Goal: Task Accomplishment & Management: Use online tool/utility

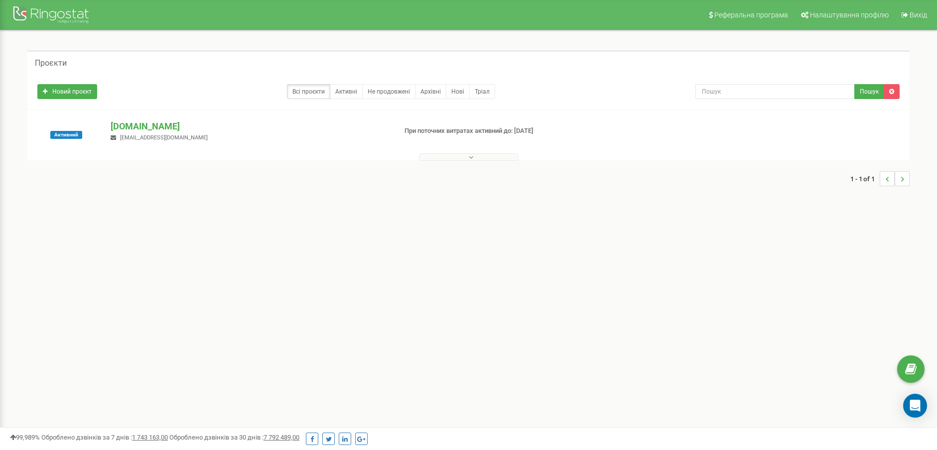
click at [454, 155] on button at bounding box center [469, 156] width 100 height 7
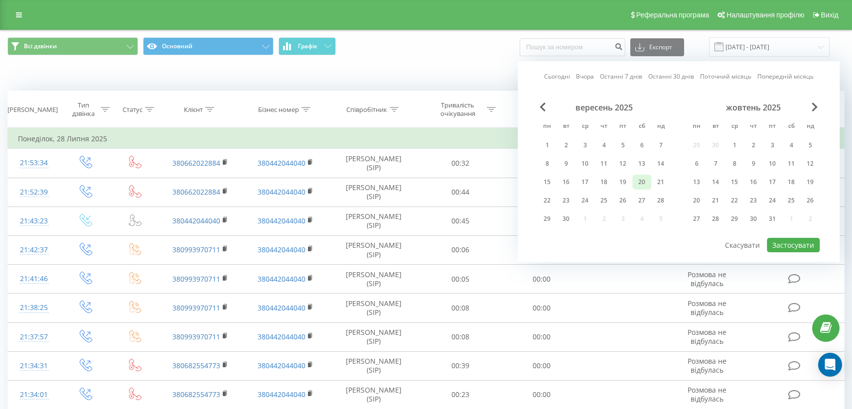
click at [642, 180] on div "20" at bounding box center [641, 182] width 13 height 13
click at [789, 242] on button "Застосувати" at bounding box center [792, 245] width 53 height 14
type input "[DATE] - [DATE]"
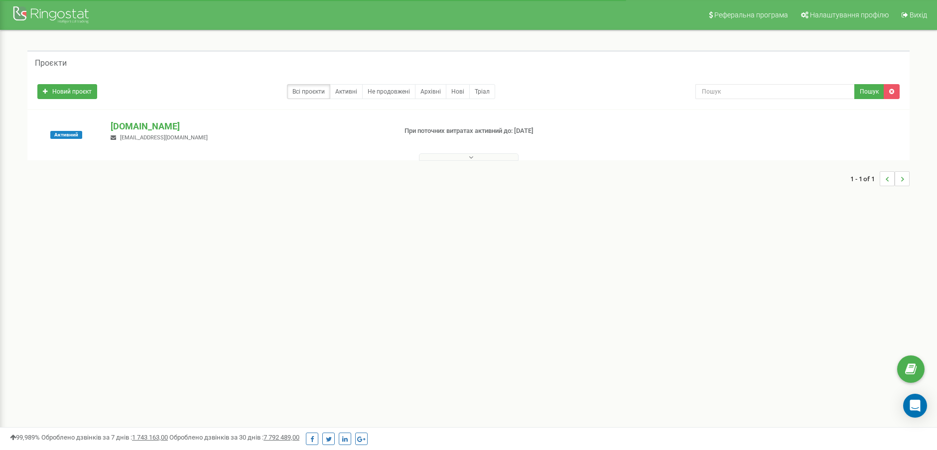
click at [488, 157] on button at bounding box center [469, 156] width 100 height 7
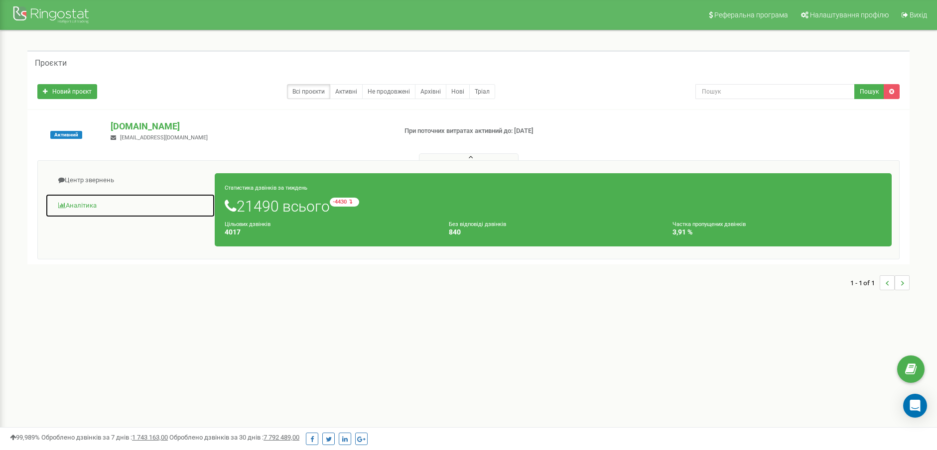
click at [87, 205] on link "Аналiтика" at bounding box center [130, 206] width 170 height 24
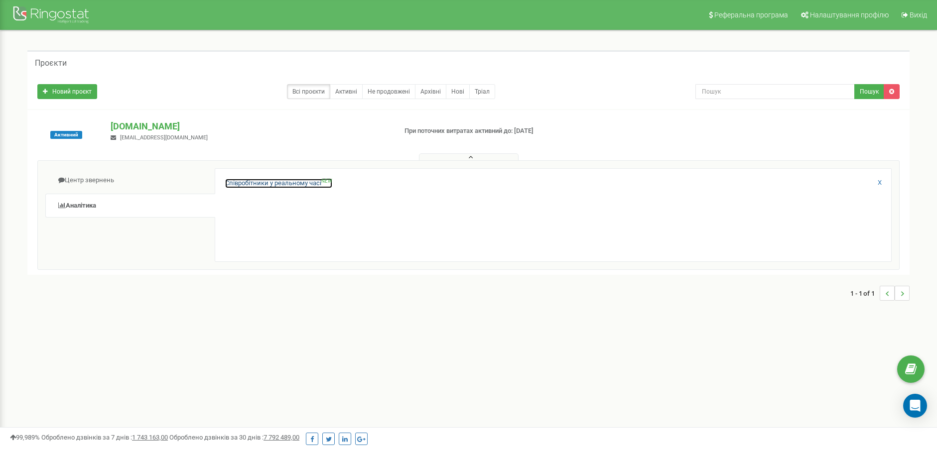
click at [248, 183] on link "Співробітники у реальному часі NEW" at bounding box center [278, 183] width 107 height 9
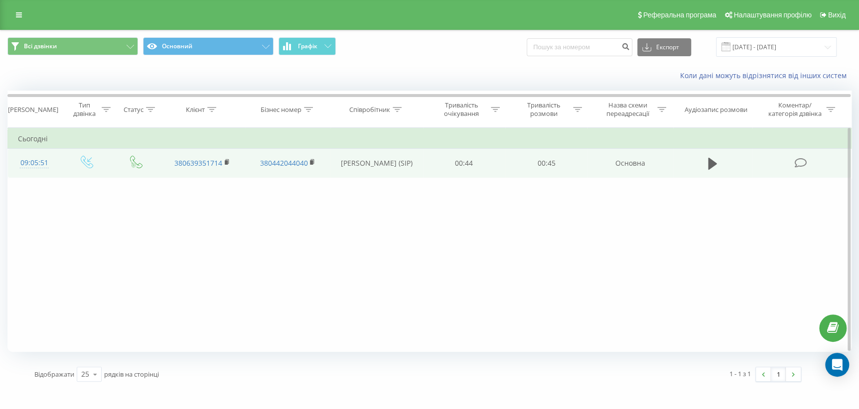
click at [797, 160] on icon at bounding box center [800, 163] width 12 height 10
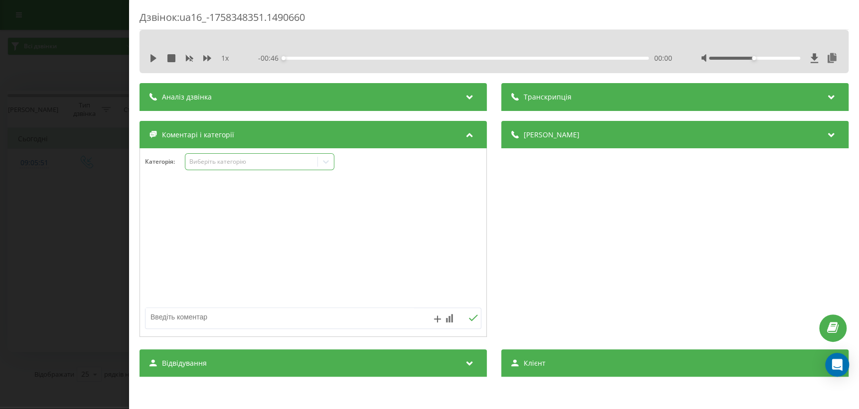
click at [321, 165] on icon at bounding box center [326, 162] width 10 height 10
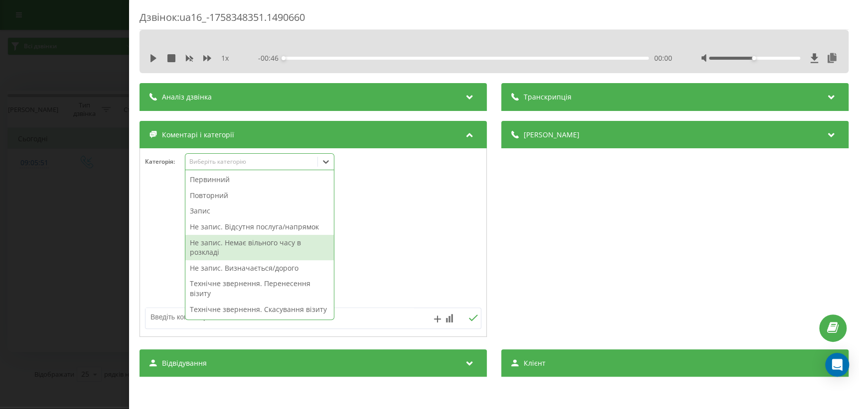
click at [247, 240] on div "Не запис. Немає вільного часу в розкладі" at bounding box center [259, 247] width 148 height 25
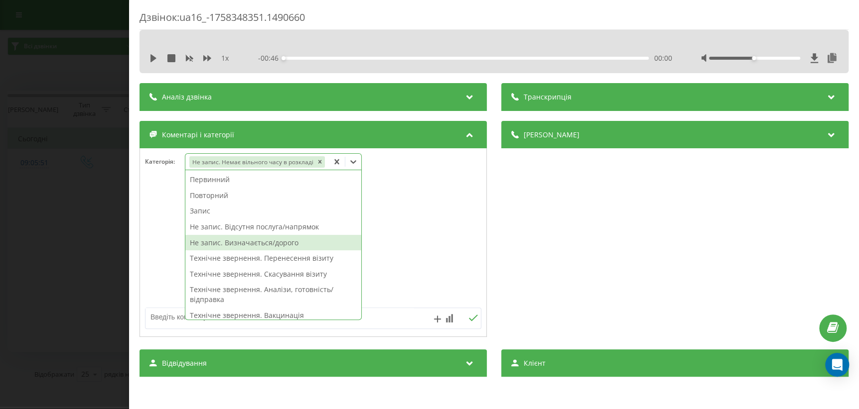
click at [373, 239] on div at bounding box center [313, 243] width 346 height 120
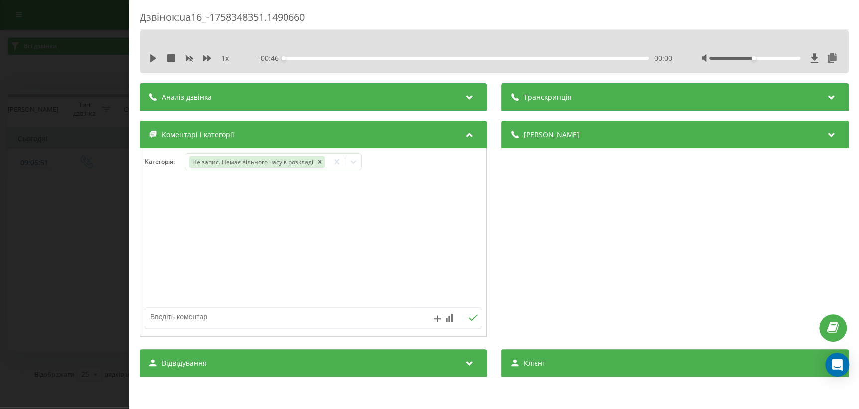
click at [170, 319] on textarea at bounding box center [279, 317] width 268 height 18
type textarea "узд дитині в Ірпіні"
click at [465, 318] on button at bounding box center [472, 318] width 15 height 8
click at [38, 252] on div "Дзвінок : ua16_-1758348351.1490660 1 x - 00:46 00:00 00:00 Транскрипція Для AI-…" at bounding box center [429, 204] width 859 height 409
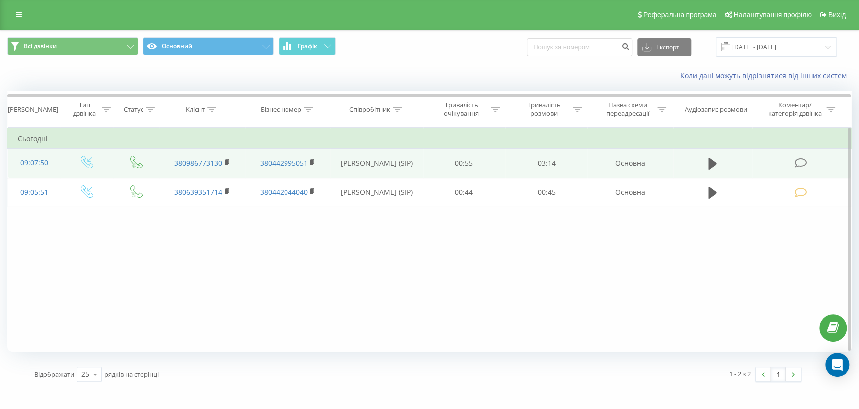
click at [806, 162] on span at bounding box center [801, 162] width 14 height 9
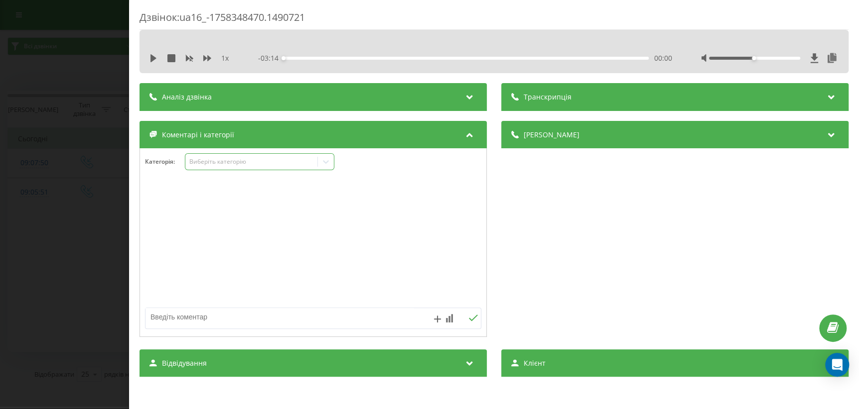
click at [325, 162] on icon at bounding box center [326, 161] width 6 height 3
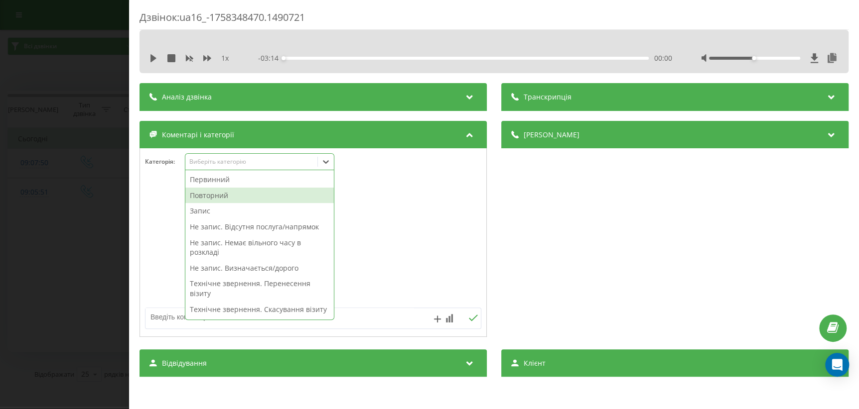
click at [275, 190] on div "Повторний" at bounding box center [259, 196] width 148 height 16
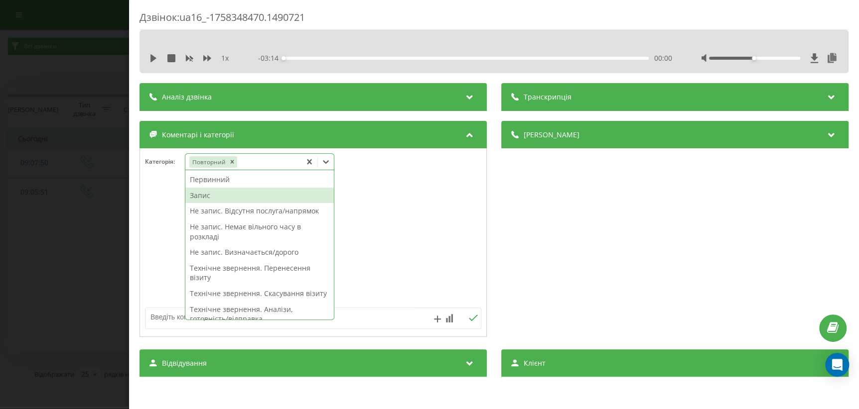
click at [247, 196] on div "Запис" at bounding box center [259, 196] width 148 height 16
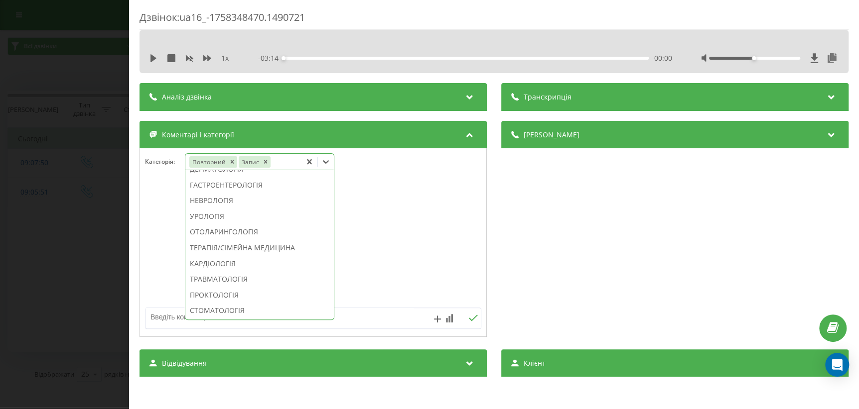
scroll to position [317, 0]
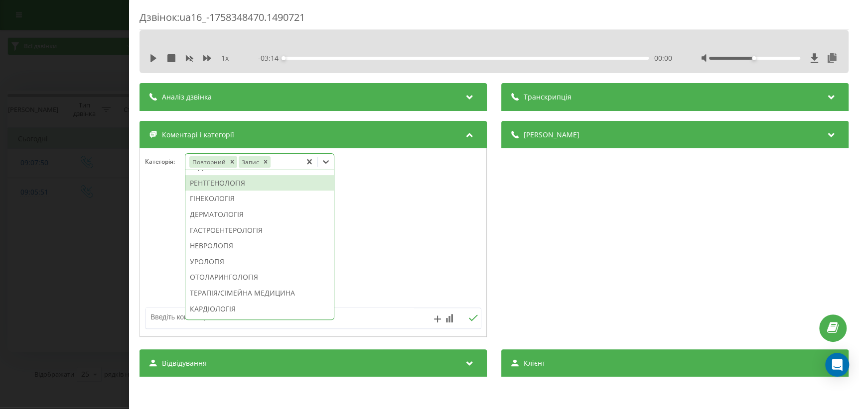
click at [232, 191] on div "РЕНТГЕНОЛОГІЯ" at bounding box center [259, 183] width 148 height 16
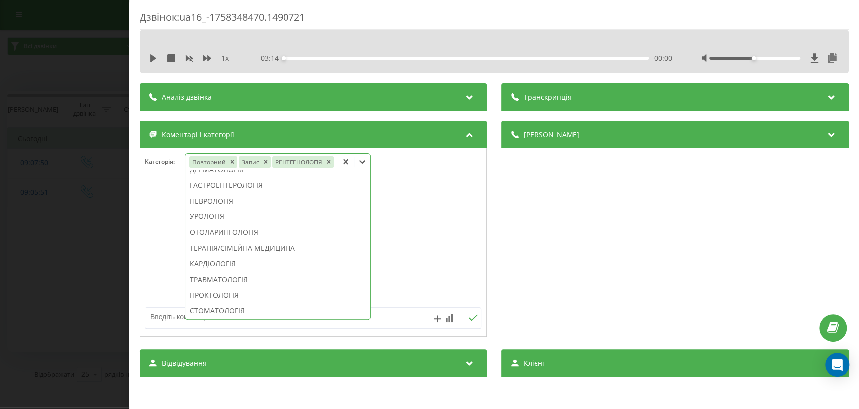
scroll to position [258, 0]
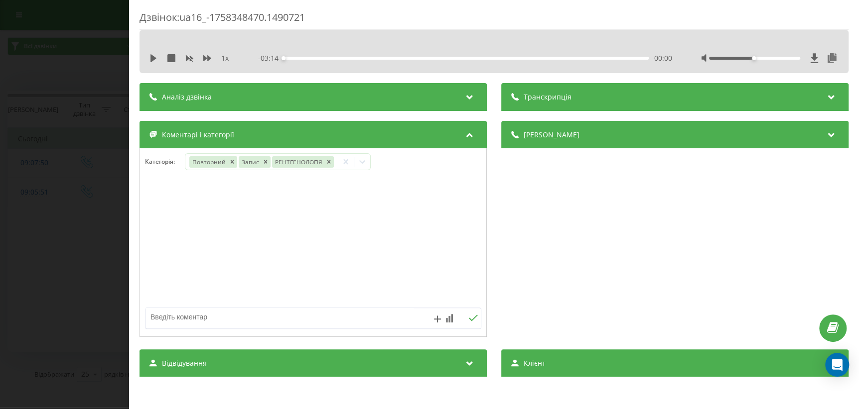
click at [75, 285] on div "Дзвінок : ua16_-1758348470.1490721 1 x - 03:14 00:00 00:00 Транскрипція Для AI-…" at bounding box center [429, 204] width 859 height 409
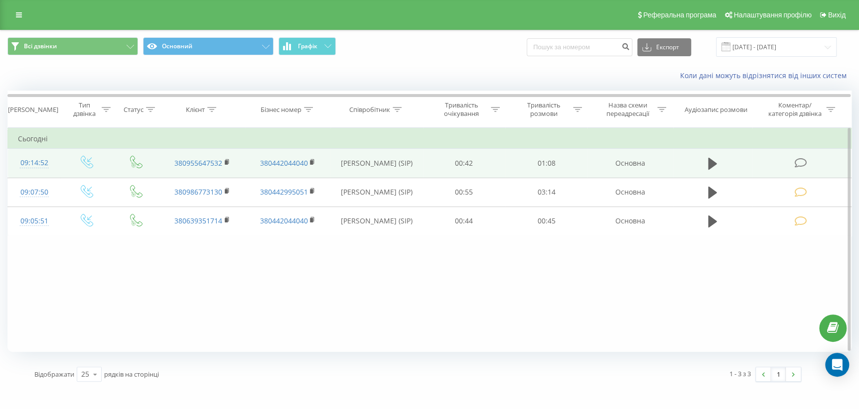
click at [803, 163] on icon at bounding box center [800, 163] width 12 height 10
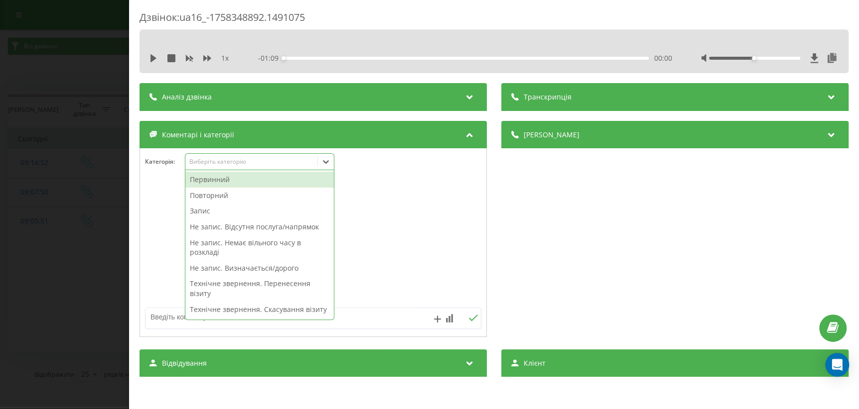
click at [293, 157] on div "Виберіть категорію" at bounding box center [251, 161] width 132 height 9
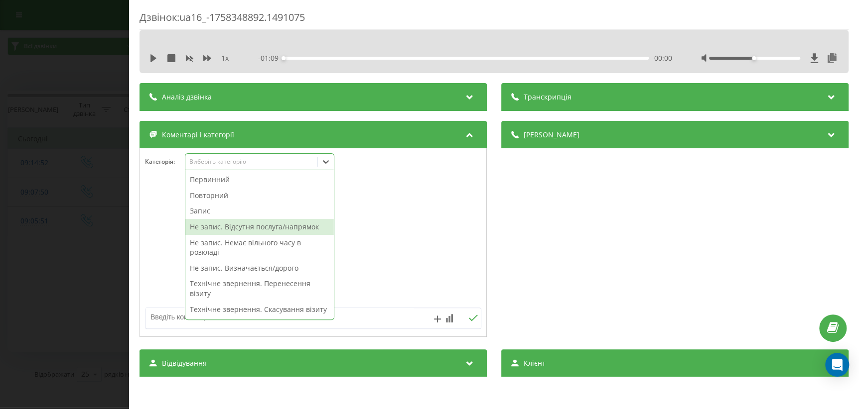
click at [276, 230] on div "Не запис. Відсутня послуга/напрямок" at bounding box center [259, 227] width 148 height 16
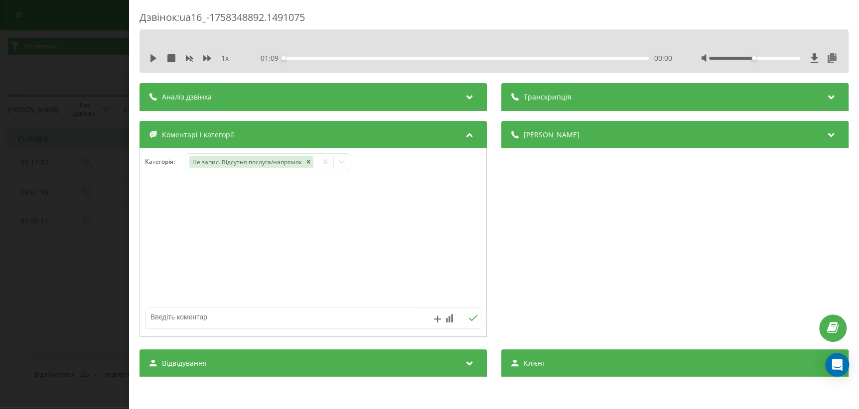
click at [389, 319] on textarea at bounding box center [279, 317] width 268 height 18
type textarea "спірографія"
click at [468, 321] on icon at bounding box center [472, 318] width 9 height 7
drag, startPoint x: 36, startPoint y: 214, endPoint x: 40, endPoint y: 236, distance: 22.3
click at [39, 235] on div "Дзвінок : ua16_-1758348892.1491075 1 x - 01:09 00:00 00:00 Транскрипція Для AI-…" at bounding box center [429, 204] width 859 height 409
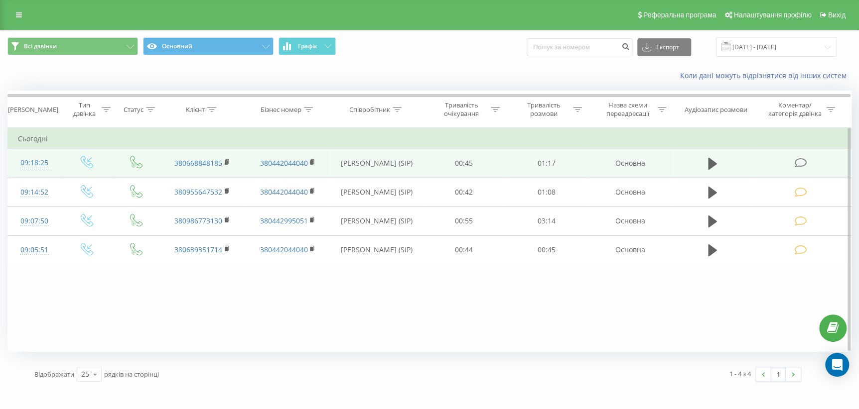
click at [799, 166] on icon at bounding box center [800, 163] width 12 height 10
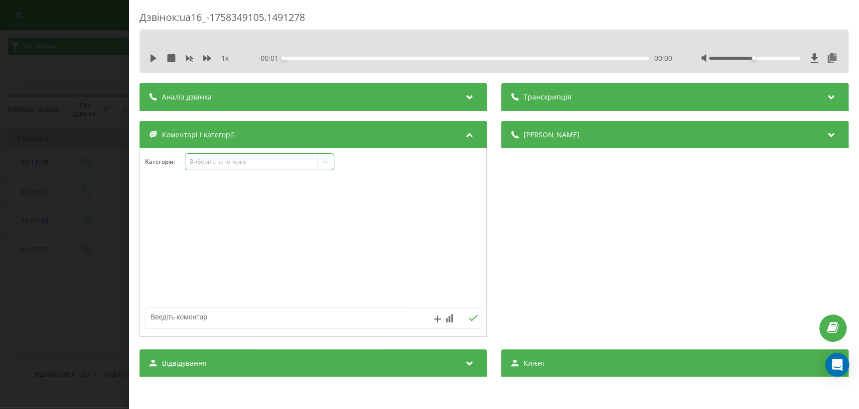
click at [329, 161] on icon at bounding box center [326, 162] width 10 height 10
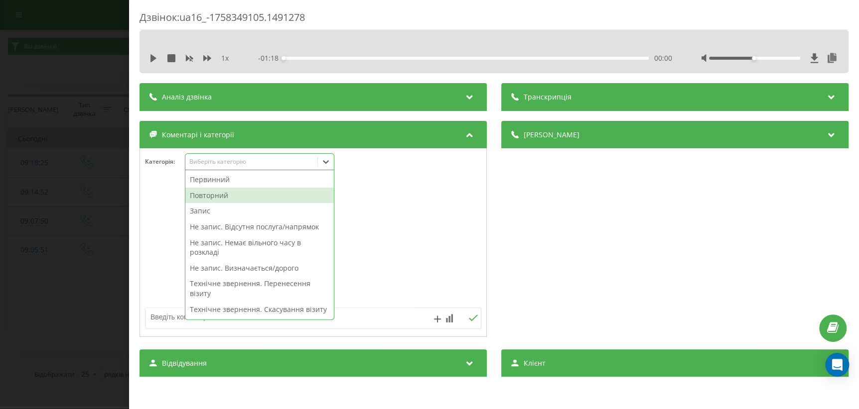
click at [250, 191] on div "Повторний" at bounding box center [259, 196] width 148 height 16
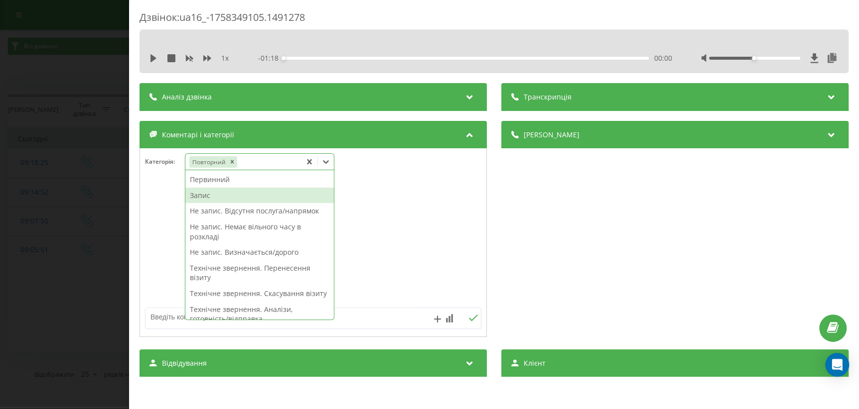
click at [218, 199] on div "Запис" at bounding box center [259, 196] width 148 height 16
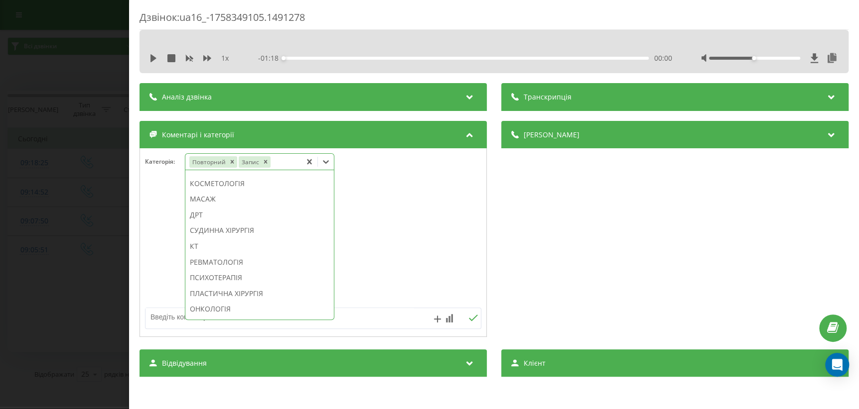
scroll to position [690, 0]
click at [209, 313] on div "ІНШЕ" at bounding box center [259, 311] width 148 height 16
drag, startPoint x: 421, startPoint y: 268, endPoint x: 401, endPoint y: 277, distance: 21.6
click at [421, 268] on div at bounding box center [313, 243] width 346 height 120
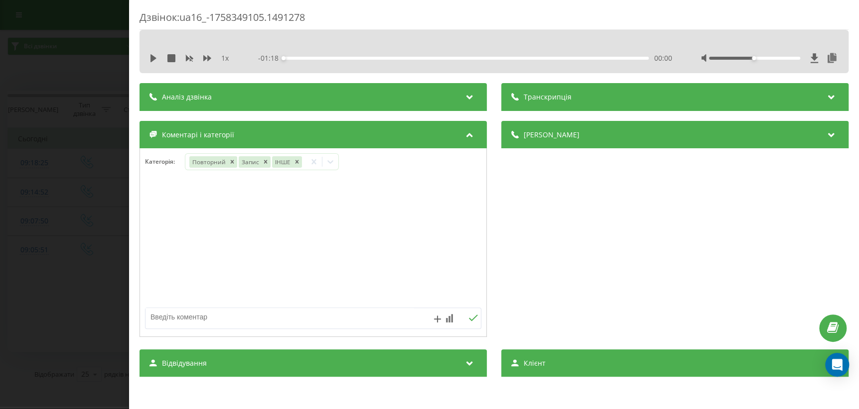
click at [174, 324] on textarea at bounding box center [279, 317] width 268 height 18
type textarea "аналізи"
click at [468, 317] on icon at bounding box center [472, 318] width 9 height 7
click at [55, 314] on div "Дзвінок : ua16_-1758349105.1491278 1 x - 01:18 00:00 00:00 Транскрипція Для AI-…" at bounding box center [429, 204] width 859 height 409
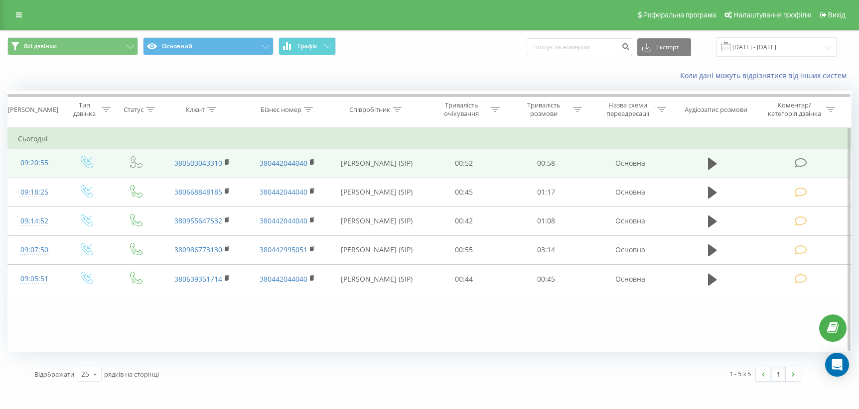
click at [802, 164] on icon at bounding box center [800, 163] width 12 height 10
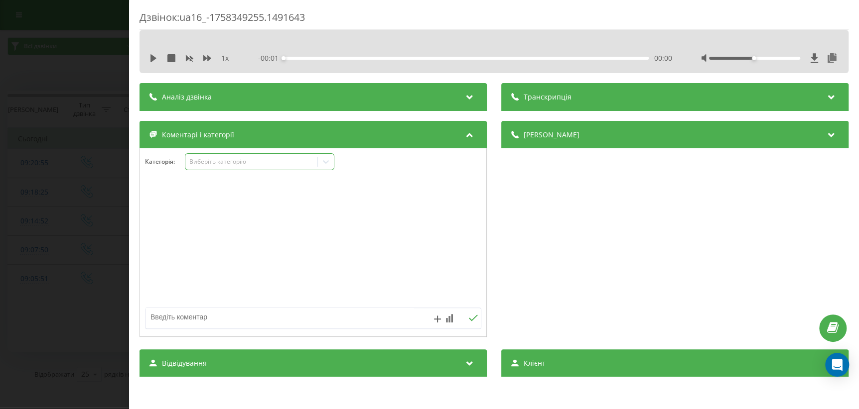
click at [325, 165] on icon at bounding box center [326, 162] width 10 height 10
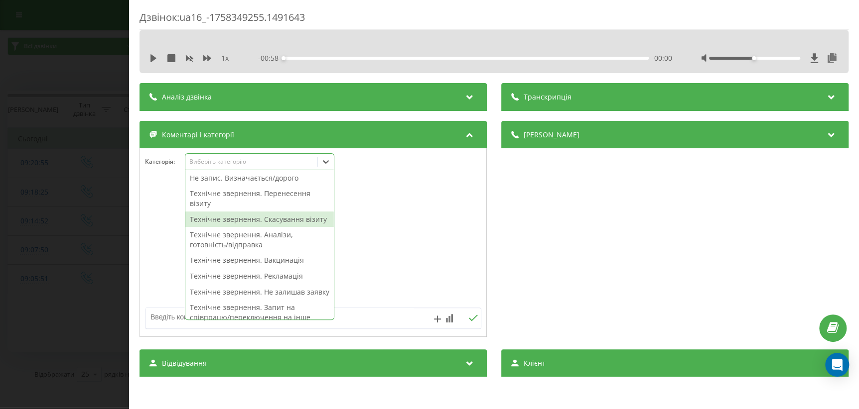
scroll to position [135, 0]
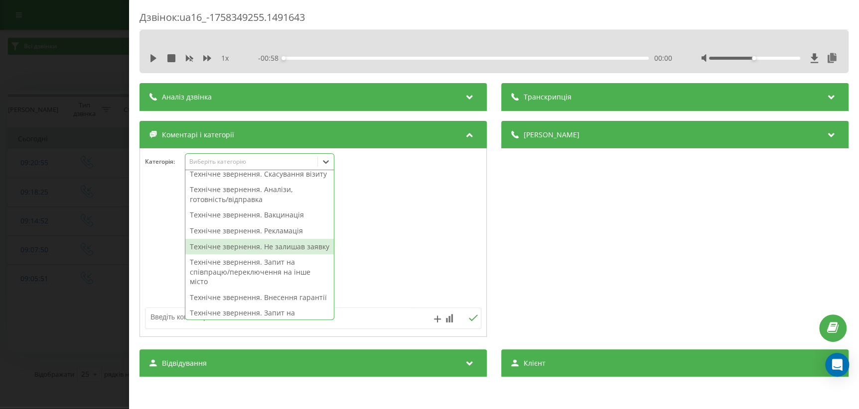
click at [252, 255] on div "Технічне звернення. Не залишав заявку" at bounding box center [259, 247] width 148 height 16
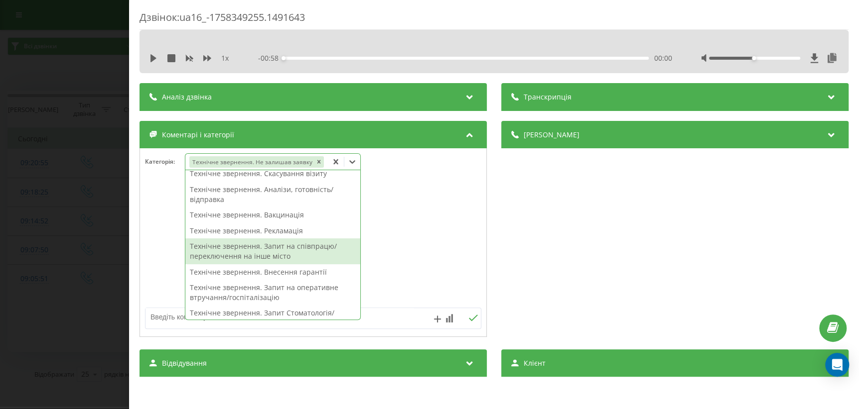
drag, startPoint x: 407, startPoint y: 255, endPoint x: 391, endPoint y: 272, distance: 22.9
click at [407, 256] on div at bounding box center [313, 243] width 346 height 120
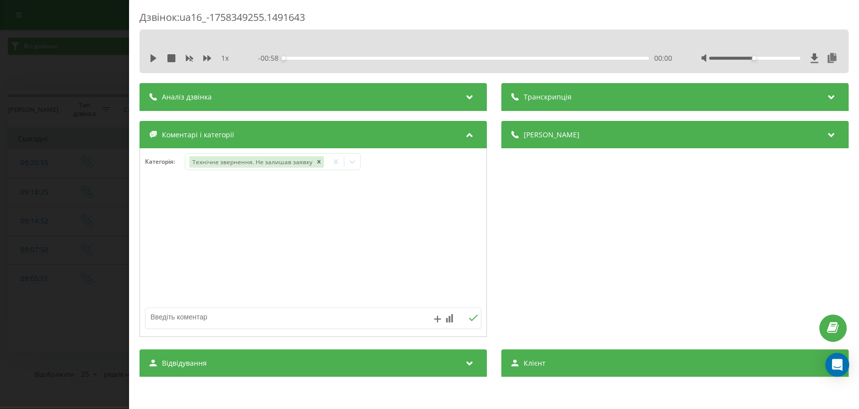
click at [324, 323] on textarea at bounding box center [279, 317] width 268 height 18
type textarea "запитав прізвище лікаря, до якого записаний"
click at [465, 321] on button at bounding box center [472, 318] width 15 height 8
click at [91, 291] on div "Дзвінок : ua16_-1758349255.1491643 1 x - 00:58 00:00 00:00 Транскрипція Для AI-…" at bounding box center [429, 204] width 859 height 409
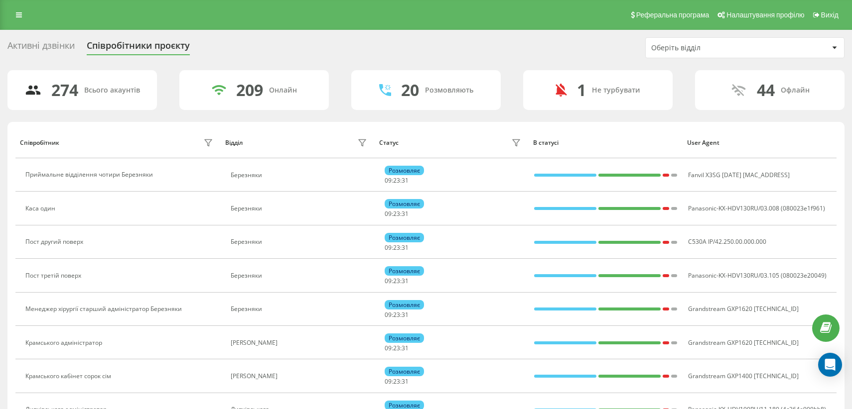
click at [717, 46] on div "Оберіть відділ" at bounding box center [710, 48] width 119 height 8
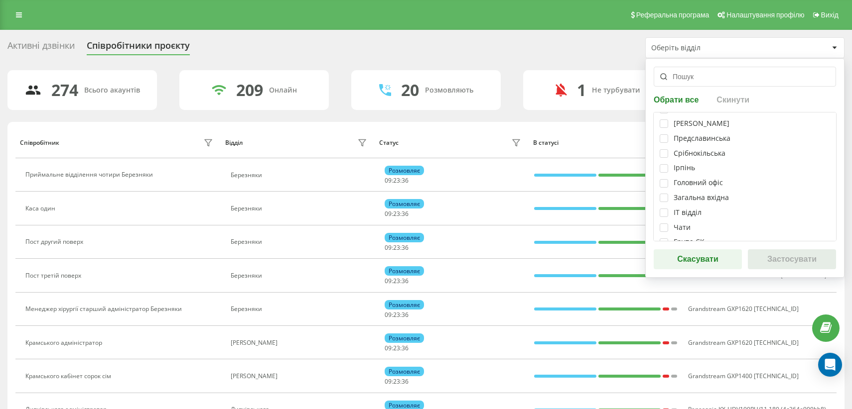
scroll to position [203, 0]
click at [664, 198] on label at bounding box center [663, 198] width 8 height 0
checkbox input "true"
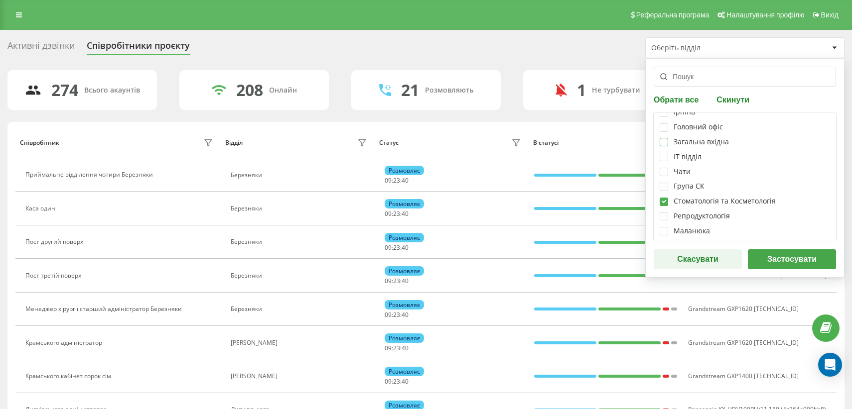
click at [662, 138] on label at bounding box center [663, 138] width 8 height 0
checkbox input "true"
click at [665, 183] on label at bounding box center [663, 183] width 8 height 0
checkbox input "true"
click at [773, 257] on button "Застосувати" at bounding box center [792, 260] width 88 height 20
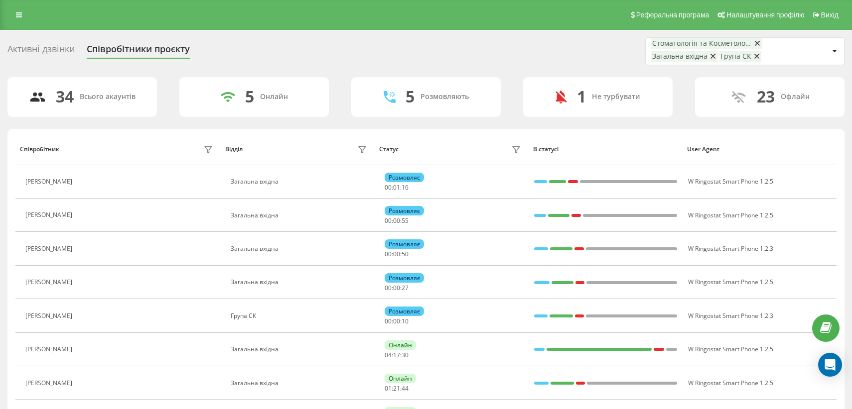
click at [525, 57] on div "Активні дзвінки Співробітники проєкту Стоматологія та Косметологія Загальна вхі…" at bounding box center [425, 51] width 837 height 28
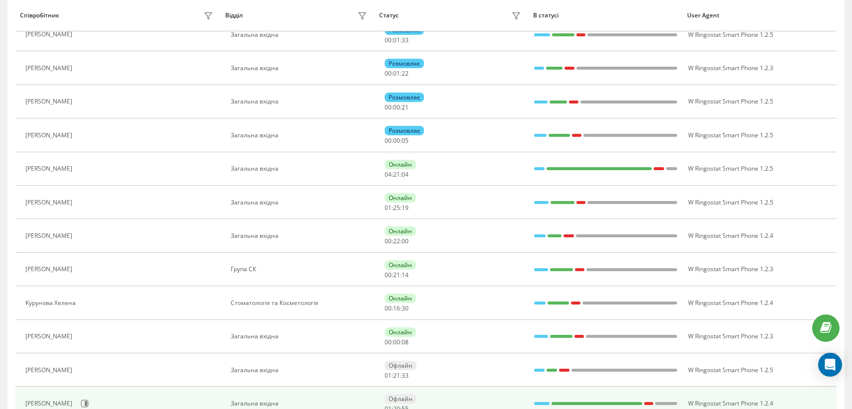
scroll to position [147, 0]
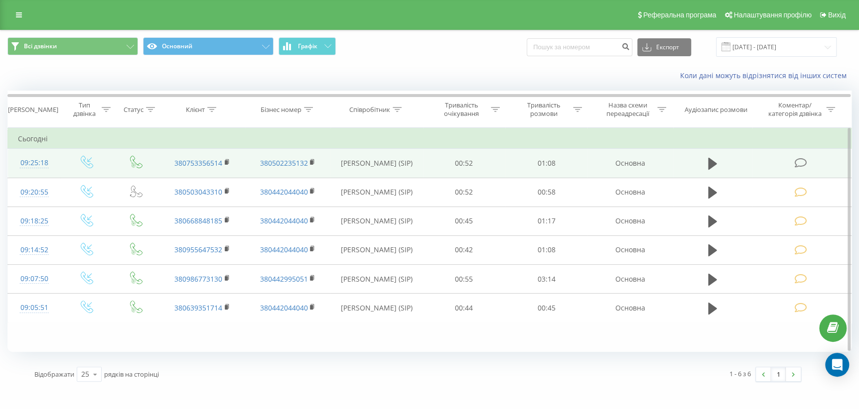
click at [804, 162] on icon at bounding box center [800, 163] width 12 height 10
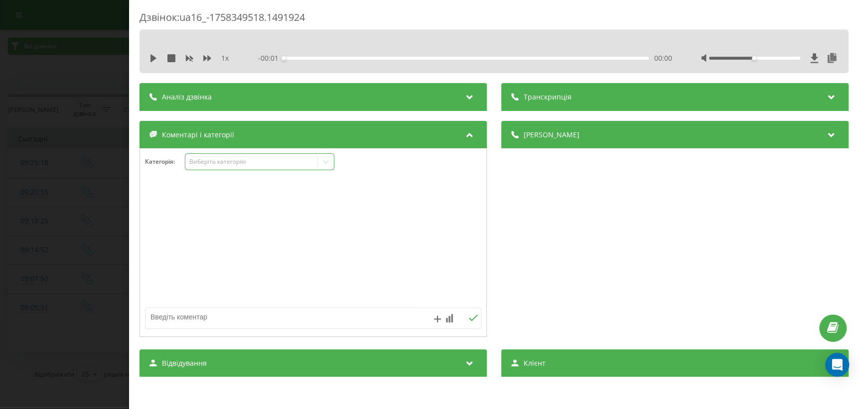
click at [324, 170] on div "Категорія : Виберіть категорію" at bounding box center [313, 168] width 346 height 30
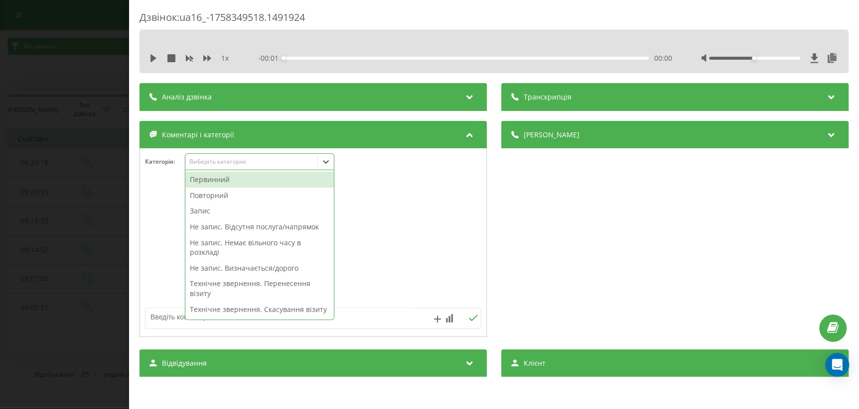
drag, startPoint x: 324, startPoint y: 165, endPoint x: 328, endPoint y: 168, distance: 5.7
click at [324, 165] on icon at bounding box center [326, 162] width 10 height 10
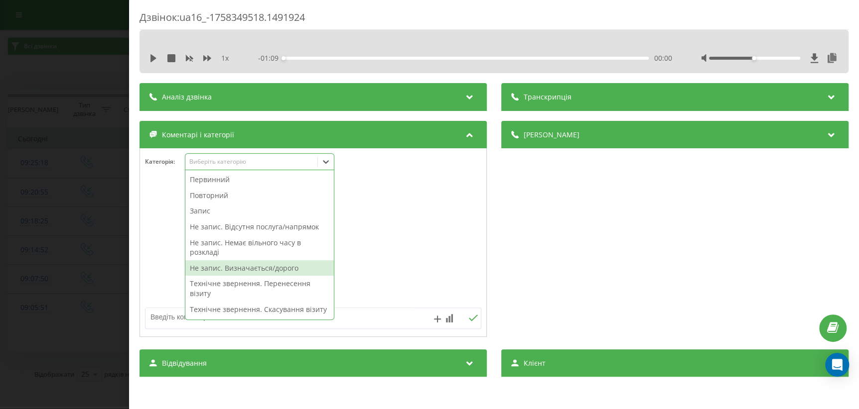
click at [278, 268] on div "Не запис. Визначається/дорого" at bounding box center [259, 268] width 148 height 16
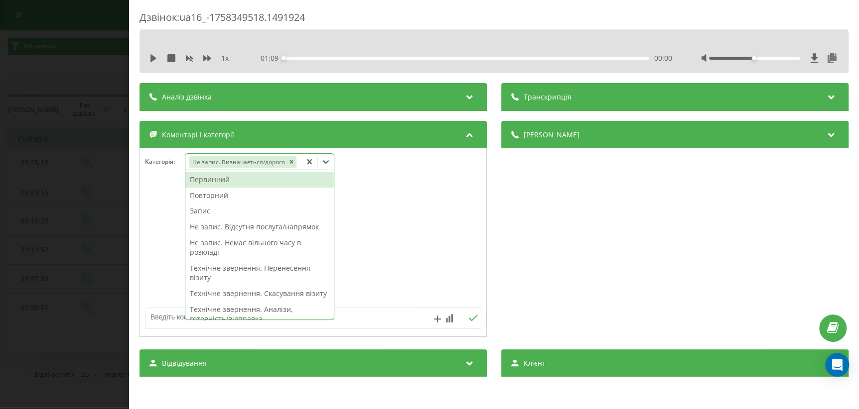
click at [445, 239] on div at bounding box center [313, 243] width 346 height 120
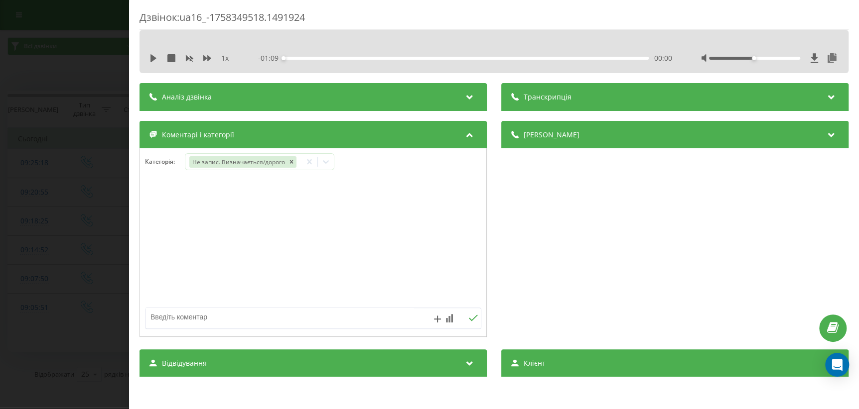
click at [324, 318] on textarea at bounding box center [279, 317] width 268 height 18
type textarea "запитала час до Сапожак"
click at [468, 320] on icon at bounding box center [472, 318] width 9 height 7
click at [111, 347] on div "Дзвінок : ua16_-1758349518.1491924 1 x - 01:09 00:00 00:00 Транскрипція Для AI-…" at bounding box center [429, 204] width 859 height 409
click at [322, 166] on icon at bounding box center [326, 162] width 10 height 10
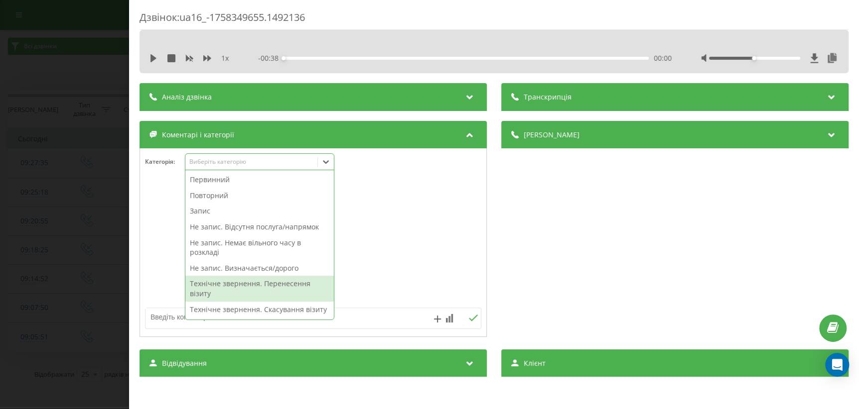
scroll to position [90, 0]
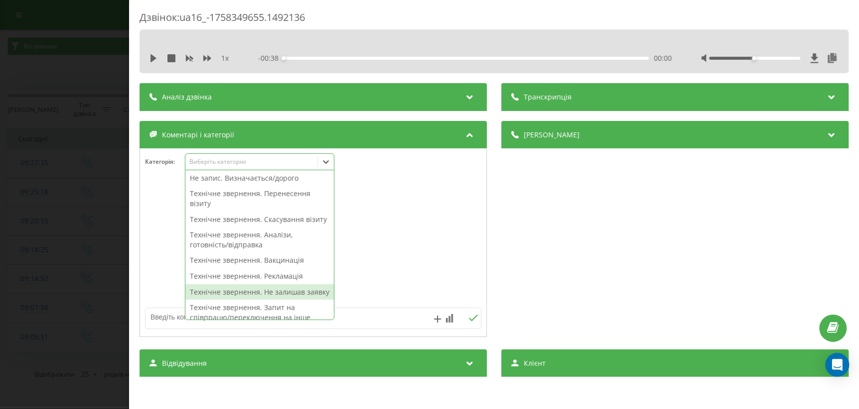
click at [272, 300] on div "Технічне звернення. Не залишав заявку" at bounding box center [259, 292] width 148 height 16
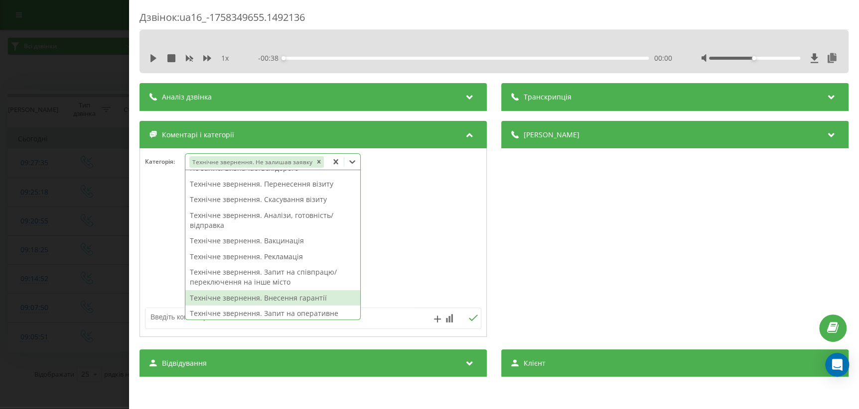
scroll to position [81, 0]
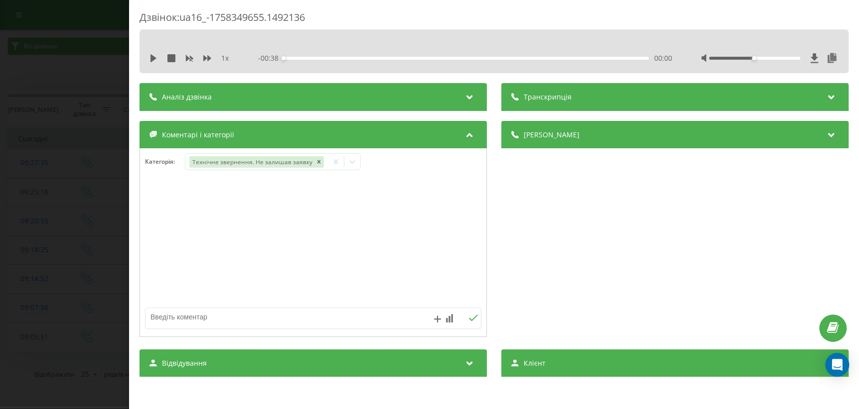
click at [400, 259] on div at bounding box center [313, 243] width 346 height 120
click at [253, 324] on textarea at bounding box center [279, 317] width 268 height 18
type textarea "уточнення по запису"
click at [468, 321] on icon at bounding box center [472, 318] width 9 height 7
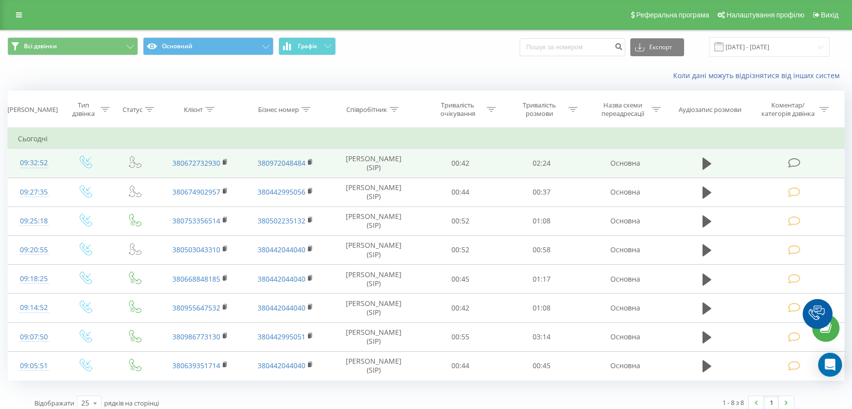
click at [797, 164] on icon at bounding box center [793, 163] width 12 height 10
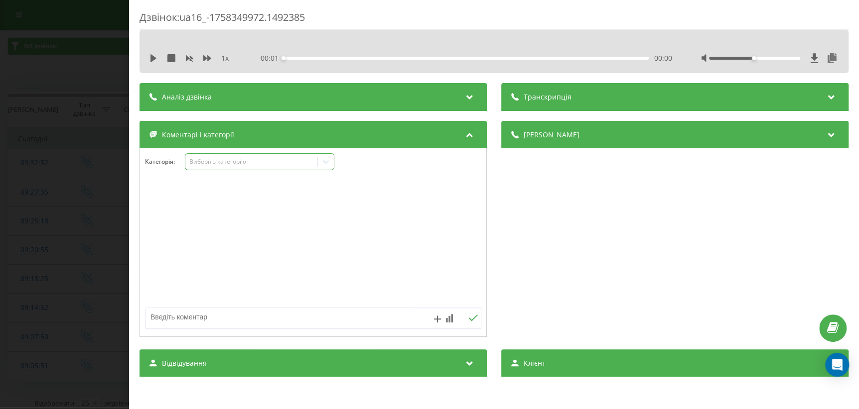
click at [323, 159] on icon at bounding box center [326, 162] width 10 height 10
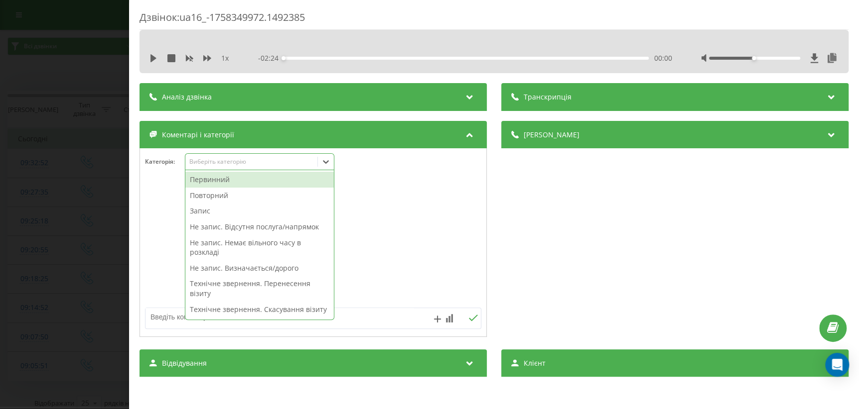
click at [233, 183] on div "Первинний" at bounding box center [259, 180] width 148 height 16
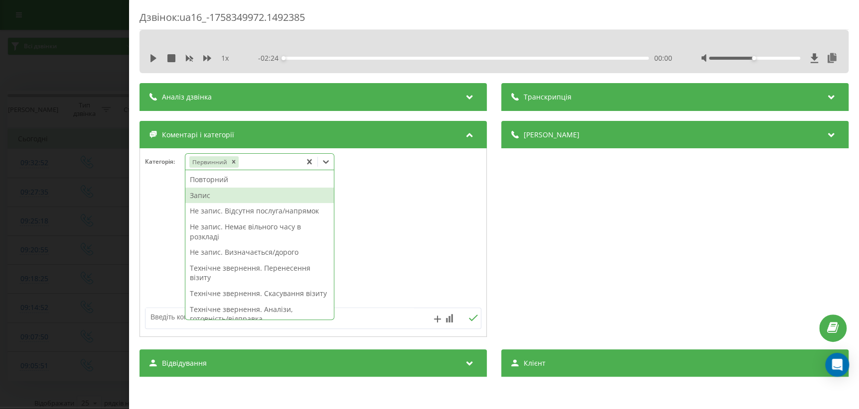
click at [216, 198] on div "Запис" at bounding box center [259, 196] width 148 height 16
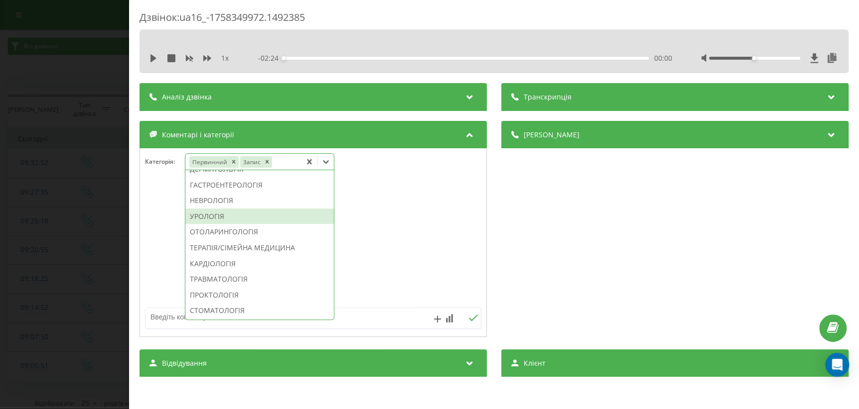
scroll to position [453, 0]
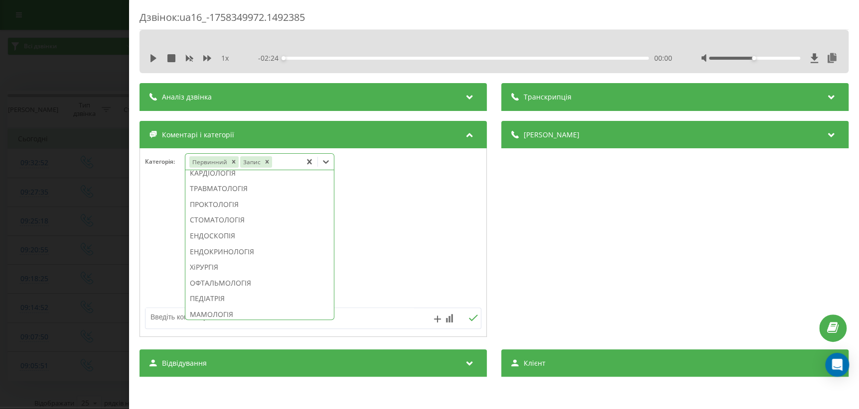
click at [246, 165] on div "ТЕРАПІЯ/СІМЕЙНА МЕДИЦИНА" at bounding box center [259, 157] width 148 height 16
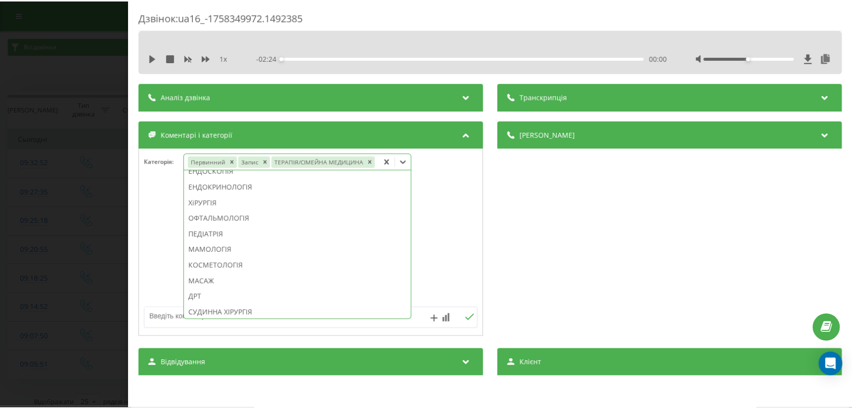
scroll to position [375, 0]
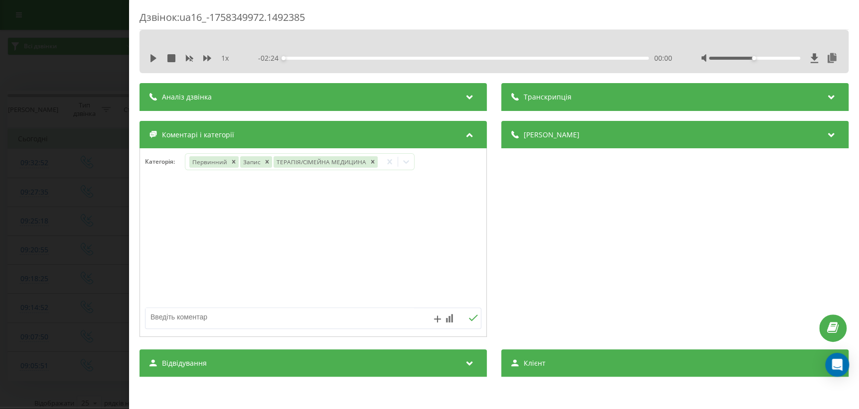
click at [53, 283] on div "Дзвінок : ua16_-1758349972.1492385 1 x - 02:24 00:00 00:00 Транскрипція Для AI-…" at bounding box center [429, 204] width 859 height 409
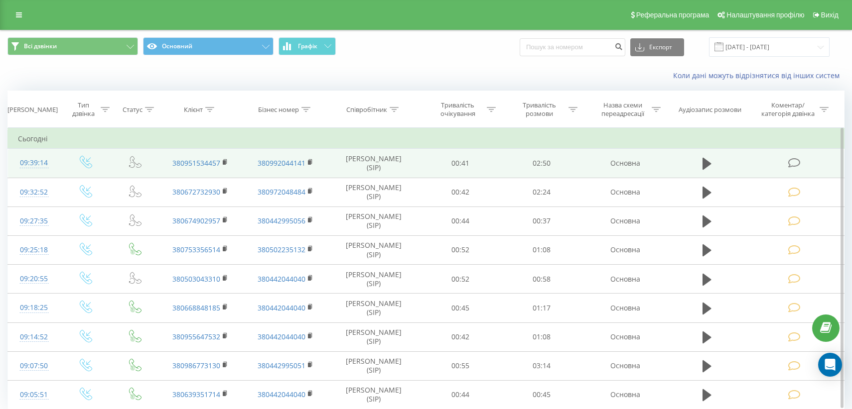
click at [793, 164] on icon at bounding box center [793, 163] width 12 height 10
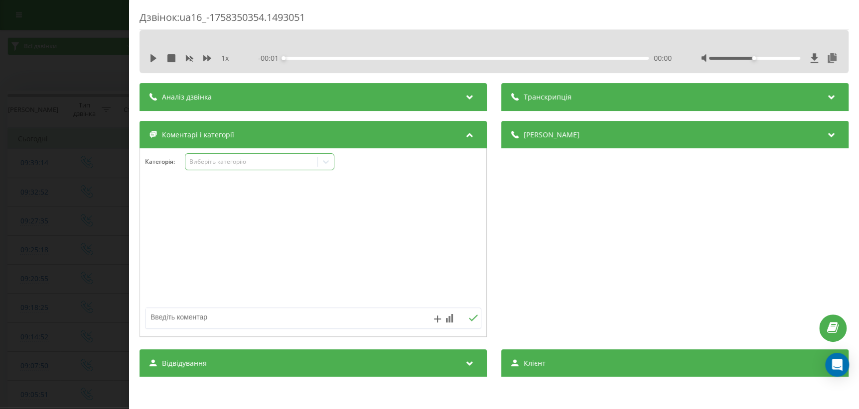
click at [331, 156] on div at bounding box center [326, 162] width 16 height 16
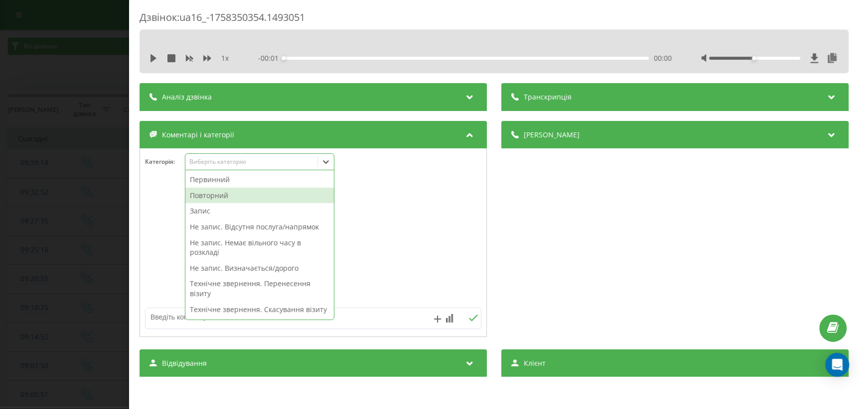
click at [235, 193] on div "Повторний" at bounding box center [259, 196] width 148 height 16
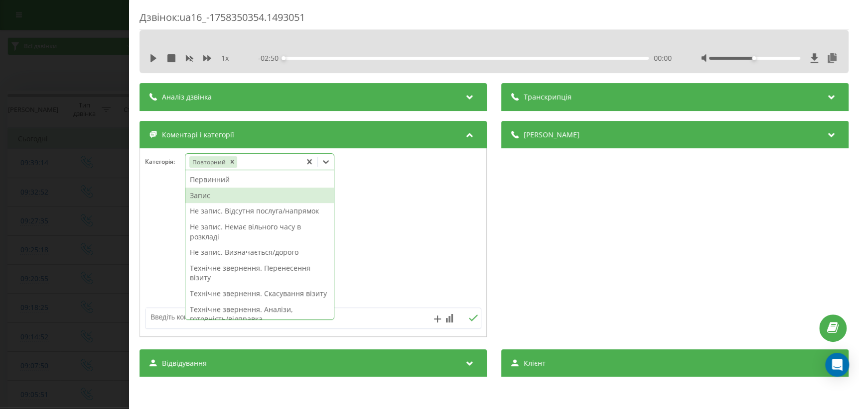
click at [227, 196] on div "Запис" at bounding box center [259, 196] width 148 height 16
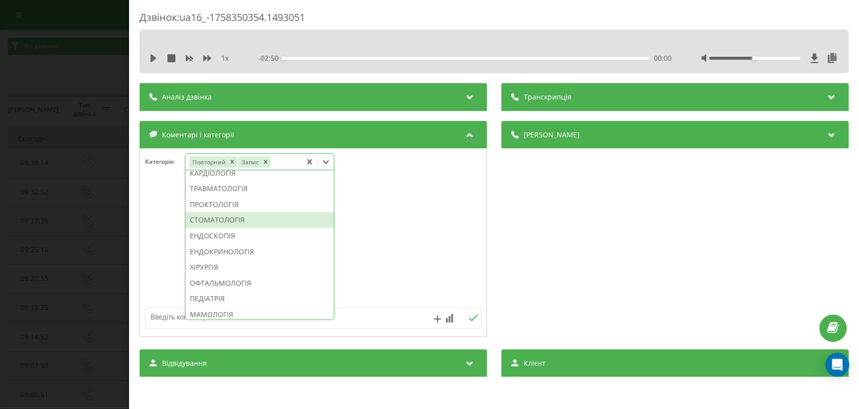
scroll to position [407, 0]
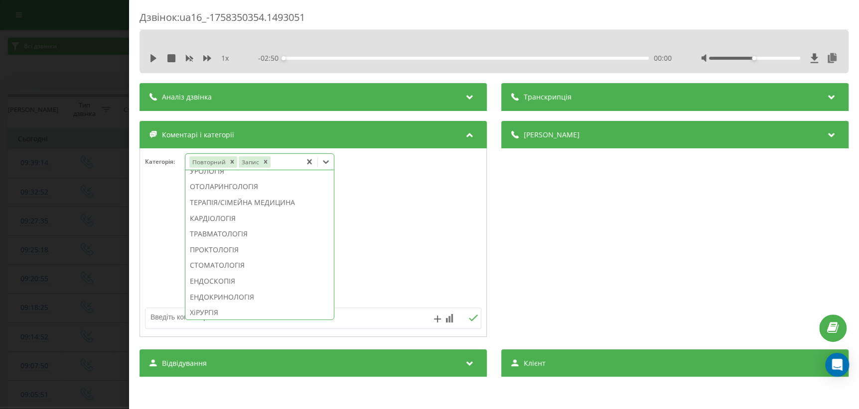
click at [221, 163] on div "НЕВРОЛОГІЯ" at bounding box center [259, 155] width 148 height 16
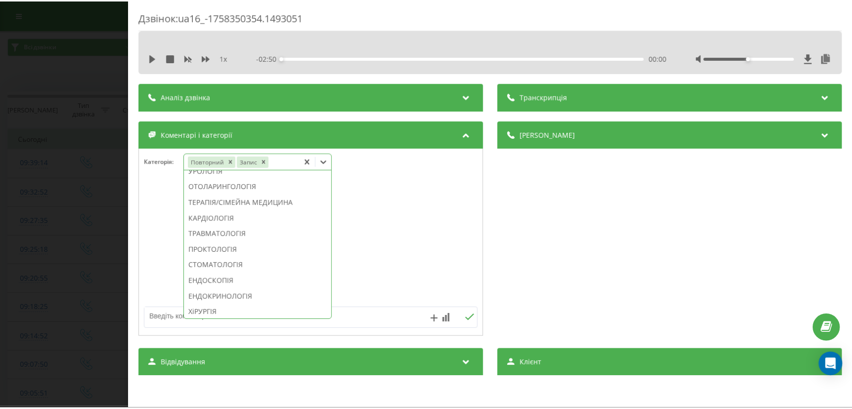
scroll to position [349, 0]
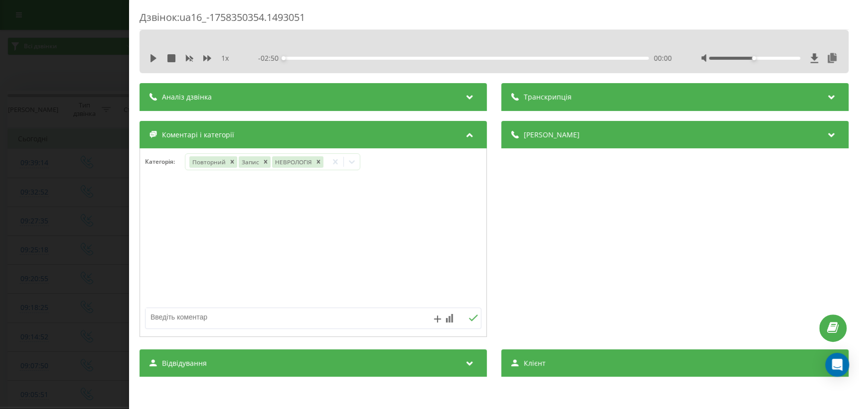
click at [83, 272] on div "Дзвінок : ua16_-1758350354.1493051 1 x - 02:50 00:00 00:00 Транскрипція Для AI-…" at bounding box center [429, 204] width 859 height 409
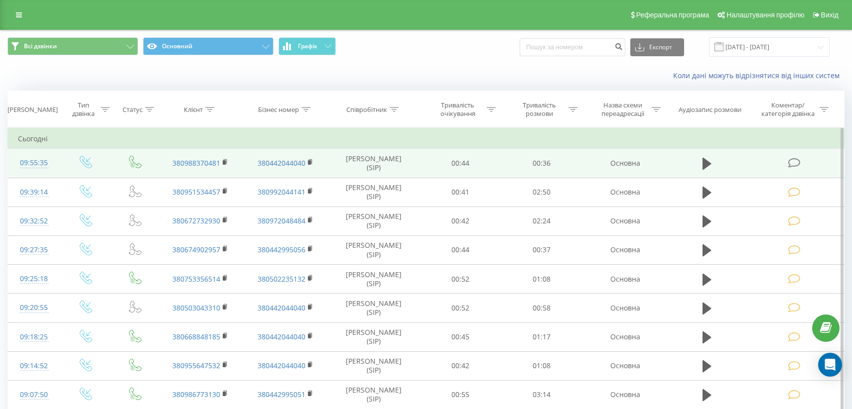
click at [791, 165] on icon at bounding box center [793, 163] width 12 height 10
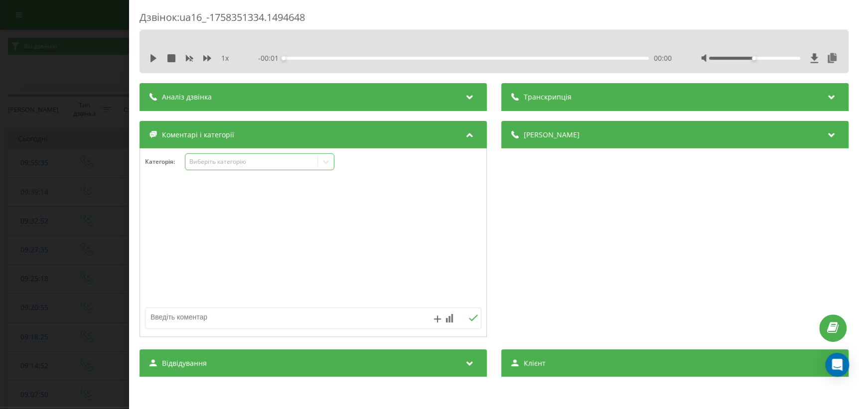
click at [325, 164] on icon at bounding box center [326, 162] width 10 height 10
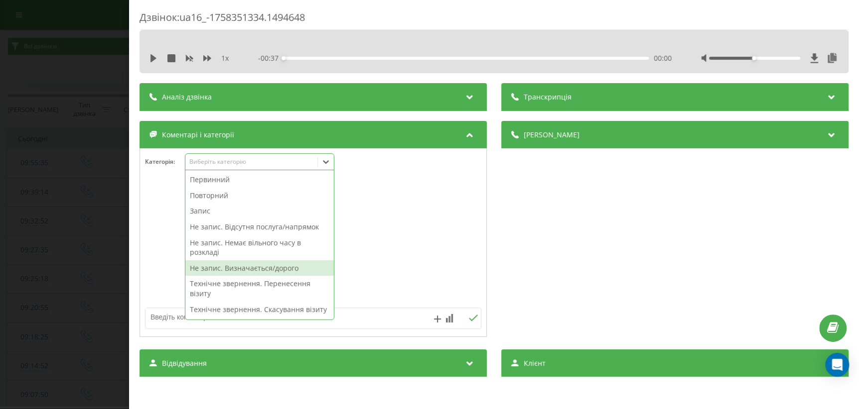
click at [243, 270] on div "Не запис. Визначається/дорого" at bounding box center [259, 268] width 148 height 16
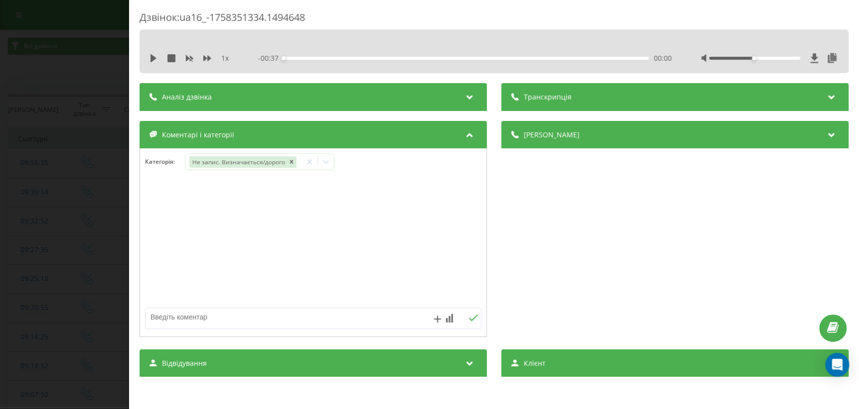
click at [400, 248] on div at bounding box center [313, 243] width 346 height 120
click at [238, 313] on textarea at bounding box center [279, 317] width 268 height 18
type textarea "ціни на кт легень"
click at [465, 319] on button at bounding box center [472, 318] width 15 height 8
click at [38, 265] on div "Дзвінок : ua16_-1758351334.1494648 1 x - 00:37 00:00 00:00 Транскрипція Для AI-…" at bounding box center [429, 204] width 859 height 409
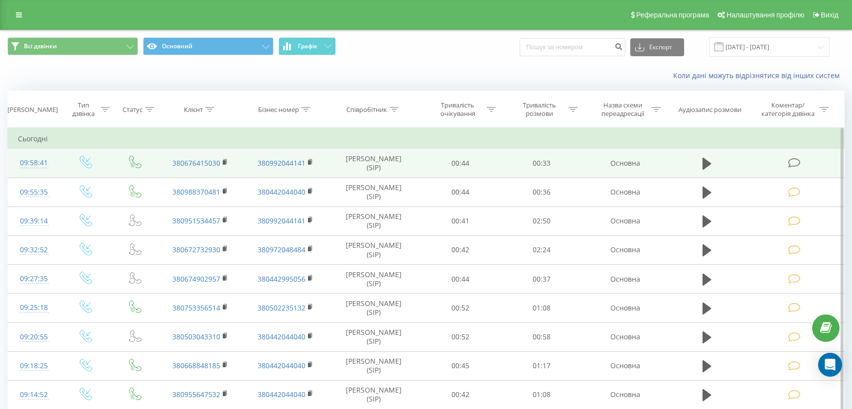
click at [793, 163] on icon at bounding box center [793, 163] width 12 height 10
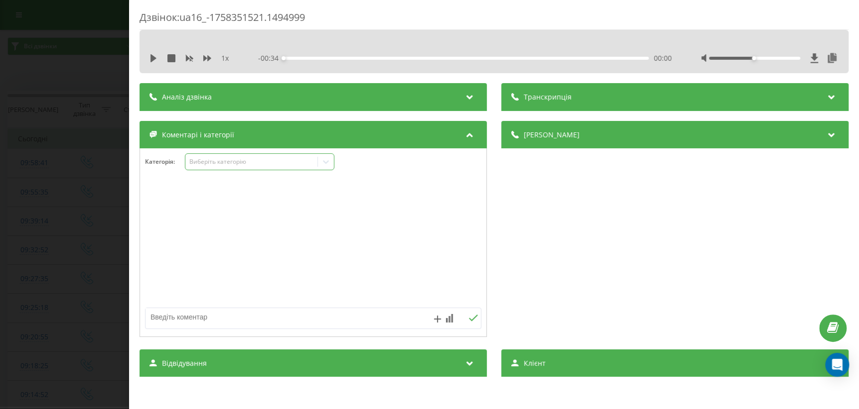
click at [323, 164] on icon at bounding box center [326, 162] width 10 height 10
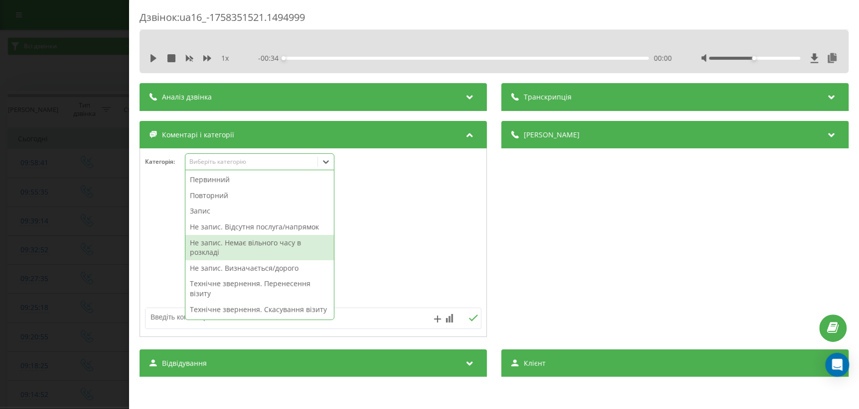
scroll to position [90, 0]
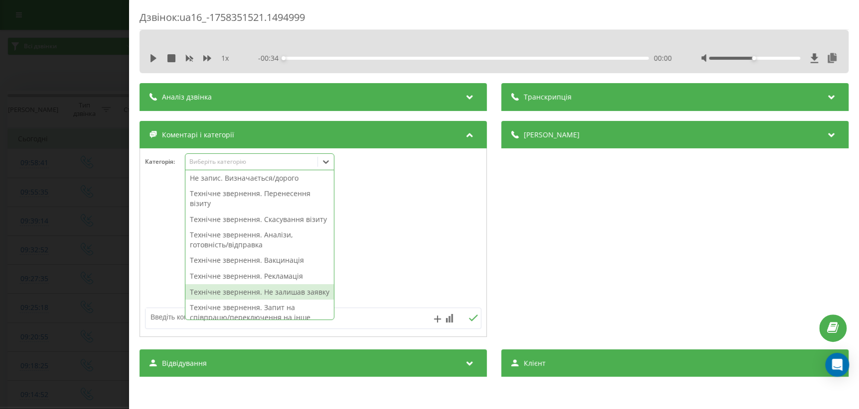
click at [270, 300] on div "Технічне звернення. Не залишав заявку" at bounding box center [259, 292] width 148 height 16
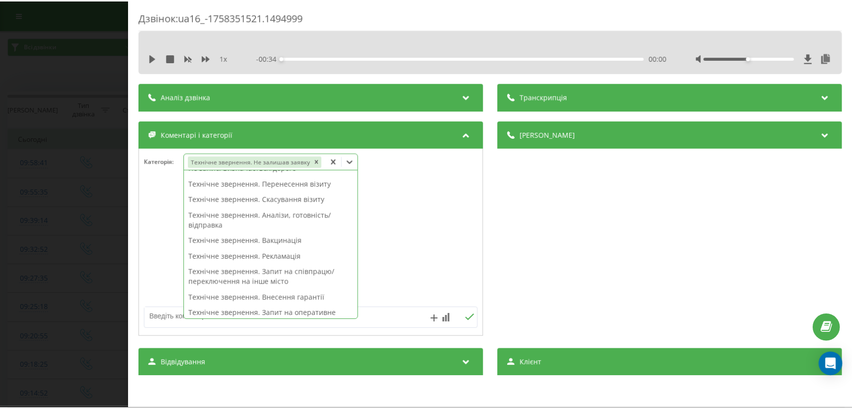
scroll to position [81, 0]
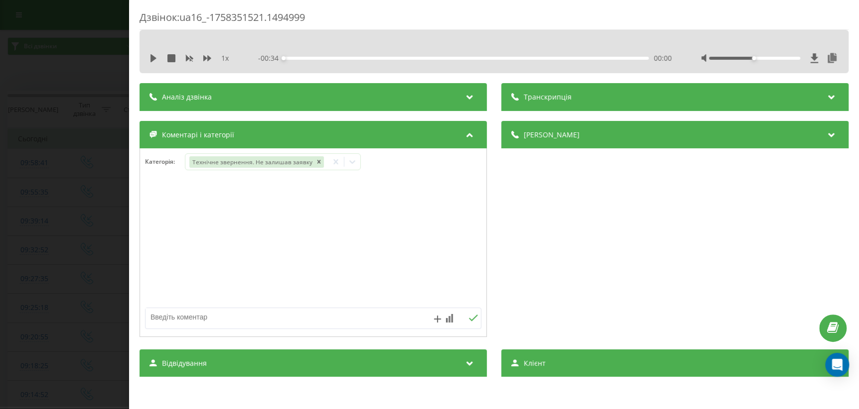
click at [424, 253] on div at bounding box center [313, 243] width 346 height 120
click at [242, 315] on textarea at bounding box center [279, 317] width 268 height 18
type textarea "запізнення"
click at [469, 319] on icon at bounding box center [473, 318] width 9 height 6
click at [20, 257] on div "Дзвінок : ua16_-1758351521.1494999 1 x - 00:34 00:00 00:00 Транскрипція Для AI-…" at bounding box center [429, 204] width 859 height 409
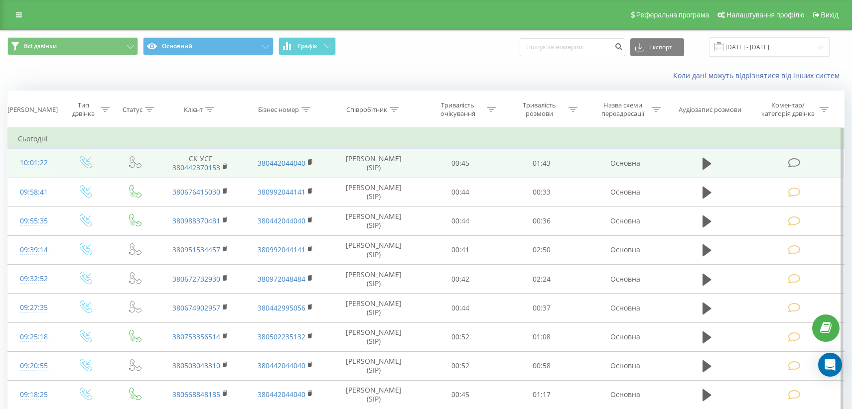
click at [793, 163] on icon at bounding box center [793, 163] width 12 height 10
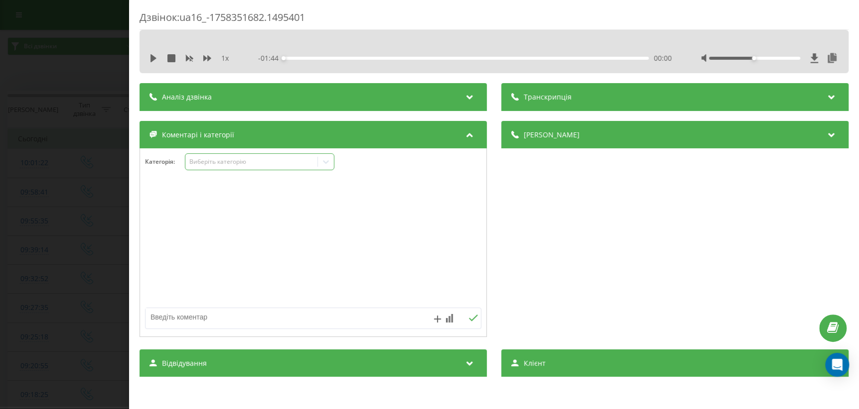
click at [328, 163] on icon at bounding box center [326, 162] width 10 height 10
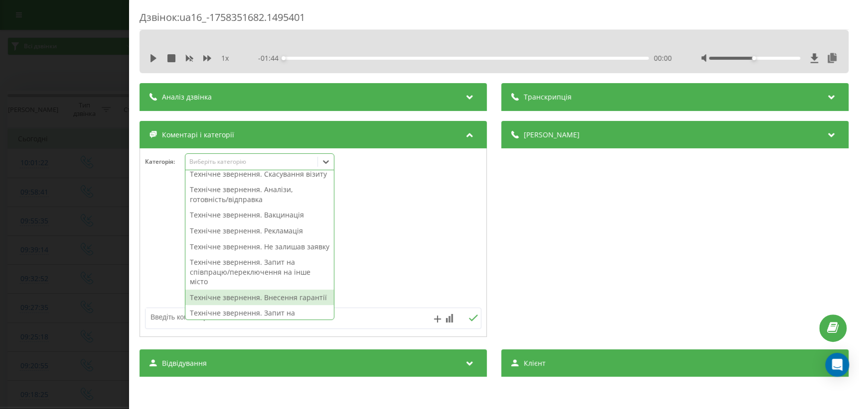
scroll to position [181, 0]
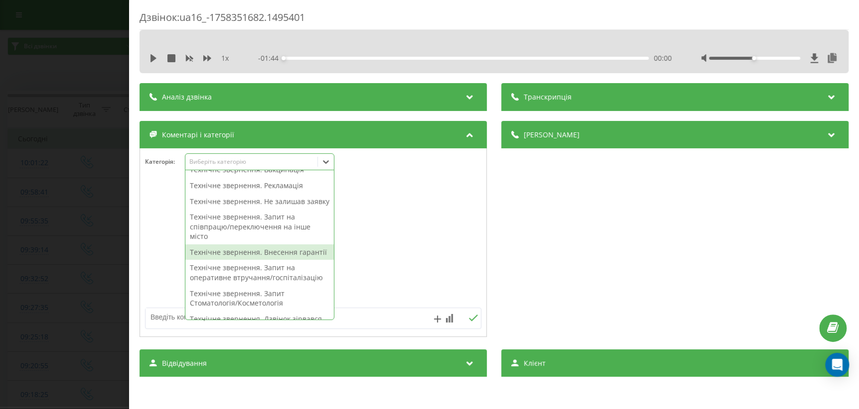
click at [267, 260] on div "Технічне звернення. Внесення гарантії" at bounding box center [259, 253] width 148 height 16
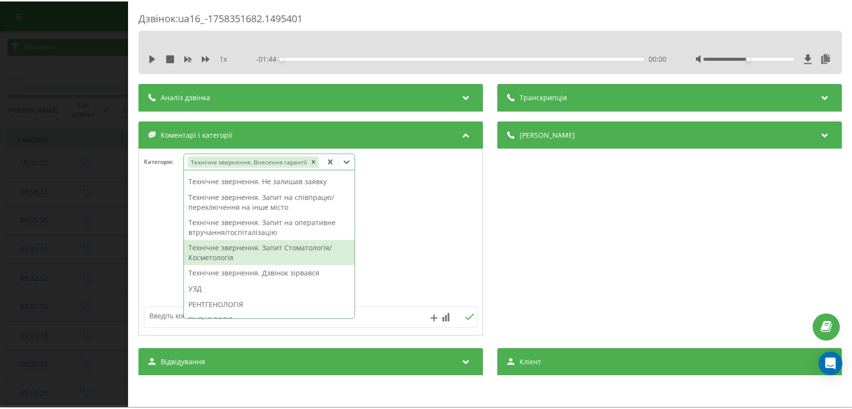
scroll to position [151, 0]
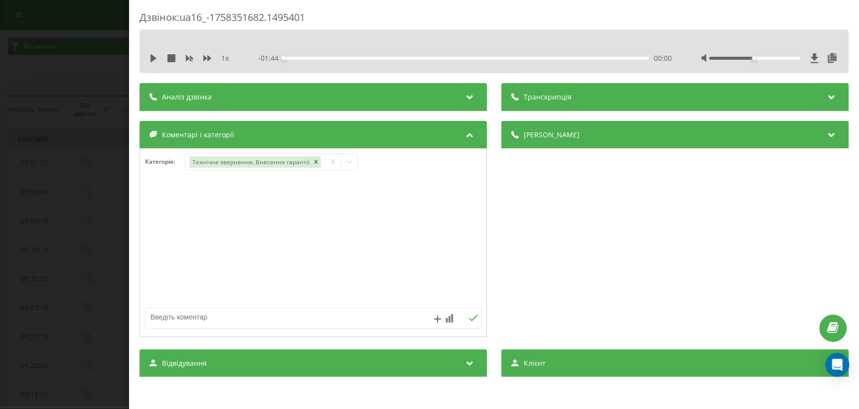
drag, startPoint x: 45, startPoint y: 303, endPoint x: 53, endPoint y: 331, distance: 29.1
click at [45, 303] on div "Дзвінок : ua16_-1758351682.1495401 1 x - 01:44 00:00 00:00 Транскрипція Для AI-…" at bounding box center [429, 204] width 859 height 409
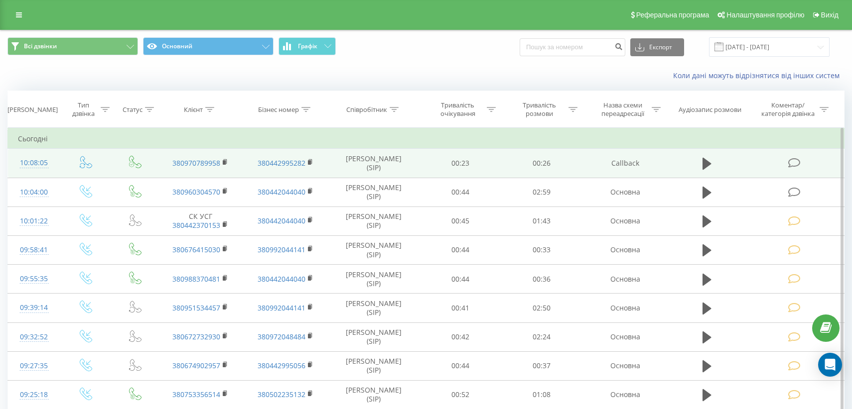
click at [790, 166] on icon at bounding box center [793, 163] width 12 height 10
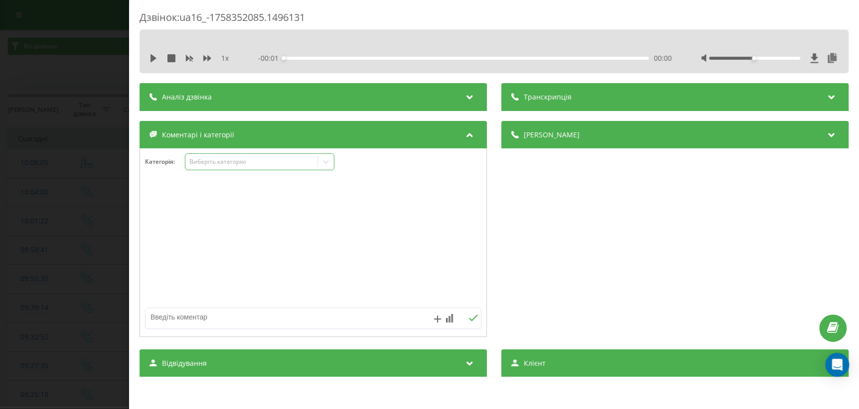
click at [324, 162] on icon at bounding box center [326, 162] width 10 height 10
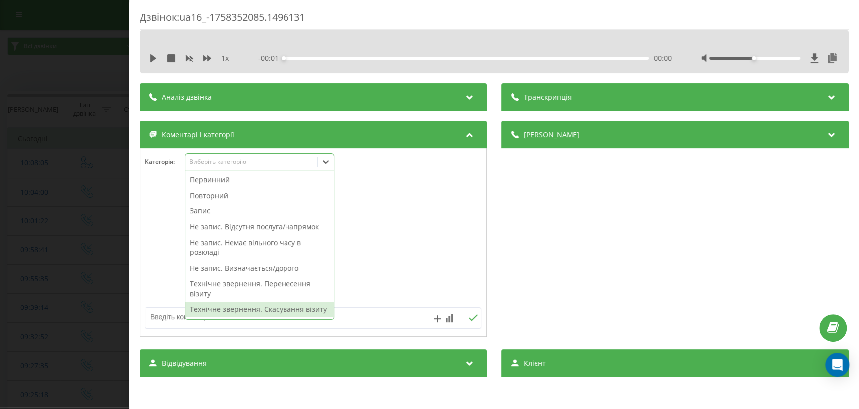
scroll to position [135, 0]
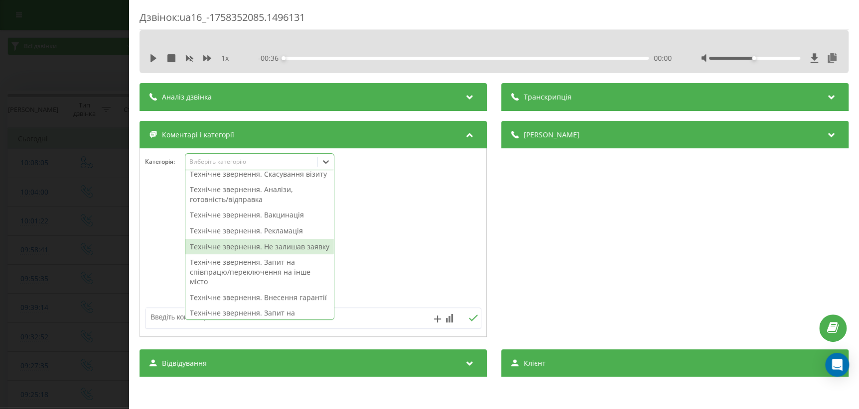
click at [247, 255] on div "Технічне звернення. Не залишав заявку" at bounding box center [259, 247] width 148 height 16
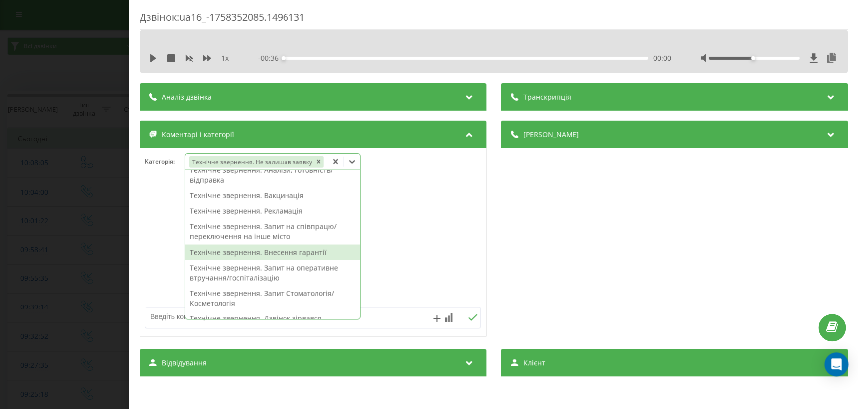
scroll to position [116, 0]
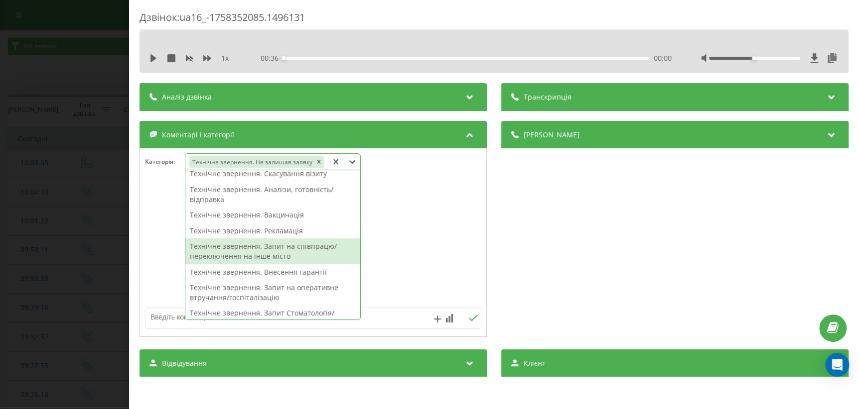
click at [399, 235] on div at bounding box center [313, 243] width 346 height 120
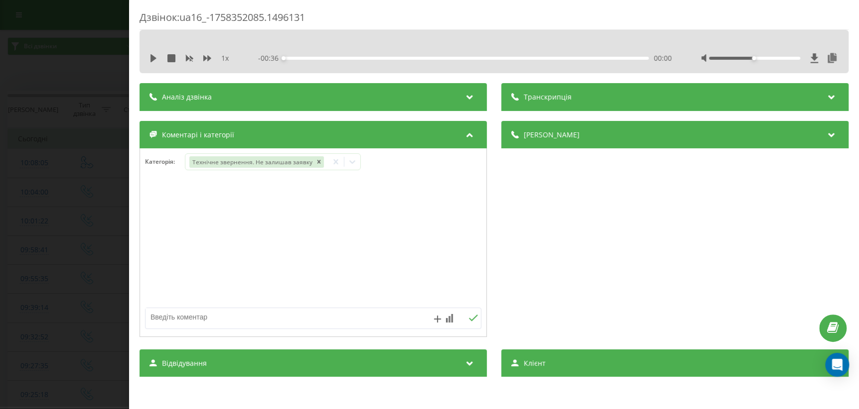
click at [253, 319] on textarea at bounding box center [279, 317] width 268 height 18
click at [156, 318] on textarea "чт приймаємо під час тривоги" at bounding box center [279, 317] width 268 height 18
type textarea "чи приймаємо під час тривоги"
click at [468, 319] on icon at bounding box center [472, 318] width 9 height 7
click at [53, 330] on div "Дзвінок : ua16_-1758352085.1496131 1 x - 00:36 00:00 00:00 Транскрипція Для AI-…" at bounding box center [429, 204] width 858 height 409
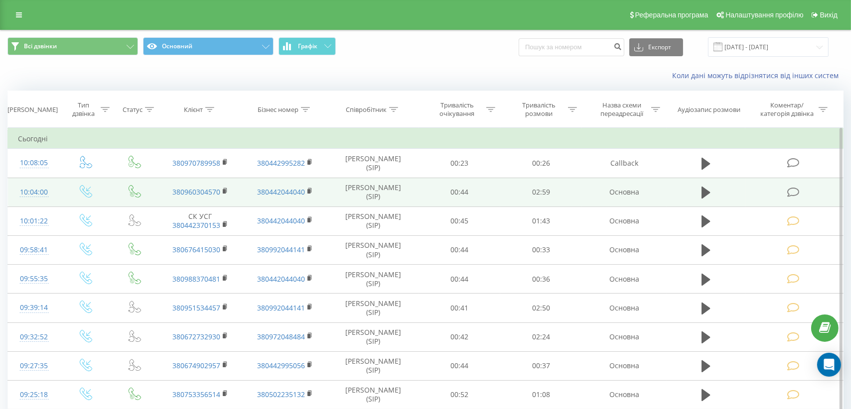
click at [790, 191] on icon at bounding box center [792, 192] width 12 height 10
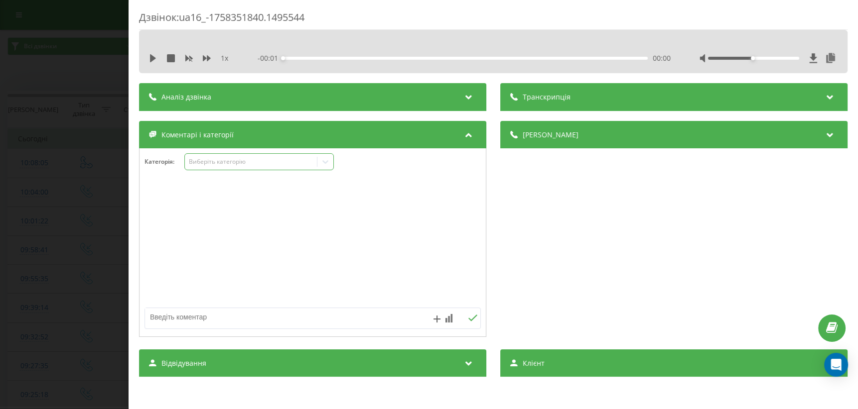
click at [325, 165] on icon at bounding box center [325, 162] width 10 height 10
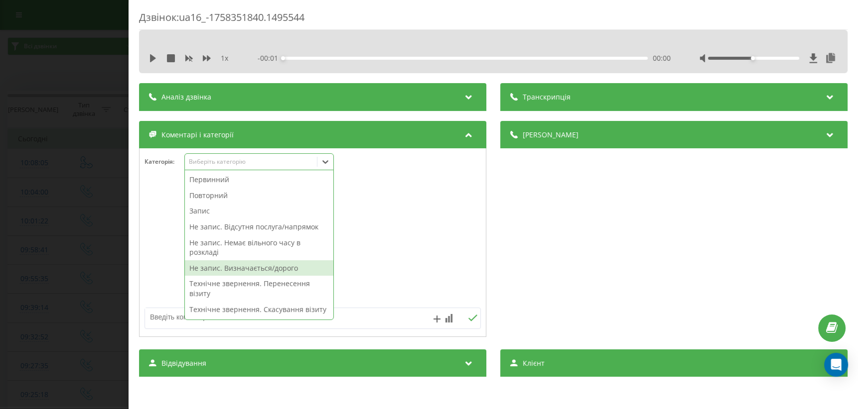
scroll to position [90, 0]
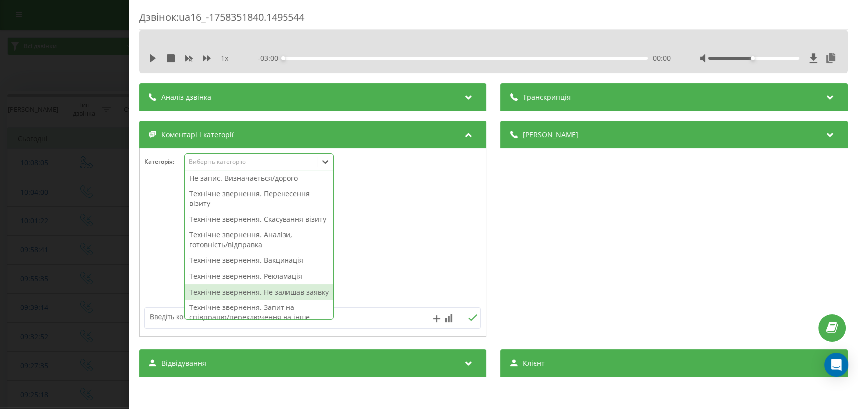
click at [263, 300] on div "Технічне звернення. Не залишав заявку" at bounding box center [259, 292] width 148 height 16
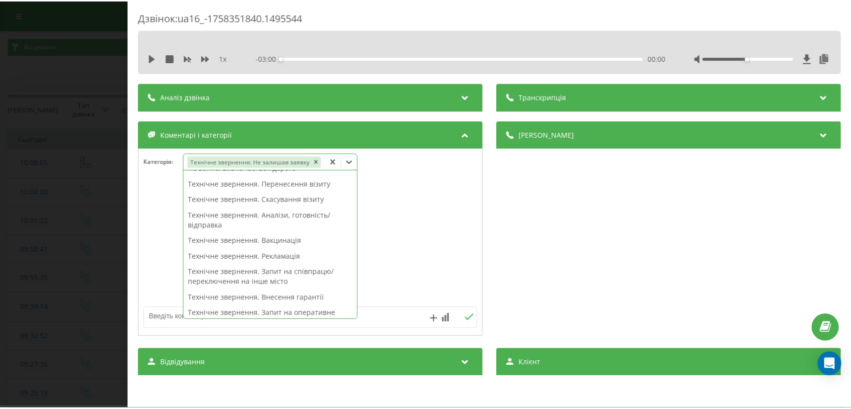
scroll to position [81, 0]
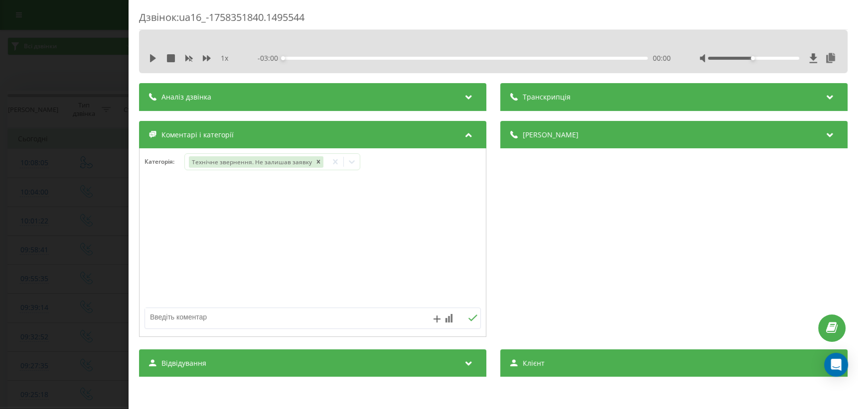
click at [409, 249] on div at bounding box center [312, 243] width 346 height 120
click at [331, 316] on textarea at bounding box center [279, 317] width 268 height 18
type textarea "запізнення"
click at [468, 317] on icon at bounding box center [472, 318] width 9 height 7
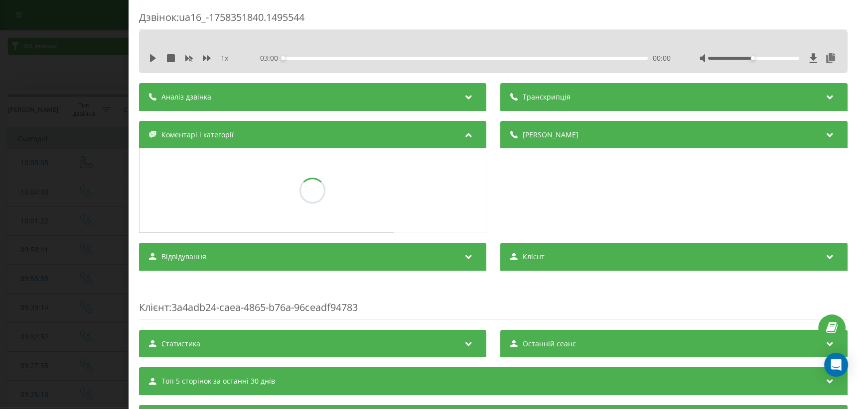
click at [0, 301] on div "Дзвінок : ua16_-1758351840.1495544 1 x - 03:00 00:00 00:00 Транскрипція Для AI-…" at bounding box center [429, 204] width 858 height 409
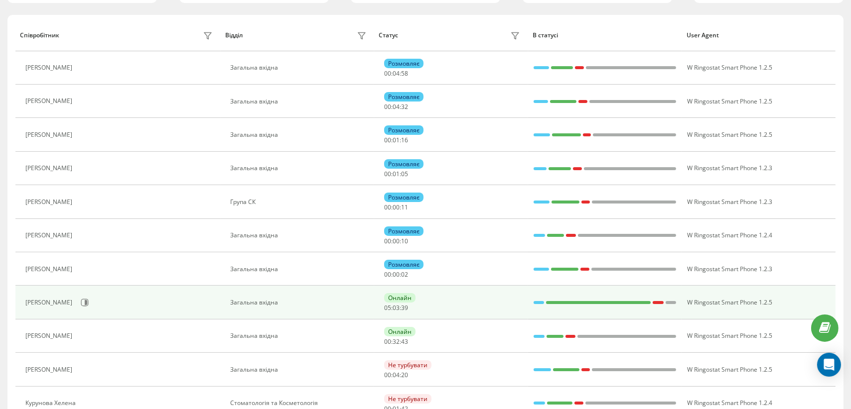
scroll to position [114, 0]
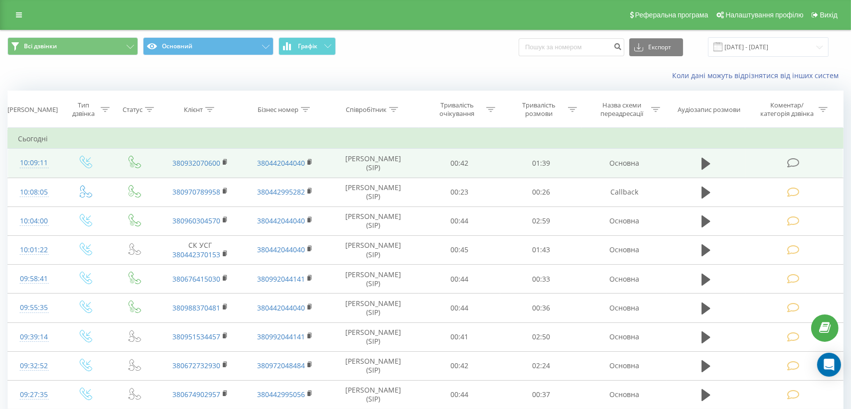
click at [790, 164] on icon at bounding box center [792, 163] width 12 height 10
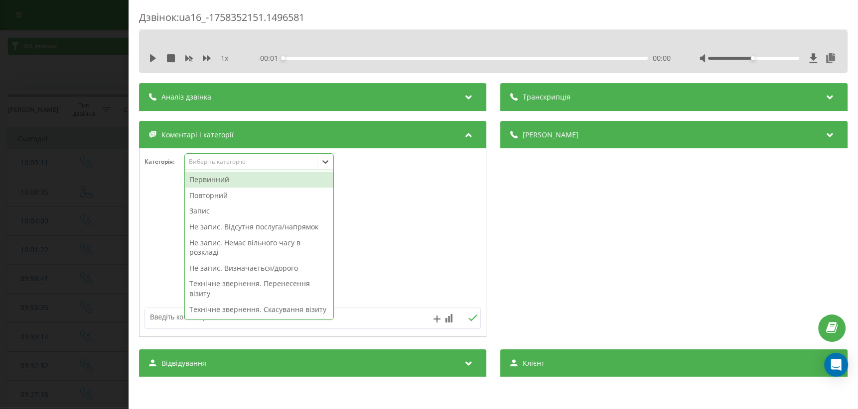
click at [319, 166] on div at bounding box center [325, 162] width 16 height 16
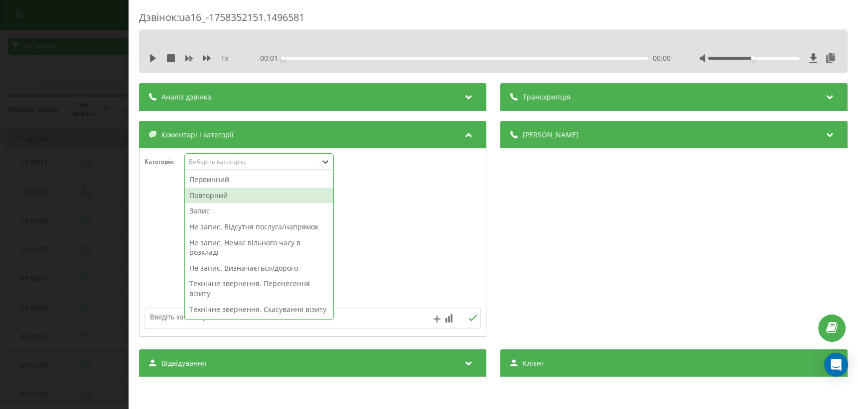
click at [264, 195] on div "Повторний" at bounding box center [259, 196] width 148 height 16
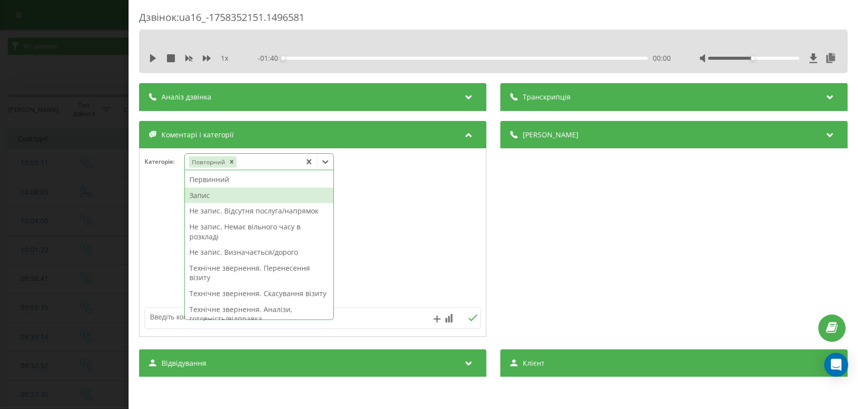
click at [206, 199] on div "Запис" at bounding box center [259, 196] width 148 height 16
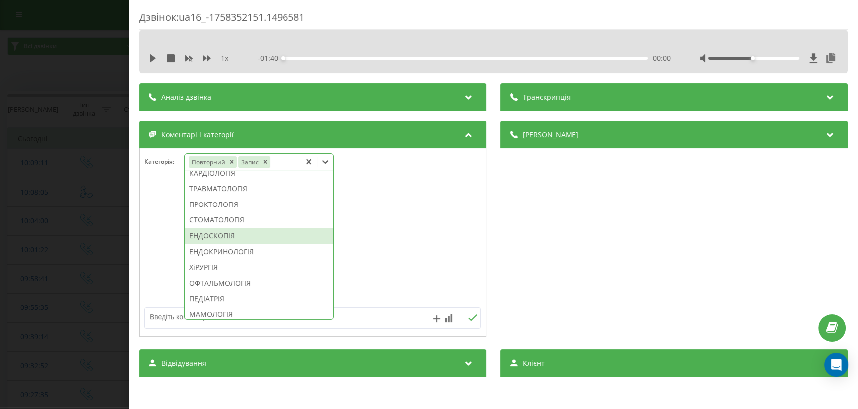
scroll to position [498, 0]
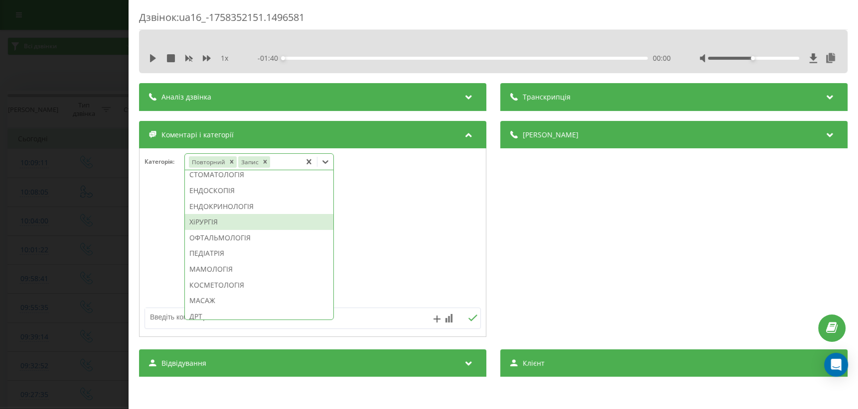
click at [221, 230] on div "ХіРУРГІЯ" at bounding box center [259, 222] width 148 height 16
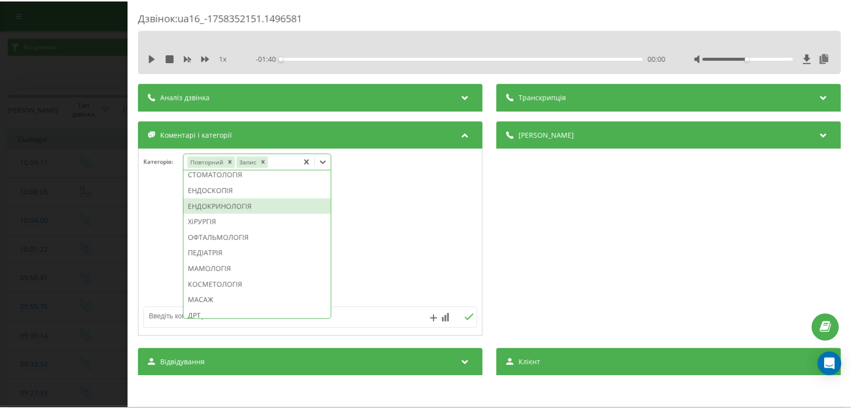
scroll to position [439, 0]
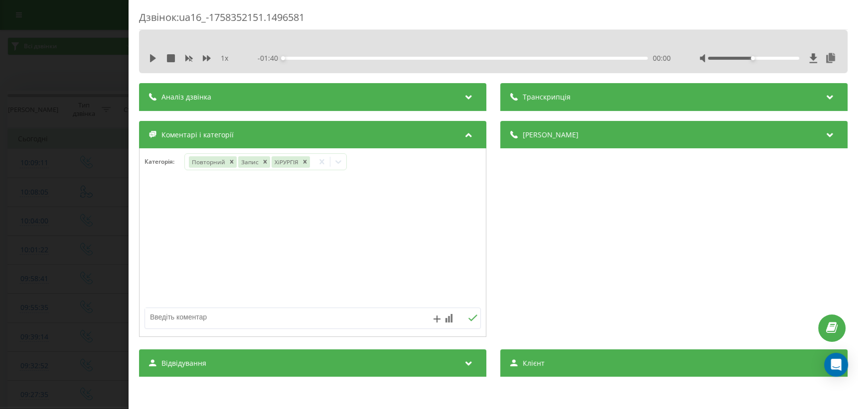
click at [100, 286] on div "Дзвінок : ua16_-1758352151.1496581 1 x - 01:40 00:00 00:00 Транскрипція Для AI-…" at bounding box center [429, 204] width 858 height 409
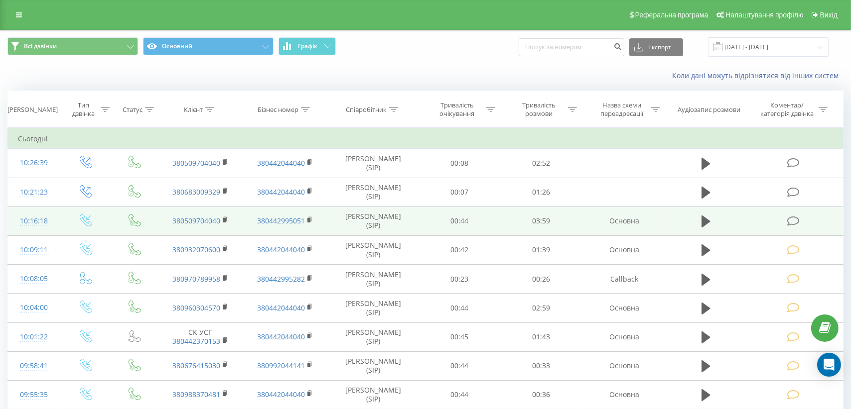
click at [795, 222] on icon at bounding box center [792, 221] width 12 height 10
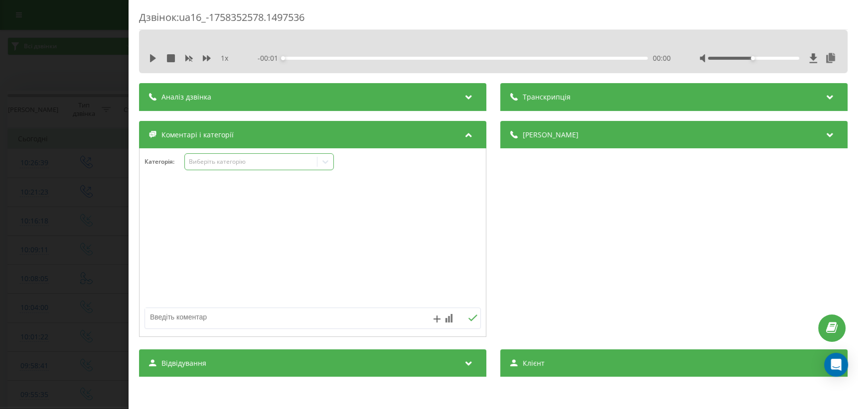
click at [330, 164] on icon at bounding box center [325, 162] width 10 height 10
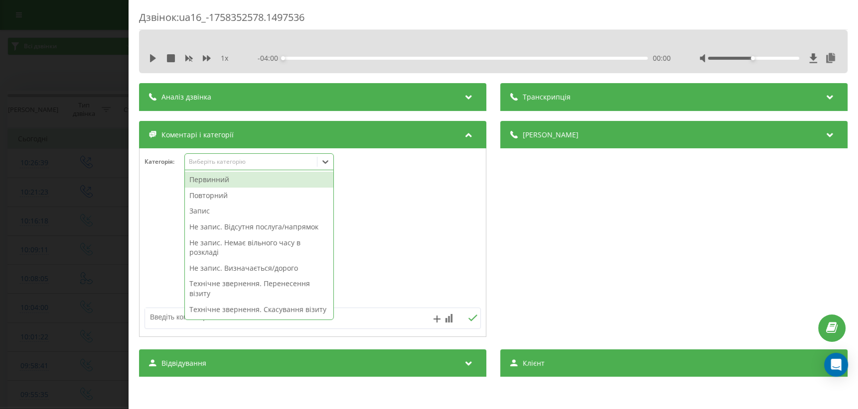
click at [245, 179] on div "Первинний" at bounding box center [259, 180] width 148 height 16
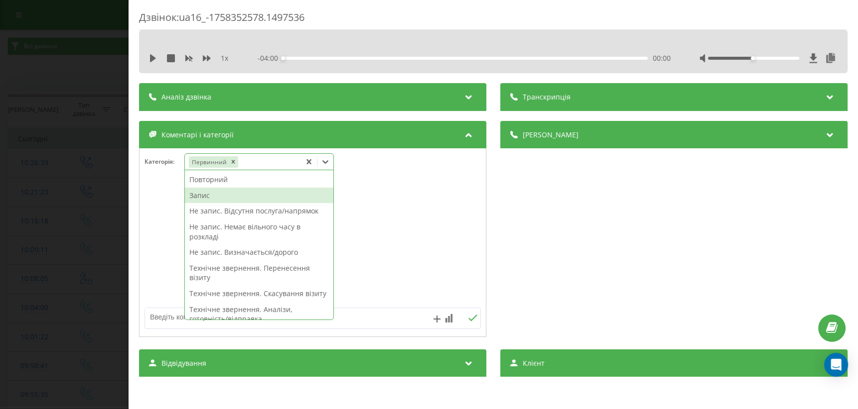
click at [222, 197] on div "Запис" at bounding box center [259, 196] width 148 height 16
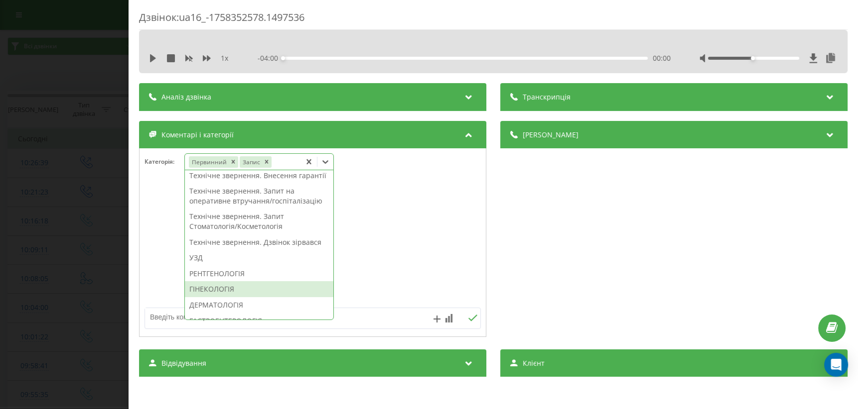
scroll to position [317, 0]
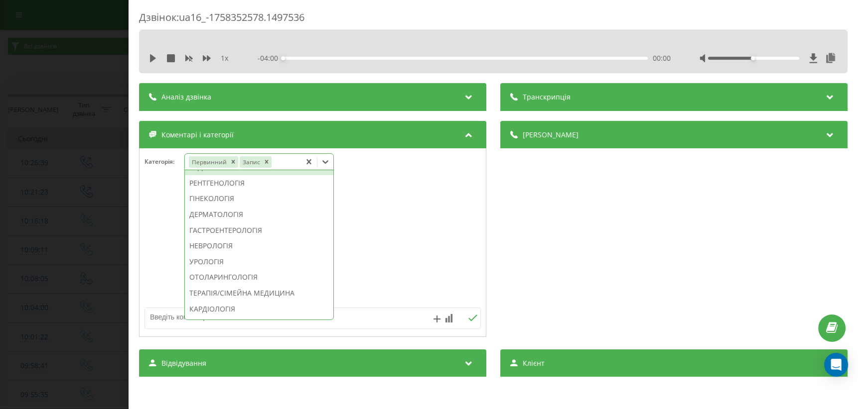
click at [210, 175] on div "УЗД" at bounding box center [259, 167] width 148 height 16
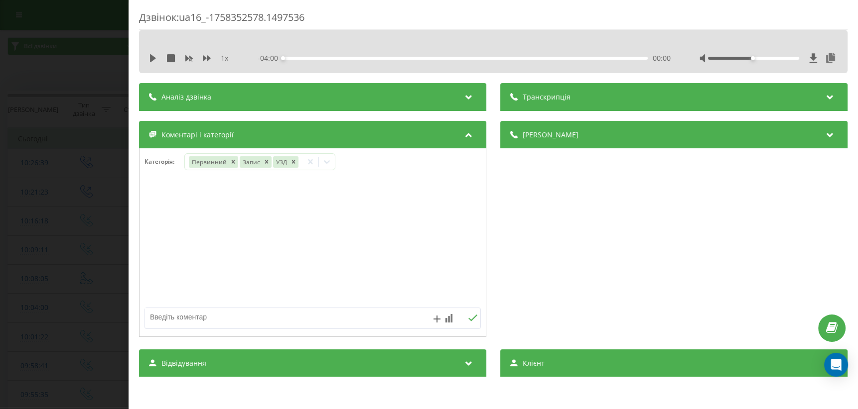
click at [79, 264] on div "Дзвінок : ua16_-1758352578.1497536 1 x - 04:00 00:00 00:00 Транскрипція Для AI-…" at bounding box center [429, 204] width 858 height 409
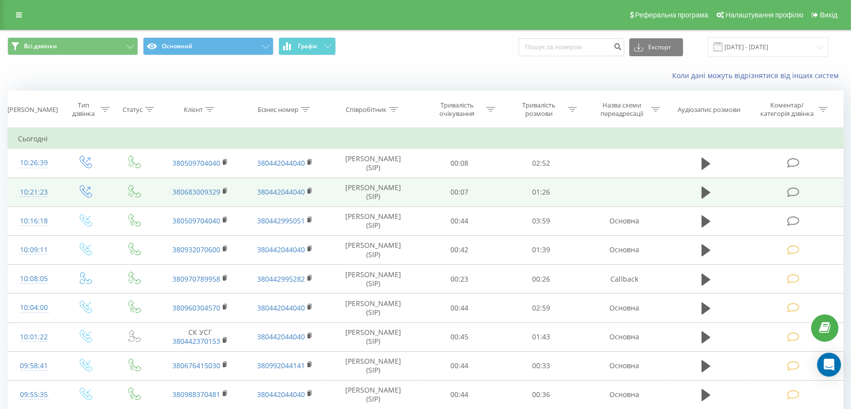
click at [792, 190] on icon at bounding box center [792, 192] width 12 height 10
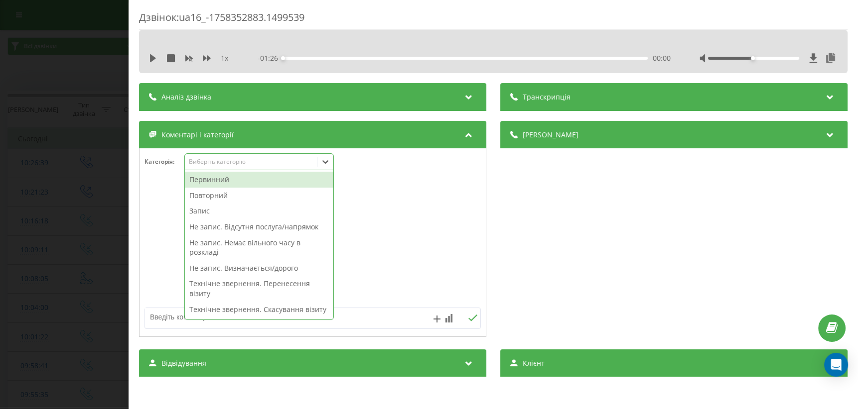
click at [325, 163] on icon at bounding box center [326, 161] width 6 height 3
click at [351, 260] on div at bounding box center [312, 243] width 346 height 120
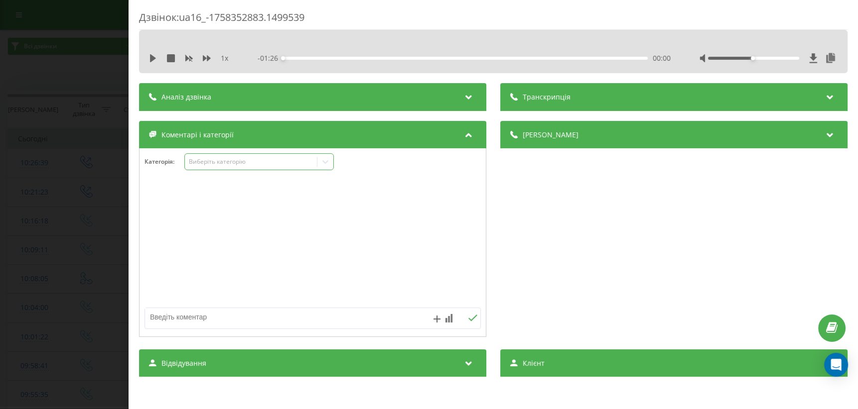
click at [327, 162] on icon at bounding box center [325, 162] width 10 height 10
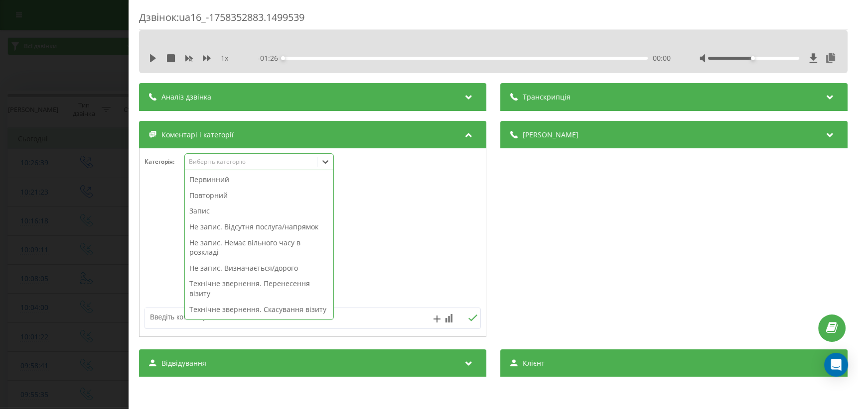
scroll to position [135, 0]
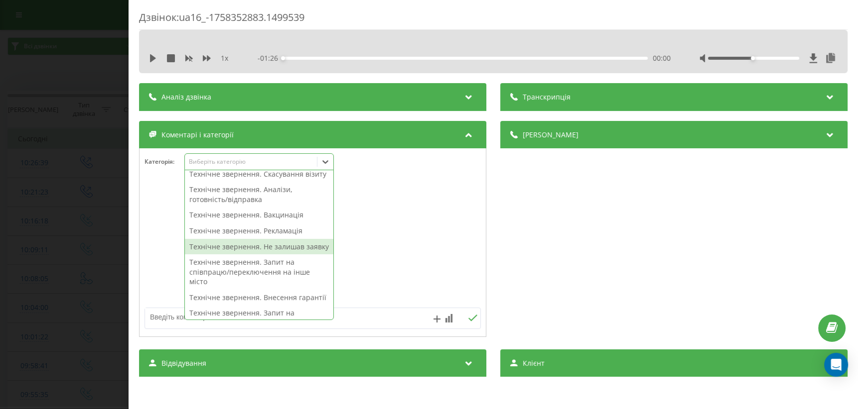
click at [268, 255] on div "Технічне звернення. Не залишав заявку" at bounding box center [259, 247] width 148 height 16
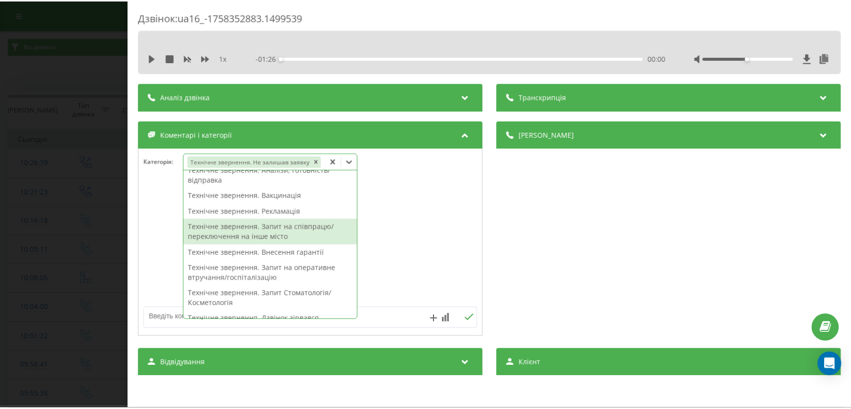
scroll to position [116, 0]
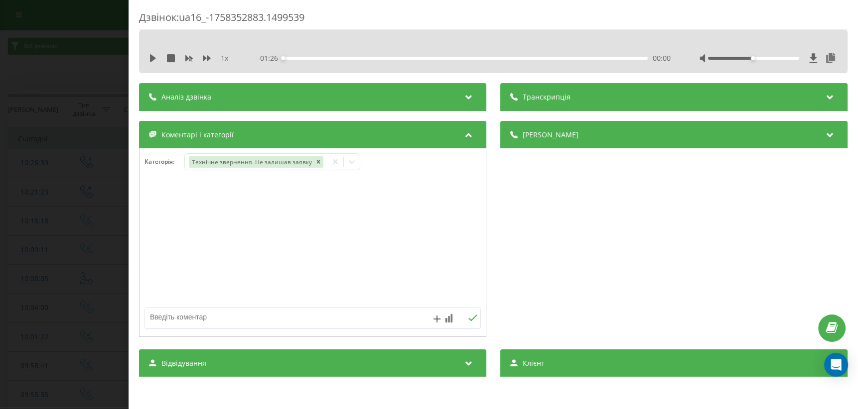
drag, startPoint x: 391, startPoint y: 253, endPoint x: 118, endPoint y: 359, distance: 293.1
click at [383, 256] on div at bounding box center [312, 243] width 346 height 120
click at [159, 320] on textarea at bounding box center [279, 317] width 268 height 18
type textarea "внутр дзвінок"
click at [467, 323] on button at bounding box center [472, 318] width 15 height 8
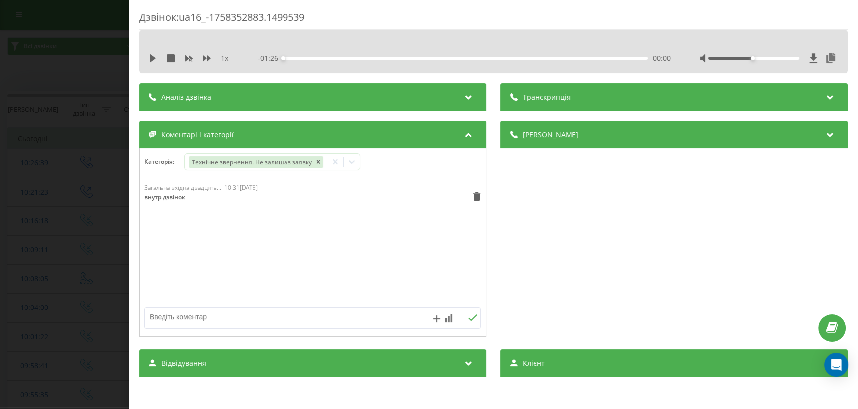
click at [18, 303] on div "Дзвінок : ua16_-1758352883.1499539 1 x - 01:26 00:00 00:00 Транскрипція Для AI-…" at bounding box center [429, 204] width 858 height 409
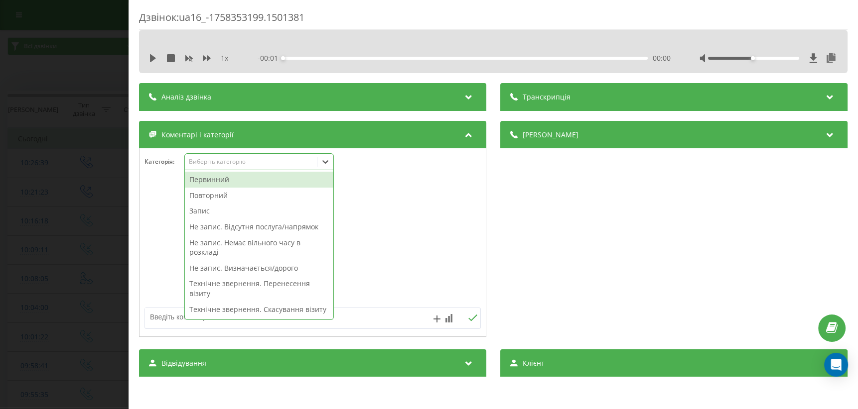
click at [329, 164] on icon at bounding box center [325, 162] width 10 height 10
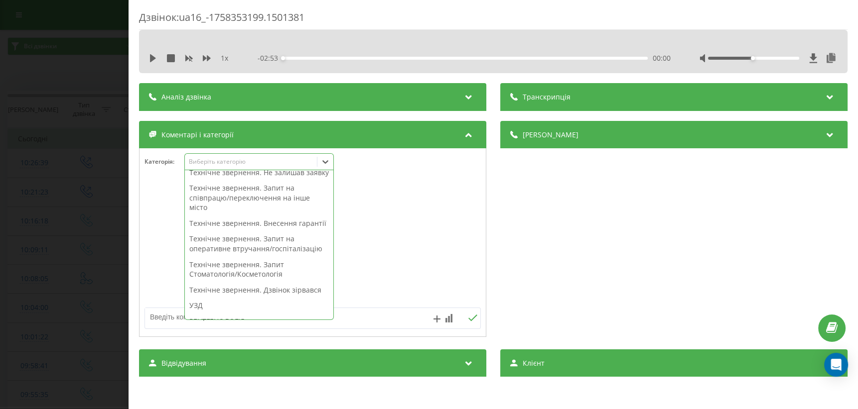
scroll to position [192, 0]
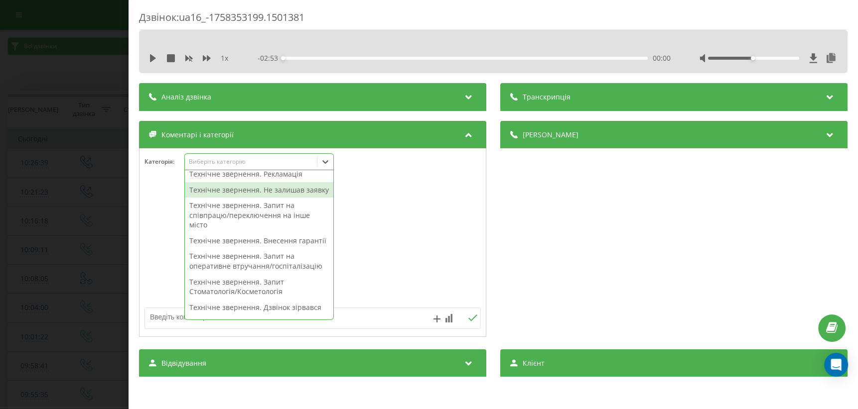
click at [290, 198] on div "Технічне звернення. Не залишав заявку" at bounding box center [259, 190] width 148 height 16
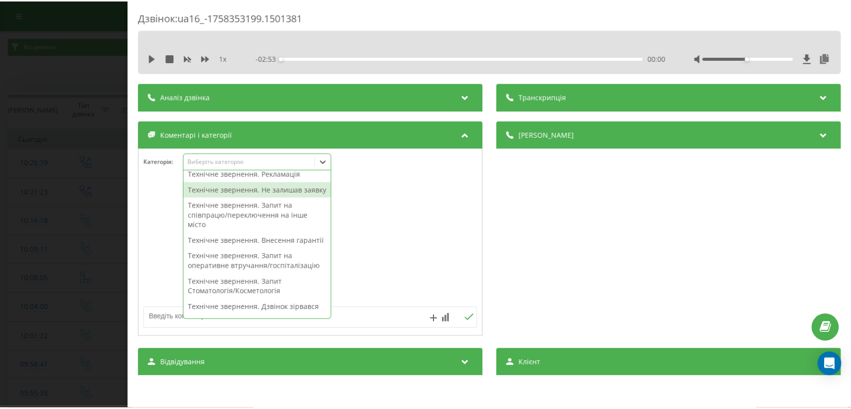
scroll to position [163, 0]
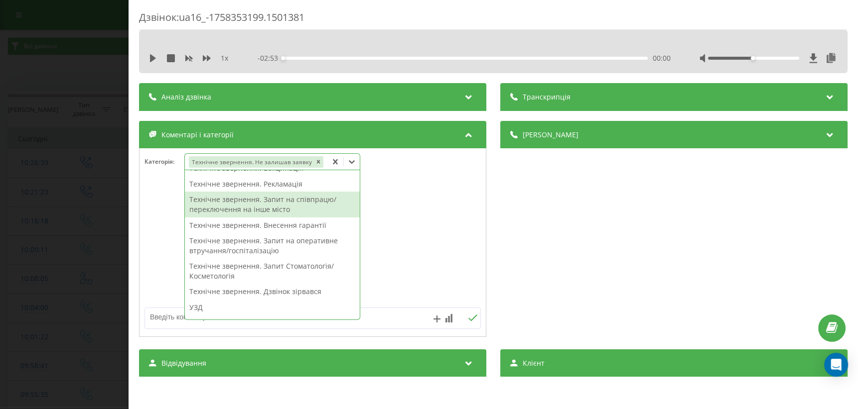
click at [393, 204] on div at bounding box center [312, 243] width 346 height 120
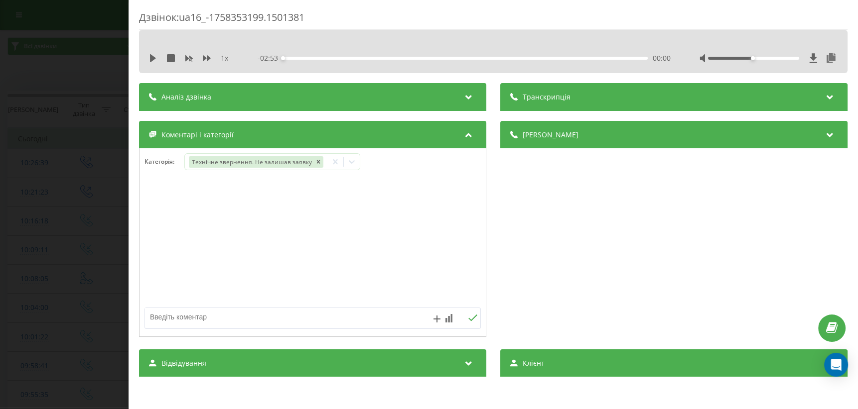
click at [177, 317] on textarea at bounding box center [279, 317] width 268 height 18
click at [202, 316] on textarea at bounding box center [279, 317] width 268 height 18
type textarea "уточнення по запису"
click at [468, 319] on icon at bounding box center [472, 318] width 9 height 7
click at [38, 263] on div "Дзвінок : ua16_-1758353199.1501381 1 x - 02:53 00:00 00:00 Транскрипція Для AI-…" at bounding box center [429, 204] width 858 height 409
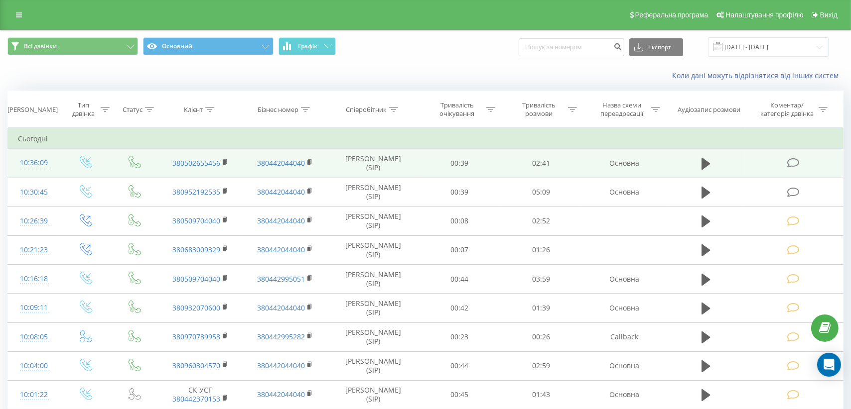
click at [787, 159] on icon at bounding box center [792, 163] width 12 height 10
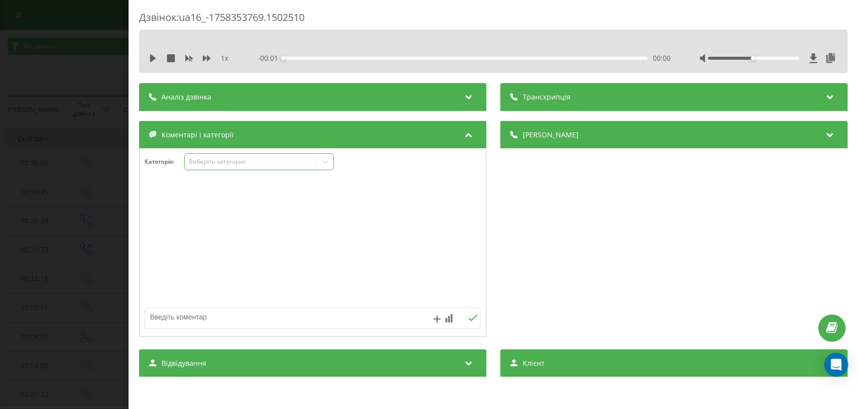
click at [323, 162] on icon at bounding box center [325, 162] width 10 height 10
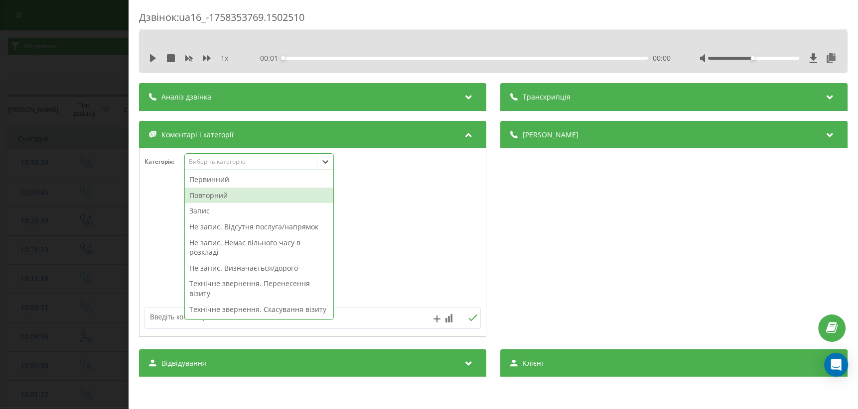
click at [252, 193] on div "Повторний" at bounding box center [259, 196] width 148 height 16
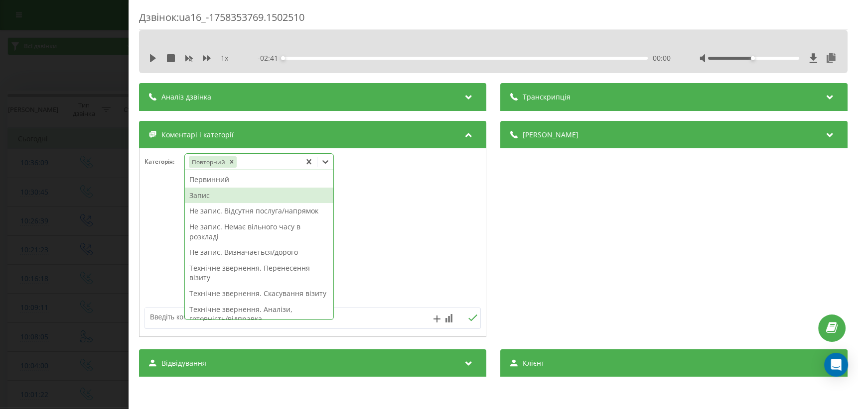
click at [222, 199] on div "Запис" at bounding box center [259, 196] width 148 height 16
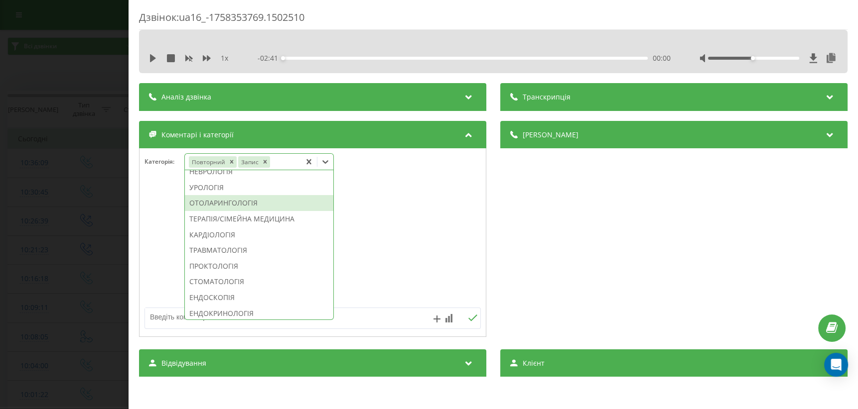
scroll to position [300, 0]
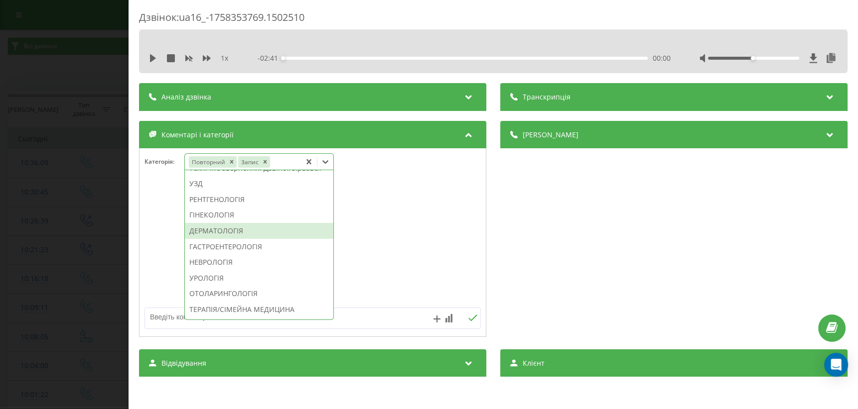
click at [224, 239] on div "ДЕРМАТОЛОГІЯ" at bounding box center [259, 231] width 148 height 16
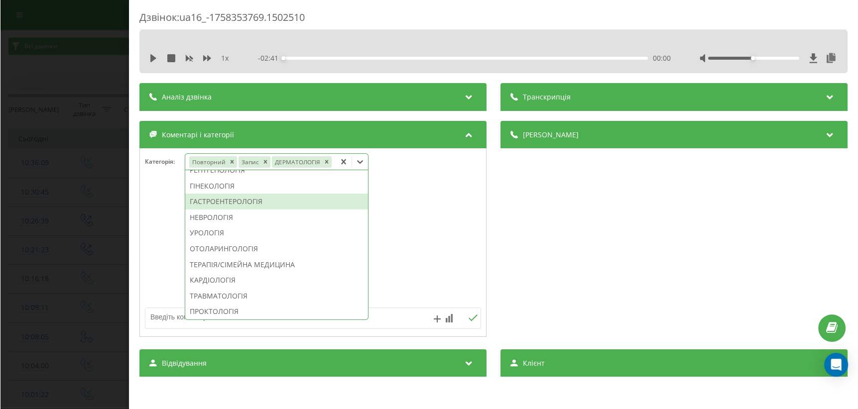
scroll to position [242, 0]
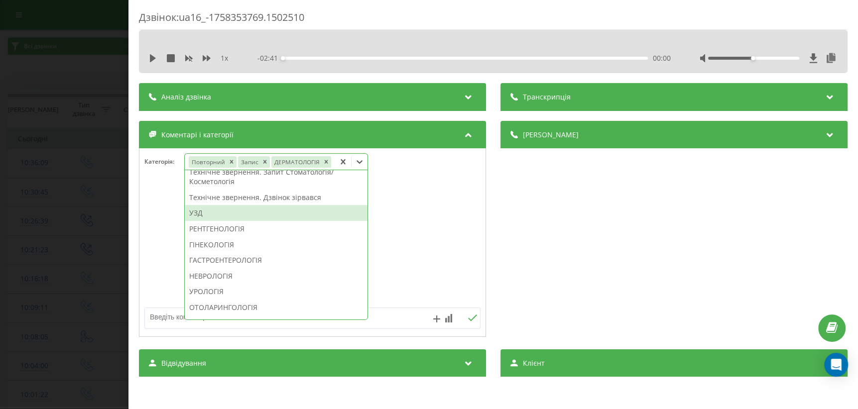
click at [56, 237] on div "Дзвінок : ua16_-1758353769.1502510 1 x - 02:41 00:00 00:00 Транскрипція Для AI-…" at bounding box center [429, 204] width 858 height 409
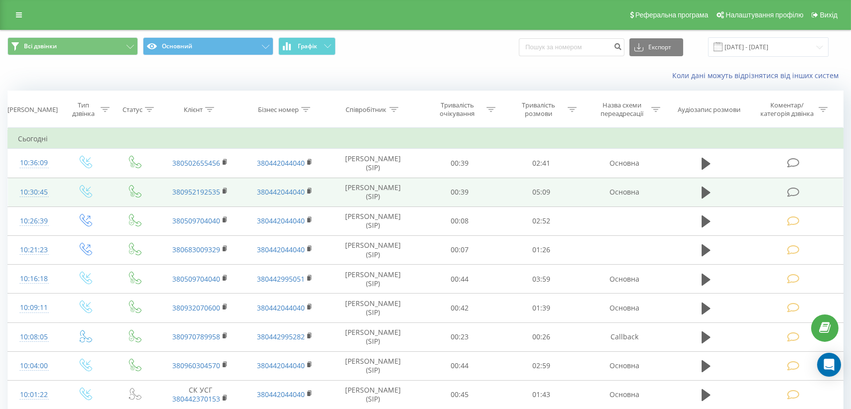
click at [797, 191] on icon at bounding box center [793, 192] width 12 height 10
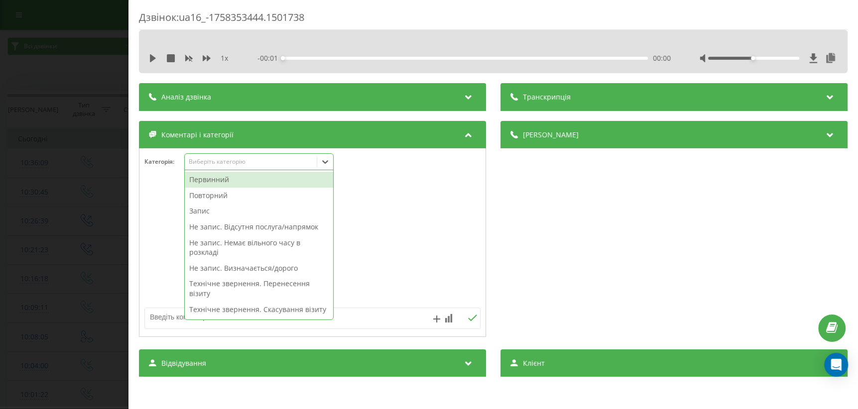
click at [320, 163] on div at bounding box center [325, 162] width 16 height 16
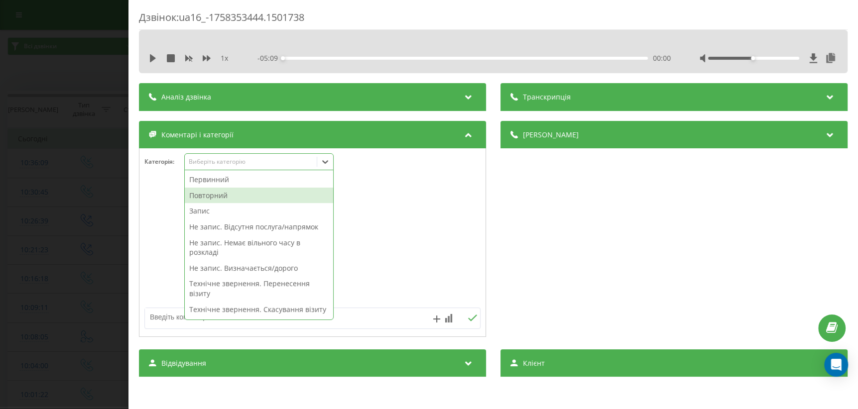
click at [272, 197] on div "Повторний" at bounding box center [259, 196] width 148 height 16
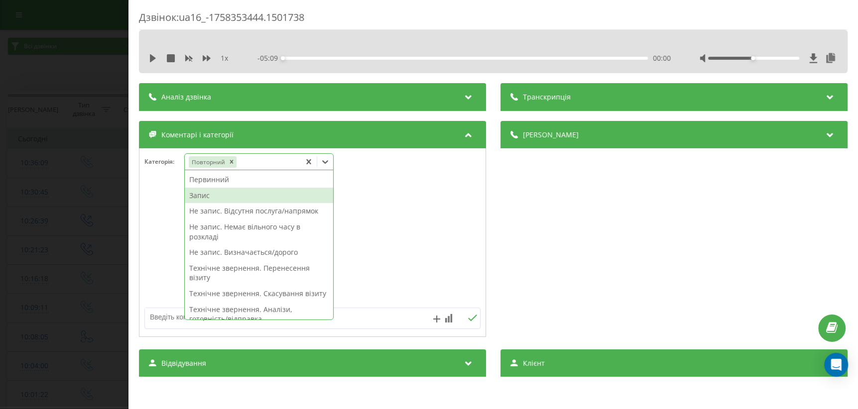
click at [208, 199] on div "Запис" at bounding box center [259, 196] width 148 height 16
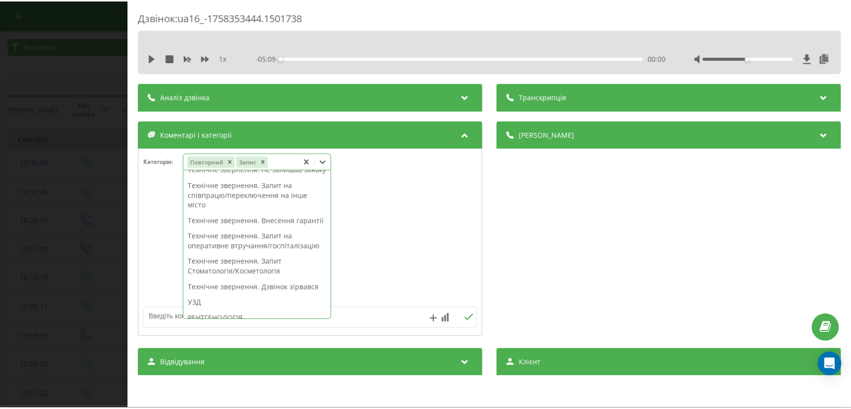
scroll to position [226, 0]
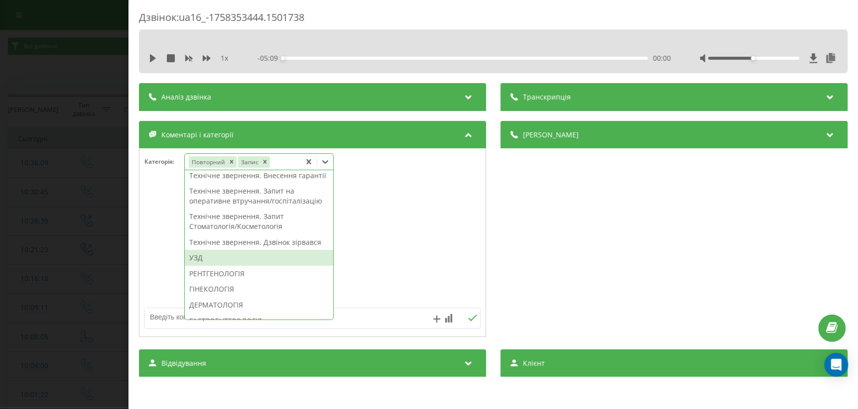
click at [211, 266] on div "УЗД" at bounding box center [259, 258] width 148 height 16
click at [9, 295] on div "Дзвінок : ua16_-1758353444.1501738 1 x - 05:09 00:00 00:00 Транскрипція Для AI-…" at bounding box center [429, 204] width 858 height 409
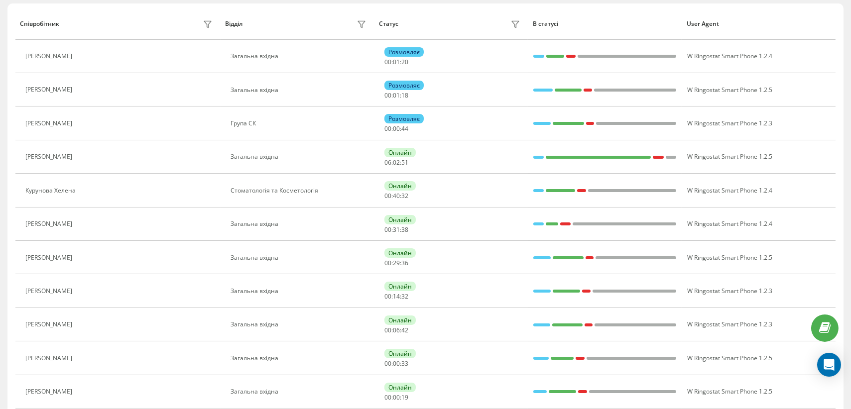
scroll to position [92, 0]
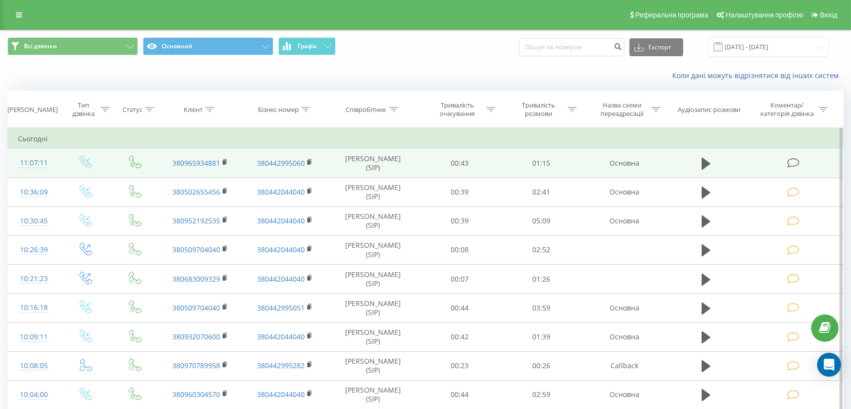
click at [793, 159] on icon at bounding box center [793, 163] width 12 height 10
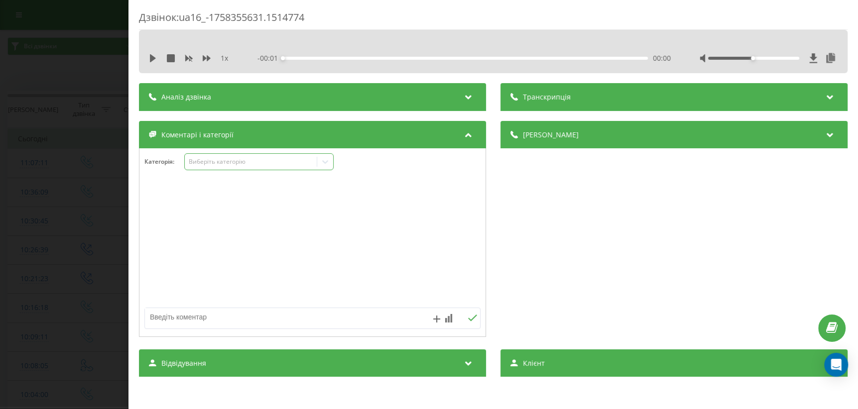
click at [327, 164] on icon at bounding box center [325, 162] width 10 height 10
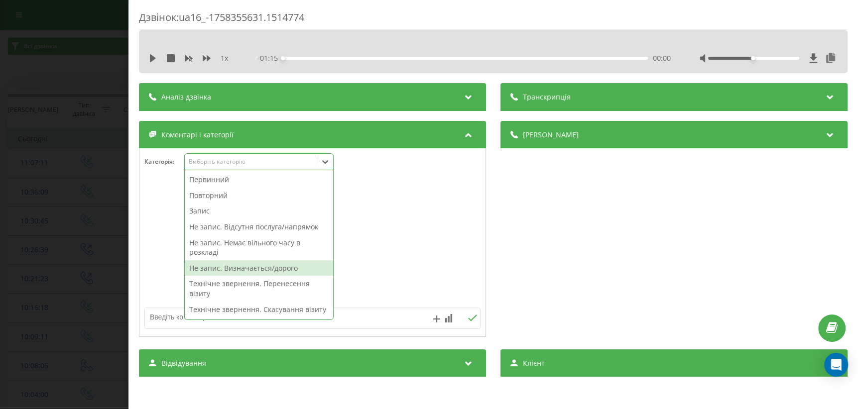
click at [291, 272] on div "Не запис. Визначається/дорого" at bounding box center [259, 268] width 148 height 16
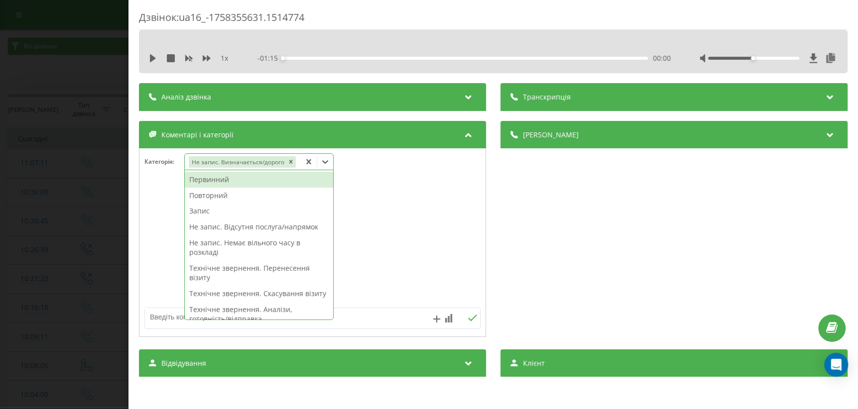
drag, startPoint x: 430, startPoint y: 256, endPoint x: 395, endPoint y: 266, distance: 36.3
click at [429, 255] on div at bounding box center [312, 243] width 346 height 120
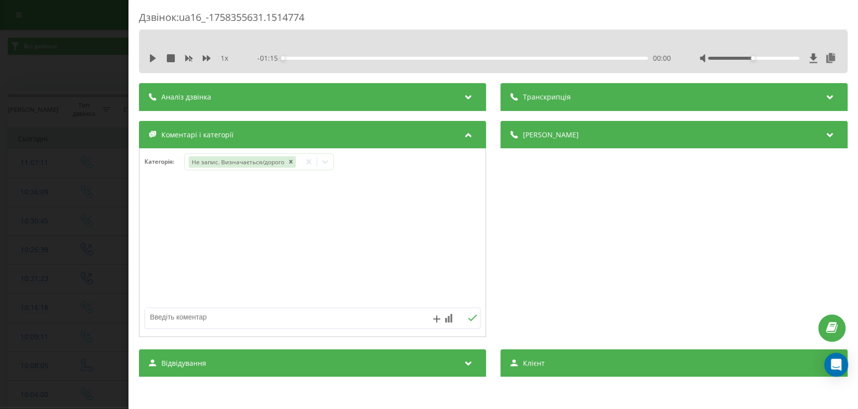
click at [262, 324] on textarea at bounding box center [279, 317] width 268 height 18
type textarea "ЕЕГ хоче, подумає щодо адреси чи підійде їй"
click at [468, 318] on icon at bounding box center [472, 318] width 9 height 7
click at [54, 348] on div "Дзвінок : ua16_-1758355631.1514774 1 x - 01:15 00:00 00:00 Транскрипція Для AI-…" at bounding box center [429, 204] width 858 height 409
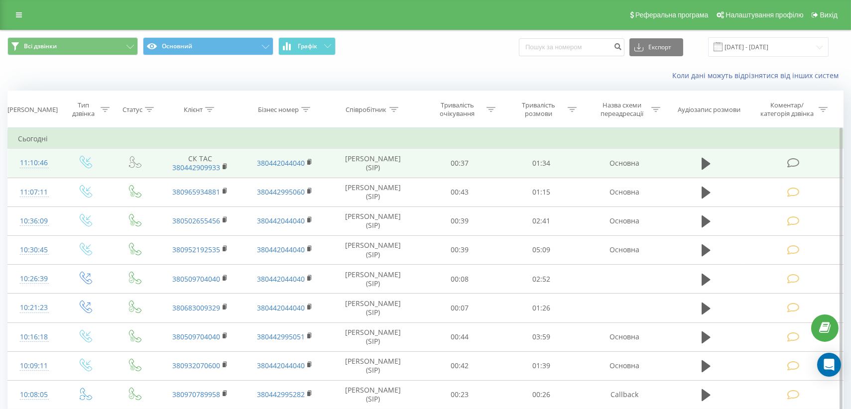
click at [795, 163] on icon at bounding box center [793, 163] width 12 height 10
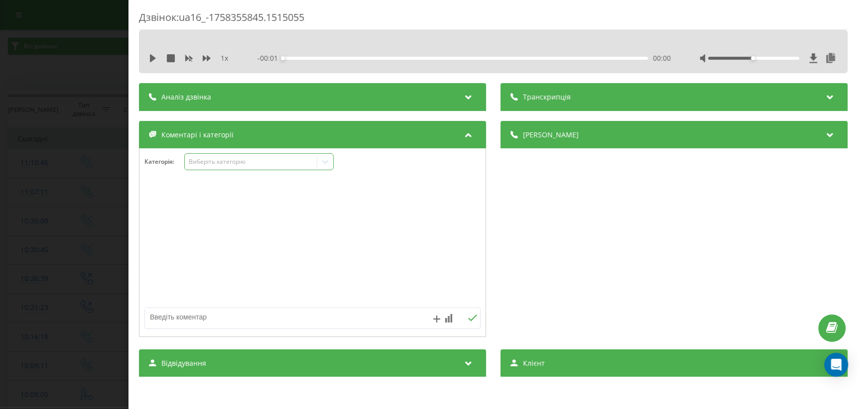
click at [320, 165] on div at bounding box center [325, 162] width 16 height 16
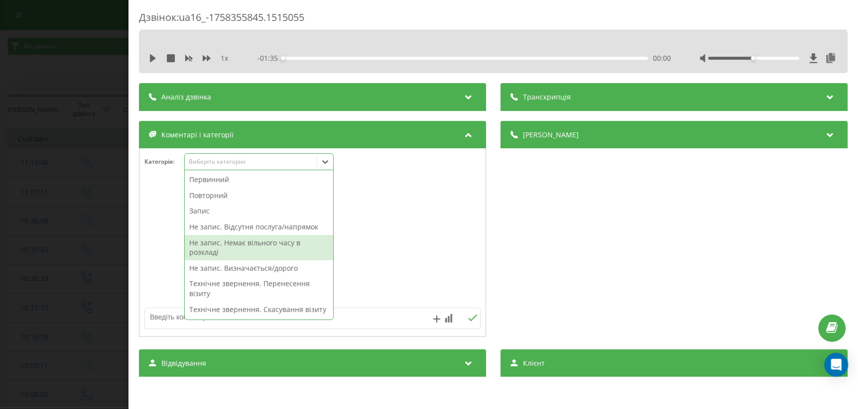
click at [280, 248] on div "Не запис. Немає вільного часу в розкладі" at bounding box center [259, 247] width 148 height 25
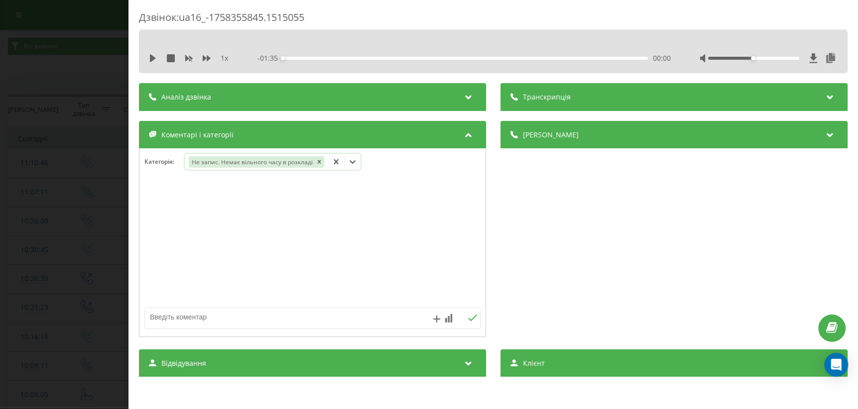
click at [211, 314] on textarea at bounding box center [279, 317] width 268 height 18
type textarea "гастроентеролог, погоджують варіанти з ЗО"
click at [469, 320] on icon at bounding box center [472, 318] width 9 height 7
click at [7, 267] on div "Дзвінок : ua16_-1758355845.1515055 1 x - 01:35 00:00 00:00 Транскрипція Для AI-…" at bounding box center [429, 204] width 858 height 409
click at [321, 166] on icon at bounding box center [325, 162] width 10 height 10
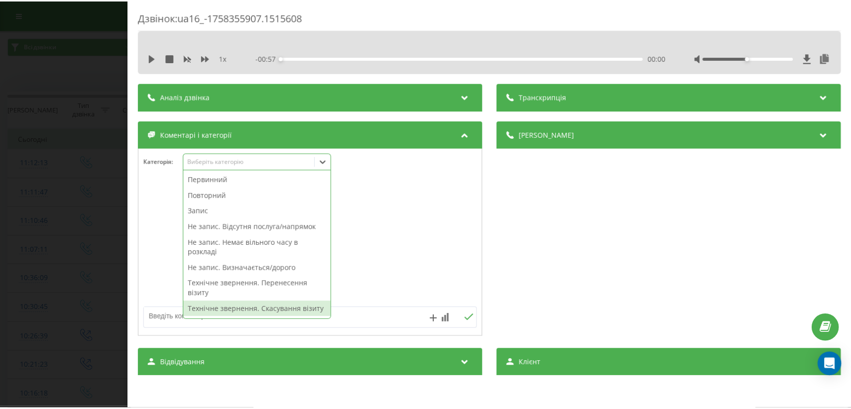
scroll to position [45, 0]
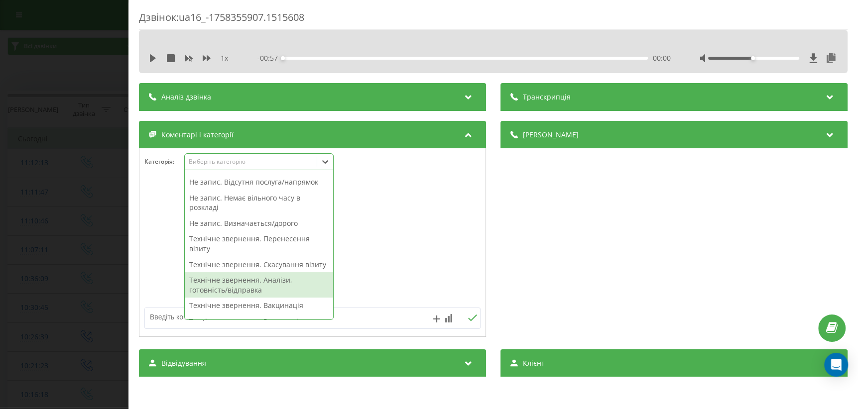
click at [229, 298] on div "Технічне звернення. Аналізи, готовність/відправка" at bounding box center [259, 284] width 148 height 25
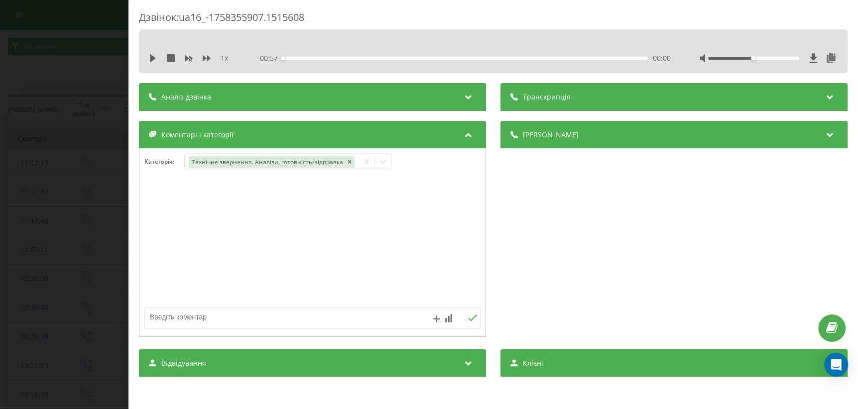
click at [6, 259] on div "Дзвінок : ua16_-1758355907.1515608 1 x - 00:57 00:00 00:00 Транскрипція Для AI-…" at bounding box center [429, 204] width 858 height 409
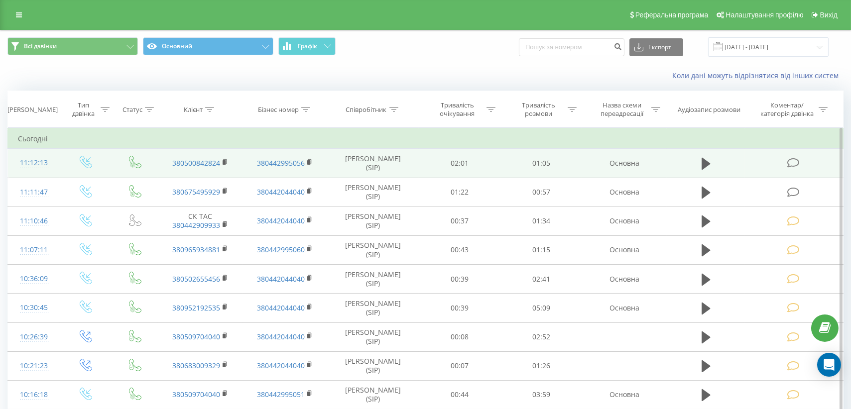
click at [796, 161] on icon at bounding box center [793, 163] width 12 height 10
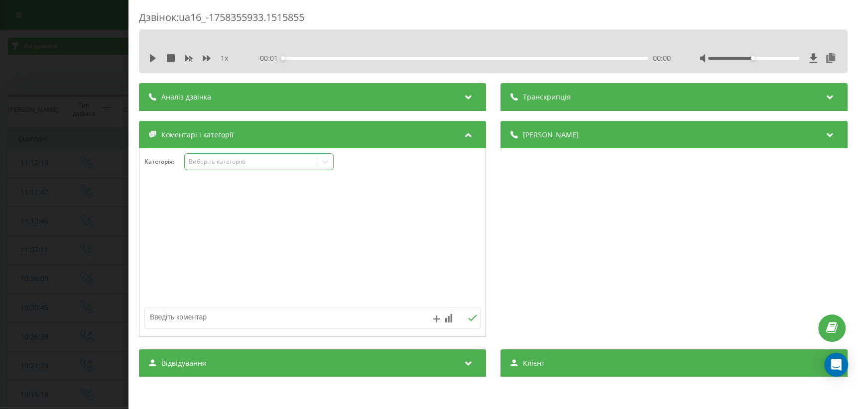
click at [323, 158] on icon at bounding box center [325, 162] width 10 height 10
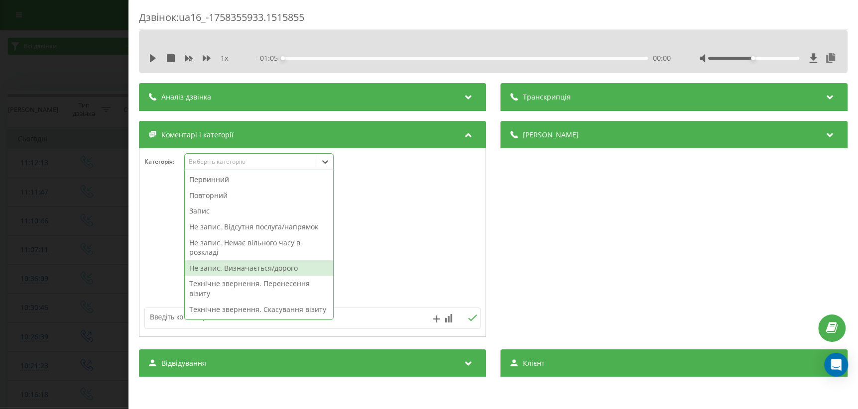
click at [236, 264] on div "Не запис. Визначається/дорого" at bounding box center [259, 268] width 148 height 16
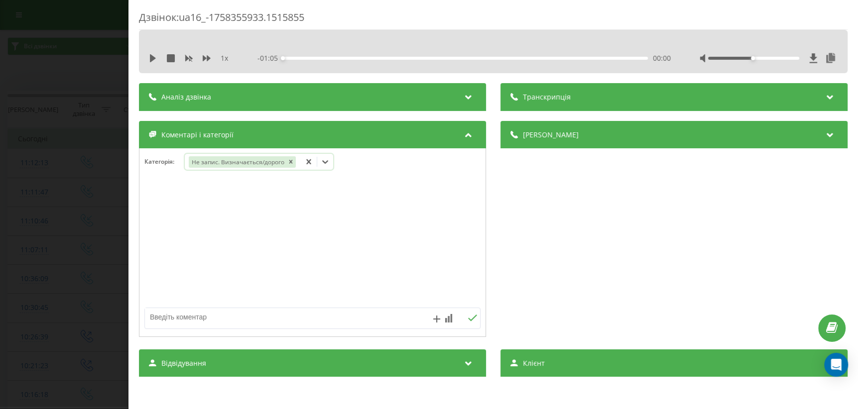
click at [214, 313] on textarea at bounding box center [279, 317] width 268 height 18
type textarea "ціни на гастроскопію"
click at [468, 316] on icon at bounding box center [472, 318] width 9 height 7
click at [25, 278] on div "Дзвінок : ua16_-1758355933.1515855 1 x - 01:05 00:00 00:00 Транскрипція Для AI-…" at bounding box center [429, 204] width 858 height 409
click at [325, 163] on icon at bounding box center [326, 161] width 6 height 3
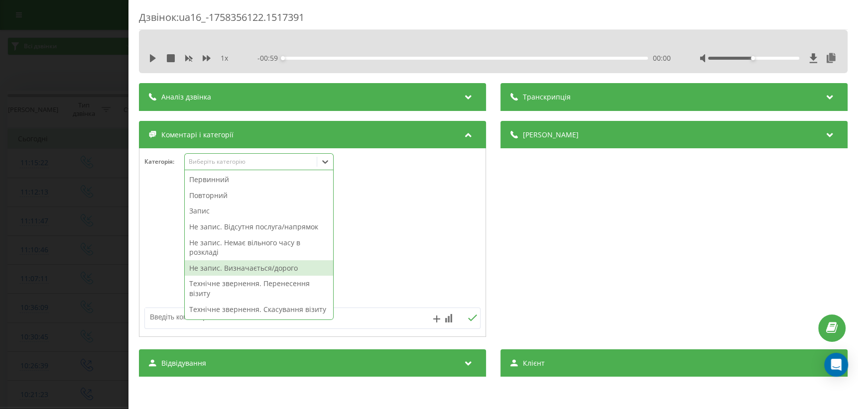
click at [239, 267] on div "Не запис. Визначається/дорого" at bounding box center [259, 268] width 148 height 16
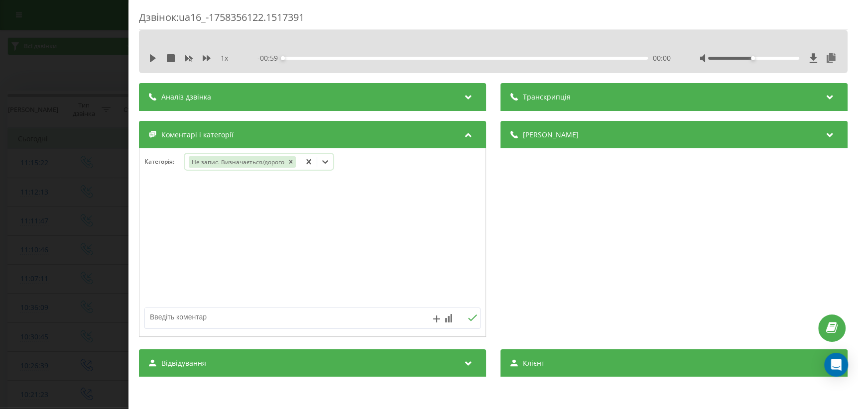
click at [245, 318] on textarea at bounding box center [279, 317] width 268 height 18
type textarea "бронхоскопія"
click at [469, 320] on icon at bounding box center [472, 318] width 9 height 7
click at [6, 338] on div "Дзвінок : ua16_-1758356122.1517391 1 x - 00:59 00:00 00:00 Транскрипція Для AI-…" at bounding box center [429, 204] width 858 height 409
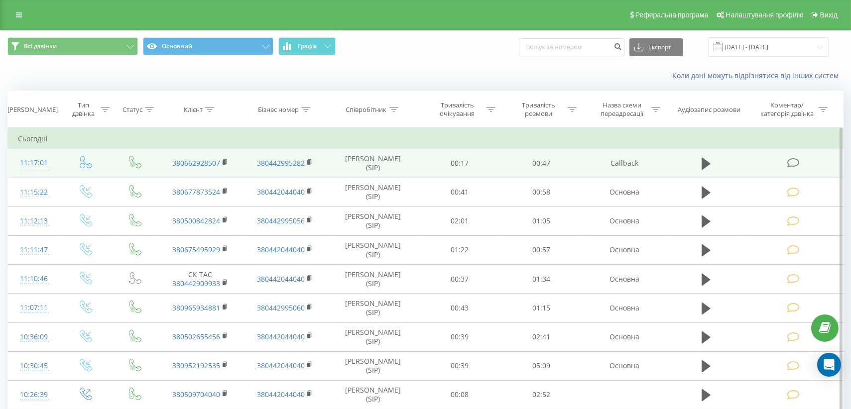
click at [788, 163] on icon at bounding box center [793, 163] width 12 height 10
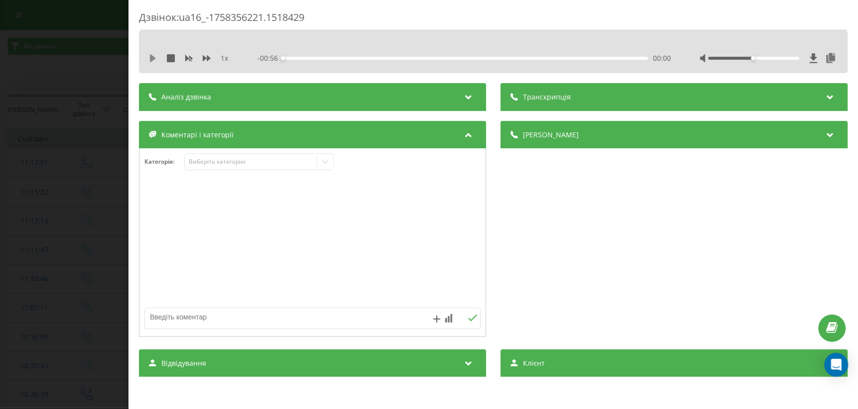
click at [149, 56] on icon at bounding box center [153, 58] width 8 height 8
click at [343, 59] on div "00:09" at bounding box center [465, 58] width 365 height 3
click at [327, 164] on icon at bounding box center [325, 162] width 10 height 10
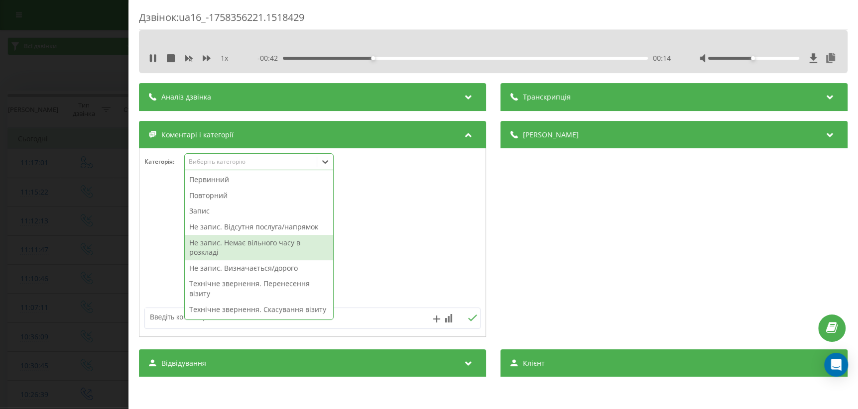
click at [244, 244] on div "Не запис. Немає вільного часу в розкладі" at bounding box center [259, 247] width 148 height 25
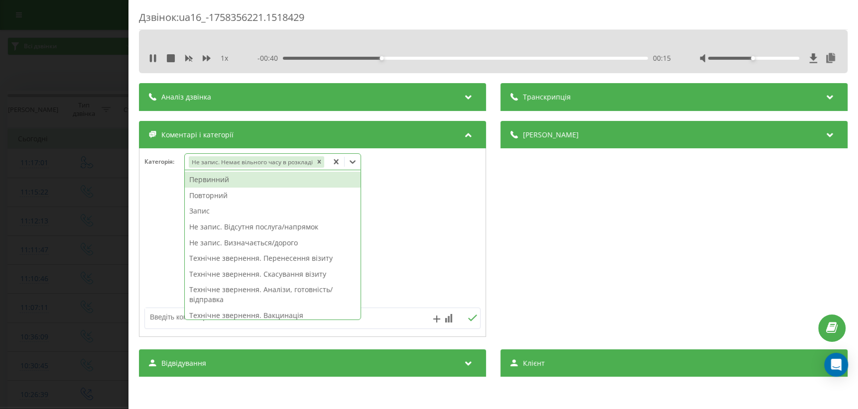
drag, startPoint x: 414, startPoint y: 260, endPoint x: 356, endPoint y: 274, distance: 59.4
click at [401, 263] on div at bounding box center [312, 243] width 346 height 120
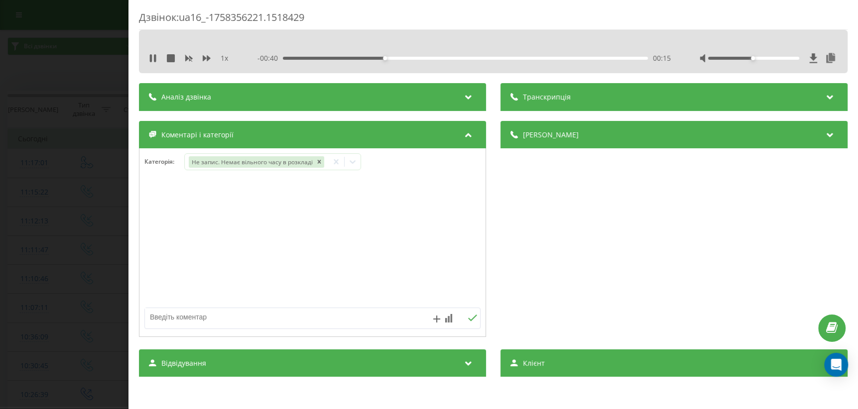
click at [253, 324] on textarea at bounding box center [279, 317] width 268 height 18
type textarea "узд очп на завтра на правому"
click at [470, 322] on icon at bounding box center [472, 318] width 9 height 7
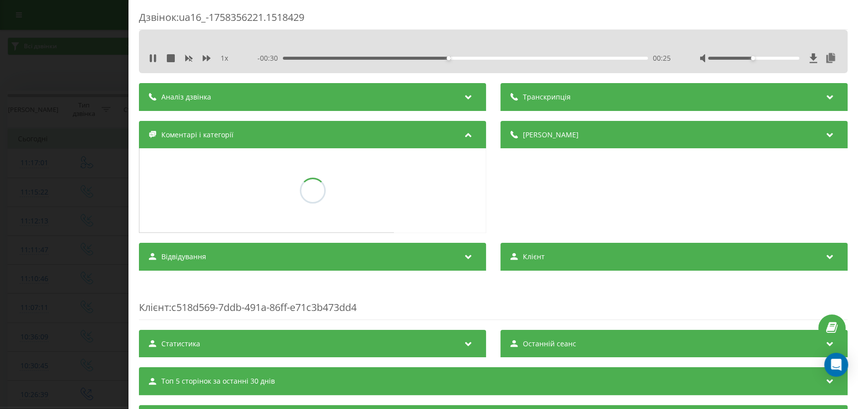
click at [36, 289] on div "Дзвінок : ua16_-1758356221.1518429 1 x - 00:30 00:25 00:25 Транскрипція Для AI-…" at bounding box center [429, 204] width 858 height 409
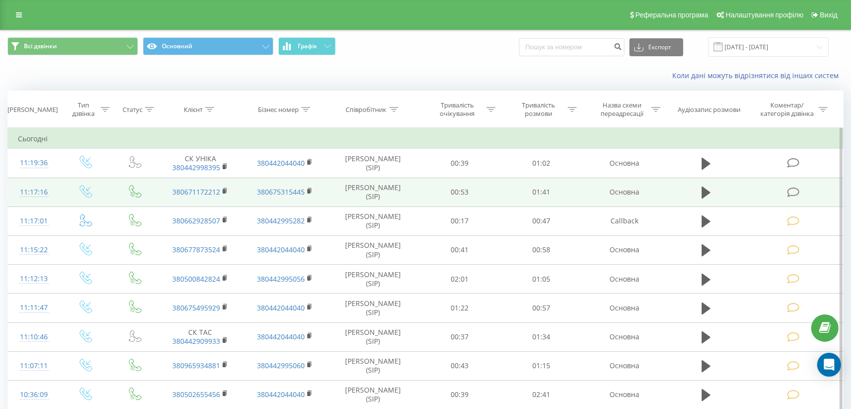
click at [790, 189] on icon at bounding box center [793, 192] width 12 height 10
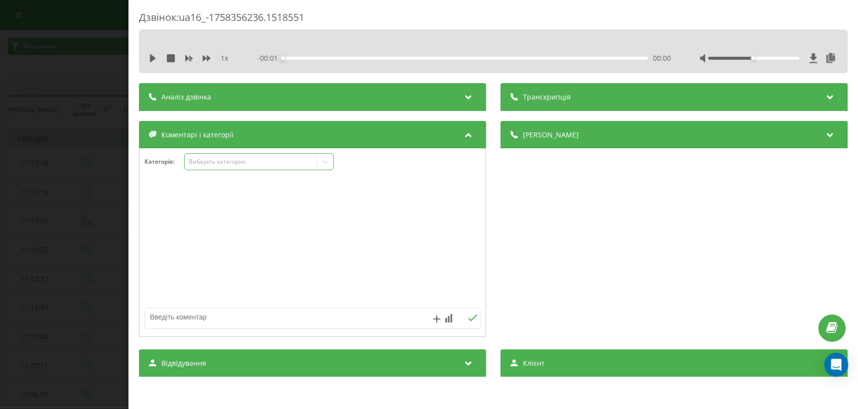
click at [324, 163] on icon at bounding box center [325, 162] width 10 height 10
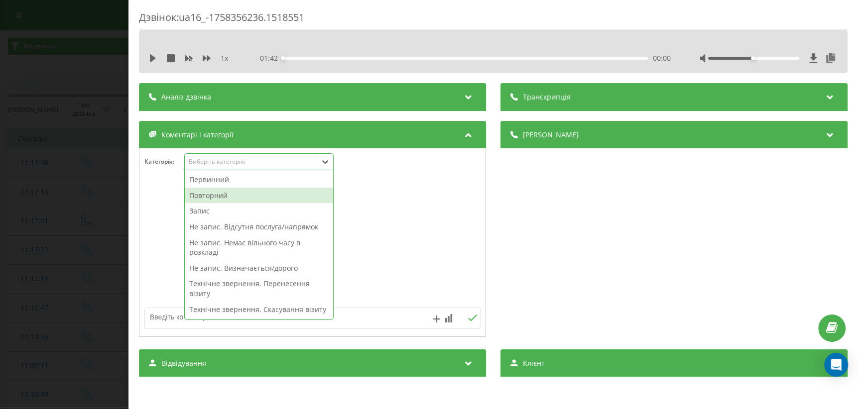
click at [236, 193] on div "Повторний" at bounding box center [259, 196] width 148 height 16
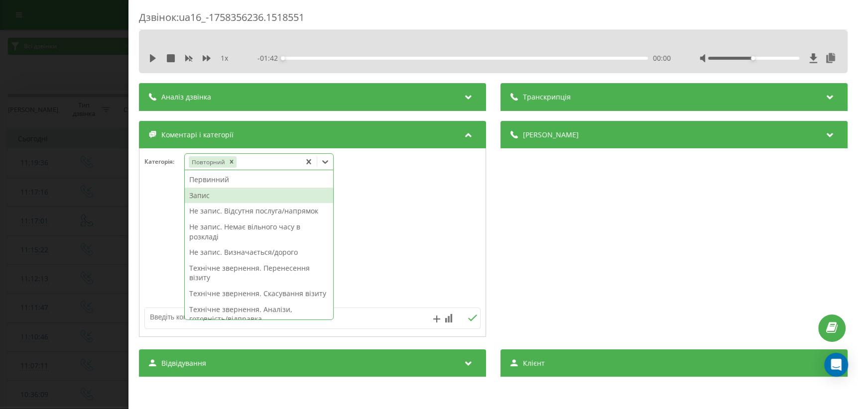
click at [198, 196] on div "Запис" at bounding box center [259, 196] width 148 height 16
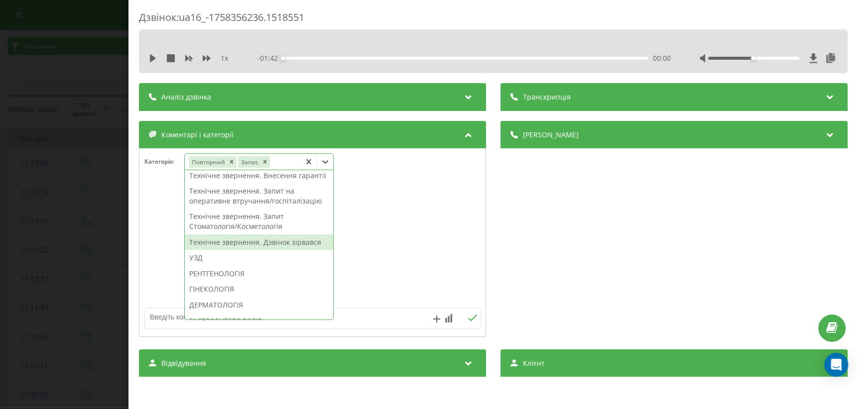
scroll to position [317, 0]
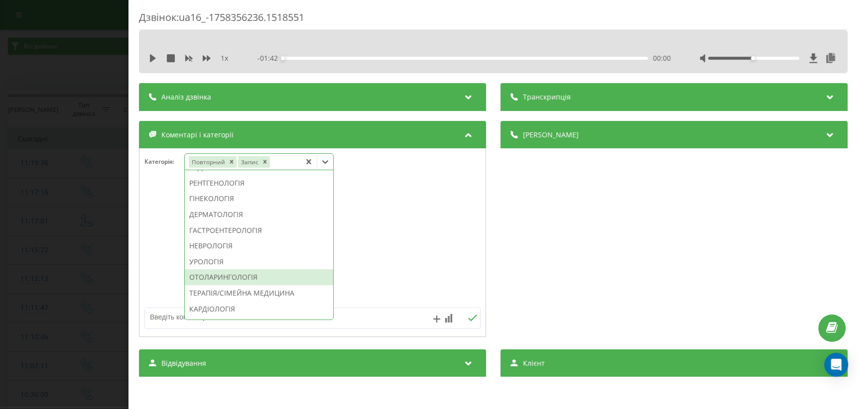
click at [231, 285] on div "ОТОЛАРИНГОЛОГІЯ" at bounding box center [259, 277] width 148 height 16
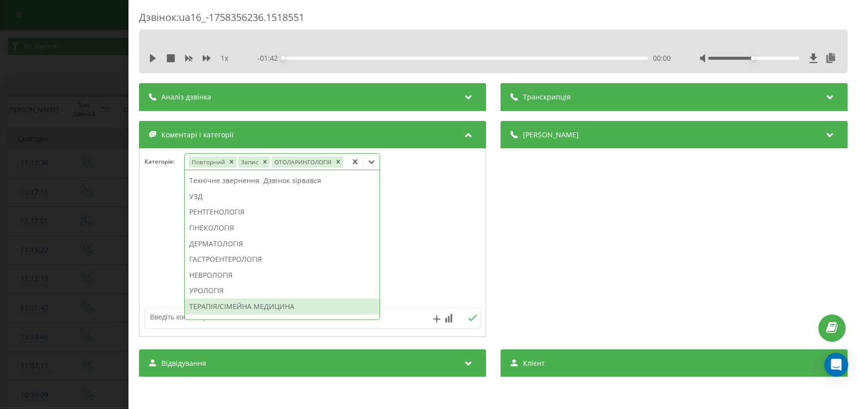
click at [85, 271] on div "Дзвінок : ua16_-1758356236.1518551 1 x - 01:42 00:00 00:00 Транскрипція Для AI-…" at bounding box center [429, 204] width 858 height 409
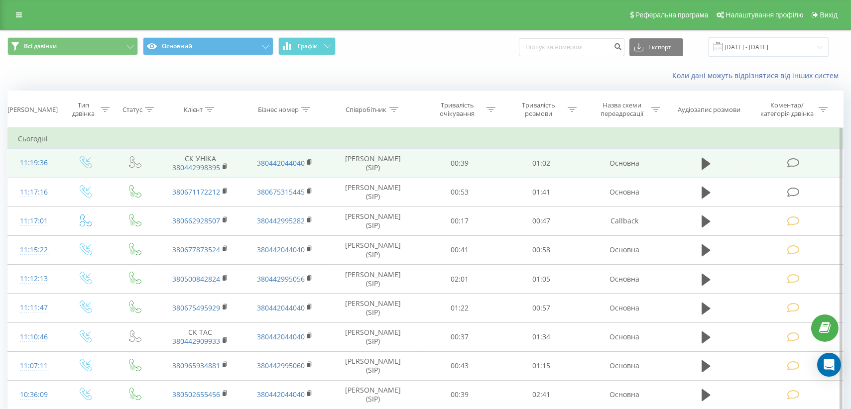
click at [792, 160] on icon at bounding box center [793, 163] width 12 height 10
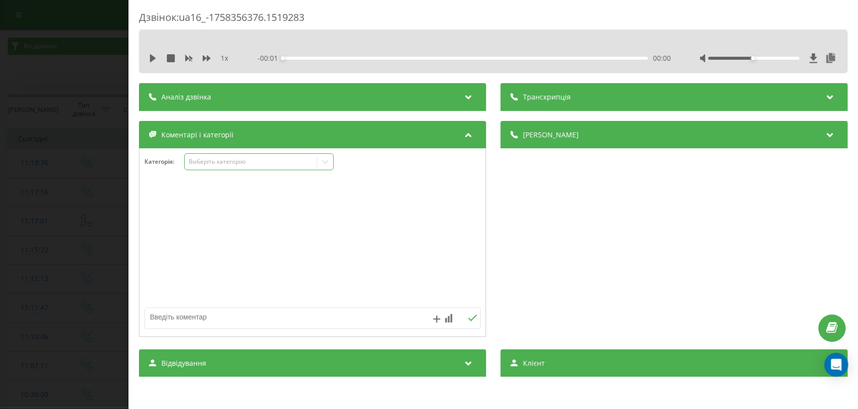
click at [319, 163] on div at bounding box center [325, 162] width 16 height 16
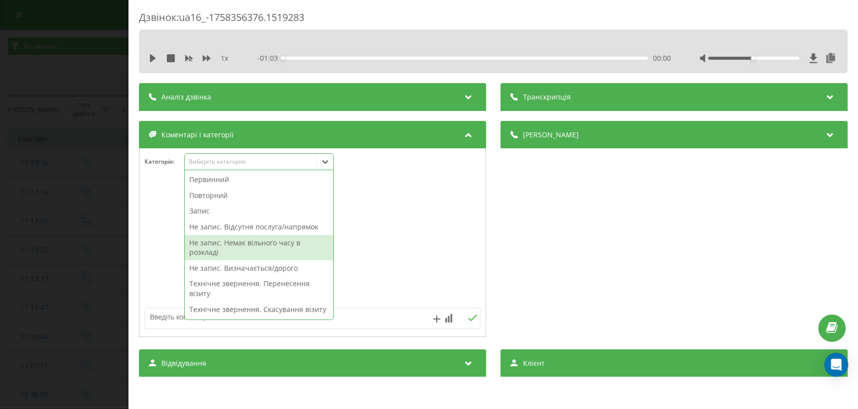
scroll to position [90, 0]
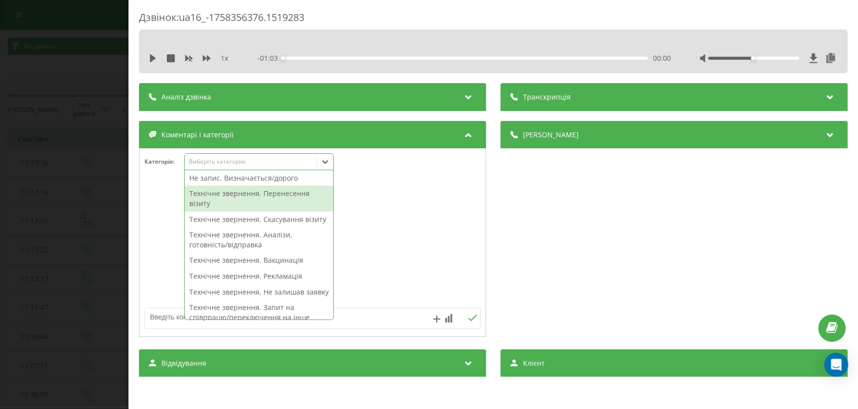
click at [278, 201] on div "Технічне звернення. Перенесення візиту" at bounding box center [259, 198] width 148 height 25
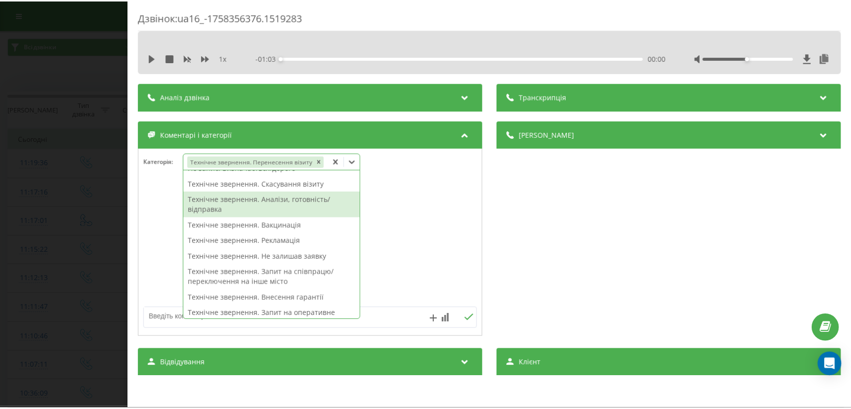
scroll to position [81, 0]
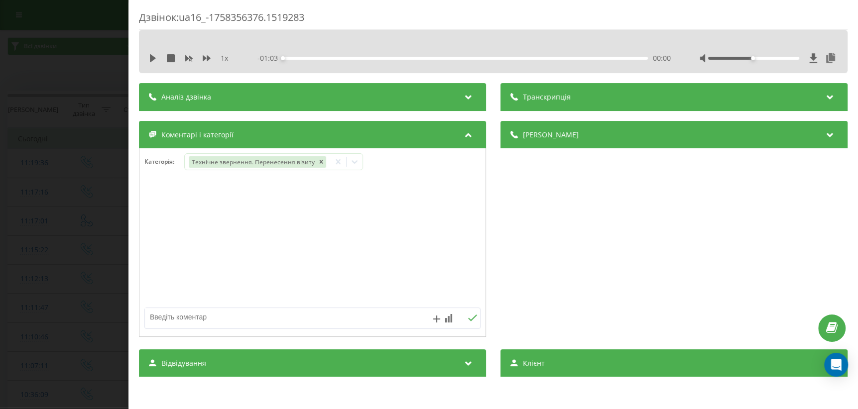
click at [35, 203] on div "Дзвінок : ua16_-1758356376.1519283 1 x - 01:03 00:00 00:00 Транскрипція Для AI-…" at bounding box center [429, 204] width 858 height 409
click at [325, 165] on icon at bounding box center [325, 162] width 10 height 10
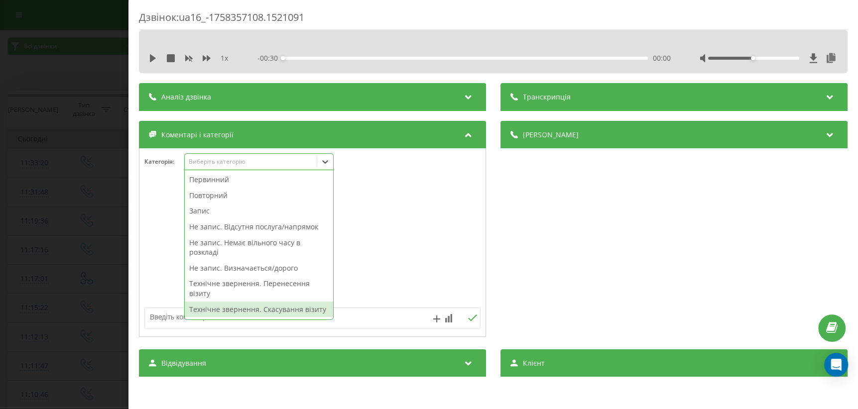
click at [236, 306] on div "Технічне звернення. Скасування візиту" at bounding box center [259, 310] width 148 height 16
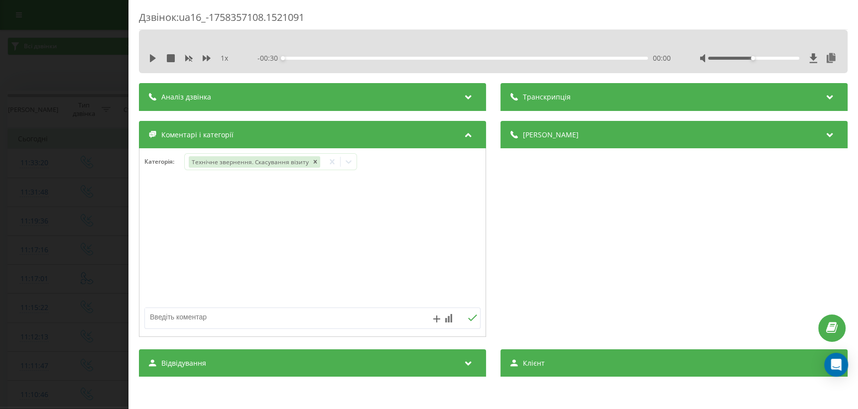
click at [43, 274] on div "Дзвінок : ua16_-1758357108.1521091 1 x - 00:30 00:00 00:00 Транскрипція Для AI-…" at bounding box center [429, 204] width 858 height 409
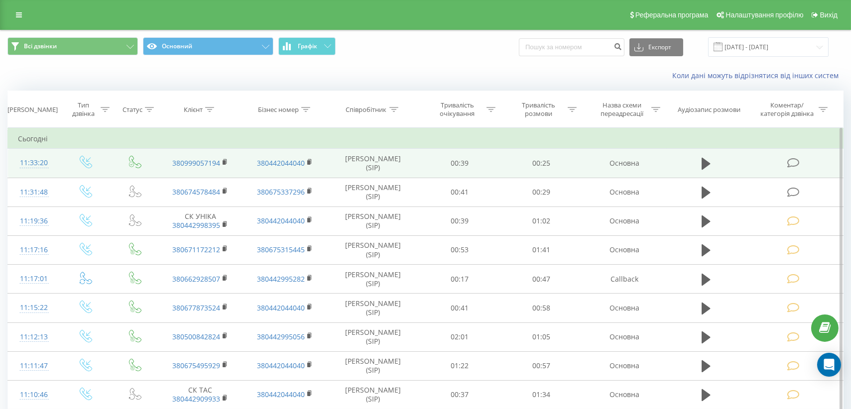
click at [794, 164] on icon at bounding box center [793, 163] width 12 height 10
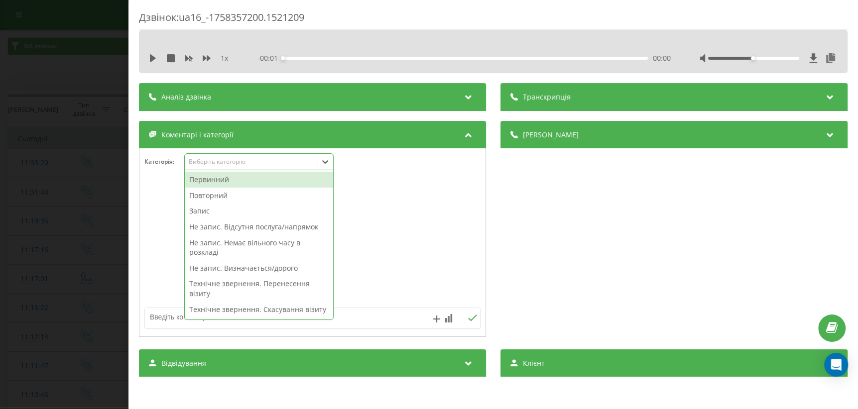
click at [227, 169] on div "Виберіть категорію" at bounding box center [258, 161] width 149 height 17
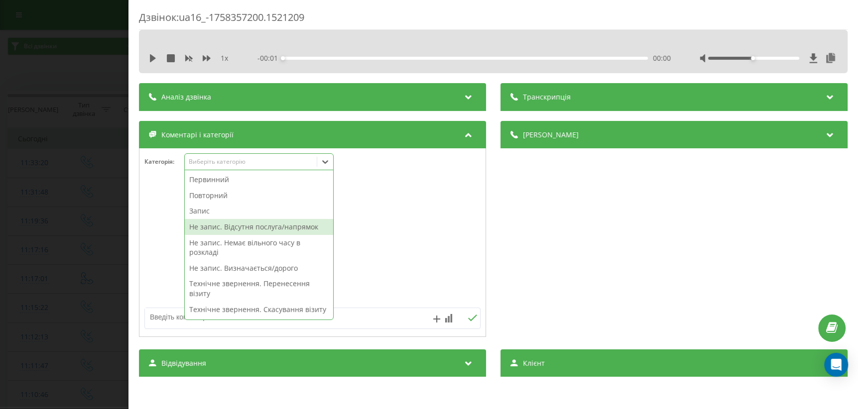
click at [259, 223] on div "Не запис. Відсутня послуга/напрямок" at bounding box center [259, 227] width 148 height 16
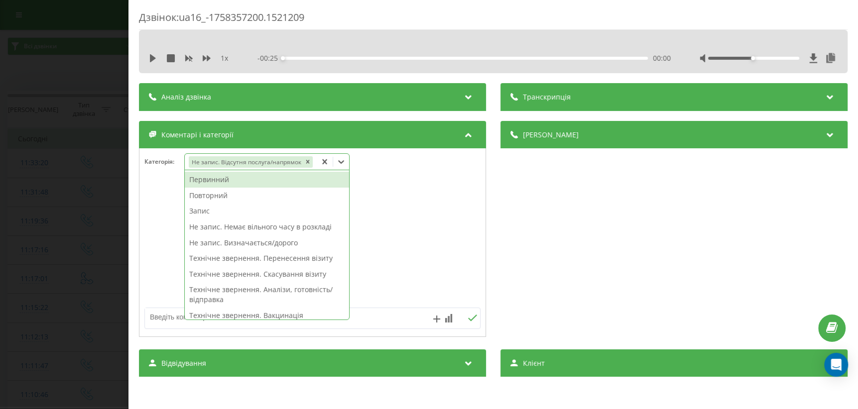
click at [433, 229] on div at bounding box center [312, 243] width 346 height 120
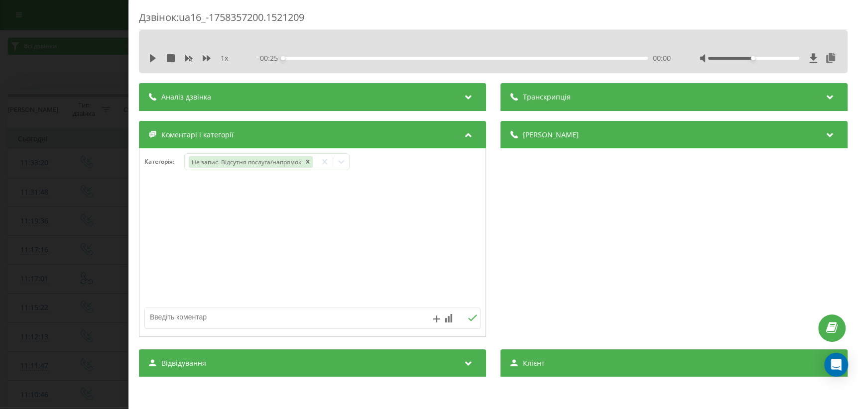
click at [216, 322] on textarea at bounding box center [279, 317] width 268 height 18
drag, startPoint x: 247, startPoint y: 317, endPoint x: 194, endPoint y: 319, distance: 52.8
click at [194, 319] on textarea "алергопроби на анестетик" at bounding box center [279, 317] width 268 height 18
type textarea "алергопроби"
click at [471, 318] on icon at bounding box center [472, 318] width 9 height 6
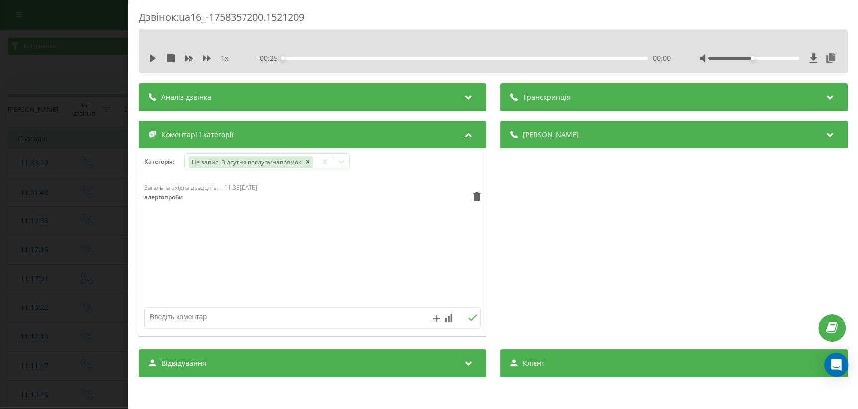
click at [61, 295] on div "Дзвінок : ua16_-1758357200.1521209 1 x - 00:25 00:00 00:00 Транскрипція Для AI-…" at bounding box center [429, 204] width 858 height 409
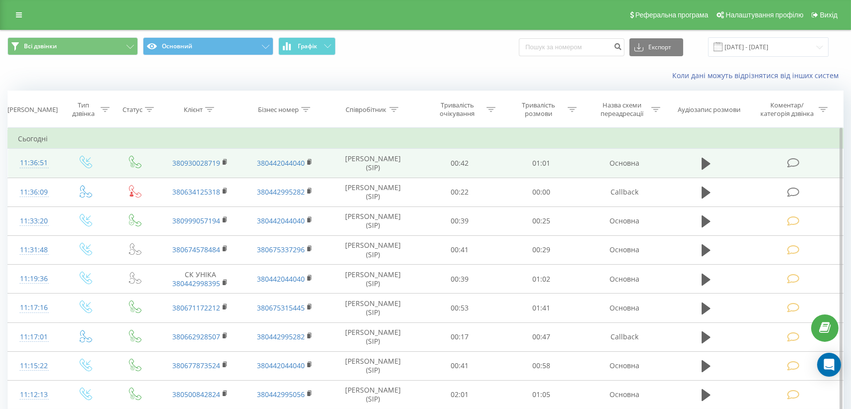
click at [789, 165] on icon at bounding box center [793, 163] width 12 height 10
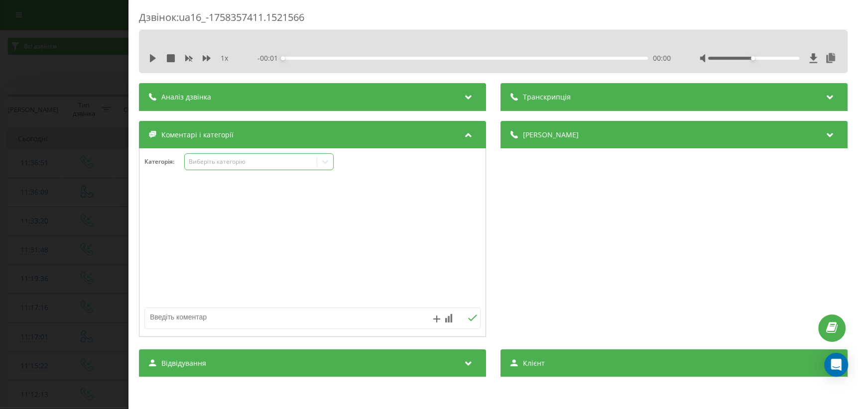
click at [317, 167] on div "Виберіть категорію" at bounding box center [258, 161] width 149 height 17
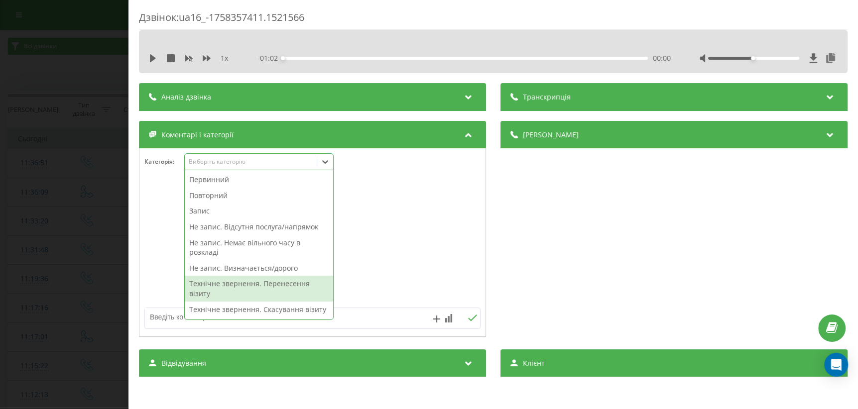
click at [264, 295] on div "Технічне звернення. Перенесення візиту" at bounding box center [259, 288] width 148 height 25
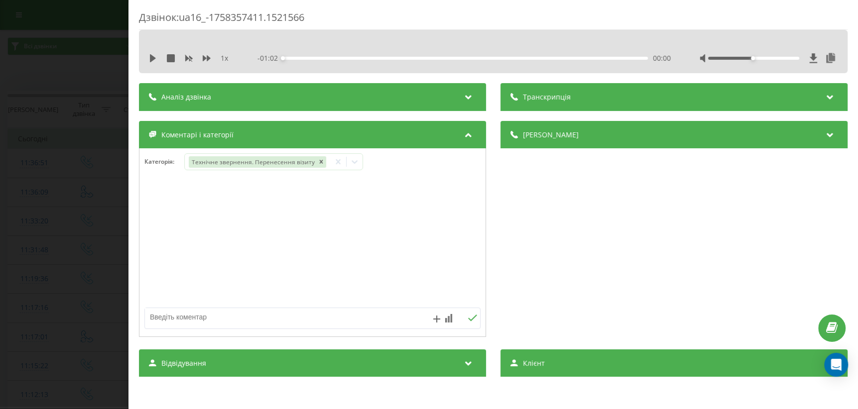
click at [16, 324] on div "Дзвінок : ua16_-1758357411.1521566 1 x - 01:02 00:00 00:00 Транскрипція Для AI-…" at bounding box center [429, 204] width 858 height 409
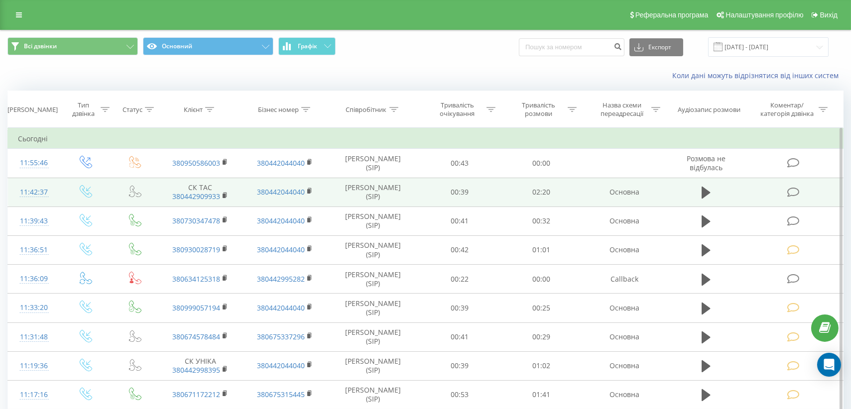
click at [789, 193] on icon at bounding box center [793, 192] width 12 height 10
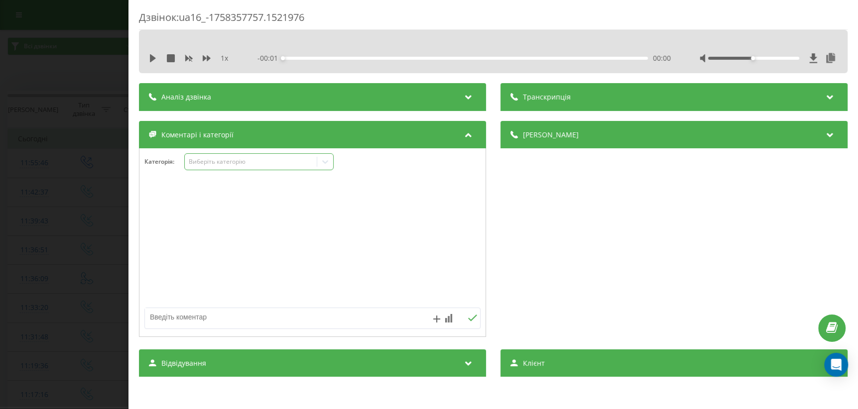
click at [330, 164] on icon at bounding box center [325, 162] width 10 height 10
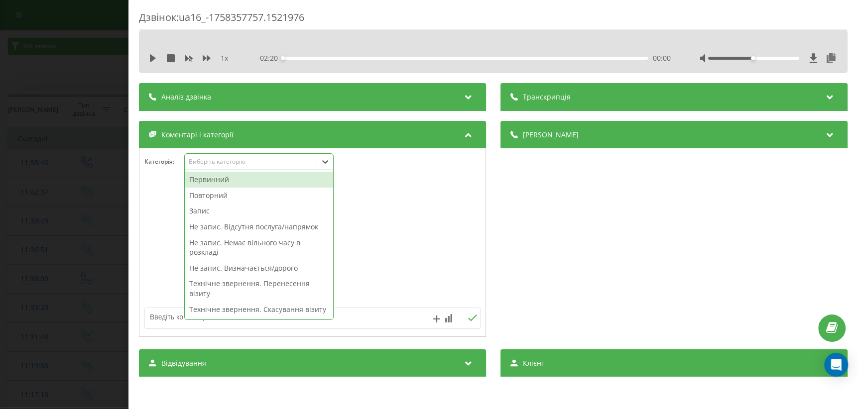
click at [265, 179] on div "Первинний" at bounding box center [259, 180] width 148 height 16
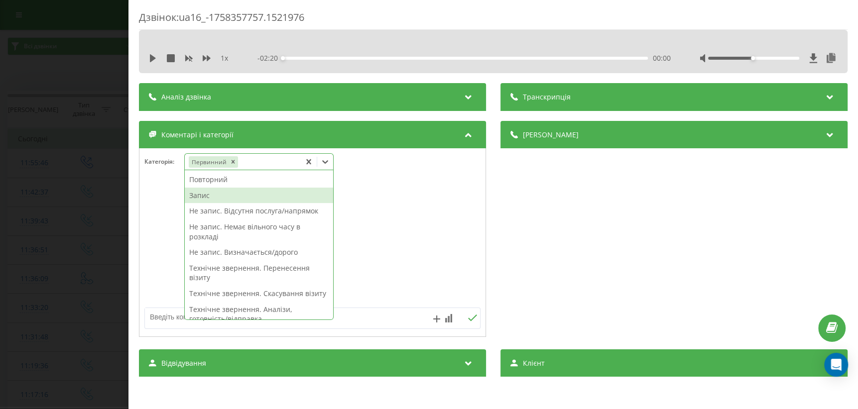
click at [218, 194] on div "Запис" at bounding box center [259, 196] width 148 height 16
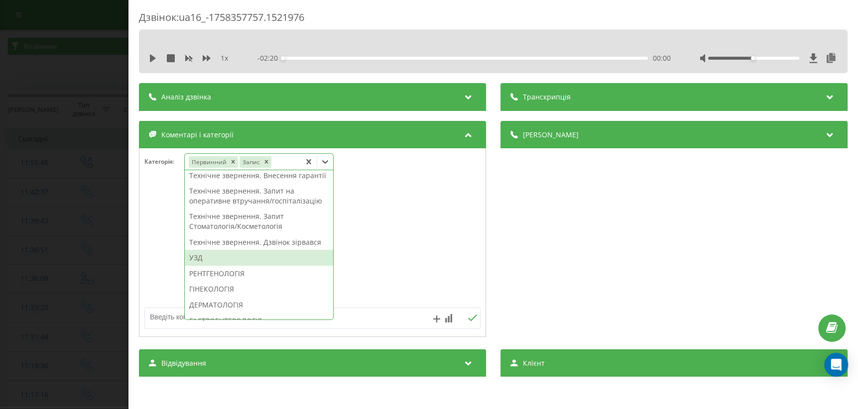
scroll to position [271, 0]
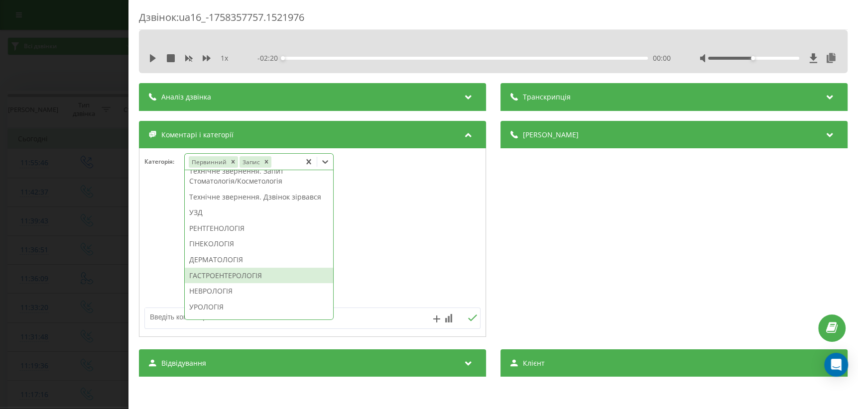
click at [243, 284] on div "ГАСТРОЕНТЕРОЛОГІЯ" at bounding box center [259, 276] width 148 height 16
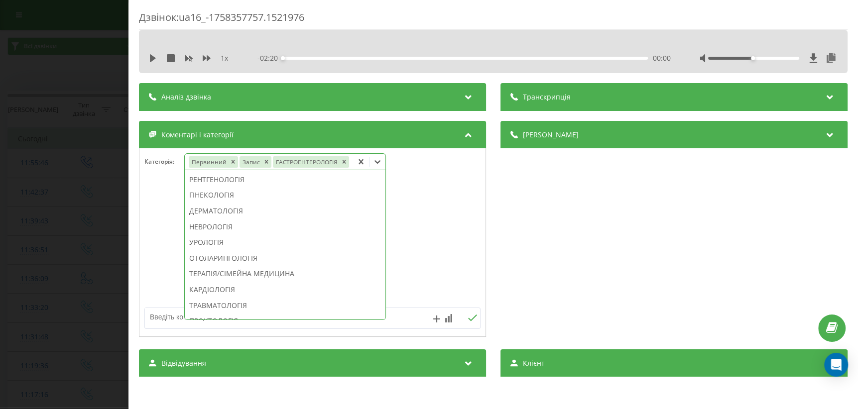
scroll to position [203, 0]
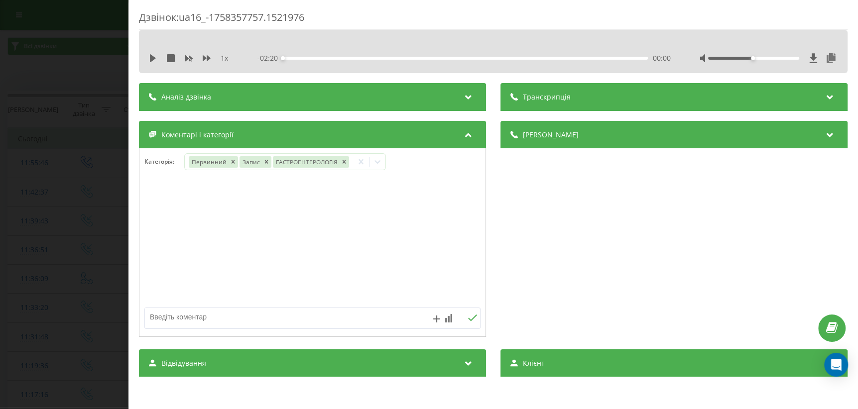
click at [42, 279] on div "Дзвінок : ua16_-1758357757.1521976 1 x - 02:20 00:00 00:00 Транскрипція Для AI-…" at bounding box center [429, 204] width 858 height 409
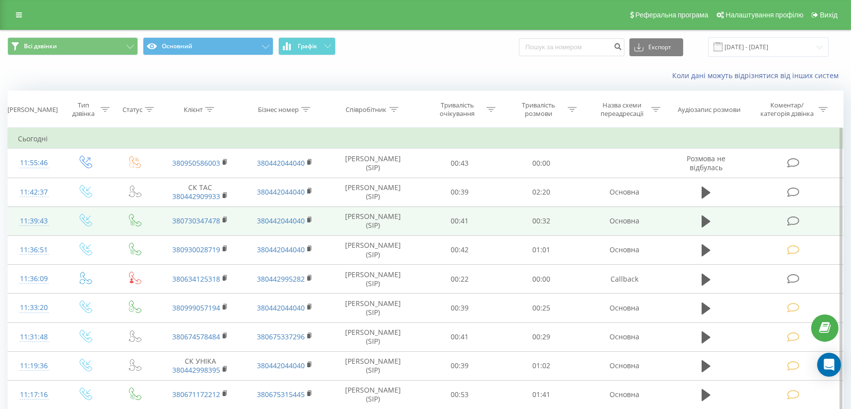
click at [792, 219] on icon at bounding box center [793, 221] width 12 height 10
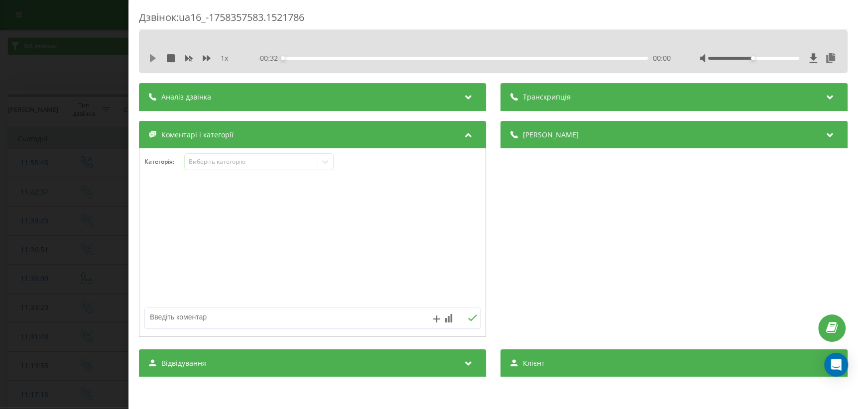
click at [152, 59] on icon at bounding box center [153, 58] width 6 height 8
click at [320, 166] on div at bounding box center [325, 162] width 16 height 16
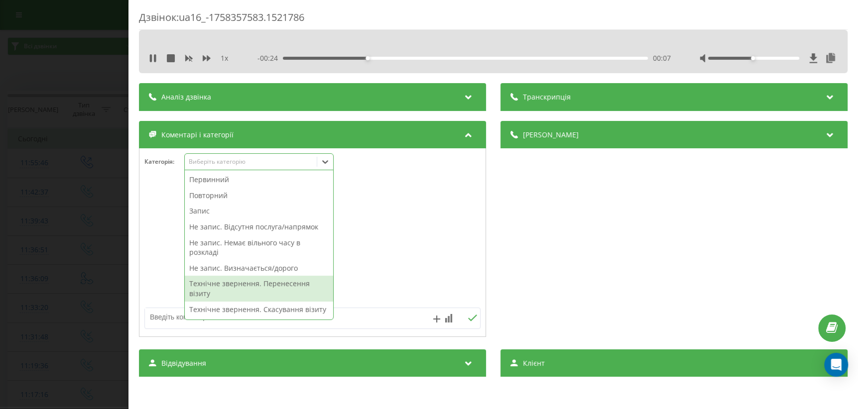
scroll to position [90, 0]
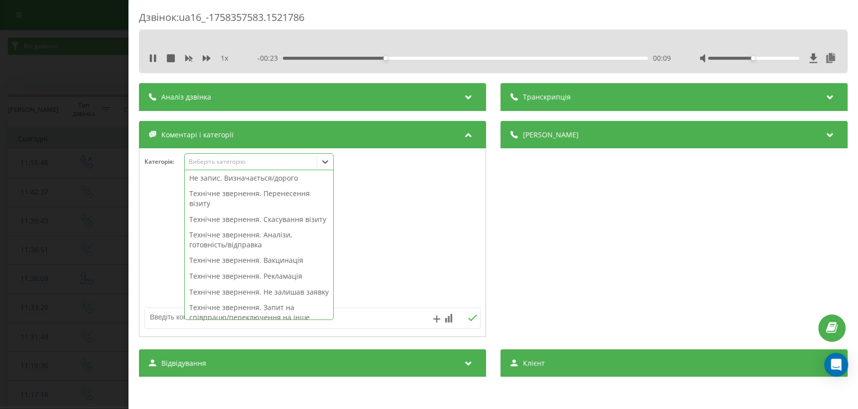
click at [259, 300] on div "Технічне звернення. Не залишав заявку" at bounding box center [259, 292] width 148 height 16
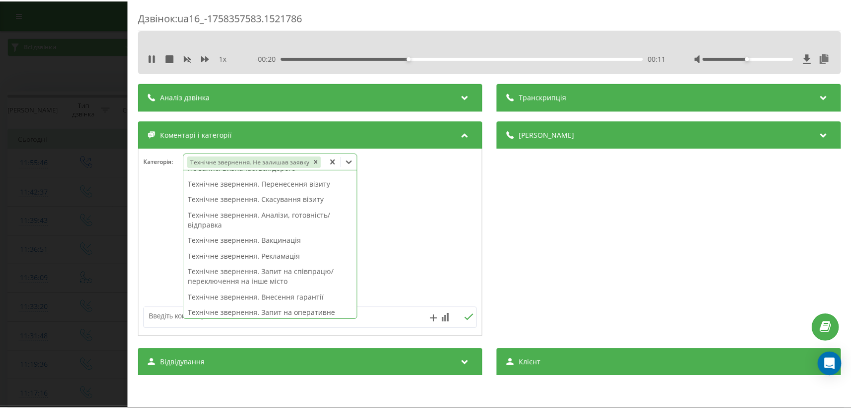
scroll to position [81, 0]
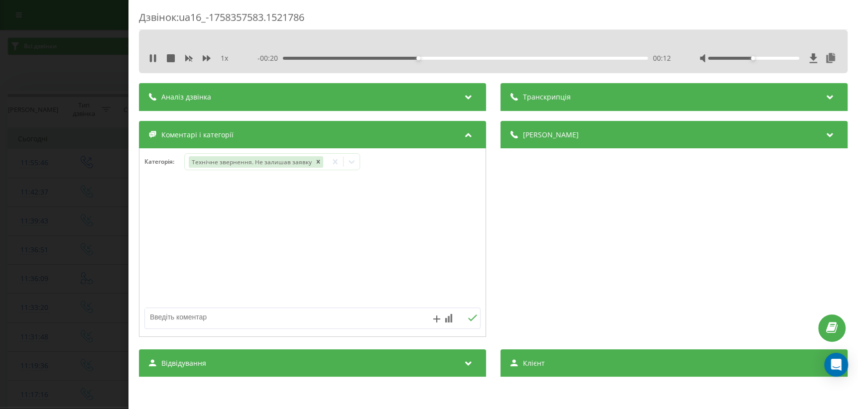
click at [415, 273] on div at bounding box center [312, 243] width 346 height 120
click at [289, 316] on textarea at bounding box center [279, 317] width 268 height 18
type textarea "внутр дзвінок"
click at [471, 318] on icon at bounding box center [472, 318] width 9 height 7
click at [18, 331] on div "Дзвінок : ua16_-1758357583.1521786 1 x - 00:09 00:22 00:22 Транскрипція Для AI-…" at bounding box center [429, 204] width 858 height 409
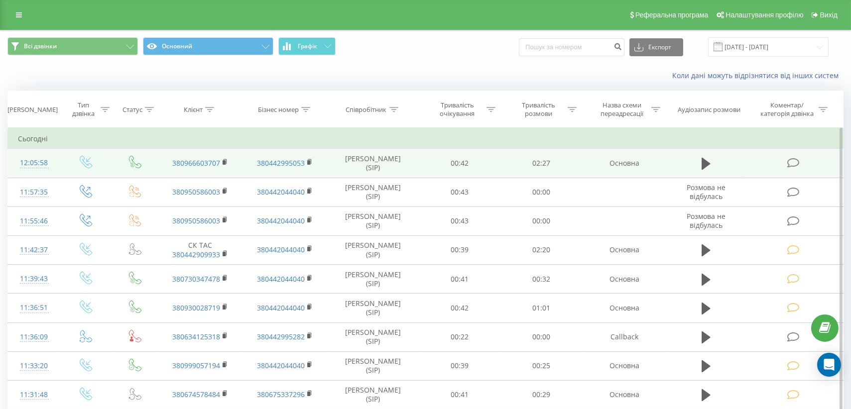
click at [793, 164] on icon at bounding box center [793, 163] width 12 height 10
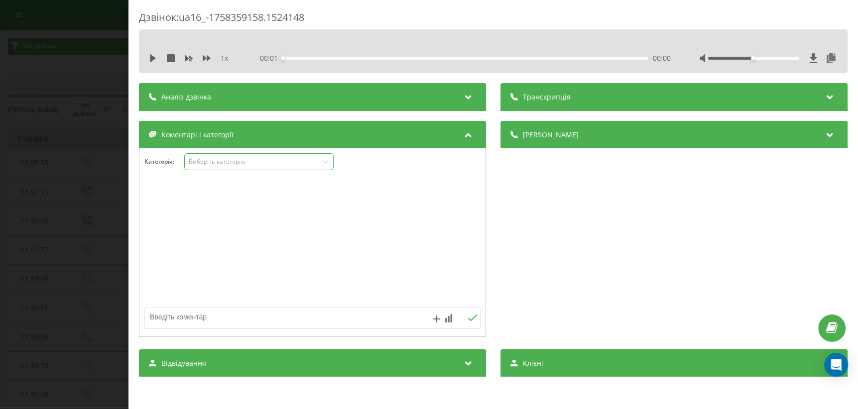
click at [325, 165] on icon at bounding box center [325, 162] width 10 height 10
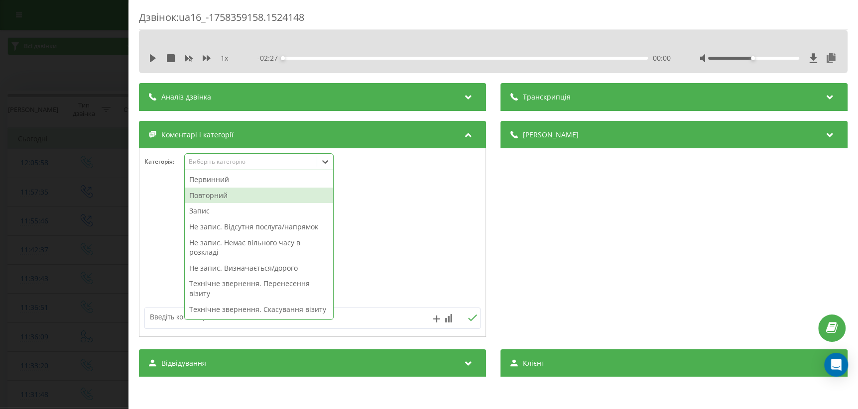
click at [232, 197] on div "Повторний" at bounding box center [259, 196] width 148 height 16
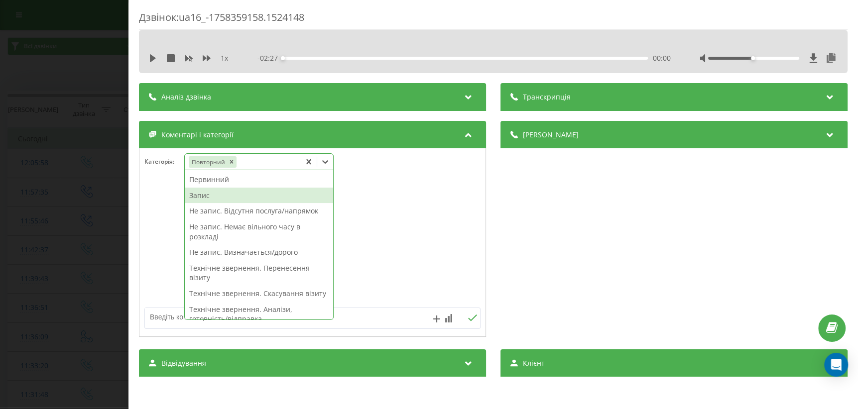
click at [230, 194] on div "Запис" at bounding box center [259, 196] width 148 height 16
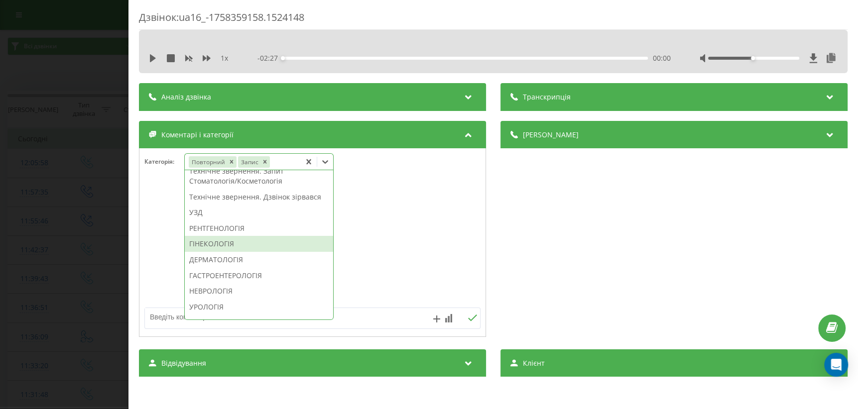
scroll to position [362, 0]
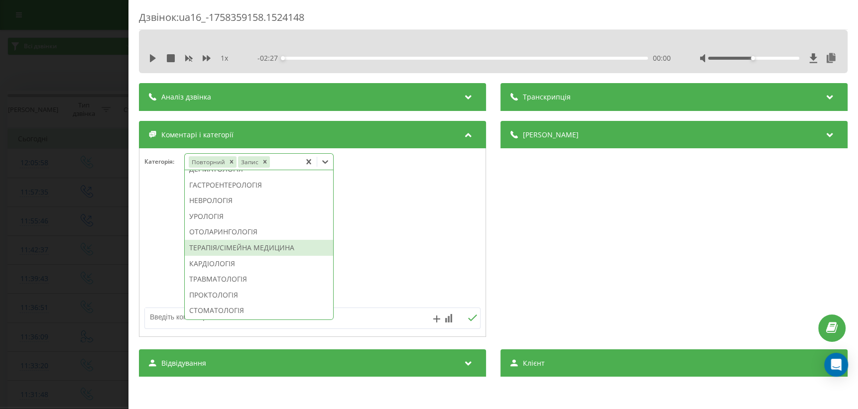
click at [233, 256] on div "ТЕРАПІЯ/СІМЕЙНА МЕДИЦИНА" at bounding box center [259, 248] width 148 height 16
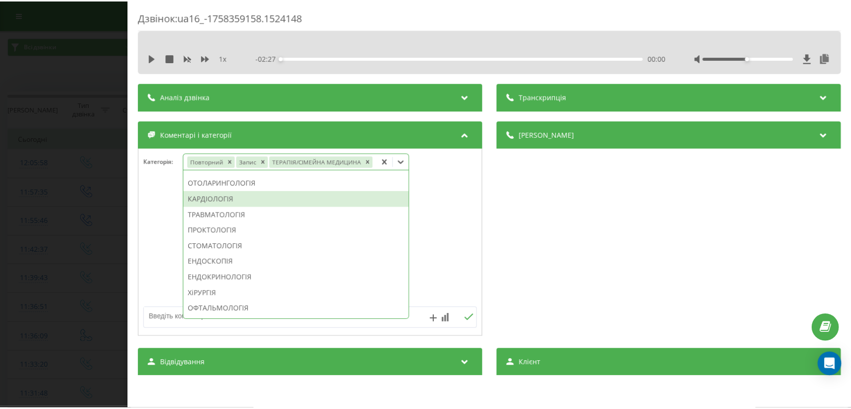
scroll to position [284, 0]
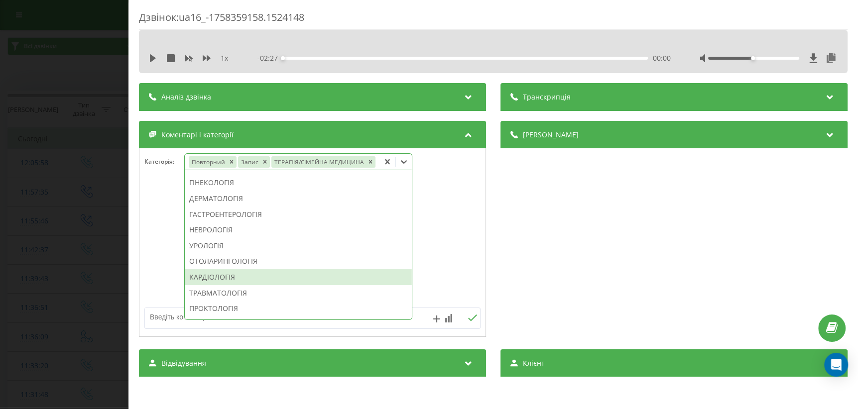
click at [70, 357] on div "Дзвінок : ua16_-1758359158.1524148 1 x - 02:27 00:00 00:00 Транскрипція Для AI-…" at bounding box center [429, 204] width 858 height 409
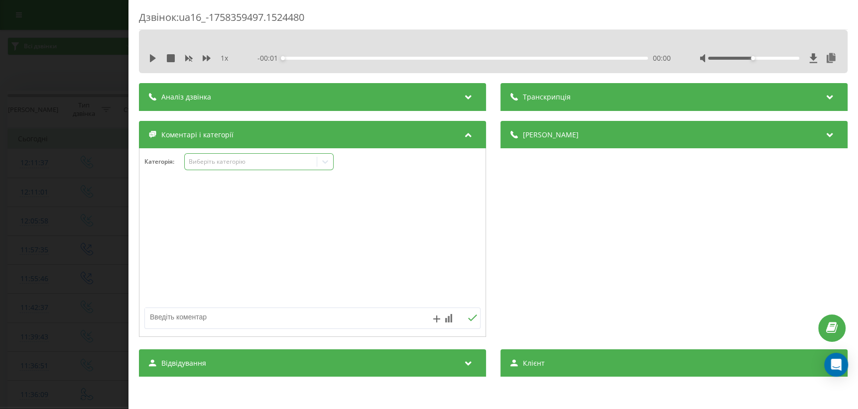
click at [332, 162] on div at bounding box center [325, 162] width 16 height 16
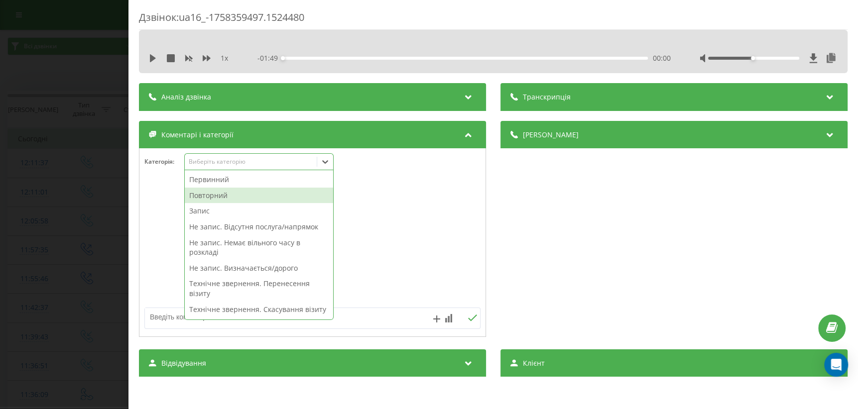
click at [225, 194] on div "Повторний" at bounding box center [259, 196] width 148 height 16
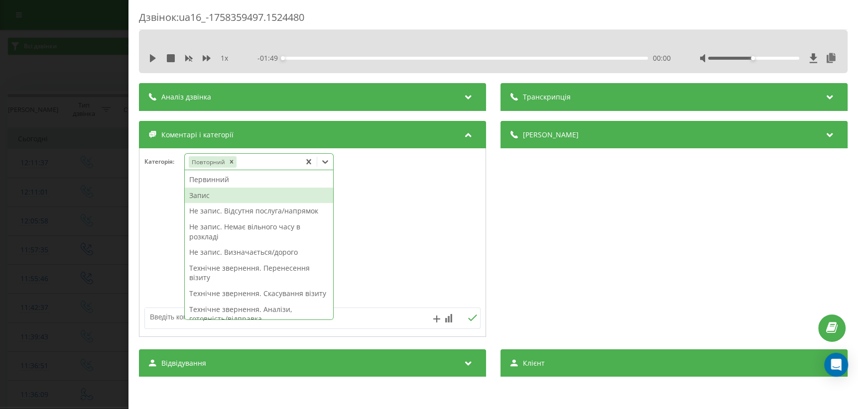
click at [224, 194] on div "Запис" at bounding box center [259, 196] width 148 height 16
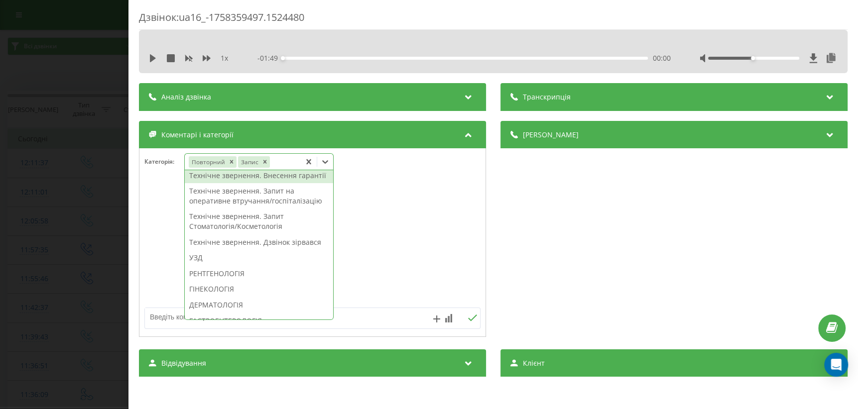
scroll to position [317, 0]
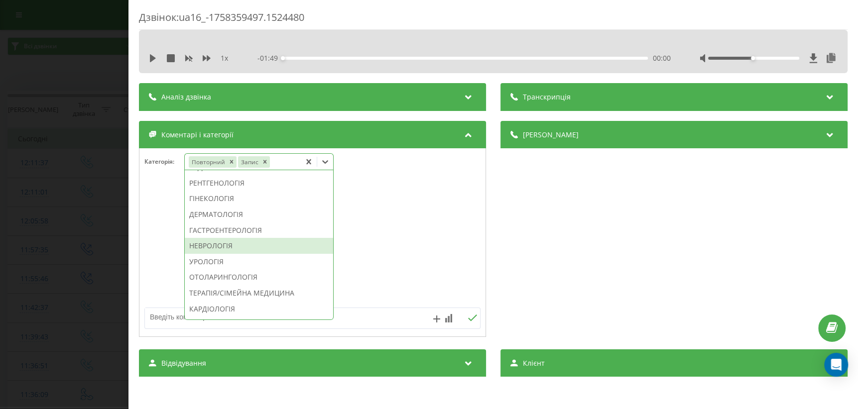
click at [218, 254] on div "НЕВРОЛОГІЯ" at bounding box center [259, 246] width 148 height 16
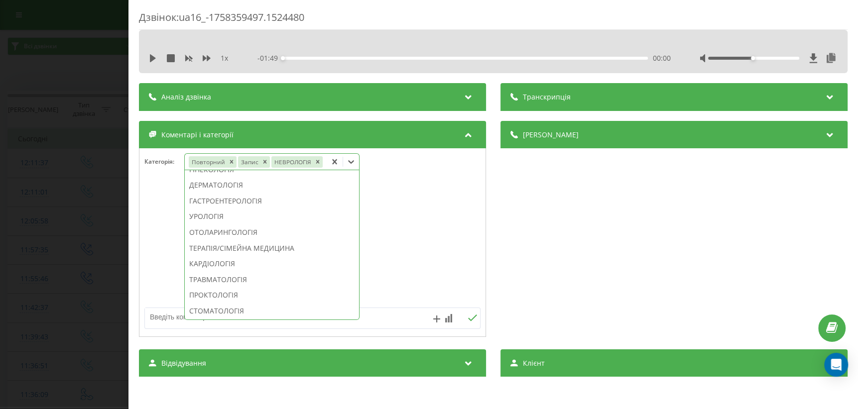
scroll to position [258, 0]
click at [62, 291] on div "Дзвінок : ua16_-1758359497.1524480 1 x - 01:49 00:00 00:00 Транскрипція Для AI-…" at bounding box center [429, 204] width 858 height 409
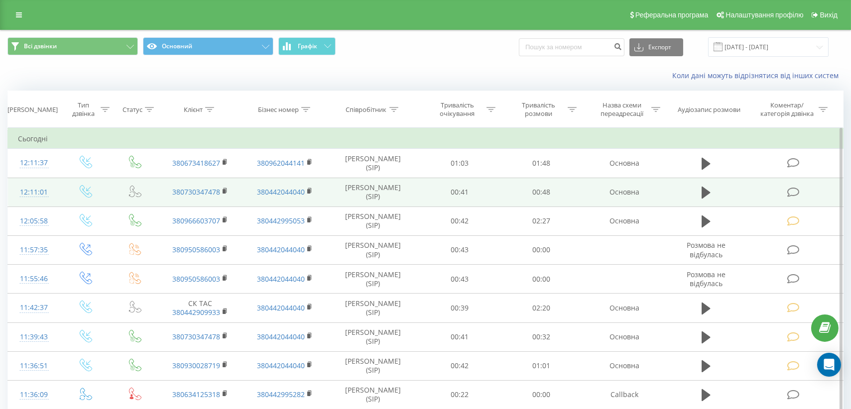
click at [794, 193] on icon at bounding box center [793, 192] width 12 height 10
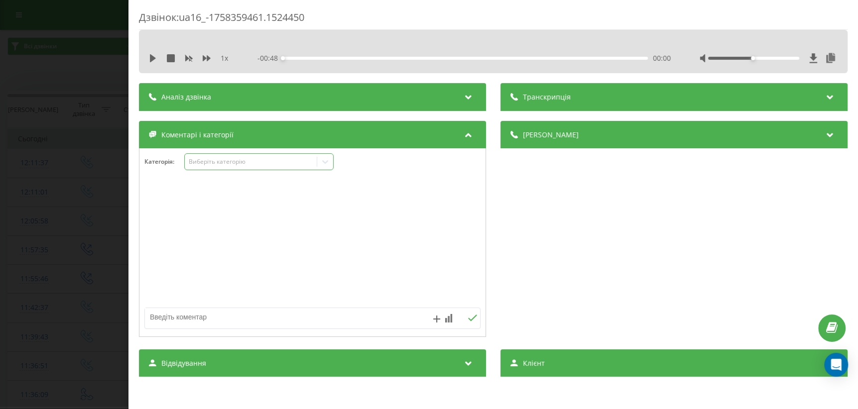
click at [325, 164] on icon at bounding box center [325, 162] width 10 height 10
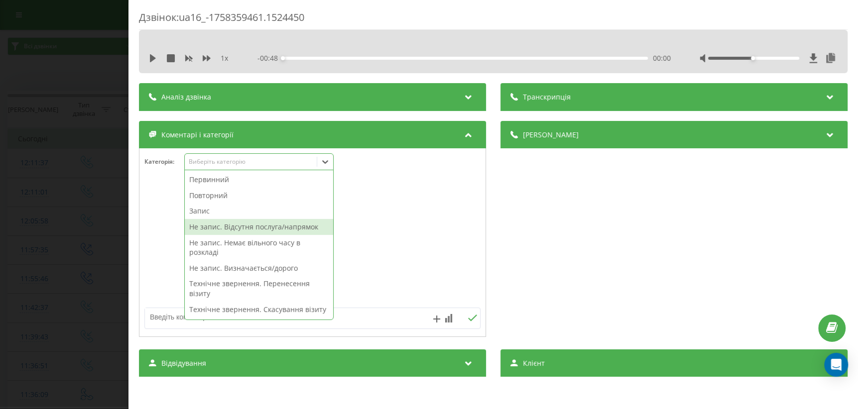
scroll to position [135, 0]
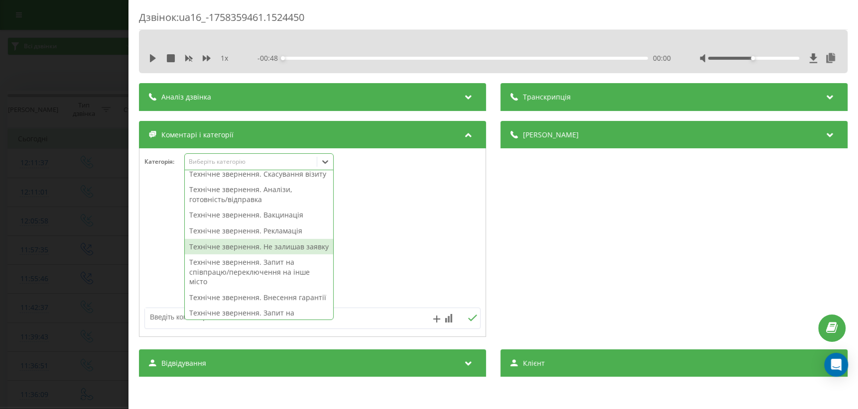
click at [282, 255] on div "Технічне звернення. Не залишав заявку" at bounding box center [259, 247] width 148 height 16
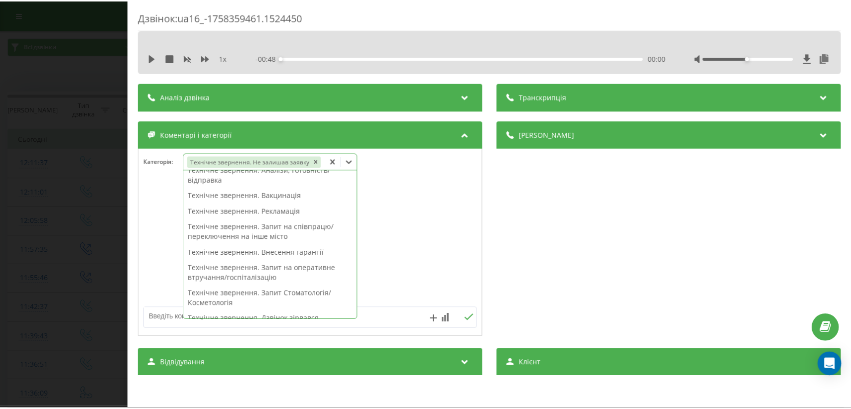
scroll to position [116, 0]
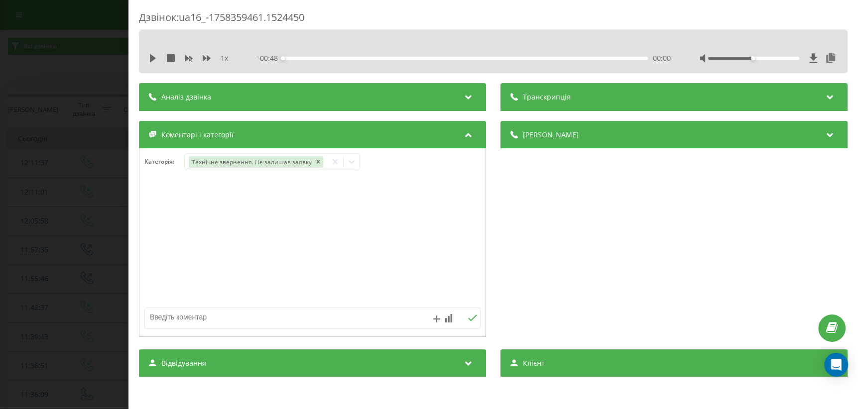
click at [411, 245] on div at bounding box center [312, 243] width 346 height 120
click at [210, 314] on textarea at bounding box center [279, 317] width 268 height 18
type textarea "внутр дзвінок"
click at [472, 317] on icon at bounding box center [472, 318] width 9 height 7
click at [28, 269] on div "Дзвінок : ua16_-1758359461.1524450 1 x - 00:48 00:00 00:00 Транскрипція Для AI-…" at bounding box center [429, 204] width 858 height 409
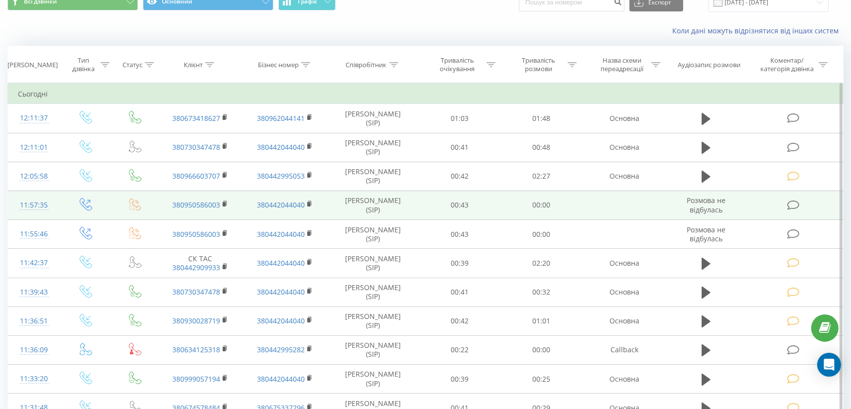
scroll to position [500, 0]
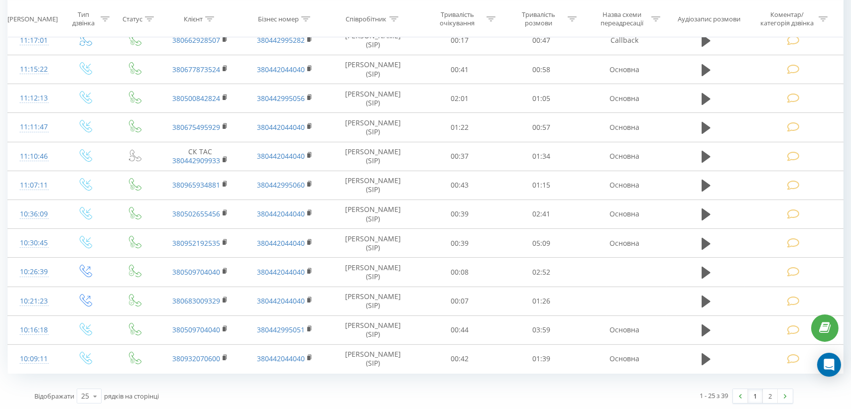
click at [320, 393] on div "Відображати 25 10 25 50 100 рядків на сторінці" at bounding box center [220, 396] width 386 height 29
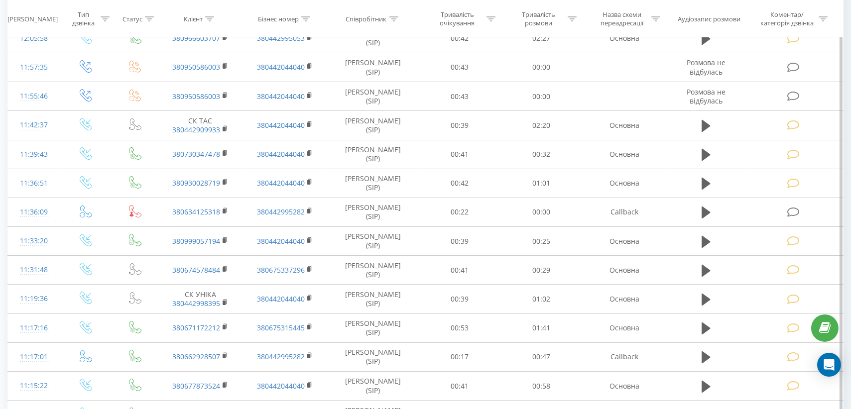
scroll to position [0, 0]
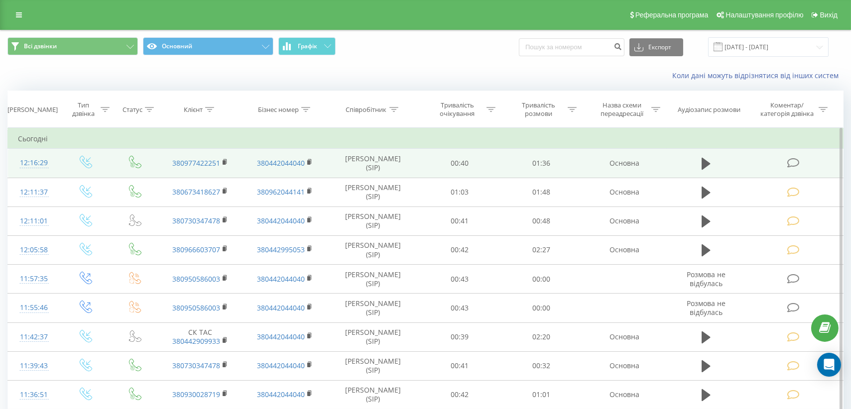
click at [796, 162] on icon at bounding box center [793, 163] width 12 height 10
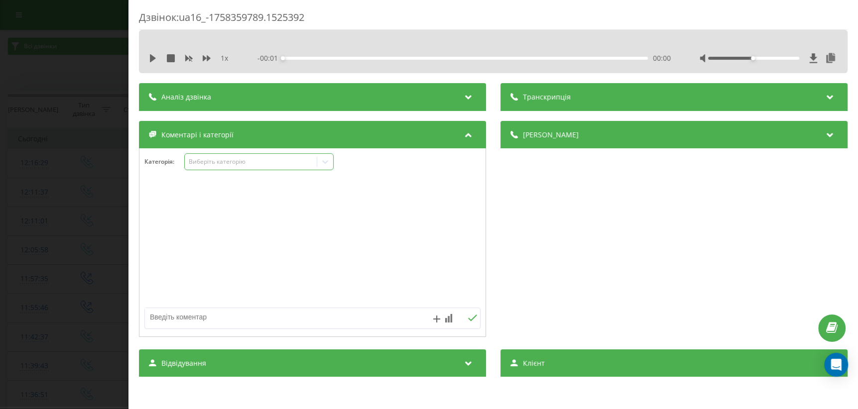
click at [328, 166] on icon at bounding box center [325, 162] width 10 height 10
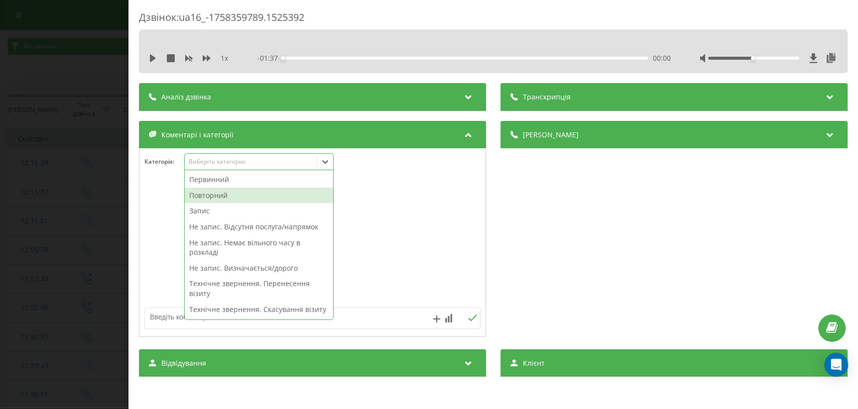
click at [240, 194] on div "Повторний" at bounding box center [259, 196] width 148 height 16
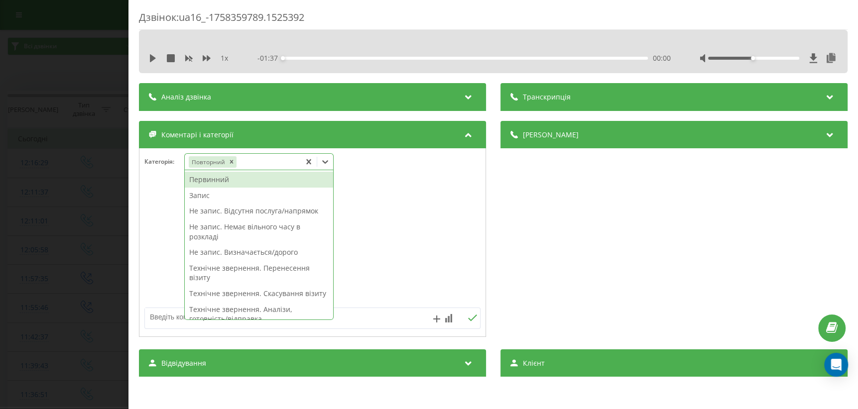
click at [214, 196] on div "Запис" at bounding box center [259, 196] width 148 height 16
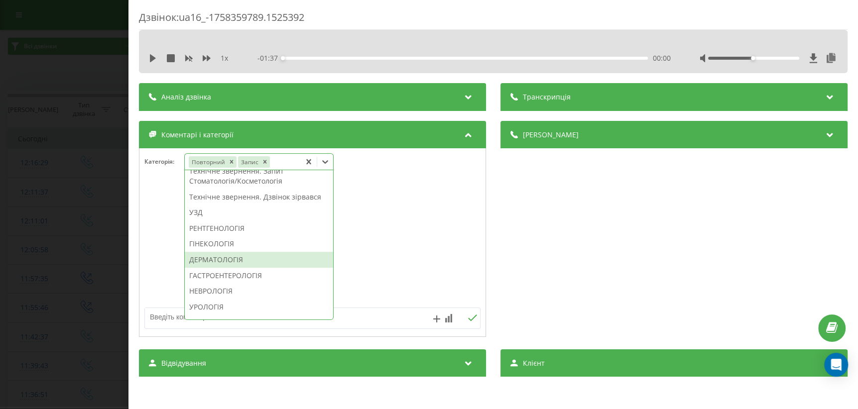
scroll to position [317, 0]
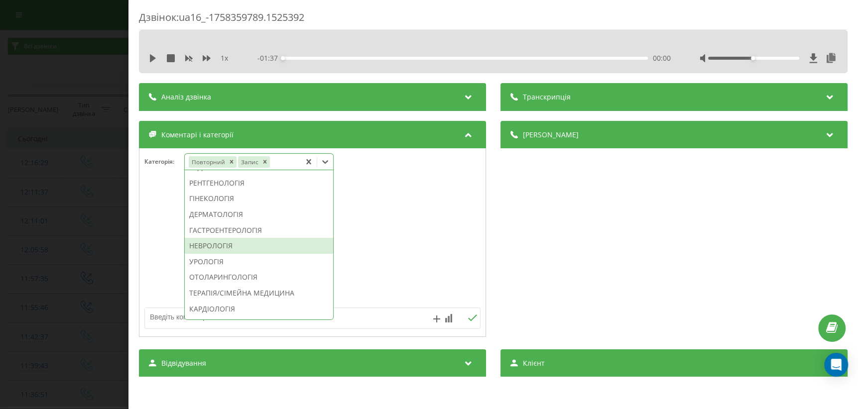
click at [222, 254] on div "НЕВРОЛОГІЯ" at bounding box center [259, 246] width 148 height 16
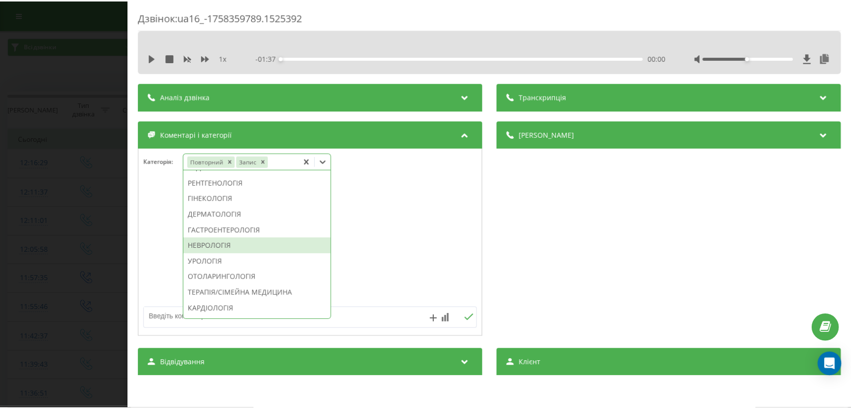
scroll to position [258, 0]
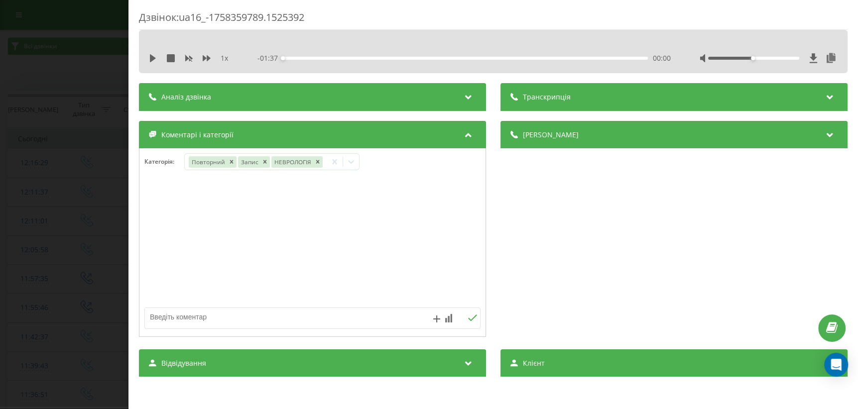
click at [47, 268] on div "Дзвінок : ua16_-1758359789.1525392 1 x - 01:37 00:00 00:00 Транскрипція Для AI-…" at bounding box center [429, 204] width 858 height 409
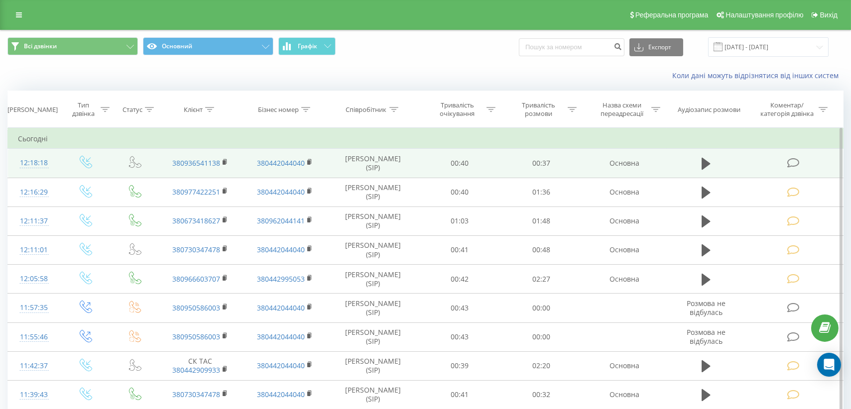
click at [795, 161] on icon at bounding box center [793, 163] width 12 height 10
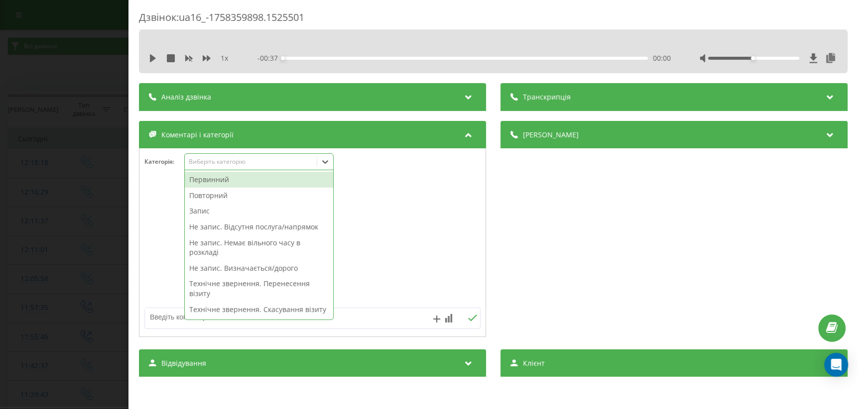
click at [325, 161] on icon at bounding box center [325, 162] width 10 height 10
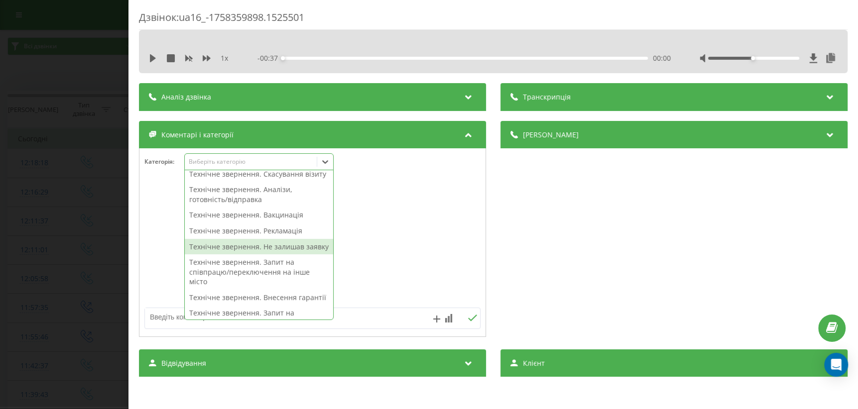
scroll to position [226, 0]
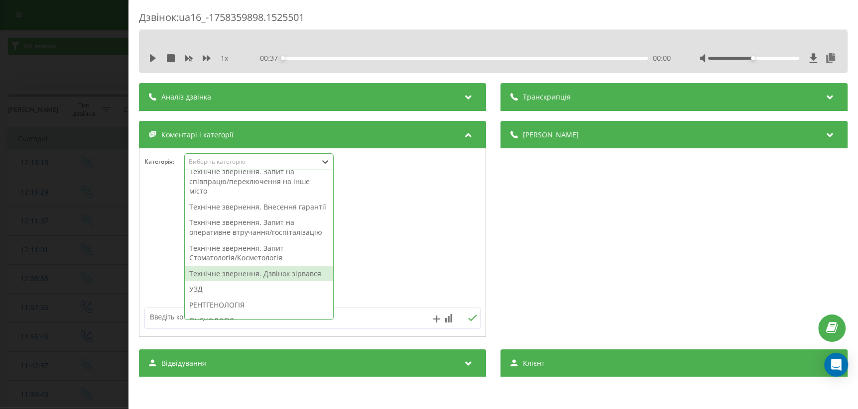
click at [287, 282] on div "Технічне звернення. Дзвінок зірвався" at bounding box center [259, 274] width 148 height 16
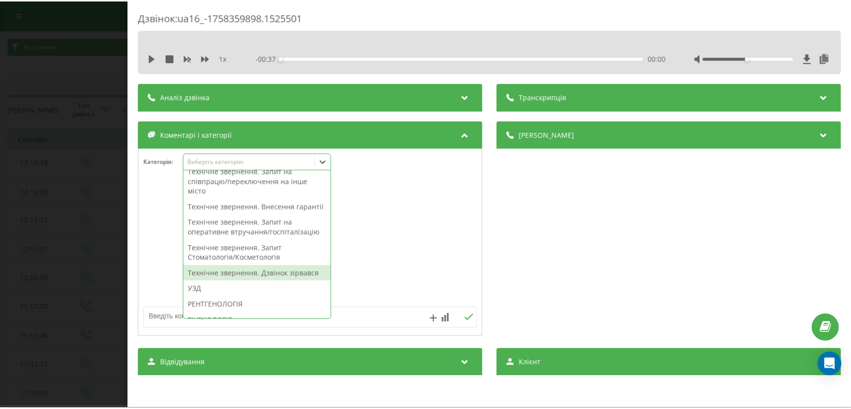
scroll to position [197, 0]
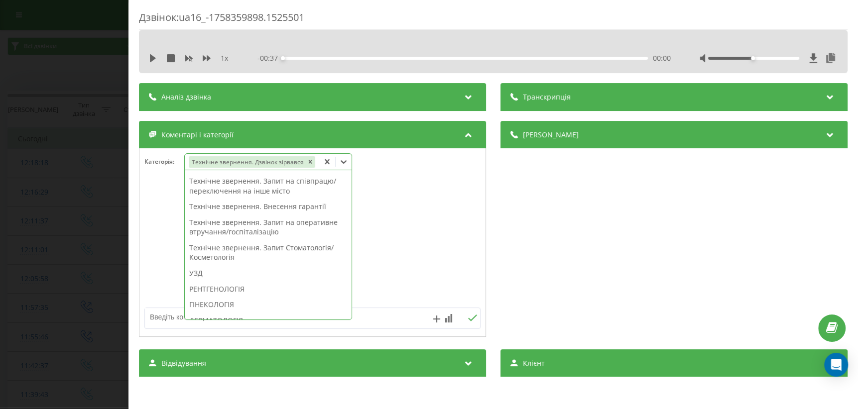
click at [409, 259] on div at bounding box center [312, 243] width 346 height 120
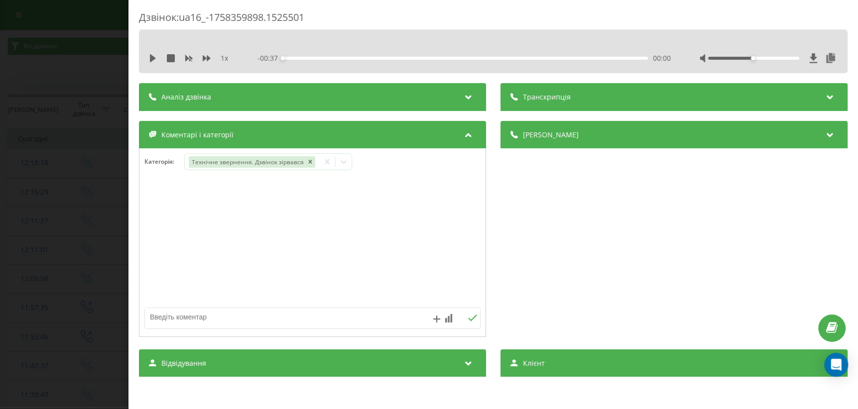
click at [272, 320] on textarea at bounding box center [279, 317] width 268 height 18
type textarea "послухала музику на утриманні"
click at [469, 319] on icon at bounding box center [472, 318] width 9 height 7
click at [89, 283] on div "Дзвінок : ua16_-1758359898.1525501 1 x - 00:37 00:00 00:00 Транскрипція Для AI-…" at bounding box center [429, 204] width 858 height 409
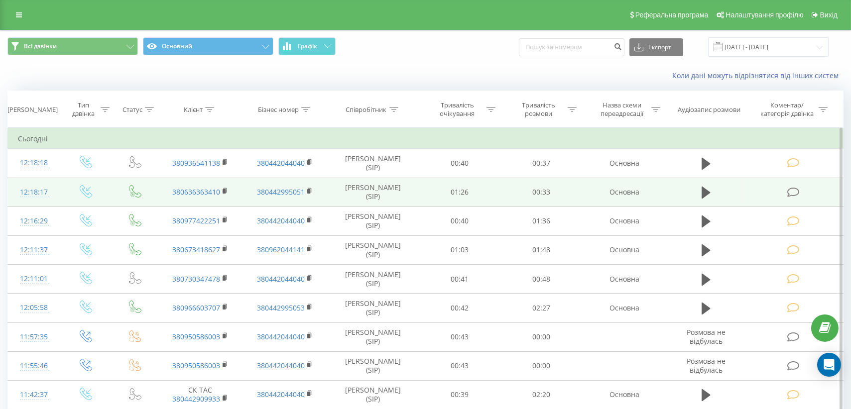
click at [793, 191] on icon at bounding box center [793, 192] width 12 height 10
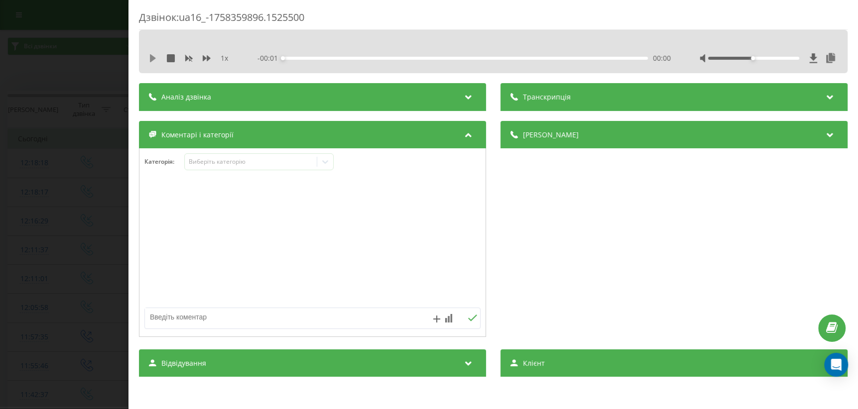
click at [152, 54] on icon at bounding box center [153, 58] width 8 height 8
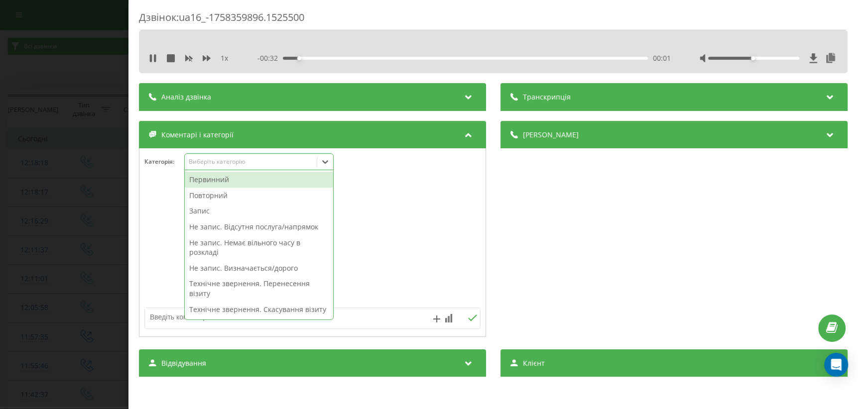
click at [254, 165] on div "Виберіть категорію" at bounding box center [251, 162] width 125 height 8
click at [253, 310] on div "Технічне звернення. Скасування візиту" at bounding box center [259, 310] width 148 height 16
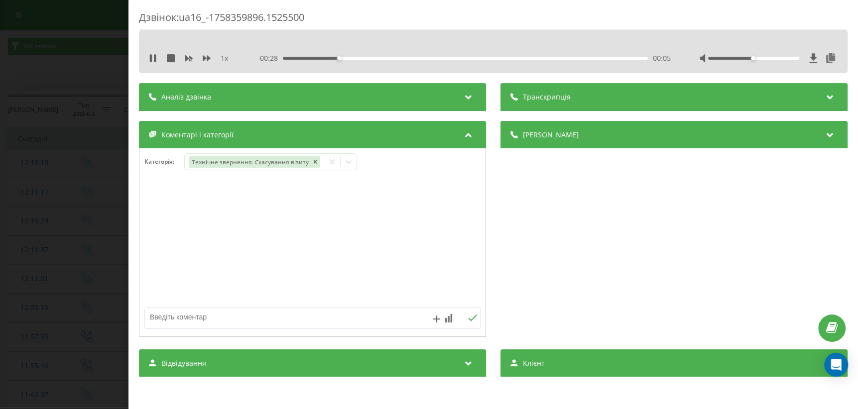
click at [54, 267] on div "Дзвінок : ua16_-1758359896.1525500 1 x - 00:28 00:05 00:05 Транскрипція Для AI-…" at bounding box center [429, 204] width 858 height 409
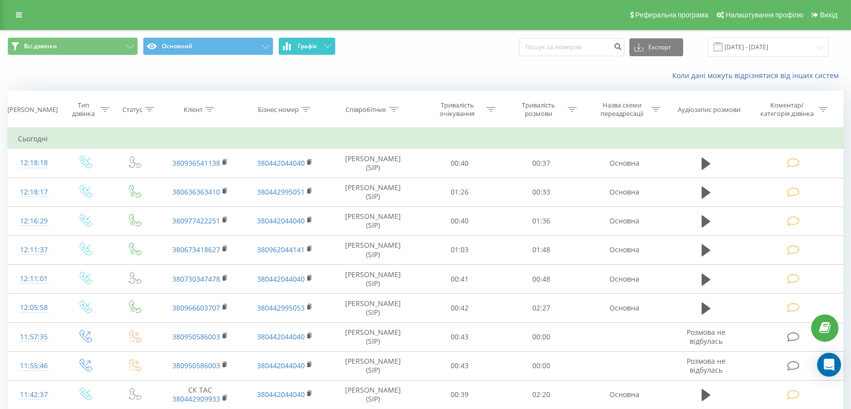
click at [328, 46] on icon at bounding box center [327, 45] width 7 height 3
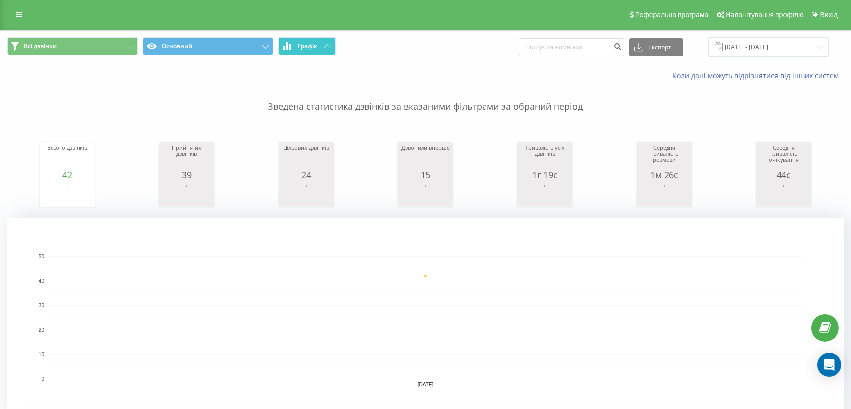
click at [328, 48] on icon at bounding box center [327, 45] width 7 height 3
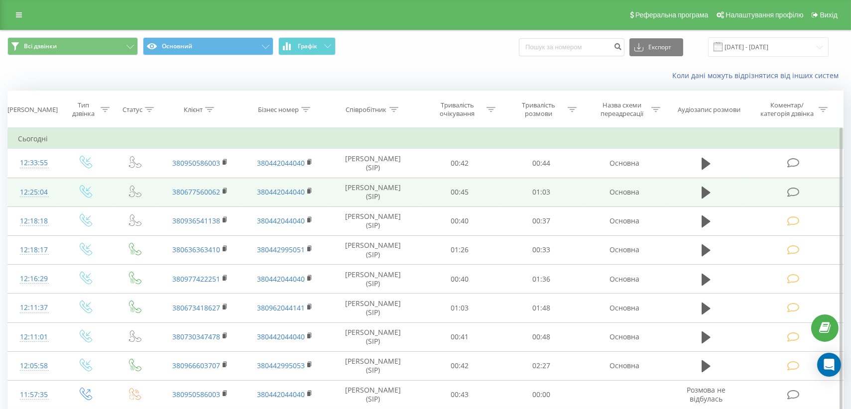
click at [795, 191] on icon at bounding box center [793, 192] width 12 height 10
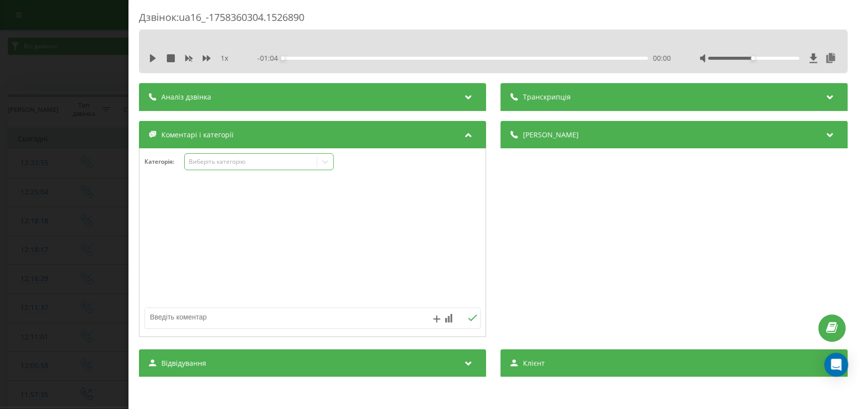
click at [324, 167] on div at bounding box center [325, 162] width 16 height 16
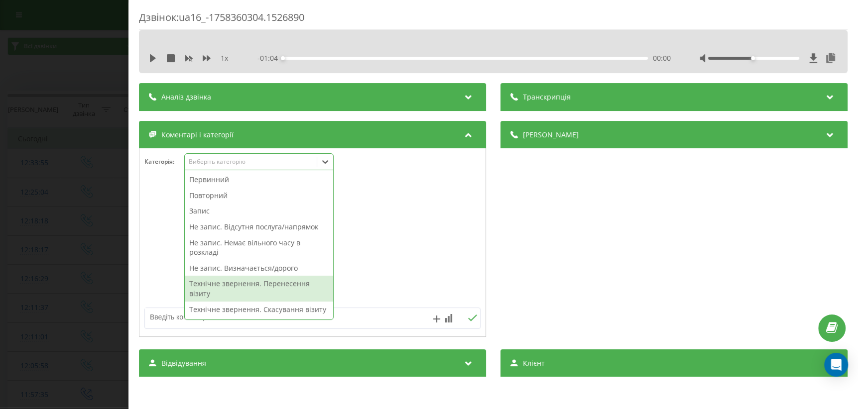
scroll to position [135, 0]
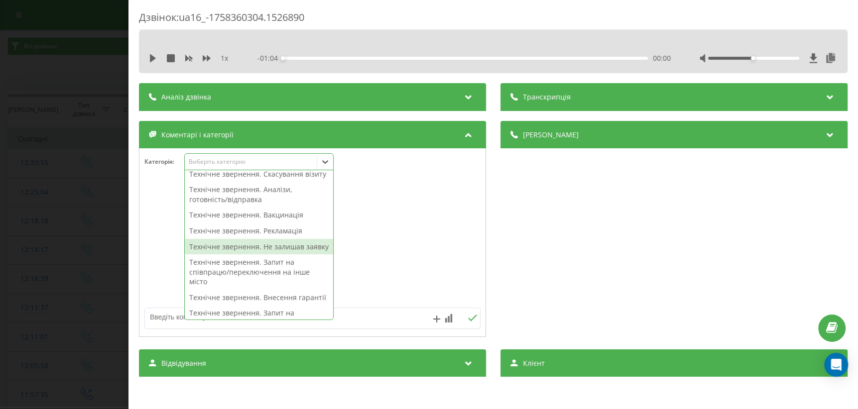
click at [267, 255] on div "Технічне звернення. Не залишав заявку" at bounding box center [259, 247] width 148 height 16
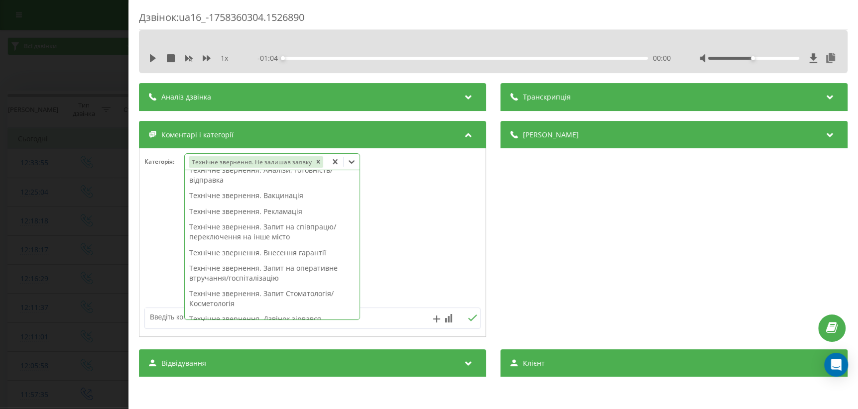
scroll to position [116, 0]
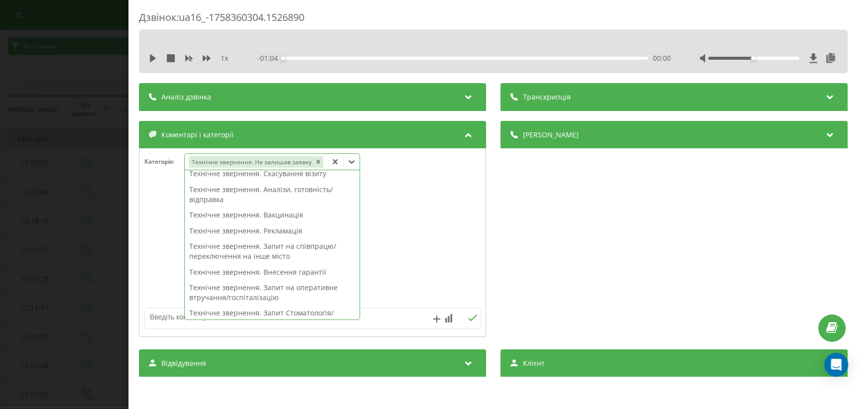
click at [423, 257] on div at bounding box center [312, 243] width 346 height 120
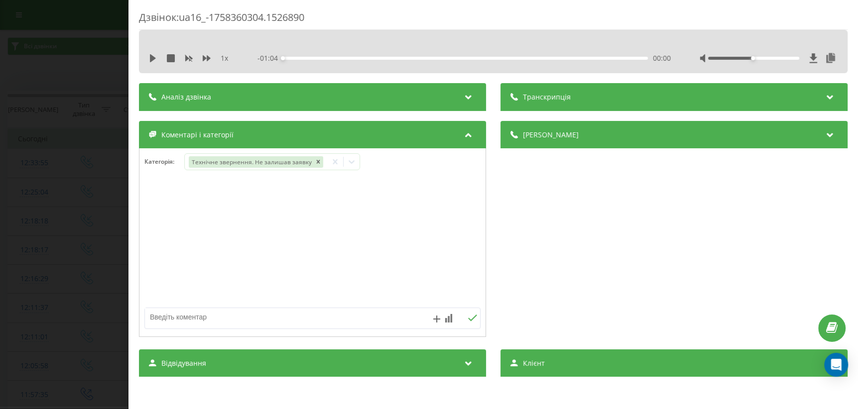
click at [279, 318] on textarea at bounding box center [279, 317] width 268 height 18
type textarea "уточнення по часу запису"
click at [468, 319] on icon at bounding box center [472, 318] width 9 height 7
click at [65, 227] on div "Дзвінок : ua16_-1758360304.1526890 1 x - 01:04 00:00 00:00 Транскрипція Для AI-…" at bounding box center [429, 204] width 858 height 409
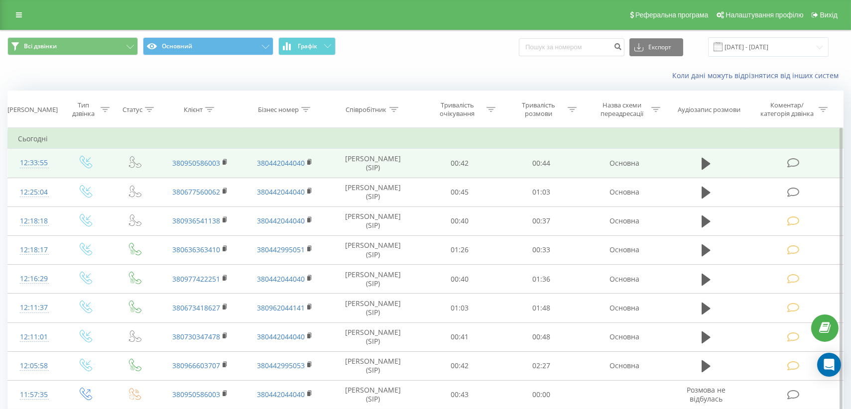
click at [793, 163] on icon at bounding box center [793, 163] width 12 height 10
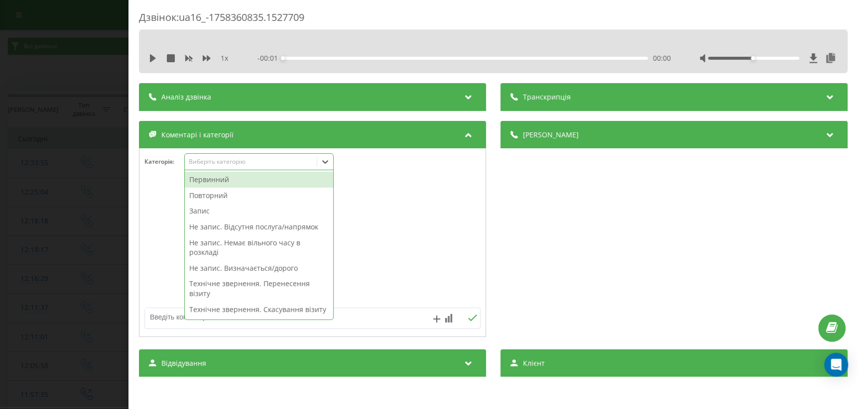
click at [329, 163] on icon at bounding box center [325, 162] width 10 height 10
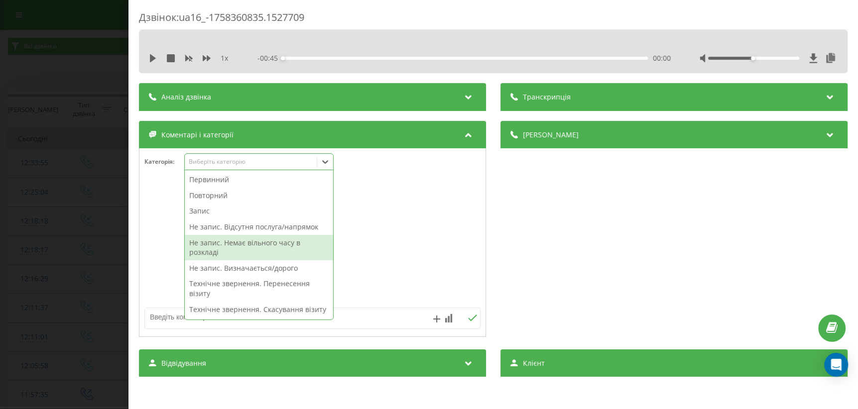
scroll to position [90, 0]
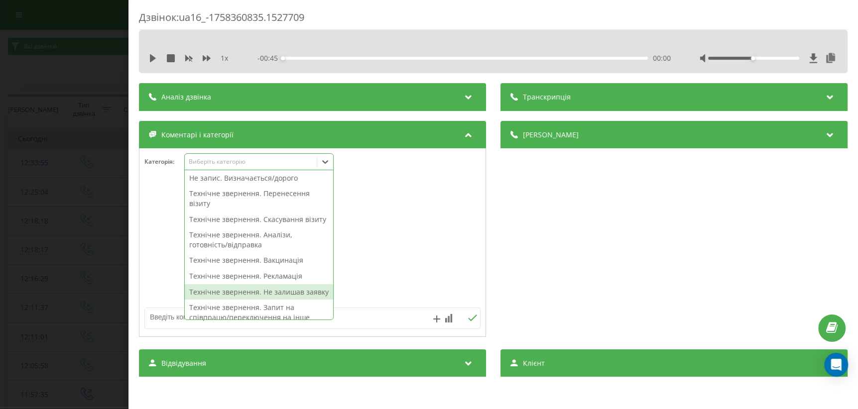
click at [269, 300] on div "Технічне звернення. Не залишав заявку" at bounding box center [259, 292] width 148 height 16
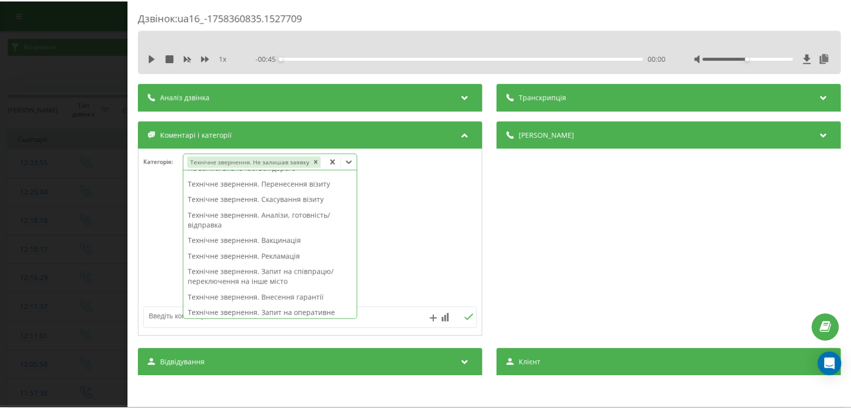
scroll to position [81, 0]
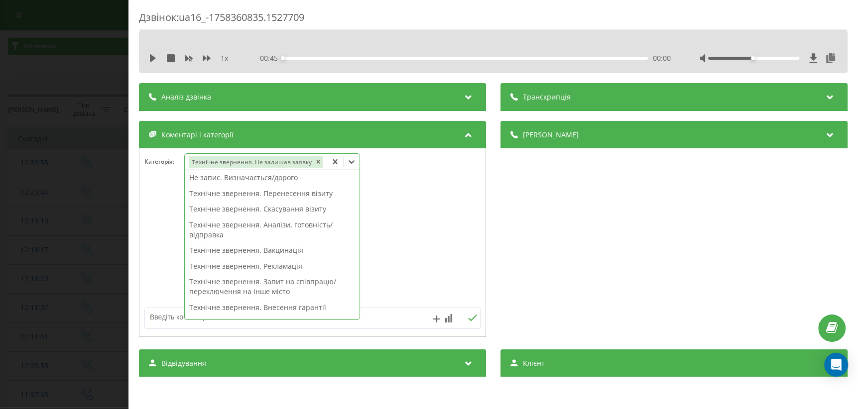
drag, startPoint x: 424, startPoint y: 243, endPoint x: 414, endPoint y: 254, distance: 15.5
click at [424, 243] on div at bounding box center [312, 243] width 346 height 120
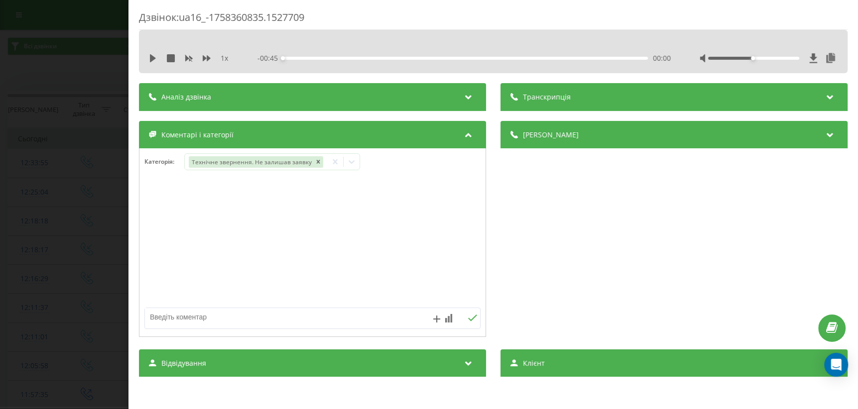
click at [212, 317] on textarea at bounding box center [279, 317] width 268 height 18
type textarea "уточнення по запису"
click at [471, 315] on icon at bounding box center [472, 318] width 9 height 7
click at [44, 292] on div "Дзвінок : ua16_-1758360835.1527709 1 x - 00:45 00:00 00:00 Транскрипція Для AI-…" at bounding box center [429, 204] width 858 height 409
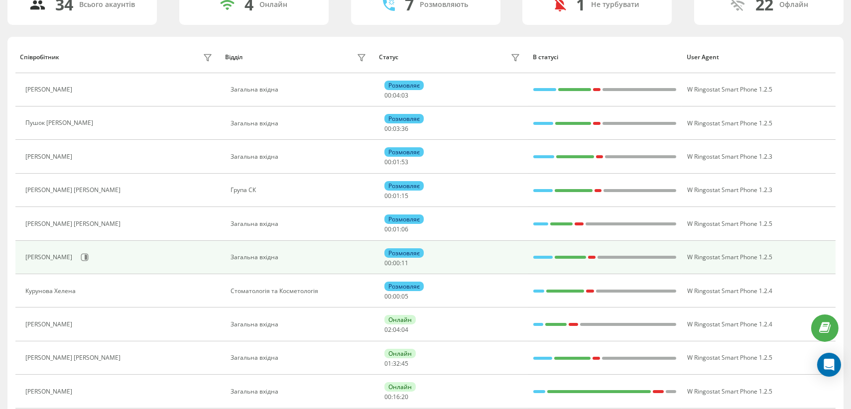
scroll to position [183, 0]
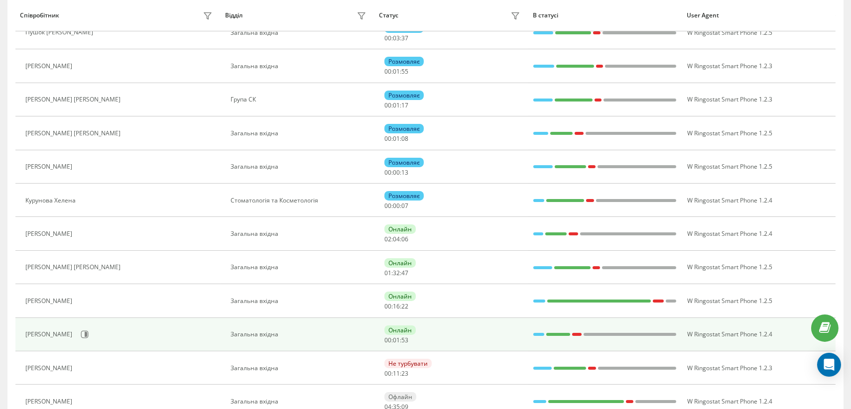
click at [538, 333] on div at bounding box center [538, 334] width 11 height 3
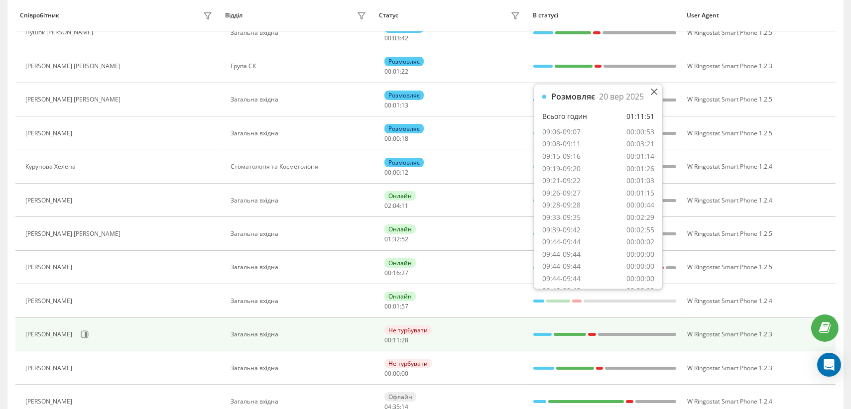
click at [563, 329] on div at bounding box center [570, 334] width 32 height 13
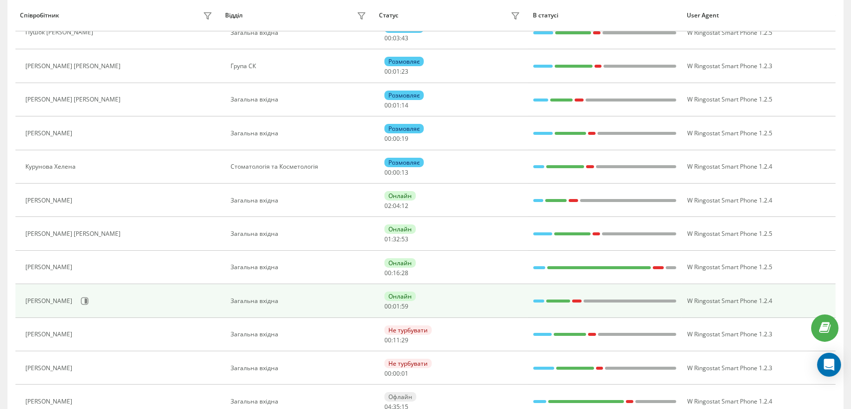
click at [538, 300] on div at bounding box center [538, 301] width 11 height 3
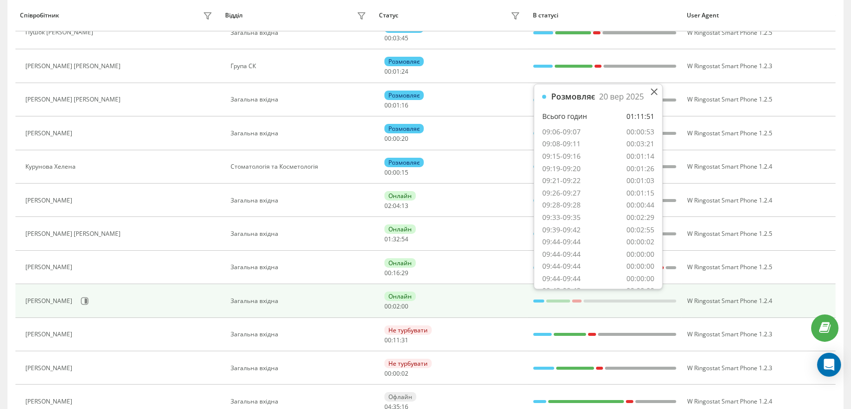
click at [562, 298] on div at bounding box center [558, 301] width 24 height 13
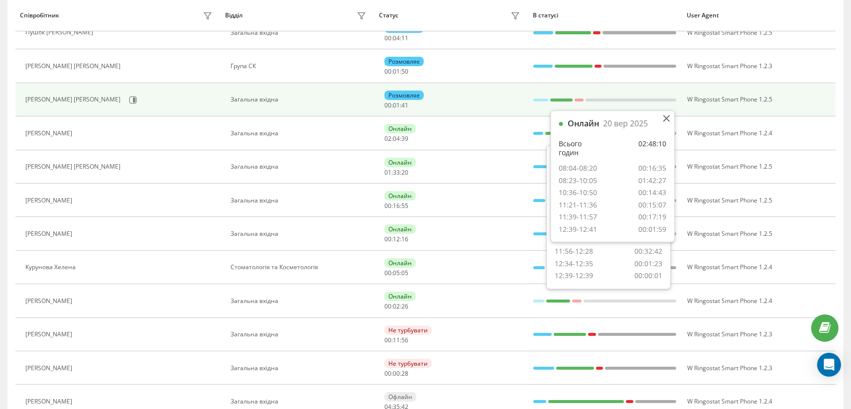
click at [566, 99] on div at bounding box center [561, 100] width 22 height 3
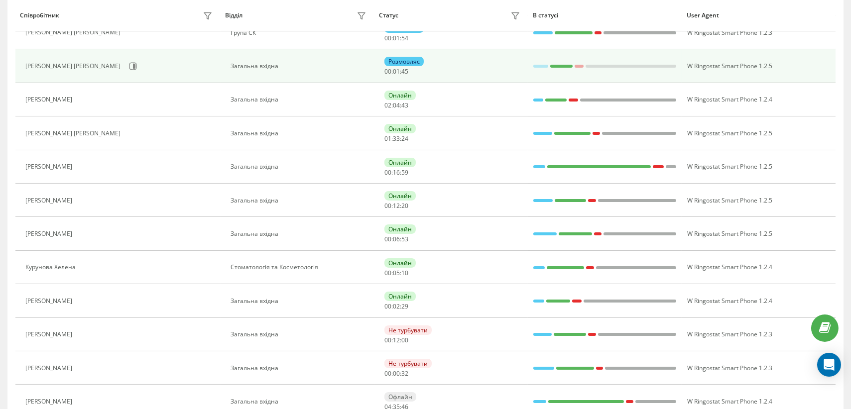
scroll to position [149, 0]
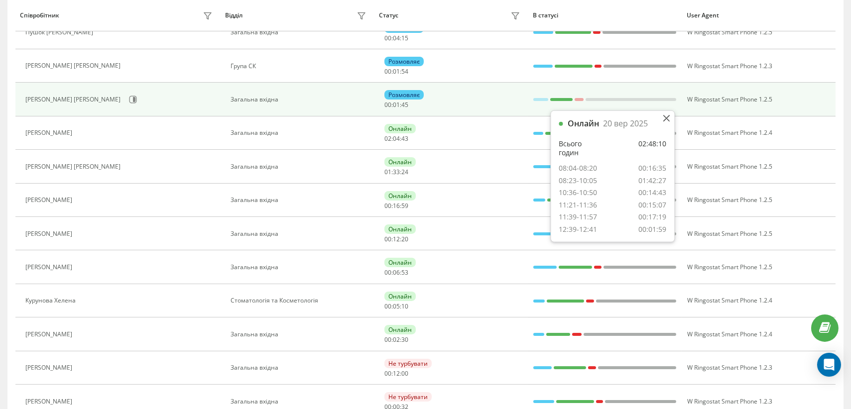
click at [580, 100] on div at bounding box center [579, 99] width 9 height 3
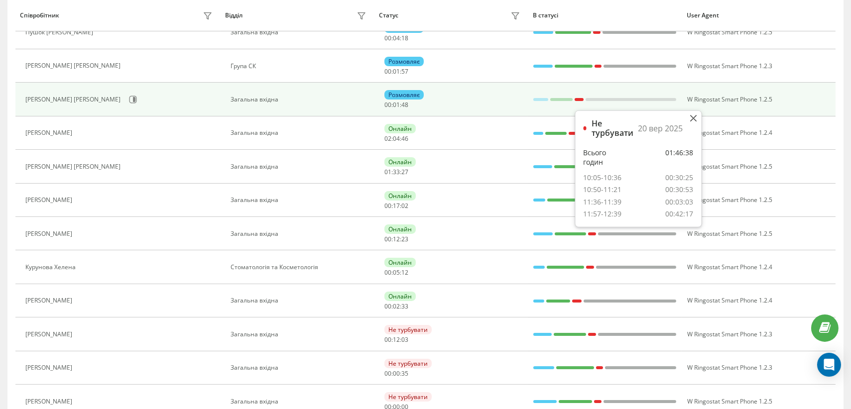
click at [543, 100] on div at bounding box center [540, 99] width 15 height 13
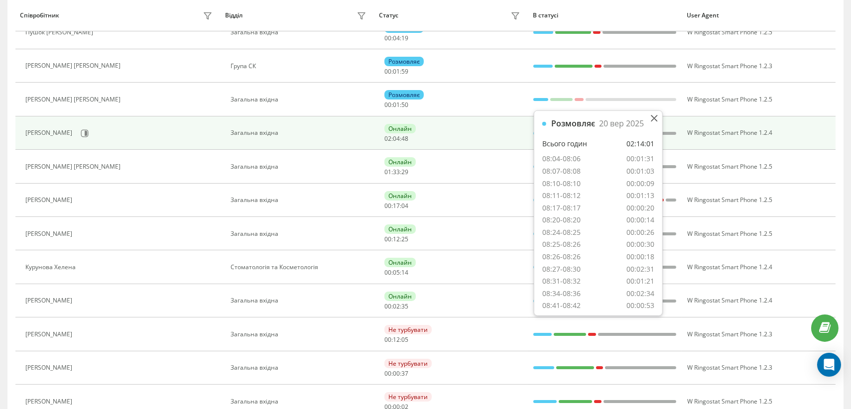
click at [500, 132] on div "Онлайн 02 : 04 : 48" at bounding box center [453, 133] width 138 height 18
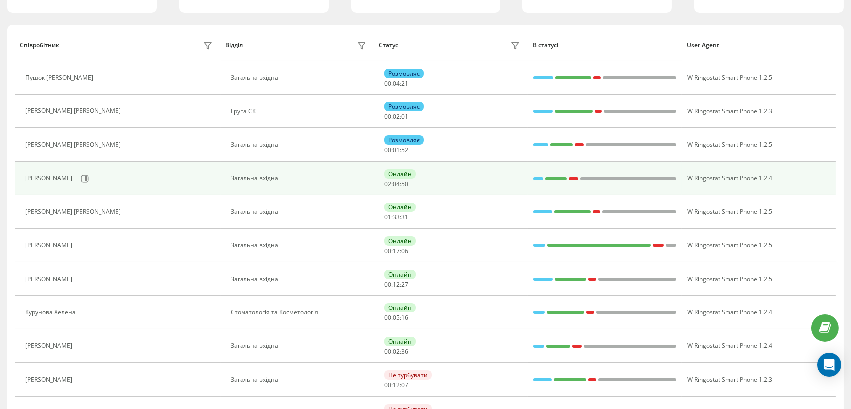
scroll to position [13, 0]
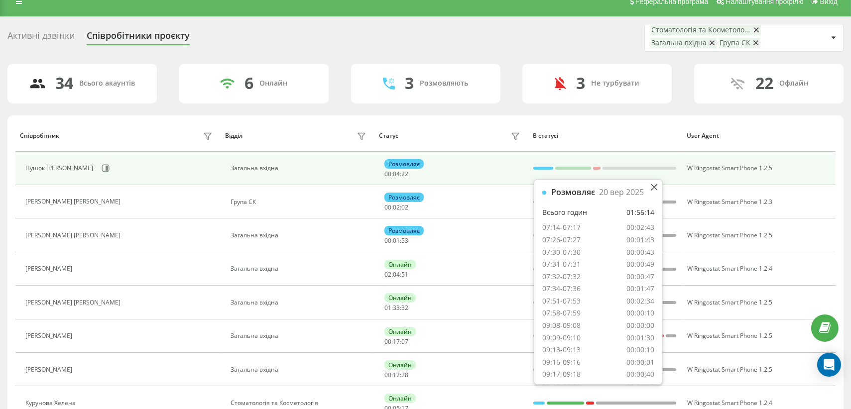
click at [540, 168] on div at bounding box center [542, 168] width 19 height 3
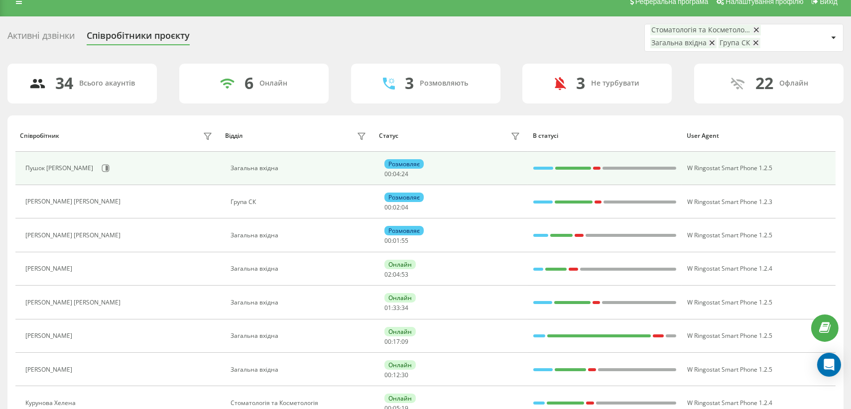
click at [574, 168] on div at bounding box center [573, 168] width 36 height 3
click at [597, 167] on div at bounding box center [596, 168] width 7 height 3
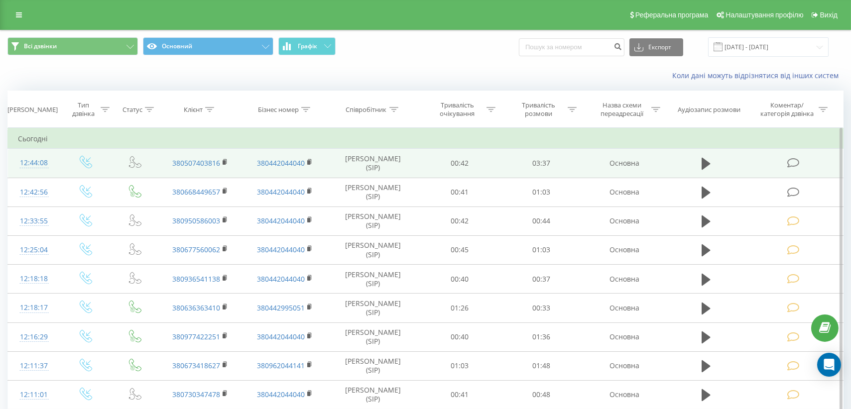
click at [795, 162] on icon at bounding box center [793, 163] width 12 height 10
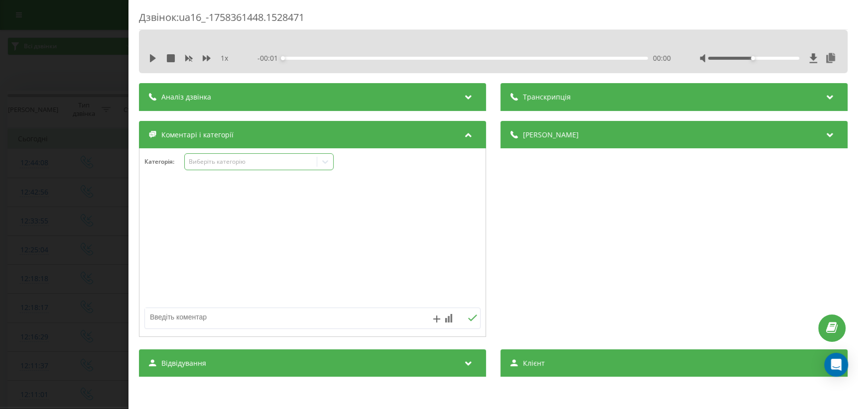
click at [321, 164] on div at bounding box center [325, 162] width 16 height 16
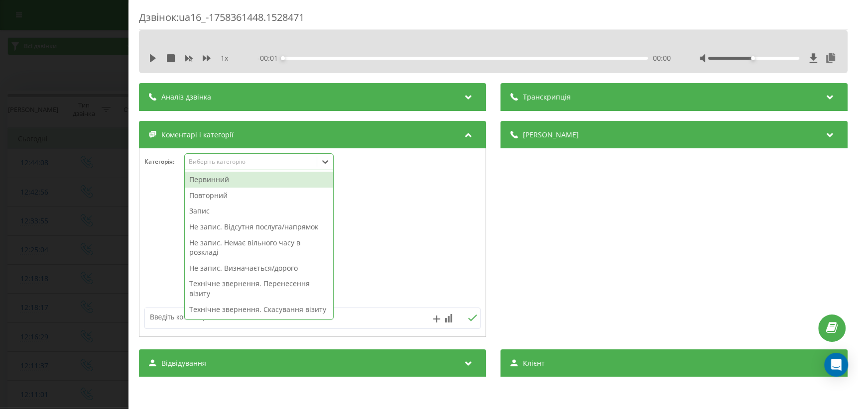
click at [250, 179] on div "Первинний" at bounding box center [259, 180] width 148 height 16
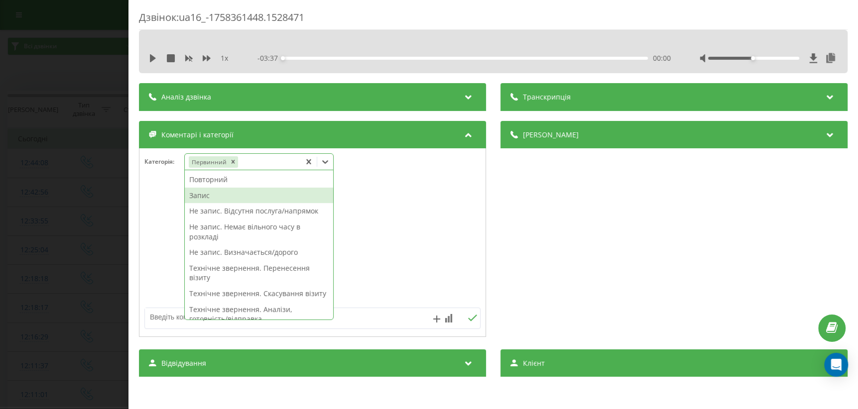
click at [224, 197] on div "Запис" at bounding box center [259, 196] width 148 height 16
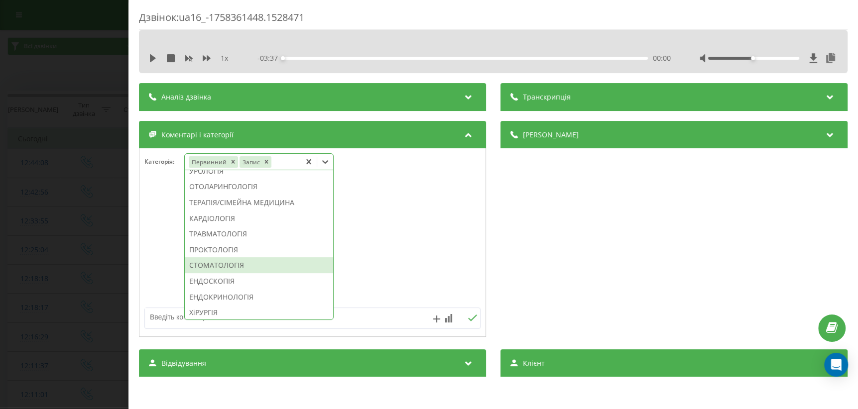
scroll to position [453, 0]
click at [213, 275] on div "ХіРУРГІЯ" at bounding box center [259, 267] width 148 height 16
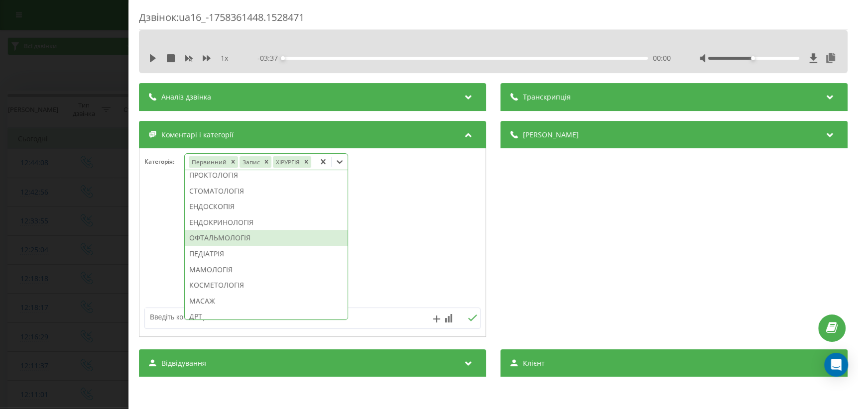
scroll to position [394, 0]
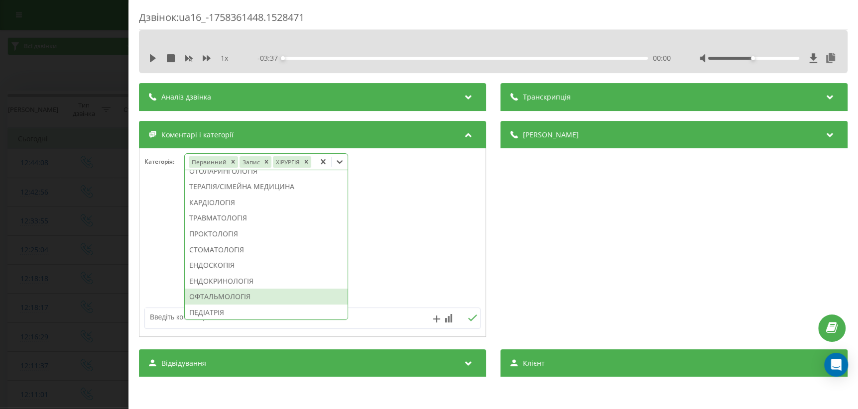
click at [92, 305] on div "Дзвінок : ua16_-1758361448.1528471 1 x - 03:37 00:00 00:00 Транскрипція Для AI-…" at bounding box center [429, 204] width 858 height 409
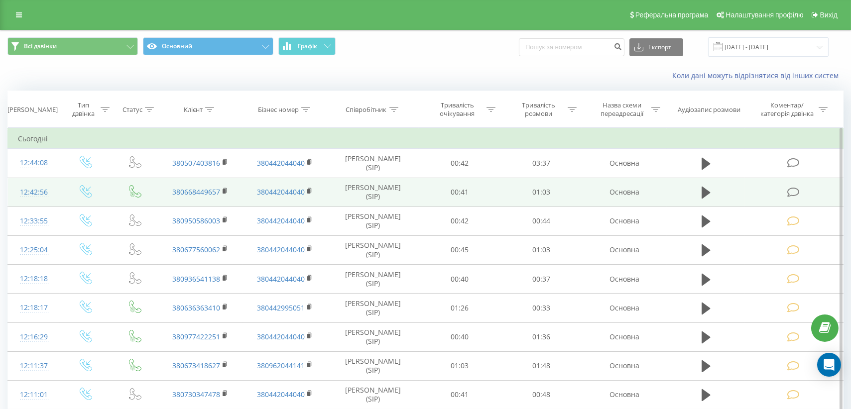
click at [794, 194] on icon at bounding box center [793, 192] width 12 height 10
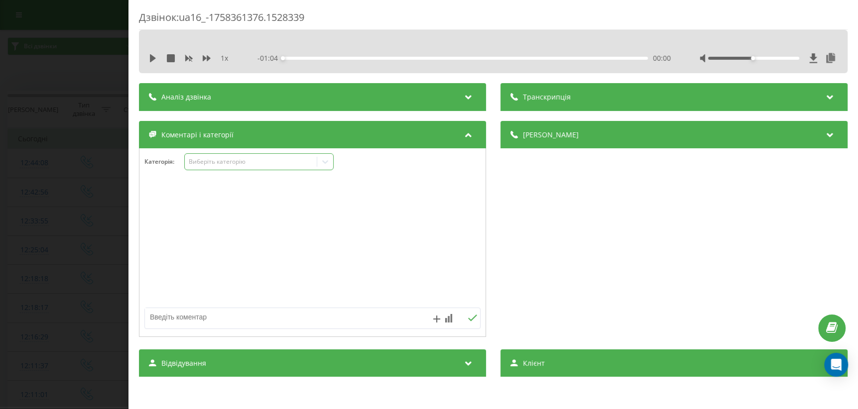
click at [330, 163] on icon at bounding box center [325, 162] width 10 height 10
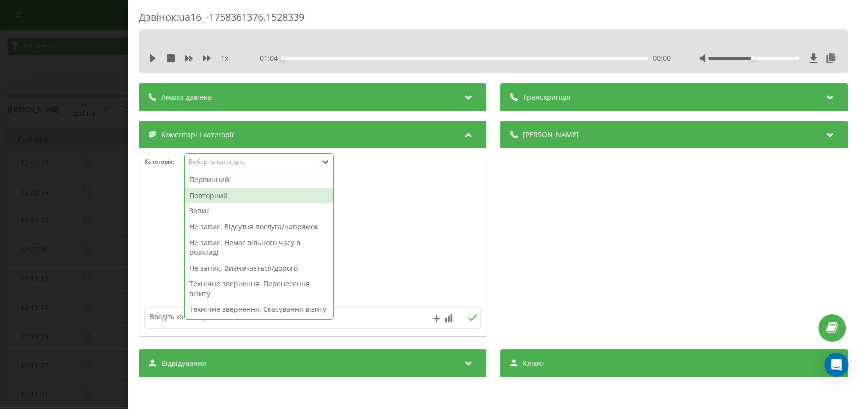
click at [226, 197] on div "Повторний" at bounding box center [259, 196] width 148 height 16
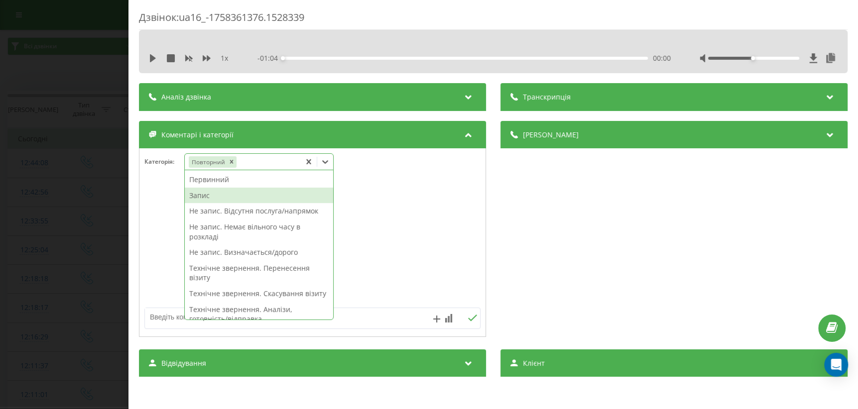
click at [214, 198] on div "Запис" at bounding box center [259, 196] width 148 height 16
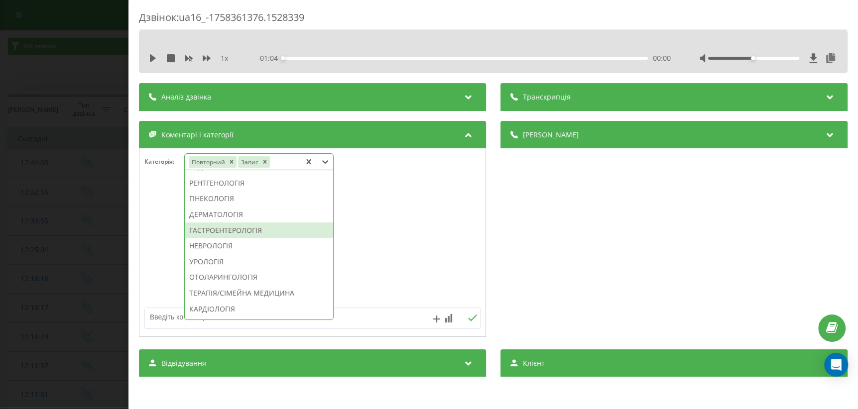
scroll to position [407, 0]
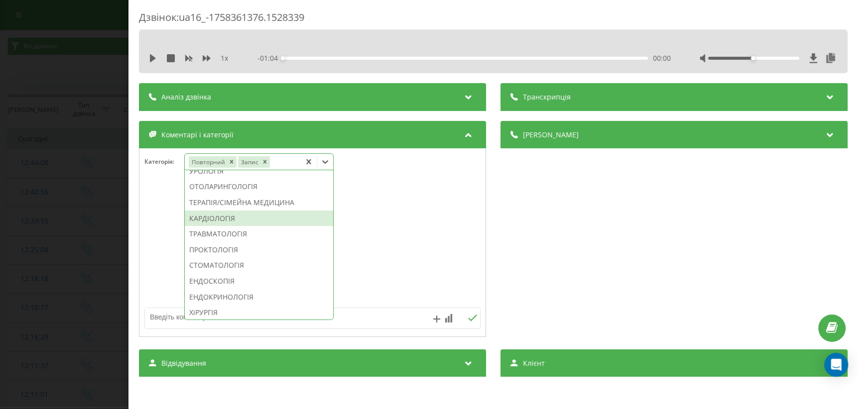
click at [240, 227] on div "КАРДІОЛОГІЯ" at bounding box center [259, 219] width 148 height 16
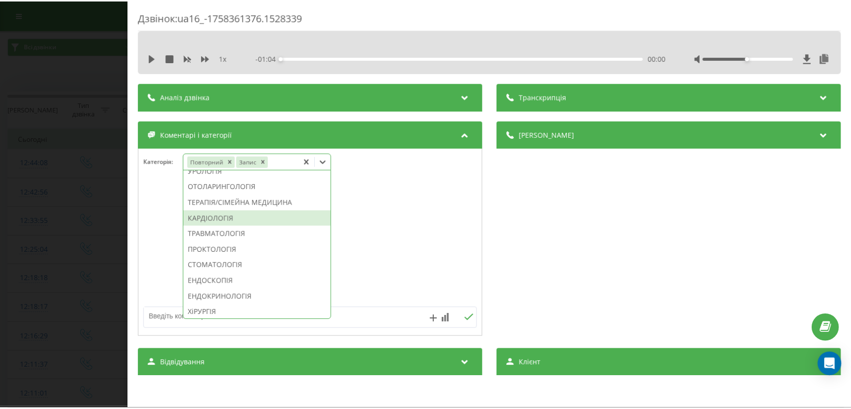
scroll to position [349, 0]
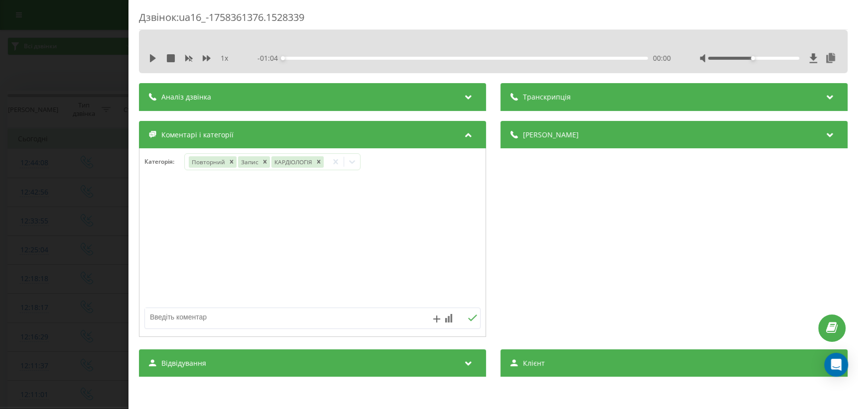
click at [70, 250] on div "Дзвінок : ua16_-1758361376.1528339 1 x - 01:04 00:00 00:00 Транскрипція Для AI-…" at bounding box center [429, 204] width 858 height 409
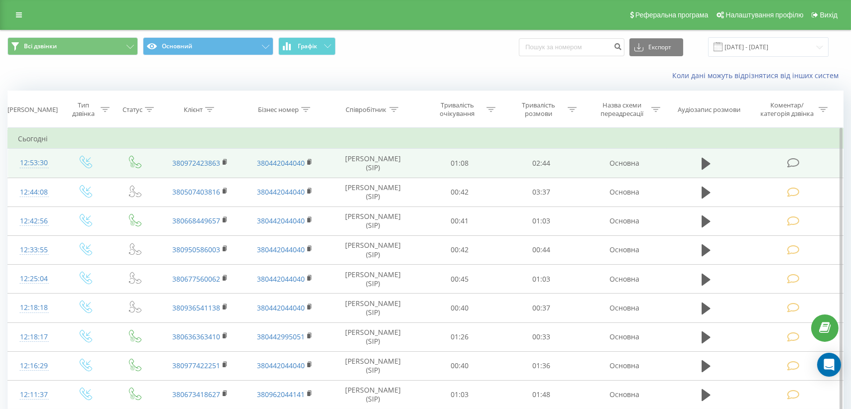
click at [791, 163] on icon at bounding box center [793, 163] width 12 height 10
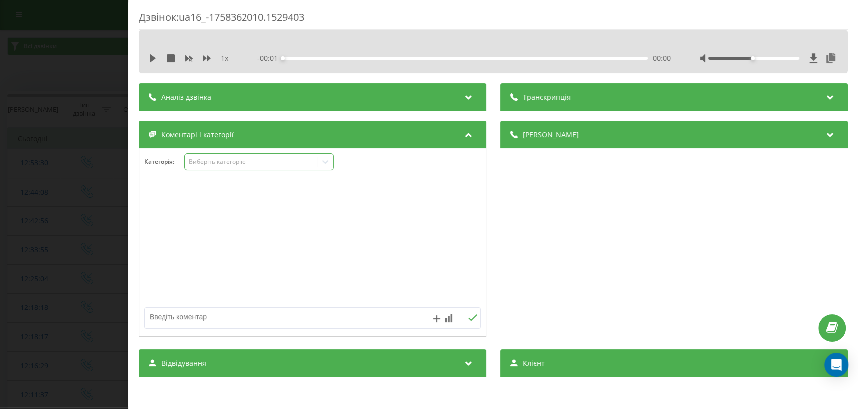
click at [323, 165] on icon at bounding box center [325, 162] width 10 height 10
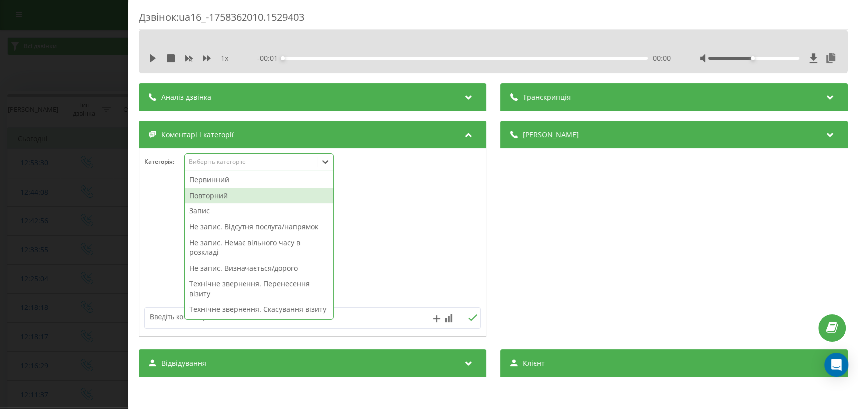
click at [250, 195] on div "Повторний" at bounding box center [259, 196] width 148 height 16
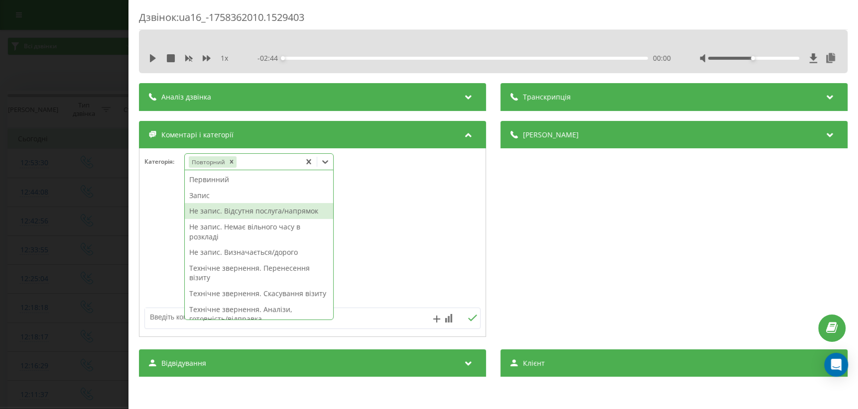
click at [216, 195] on div "Запис" at bounding box center [259, 196] width 148 height 16
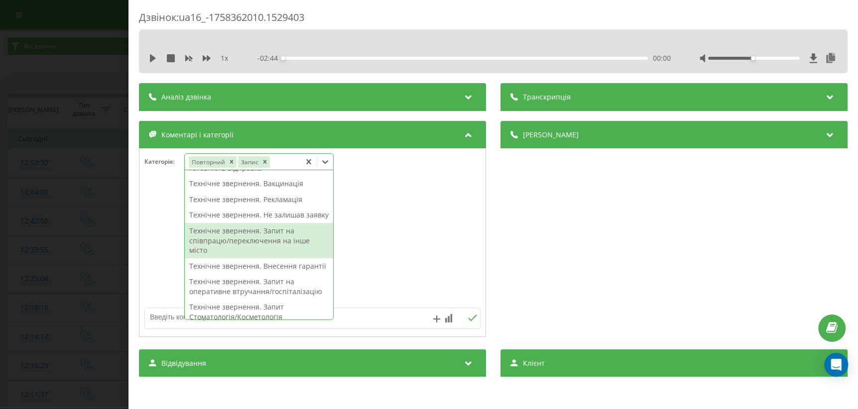
scroll to position [226, 0]
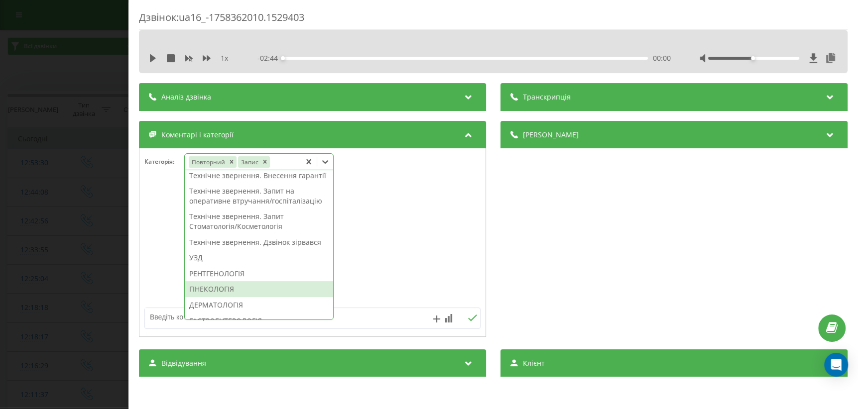
click at [229, 297] on div "ГІНЕКОЛОГІЯ" at bounding box center [259, 289] width 148 height 16
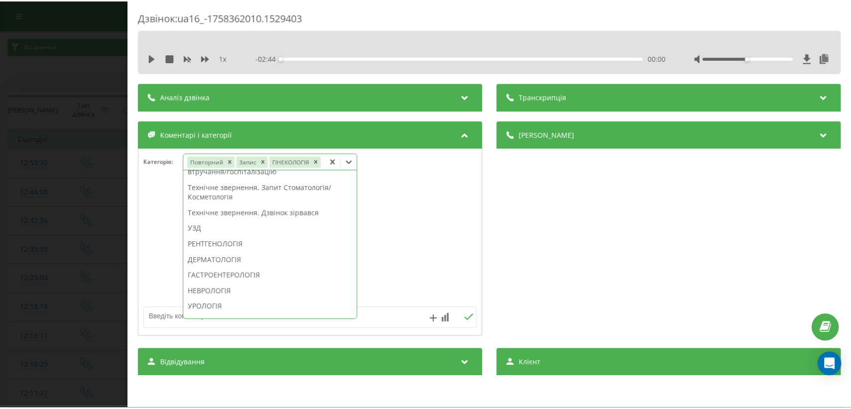
scroll to position [187, 0]
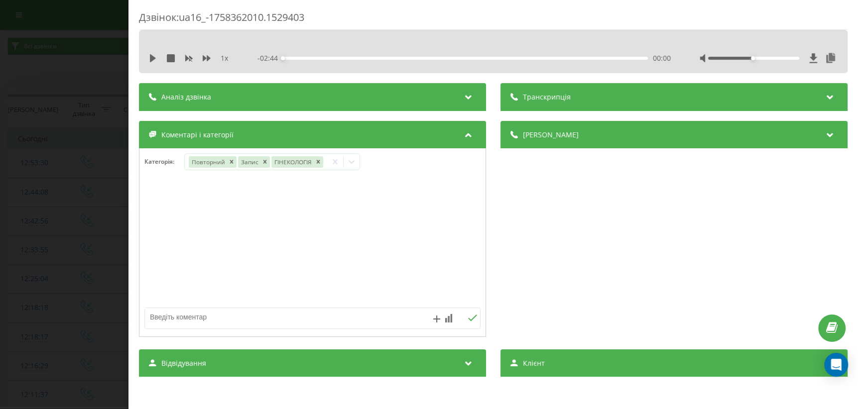
click at [29, 249] on div "Дзвінок : ua16_-1758362010.1529403 1 x - 02:44 00:00 00:00 Транскрипція Для AI-…" at bounding box center [429, 204] width 858 height 409
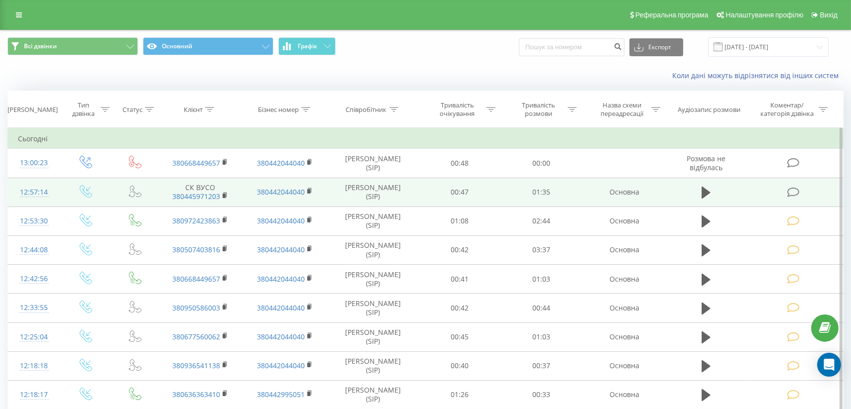
click at [792, 192] on icon at bounding box center [793, 192] width 12 height 10
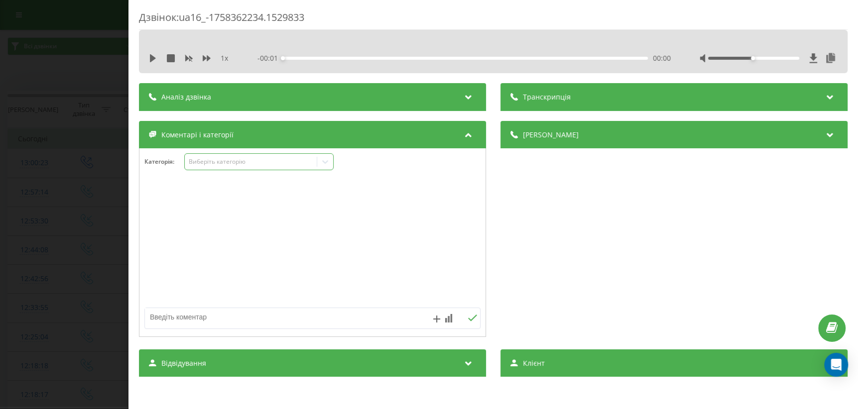
click at [320, 163] on div at bounding box center [325, 162] width 16 height 16
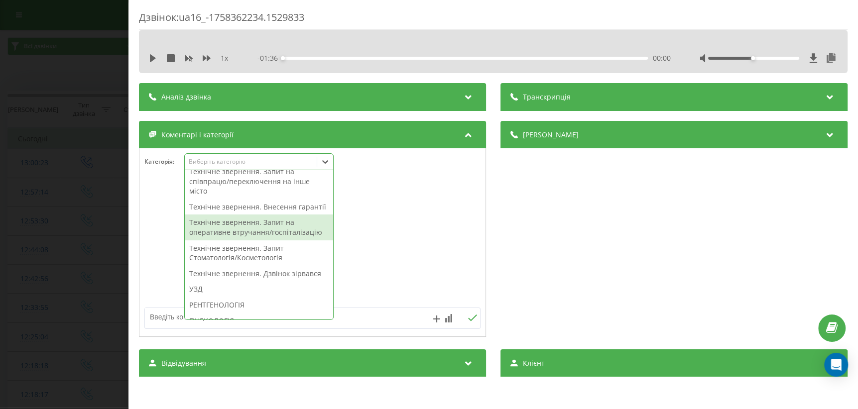
scroll to position [181, 0]
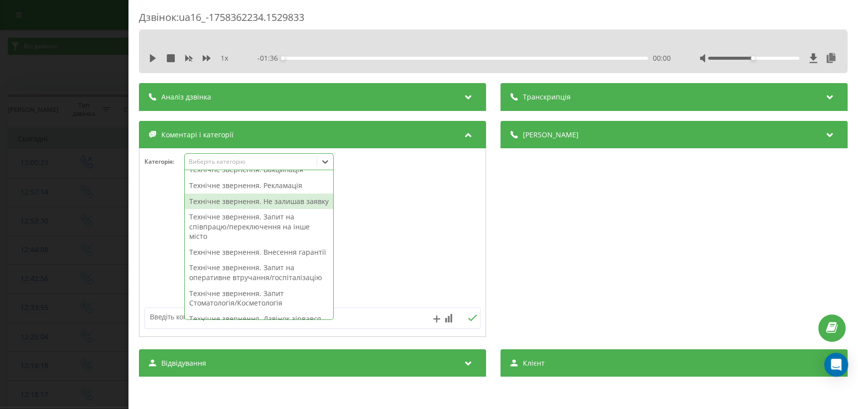
click at [283, 210] on div "Технічне звернення. Не залишав заявку" at bounding box center [259, 202] width 148 height 16
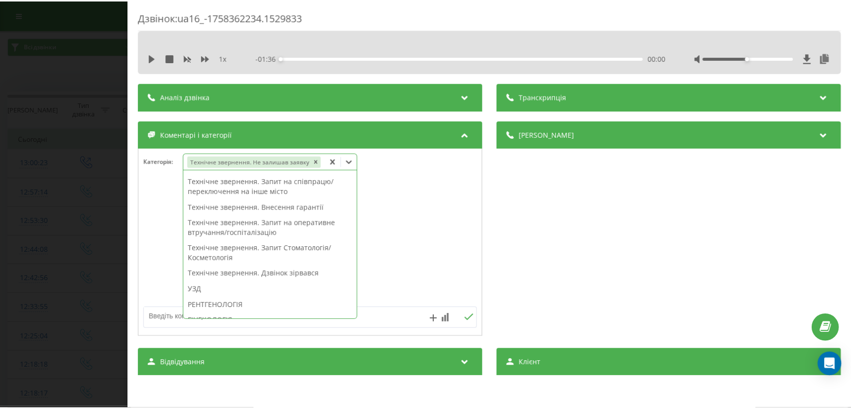
scroll to position [151, 0]
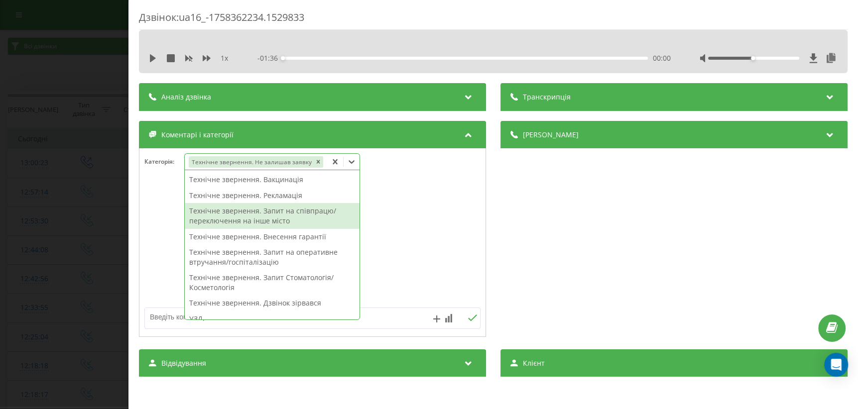
click at [421, 259] on div at bounding box center [312, 243] width 346 height 120
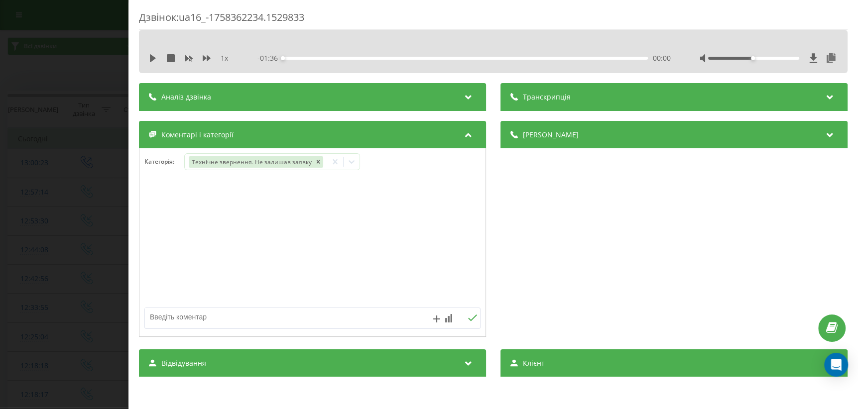
click at [256, 323] on textarea at bounding box center [279, 317] width 268 height 18
type textarea "уточнили записи ЗО"
click at [468, 321] on icon at bounding box center [472, 318] width 9 height 7
click at [41, 255] on div "Дзвінок : ua16_-1758362234.1529833 1 x - 01:36 00:00 00:00 Транскрипція Для AI-…" at bounding box center [429, 204] width 858 height 409
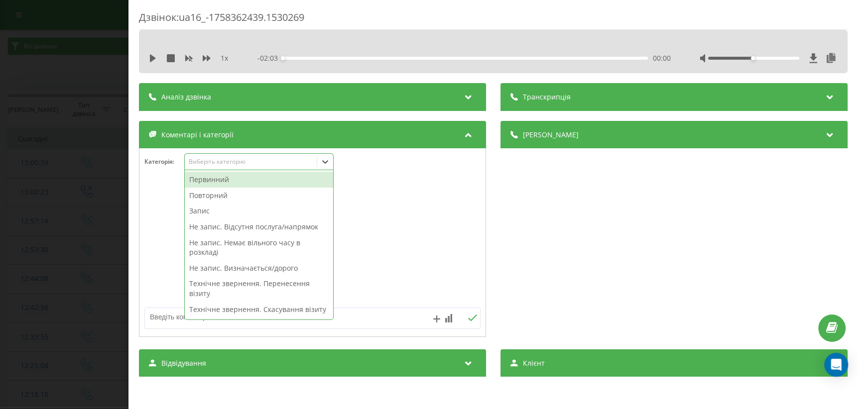
click at [322, 165] on icon at bounding box center [325, 162] width 10 height 10
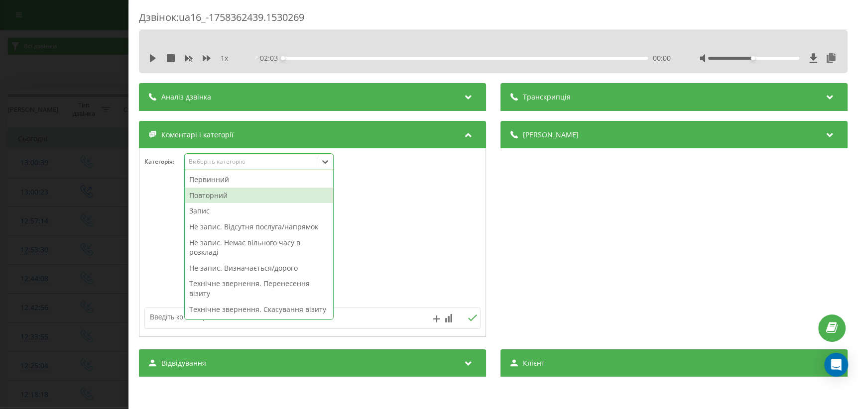
click at [234, 195] on div "Повторний" at bounding box center [259, 196] width 148 height 16
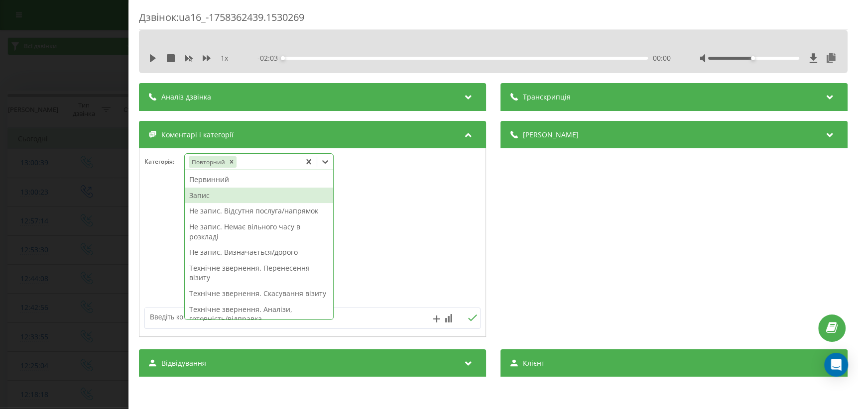
click at [219, 197] on div "Запис" at bounding box center [259, 196] width 148 height 16
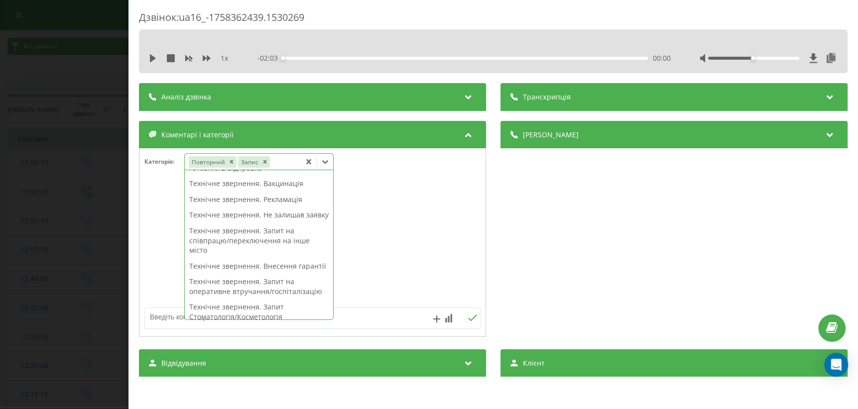
scroll to position [271, 0]
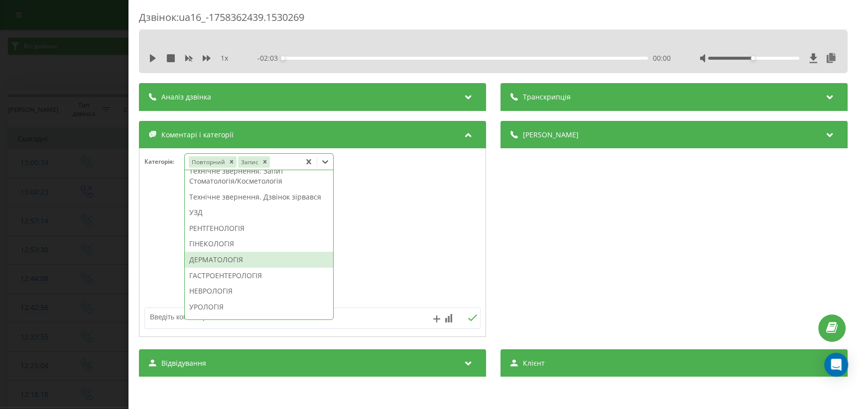
click at [230, 268] on div "ДЕРМАТОЛОГІЯ" at bounding box center [259, 260] width 148 height 16
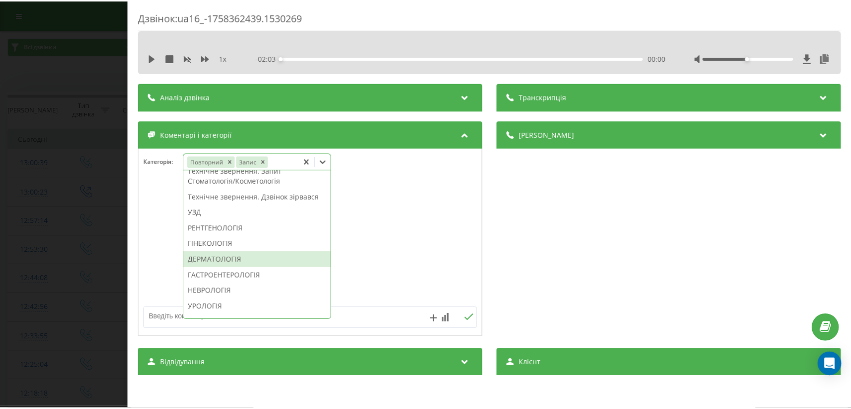
scroll to position [213, 0]
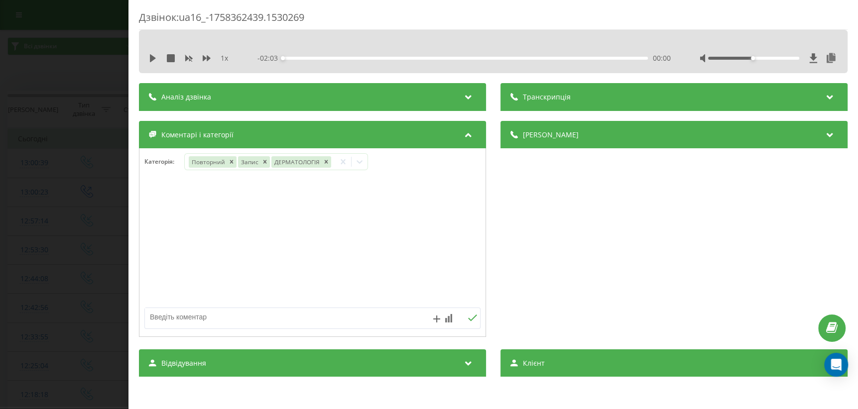
click at [71, 331] on div "Дзвінок : ua16_-1758362439.1530269 1 x - 02:03 00:00 00:00 Транскрипція Для AI-…" at bounding box center [429, 204] width 858 height 409
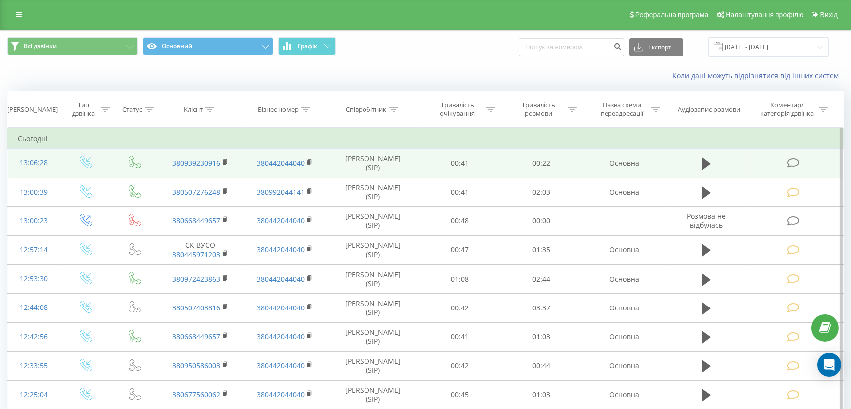
click at [793, 164] on icon at bounding box center [793, 163] width 12 height 10
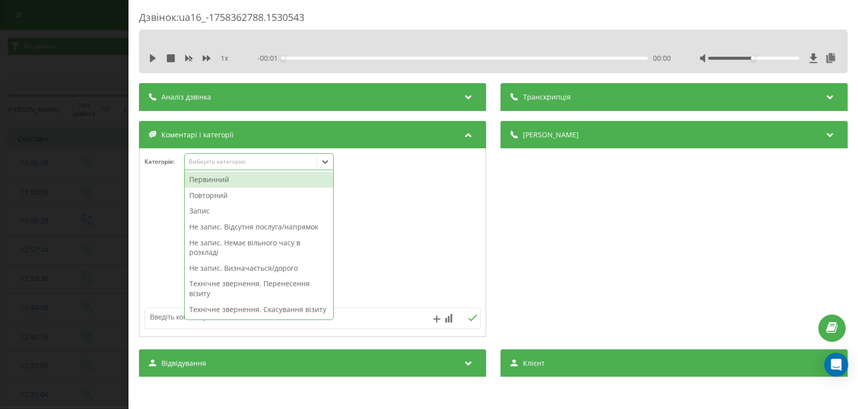
click at [327, 160] on icon at bounding box center [325, 162] width 10 height 10
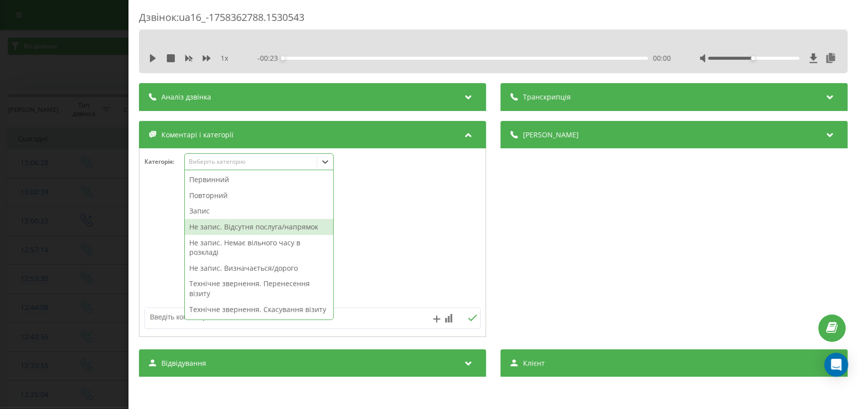
click at [259, 232] on div "Не запис. Відсутня послуга/напрямок" at bounding box center [259, 227] width 148 height 16
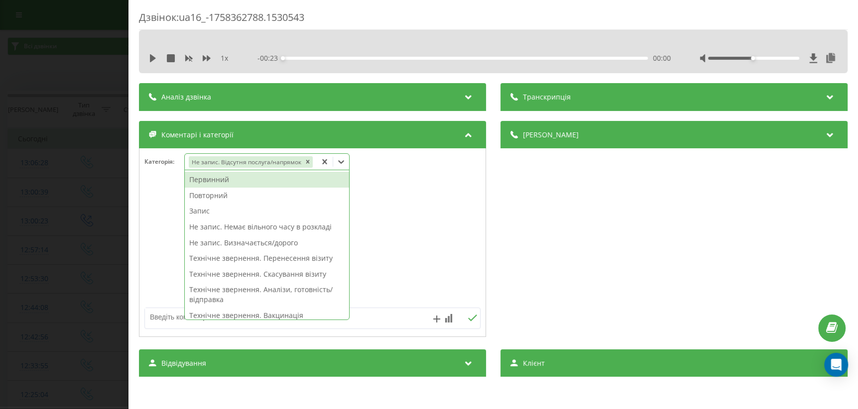
drag, startPoint x: 410, startPoint y: 262, endPoint x: 351, endPoint y: 289, distance: 65.1
click at [410, 262] on div at bounding box center [312, 243] width 346 height 120
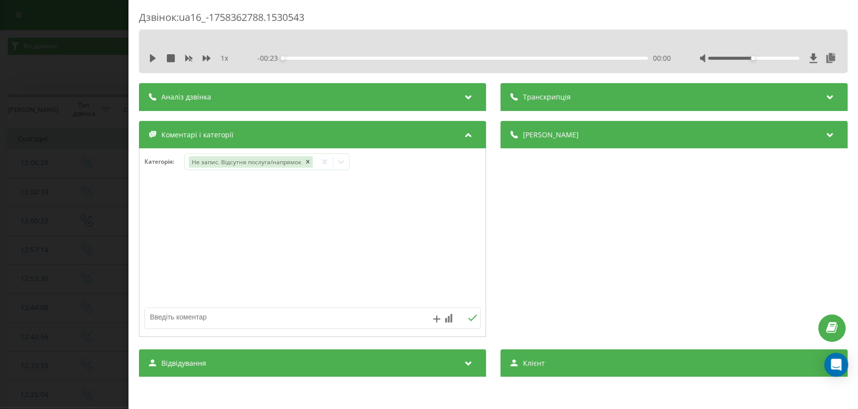
click at [289, 319] on textarea at bounding box center [279, 317] width 268 height 18
type textarea "дитячий травматолог"
click at [468, 318] on icon at bounding box center [472, 318] width 9 height 7
click at [78, 285] on div "Дзвінок : ua16_-1758362788.1530543 1 x - 00:23 00:00 00:00 Транскрипція Для AI-…" at bounding box center [429, 204] width 858 height 409
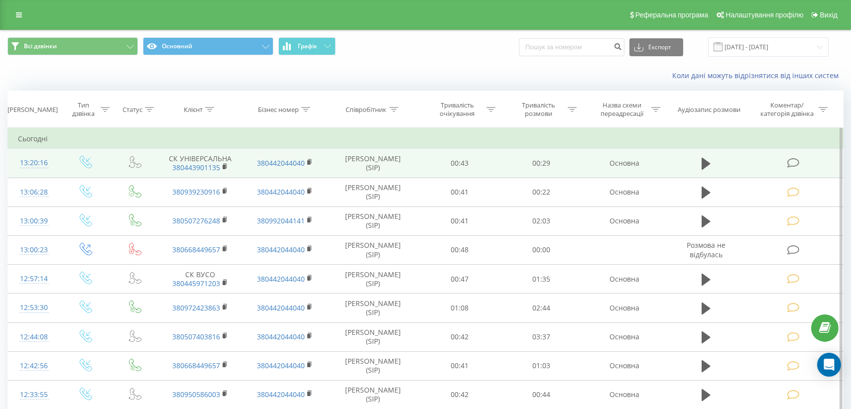
click at [793, 164] on icon at bounding box center [793, 163] width 12 height 10
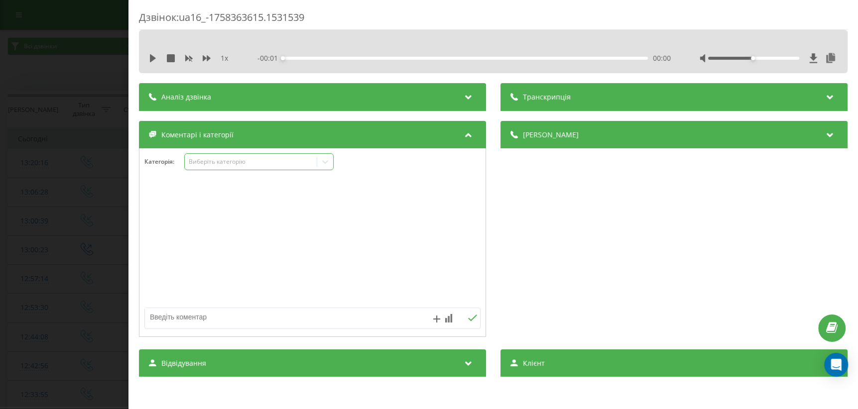
click at [291, 162] on div "Виберіть категорію" at bounding box center [251, 162] width 125 height 8
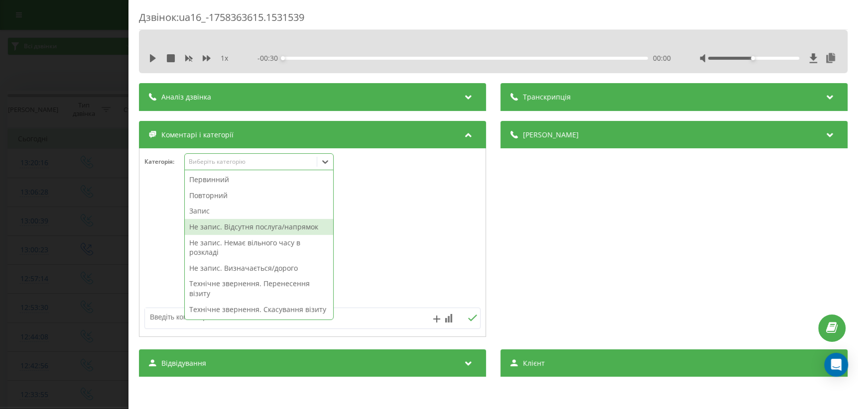
click at [280, 226] on div "Не запис. Відсутня послуга/напрямок" at bounding box center [259, 227] width 148 height 16
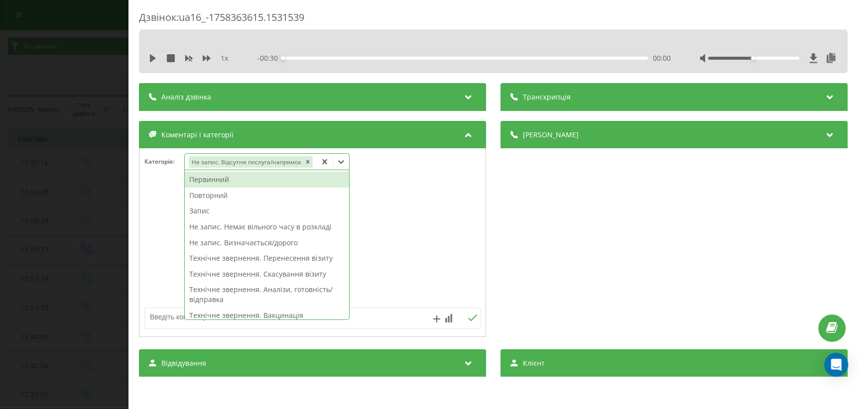
click at [438, 228] on div at bounding box center [312, 243] width 346 height 120
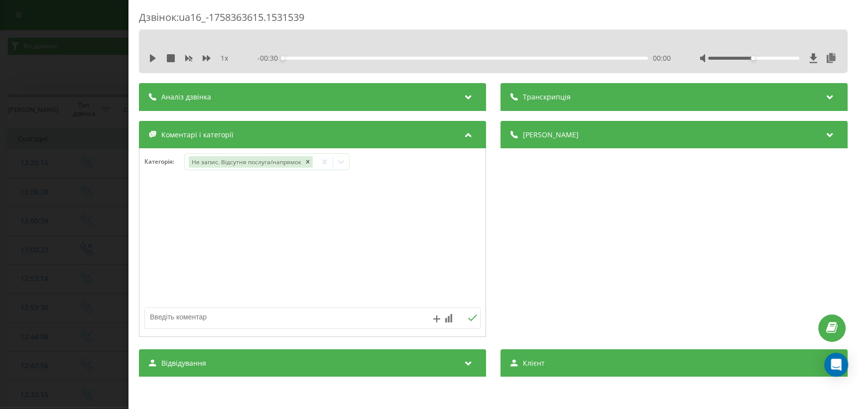
click at [274, 314] on textarea at bounding box center [279, 317] width 268 height 18
type textarea "нічна еег на Гришка"
click at [469, 317] on icon at bounding box center [472, 318] width 9 height 7
click at [33, 285] on div "Дзвінок : ua16_-1758363615.1531539 1 x - 00:30 00:00 00:00 Транскрипція Для AI-…" at bounding box center [429, 204] width 858 height 409
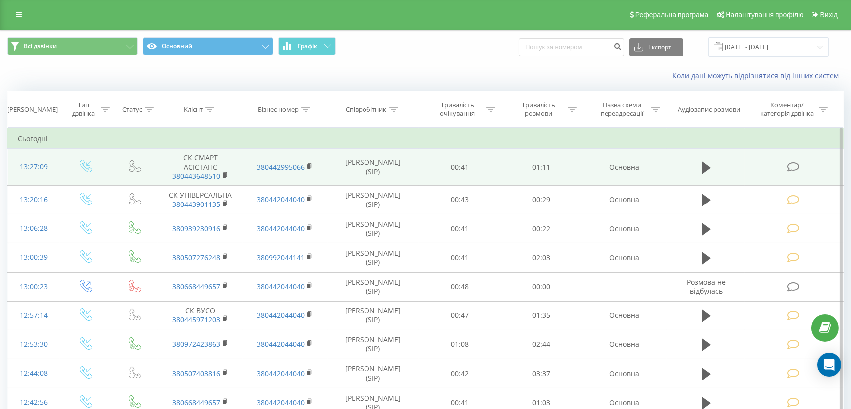
click at [793, 164] on icon at bounding box center [793, 167] width 12 height 10
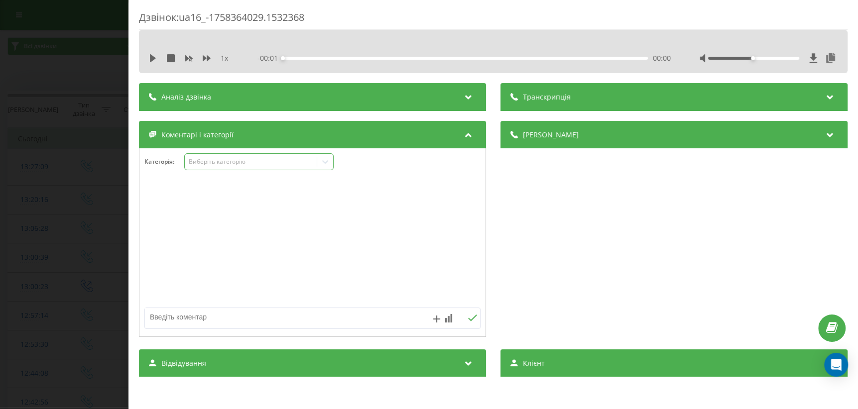
click at [323, 167] on icon at bounding box center [325, 162] width 10 height 10
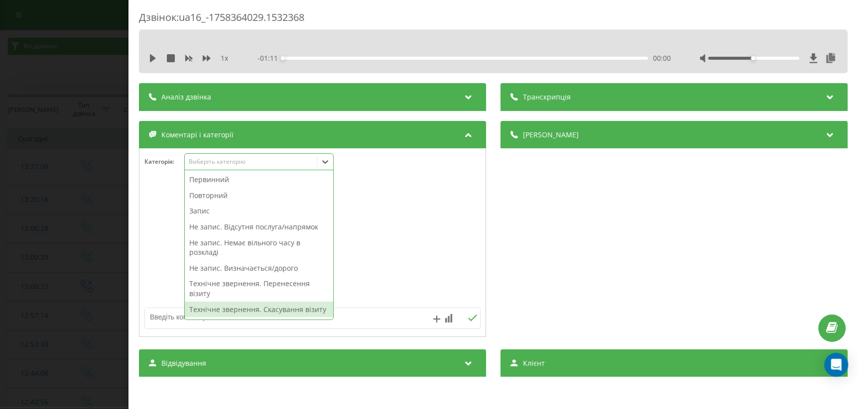
scroll to position [135, 0]
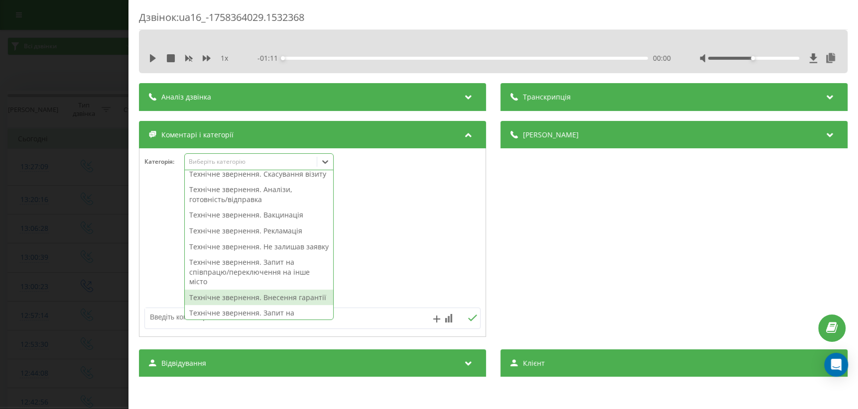
click at [279, 306] on div "Технічне звернення. Внесення гарантії" at bounding box center [259, 298] width 148 height 16
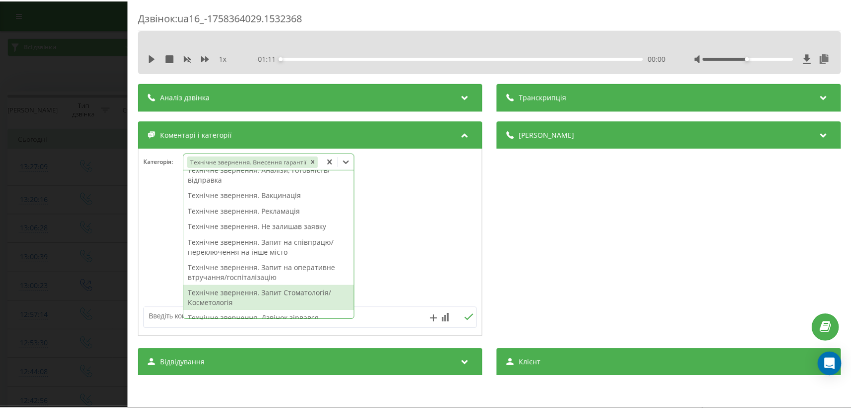
scroll to position [116, 0]
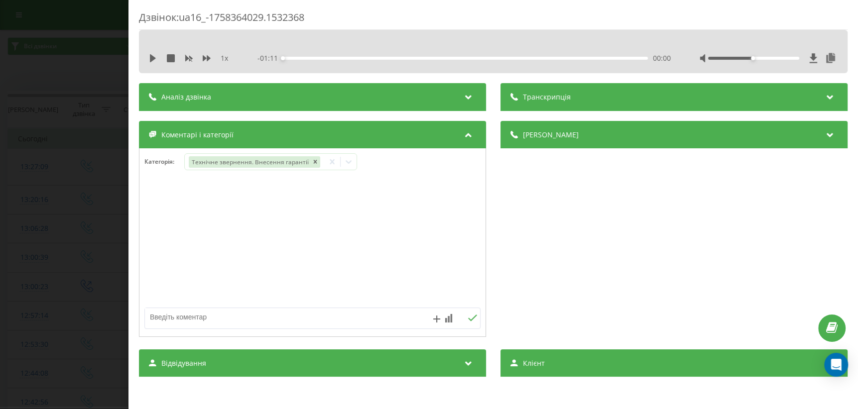
click at [69, 286] on div "Дзвінок : ua16_-1758364029.1532368 1 x - 01:11 00:00 00:00 Транскрипція Для AI-…" at bounding box center [429, 204] width 858 height 409
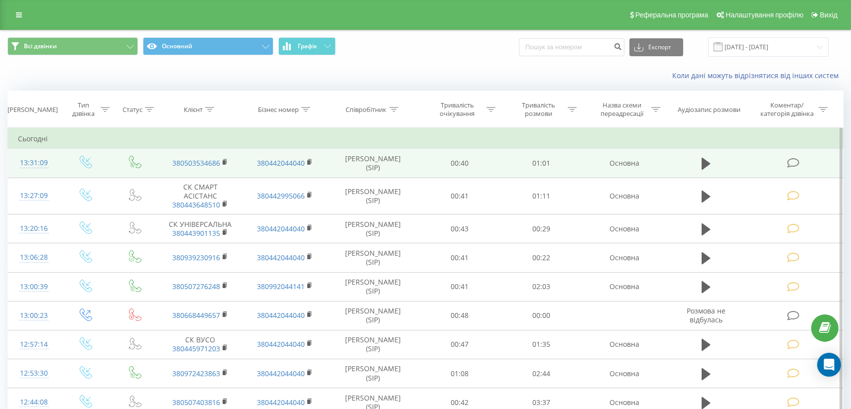
click at [791, 165] on icon at bounding box center [793, 163] width 12 height 10
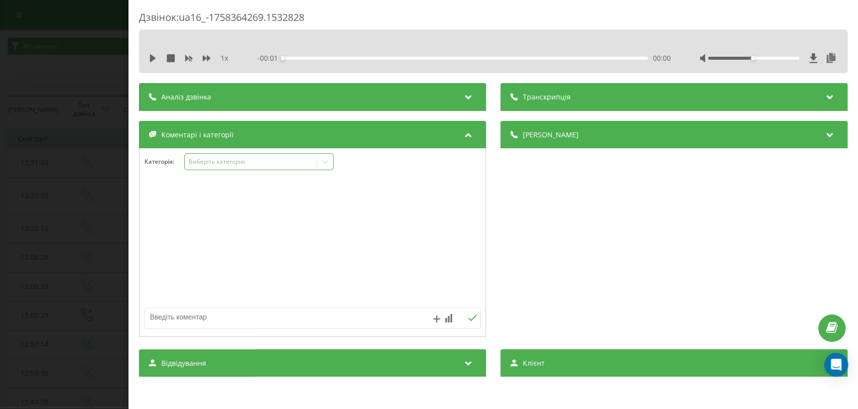
click at [279, 165] on div "Виберіть категорію" at bounding box center [251, 162] width 125 height 8
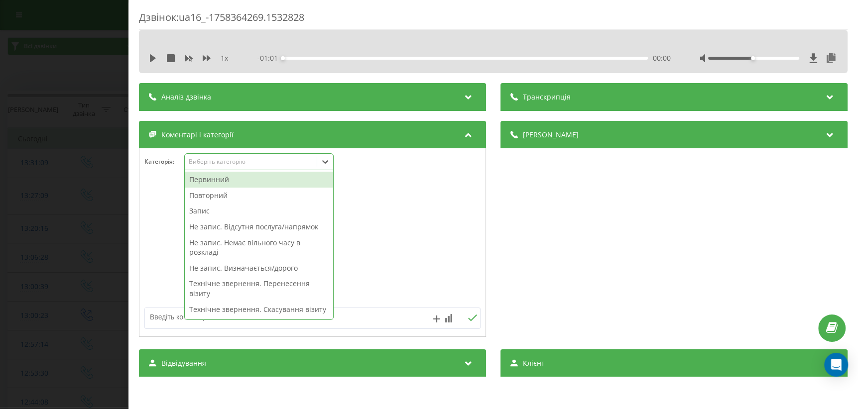
click at [268, 240] on div "Не запис. Немає вільного часу в розкладі" at bounding box center [259, 247] width 148 height 25
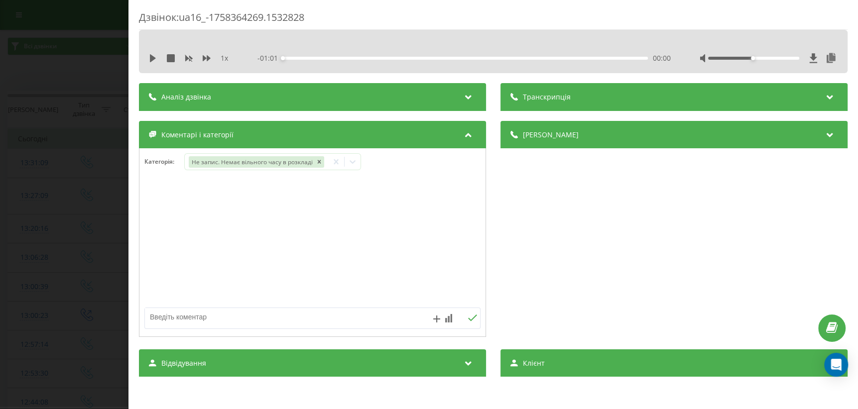
click at [377, 319] on textarea at bounding box center [279, 317] width 268 height 18
type textarea "травматолог Березн"
click at [468, 321] on icon at bounding box center [472, 318] width 9 height 7
click at [64, 282] on div "Дзвінок : ua16_-1758364269.1532828 1 x - 01:01 00:00 00:00 Транскрипція Для AI-…" at bounding box center [429, 204] width 858 height 409
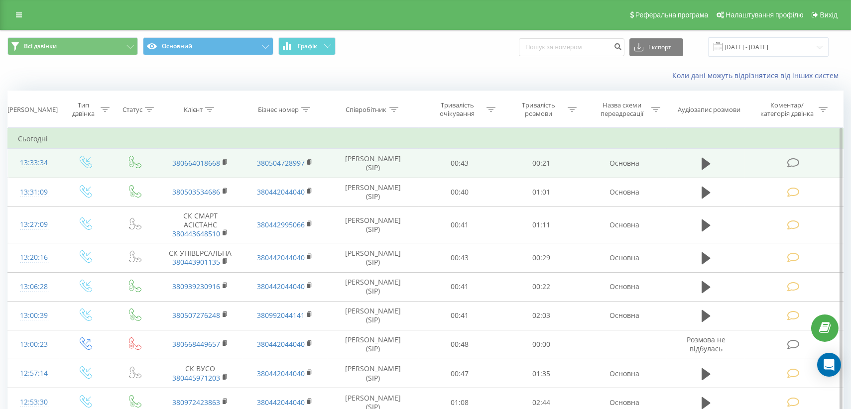
click at [792, 164] on icon at bounding box center [793, 163] width 12 height 10
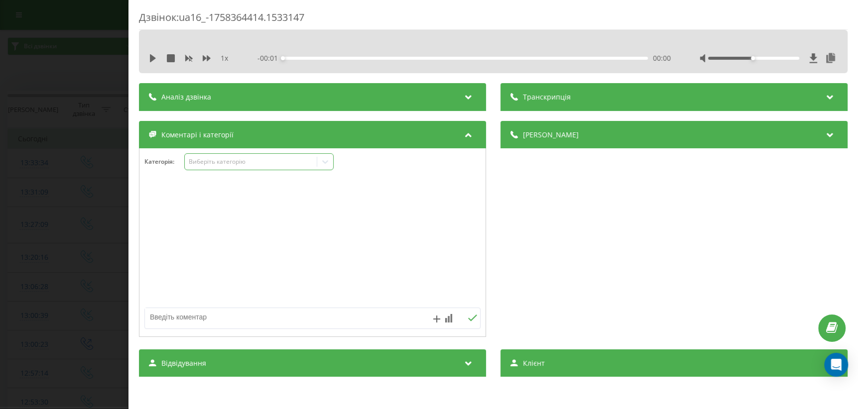
click at [323, 166] on icon at bounding box center [325, 162] width 10 height 10
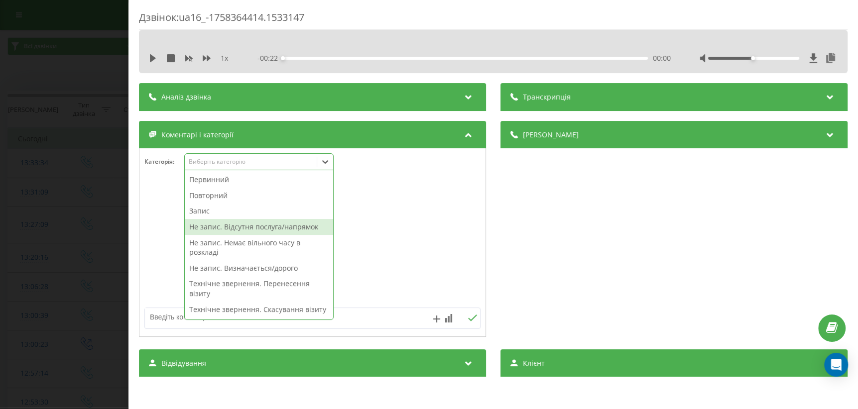
click at [290, 229] on div "Не запис. Відсутня послуга/напрямок" at bounding box center [259, 227] width 148 height 16
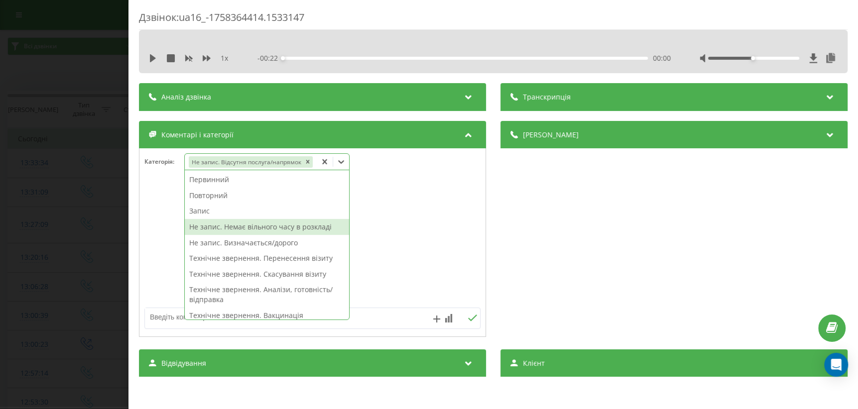
click at [396, 240] on div at bounding box center [312, 243] width 346 height 120
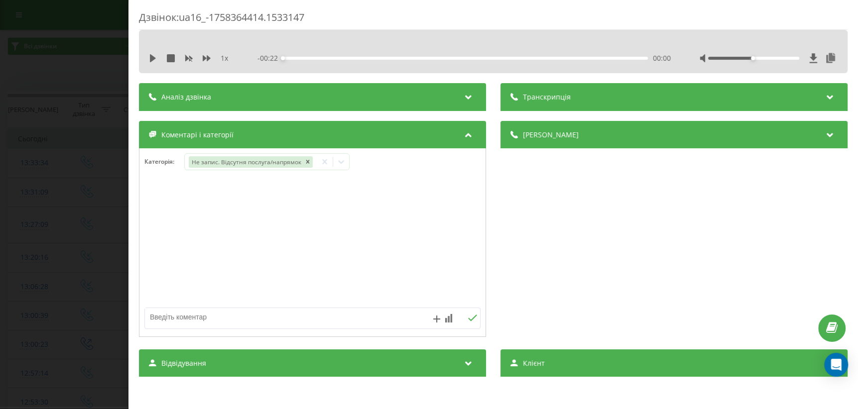
click at [304, 309] on textarea at bounding box center [279, 317] width 268 height 18
type textarea "дитячий ортопед"
click at [468, 317] on icon at bounding box center [472, 318] width 9 height 7
click at [74, 280] on div "Дзвінок : ua16_-1758364414.1533147 1 x - 00:22 00:00 00:00 Транскрипція Для AI-…" at bounding box center [429, 204] width 858 height 409
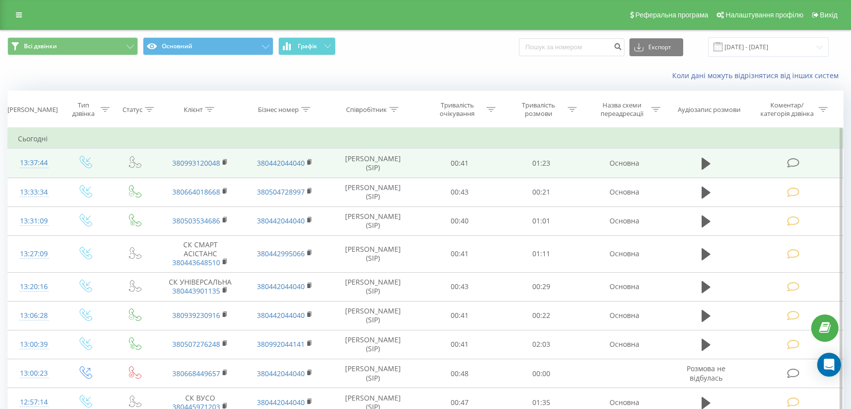
click at [791, 162] on icon at bounding box center [793, 163] width 12 height 10
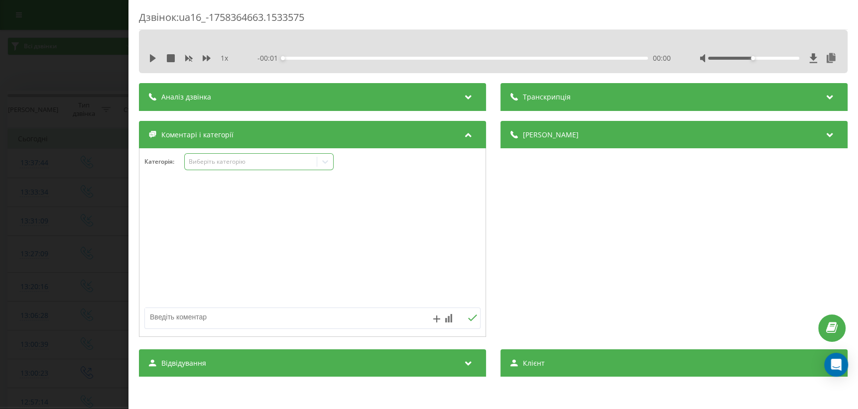
click at [325, 167] on div at bounding box center [325, 162] width 16 height 16
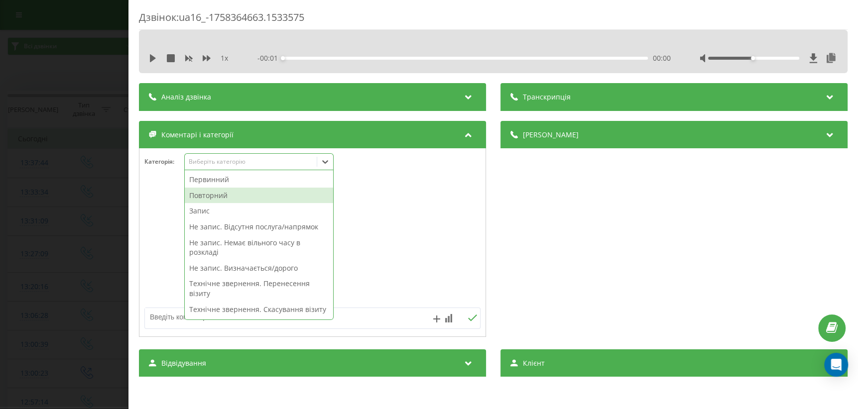
click at [235, 194] on div "Повторний" at bounding box center [259, 196] width 148 height 16
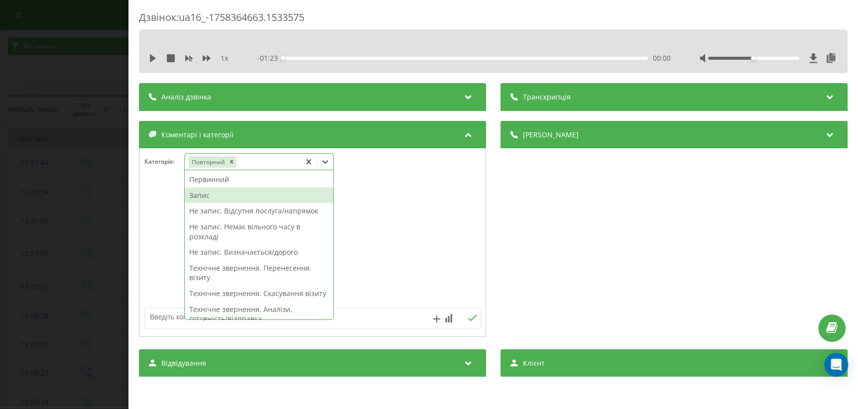
click at [233, 194] on div "Запис" at bounding box center [259, 196] width 148 height 16
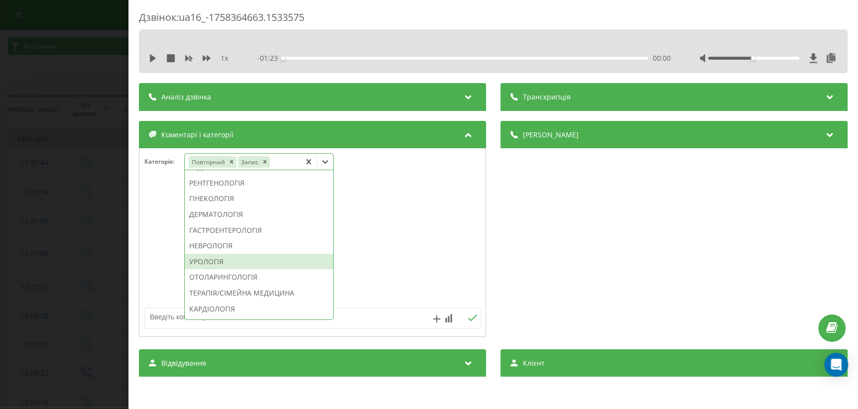
scroll to position [362, 0]
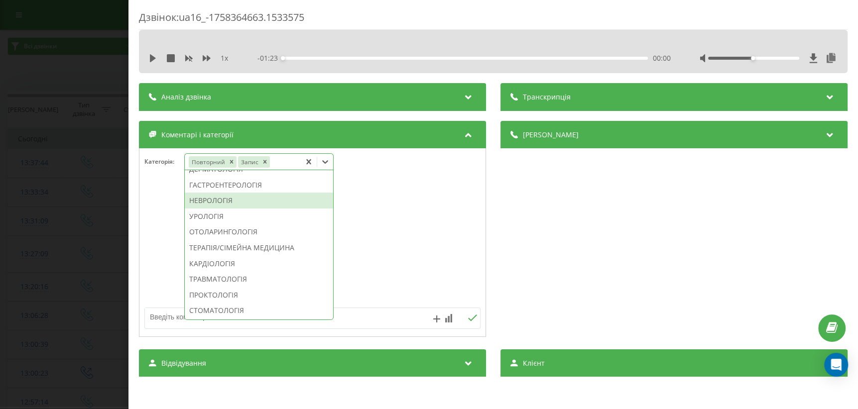
click at [219, 209] on div "НЕВРОЛОГІЯ" at bounding box center [259, 201] width 148 height 16
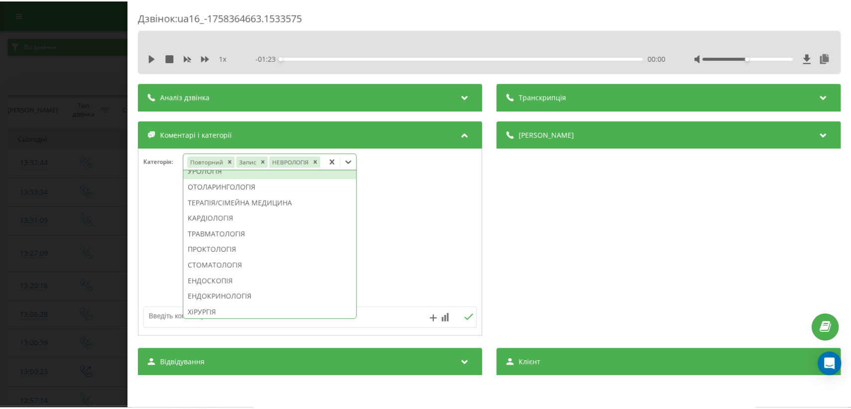
scroll to position [303, 0]
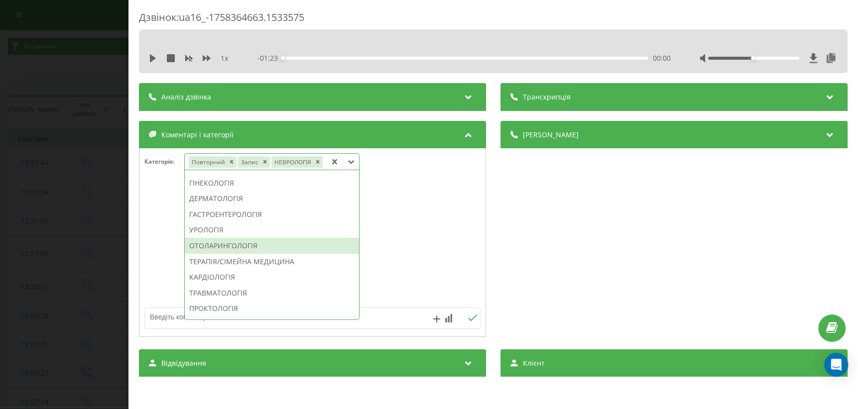
click at [58, 329] on div "Дзвінок : ua16_-1758364663.1533575 1 x - 01:23 00:00 00:00 Транскрипція Для AI-…" at bounding box center [429, 204] width 858 height 409
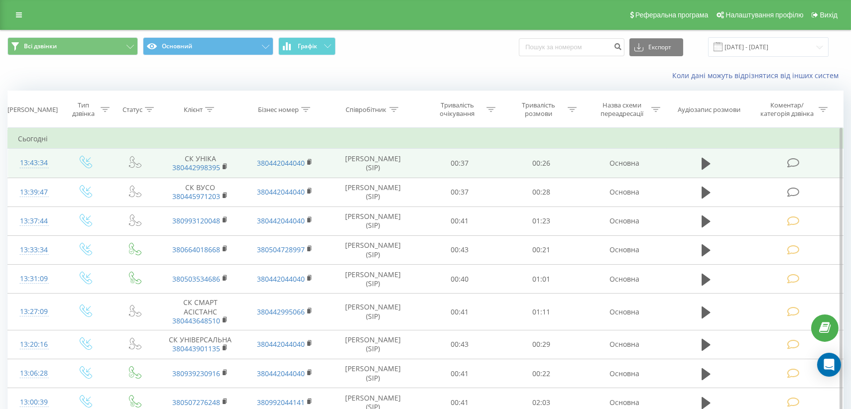
click at [795, 165] on icon at bounding box center [793, 163] width 12 height 10
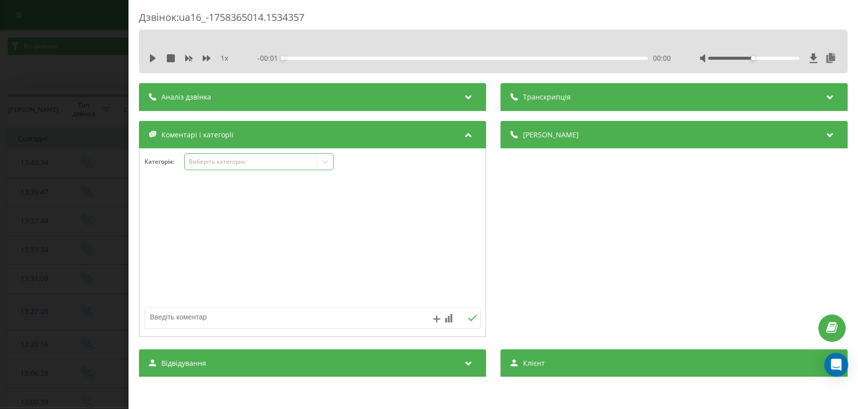
click at [321, 167] on div at bounding box center [325, 162] width 16 height 16
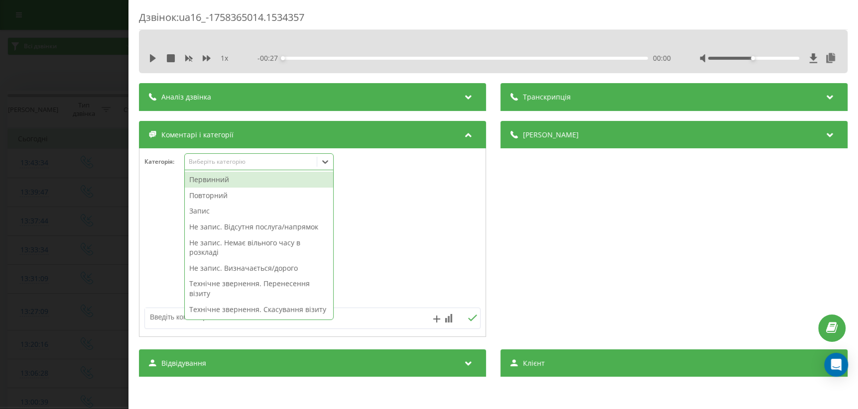
click at [279, 224] on div "Не запис. Відсутня послуга/напрямок" at bounding box center [259, 227] width 148 height 16
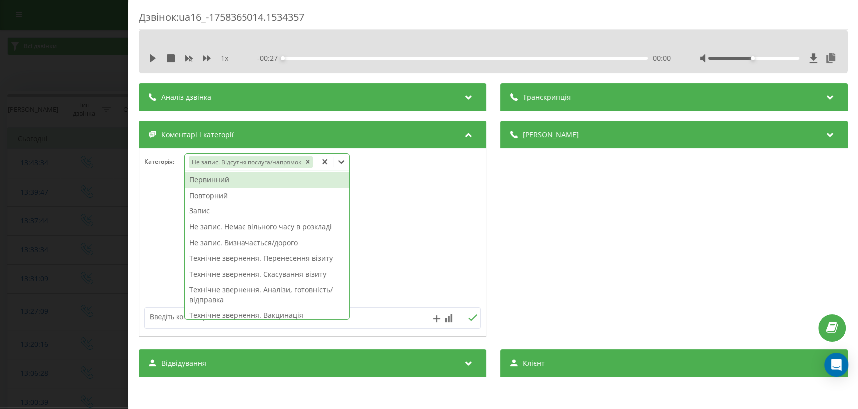
click at [415, 228] on div at bounding box center [312, 243] width 346 height 120
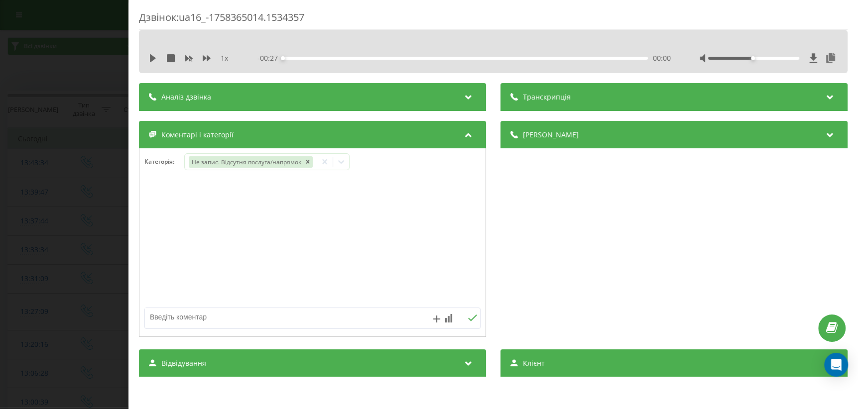
drag, startPoint x: 258, startPoint y: 315, endPoint x: 249, endPoint y: 357, distance: 43.0
click at [258, 315] on textarea at bounding box center [279, 317] width 268 height 18
type textarea "стоматологія на Варшавському"
click at [470, 321] on icon at bounding box center [472, 318] width 9 height 7
click at [71, 262] on div "Дзвінок : ua16_-1758365014.1534357 1 x - 00:27 00:00 00:00 Транскрипція Для AI-…" at bounding box center [429, 204] width 858 height 409
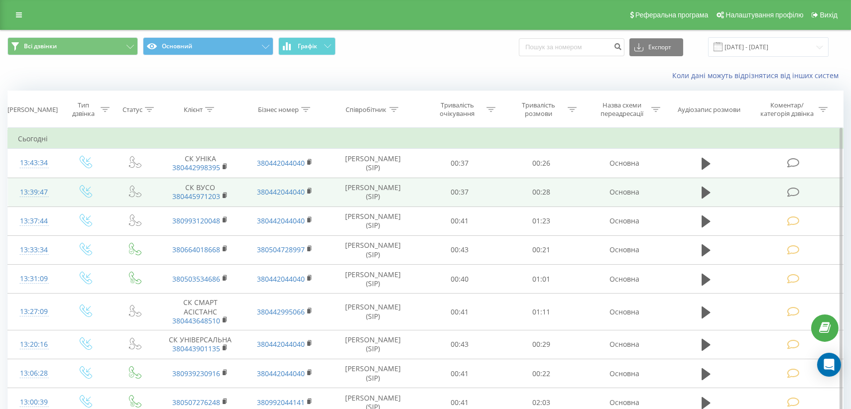
click at [796, 193] on icon at bounding box center [793, 192] width 12 height 10
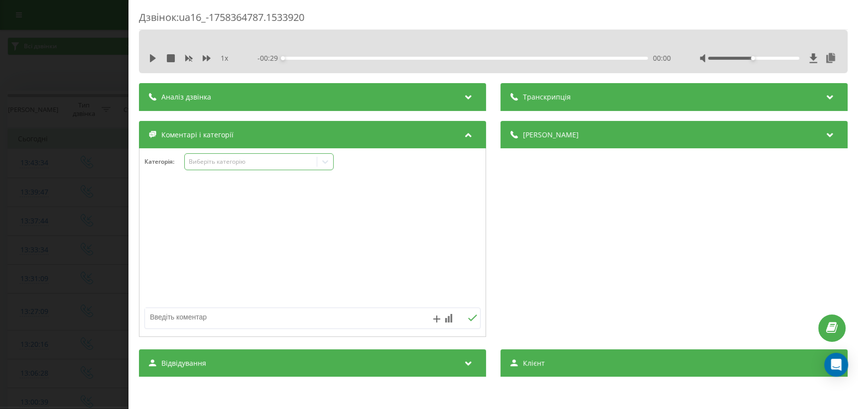
click at [322, 161] on icon at bounding box center [325, 162] width 10 height 10
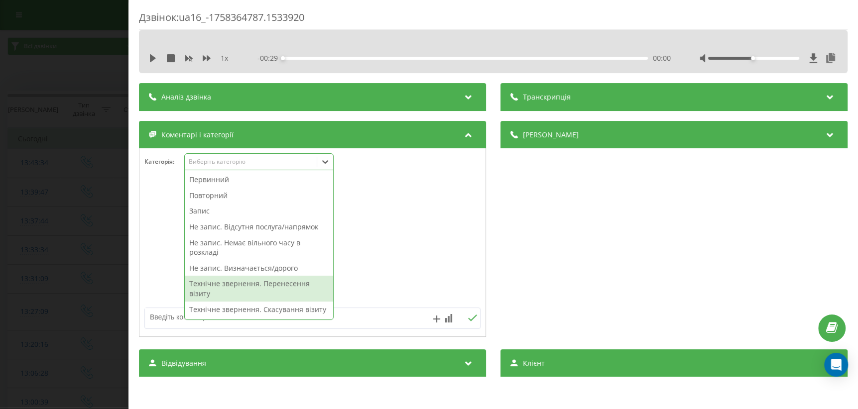
scroll to position [90, 0]
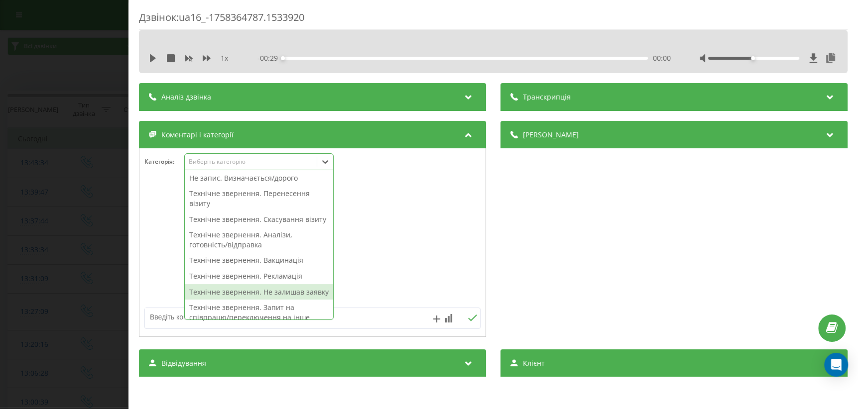
click at [238, 300] on div "Технічне звернення. Не залишав заявку" at bounding box center [259, 292] width 148 height 16
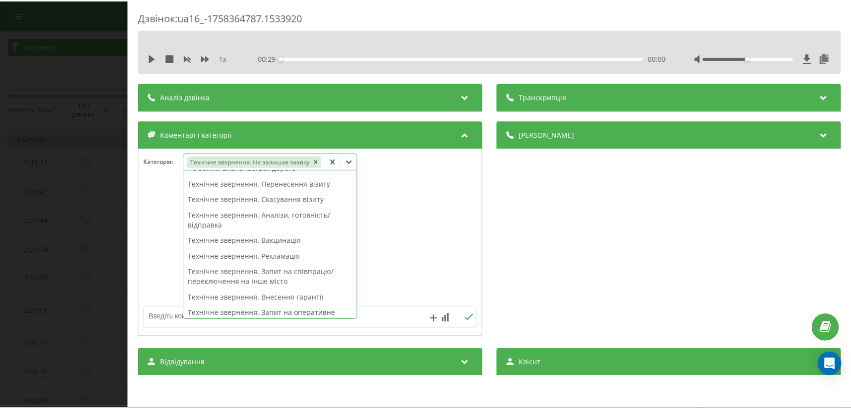
scroll to position [81, 0]
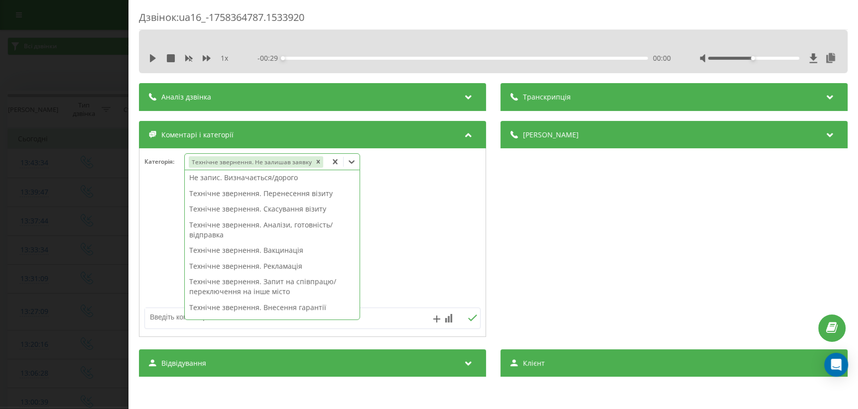
click at [413, 232] on div at bounding box center [312, 243] width 346 height 120
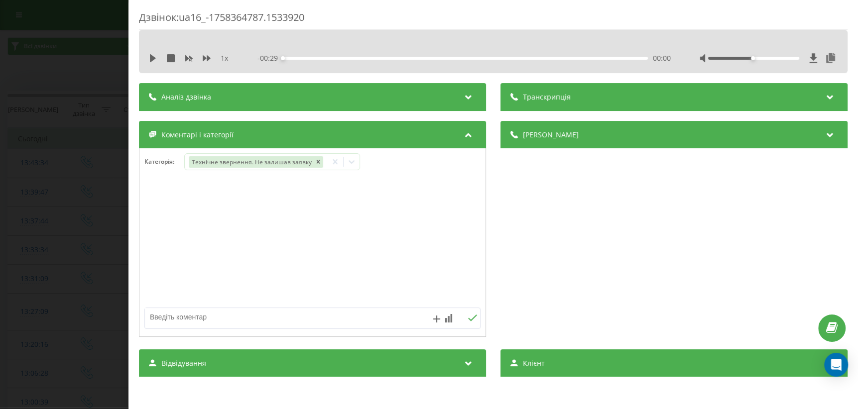
click at [228, 321] on textarea at bounding box center [279, 317] width 268 height 18
type textarea "питання по фізіотерапії"
click at [470, 316] on icon at bounding box center [472, 318] width 9 height 7
click at [24, 283] on div "Дзвінок : ua16_-1758364787.1533920 1 x - 00:29 00:00 00:00 Транскрипція Для AI-…" at bounding box center [429, 204] width 858 height 409
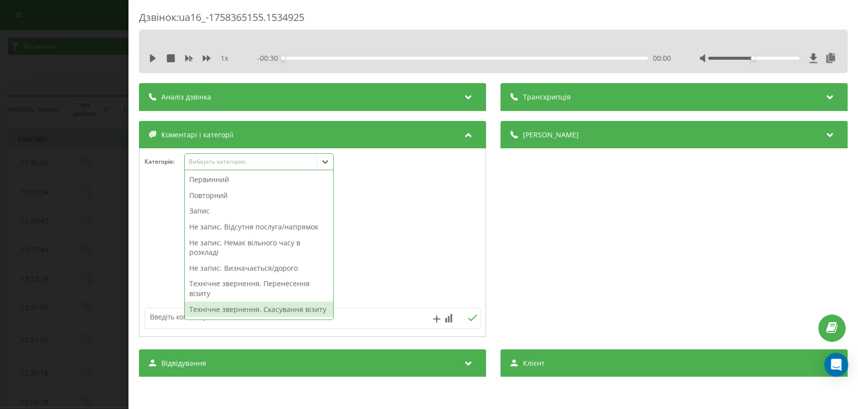
click at [248, 309] on div "Технічне звернення. Скасування візиту" at bounding box center [259, 310] width 148 height 16
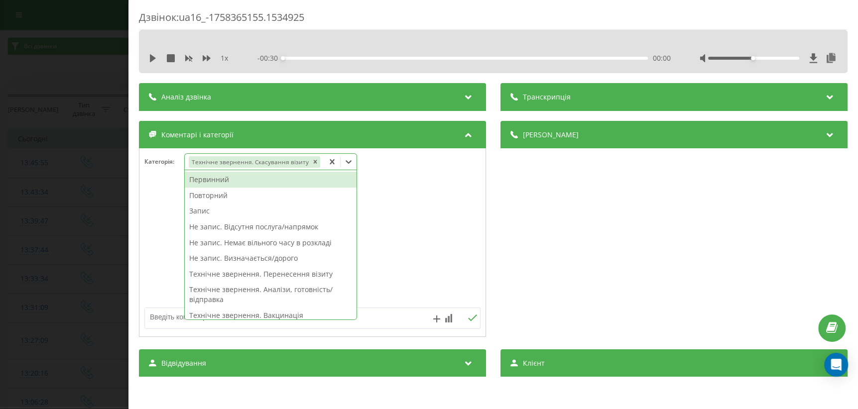
click at [35, 280] on div "Дзвінок : ua16_-1758365155.1534925 1 x - 00:30 00:00 00:00 Транскрипція Для AI-…" at bounding box center [429, 204] width 858 height 409
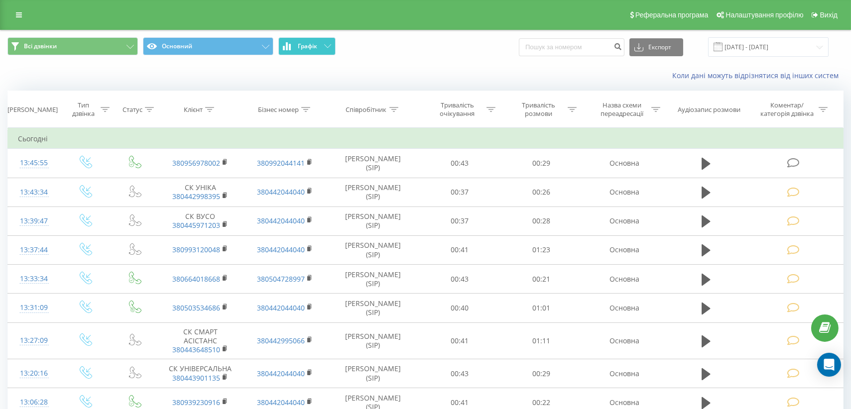
click at [325, 48] on button "Графік" at bounding box center [306, 46] width 57 height 18
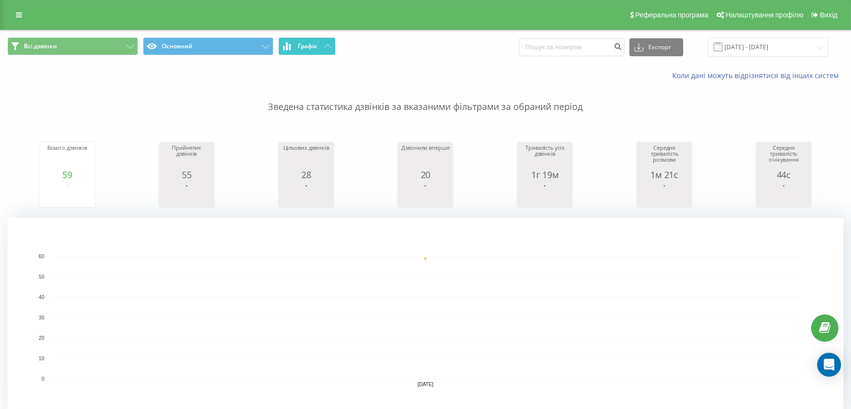
click at [326, 49] on button "Графік" at bounding box center [306, 46] width 57 height 18
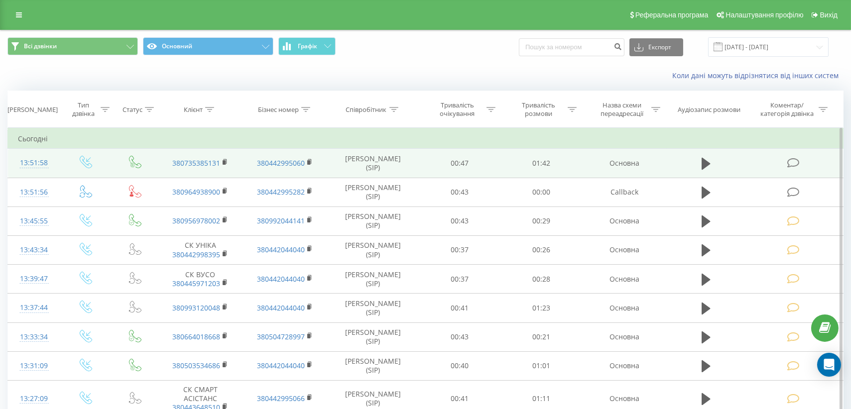
click at [792, 162] on icon at bounding box center [793, 163] width 12 height 10
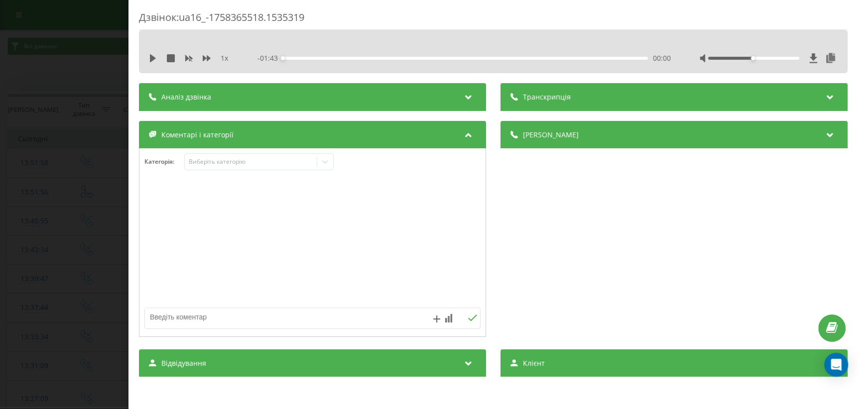
click at [77, 268] on div "Дзвінок : ua16_-1758365518.1535319 1 x - 01:43 00:00 00:00 Транскрипція Для AI-…" at bounding box center [429, 204] width 858 height 409
click at [325, 162] on icon at bounding box center [326, 161] width 6 height 3
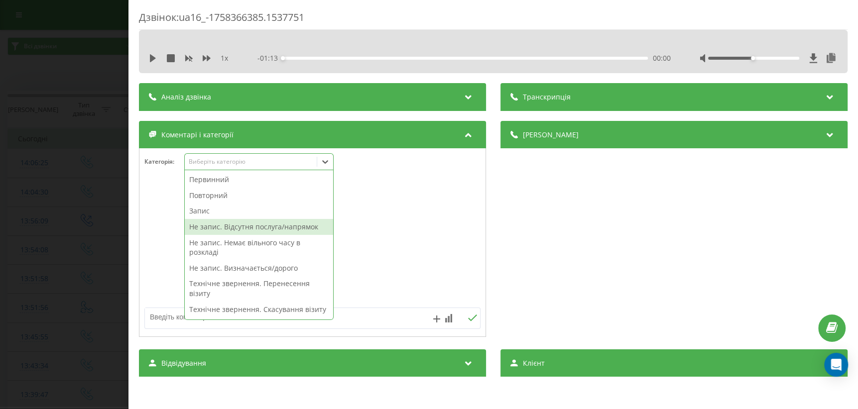
click at [264, 229] on div "Не запис. Відсутня послуга/напрямок" at bounding box center [259, 227] width 148 height 16
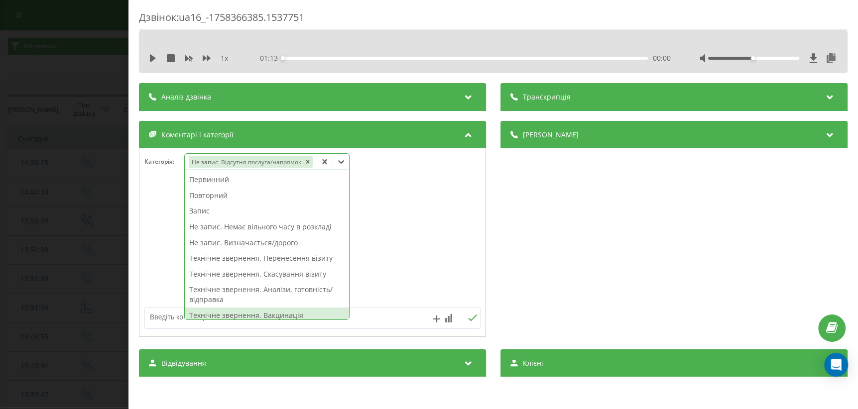
click at [179, 323] on textarea at bounding box center [279, 317] width 268 height 18
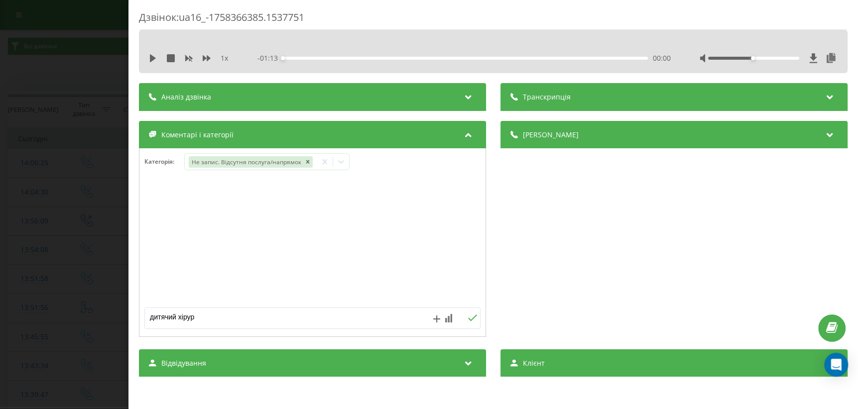
type textarea "дитячий хірург"
click at [469, 317] on icon at bounding box center [472, 318] width 9 height 7
click at [58, 289] on div "Дзвінок : ua16_-1758366385.1537751 1 x - 01:13 00:00 00:00 Транскрипція Для AI-…" at bounding box center [429, 204] width 858 height 409
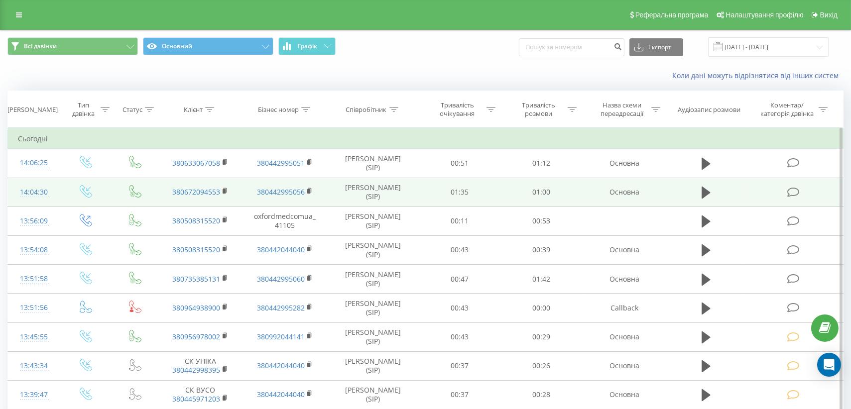
click at [788, 194] on icon at bounding box center [793, 192] width 12 height 10
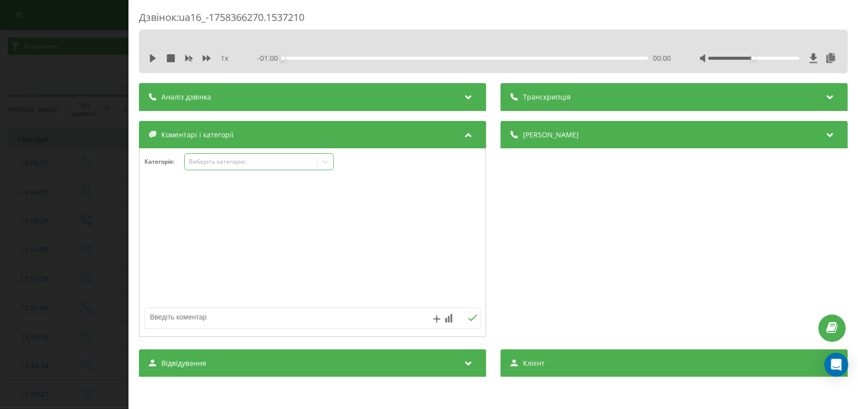
click at [328, 164] on icon at bounding box center [325, 162] width 10 height 10
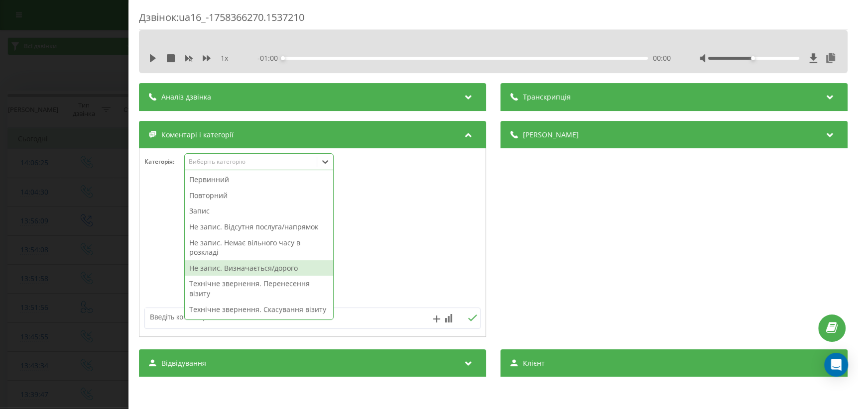
click at [252, 267] on div "Не запис. Визначається/дорого" at bounding box center [259, 268] width 148 height 16
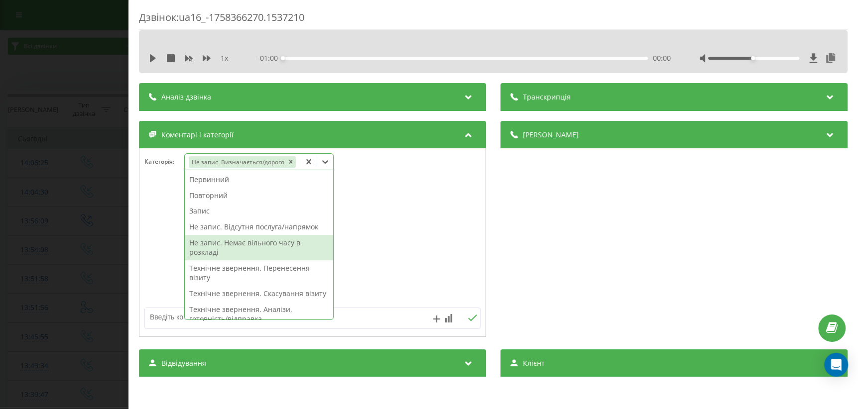
click at [419, 259] on div at bounding box center [312, 243] width 346 height 120
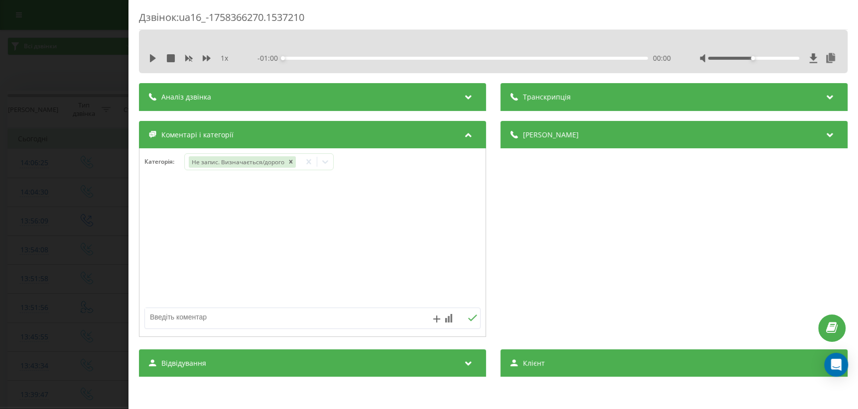
click at [165, 324] on textarea at bounding box center [279, 317] width 268 height 18
type textarea "дорого прийом"
click at [469, 321] on icon at bounding box center [472, 318] width 9 height 7
click at [11, 245] on div "Дзвінок : ua16_-1758366270.1537210 1 x - 01:00 00:00 00:00 Транскрипція Для AI-…" at bounding box center [429, 204] width 858 height 409
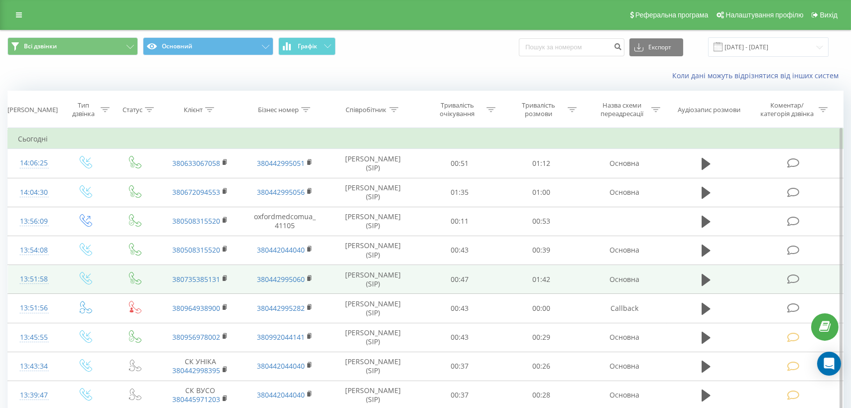
click at [792, 276] on icon at bounding box center [793, 279] width 12 height 10
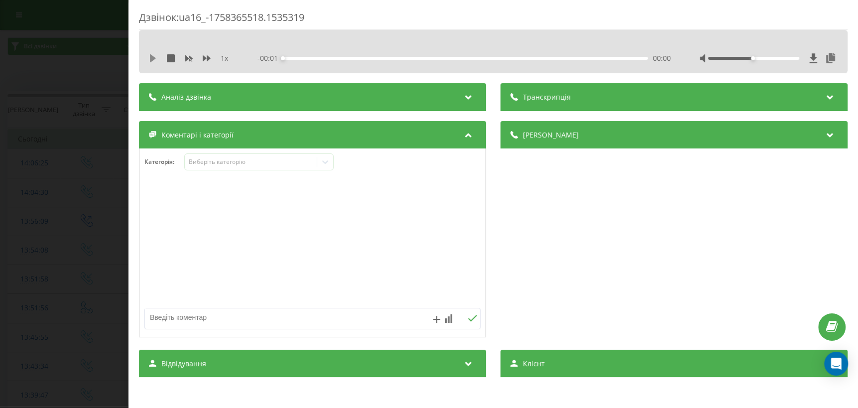
click at [150, 59] on icon at bounding box center [153, 58] width 6 height 8
click at [368, 59] on div "00:24" at bounding box center [465, 58] width 365 height 3
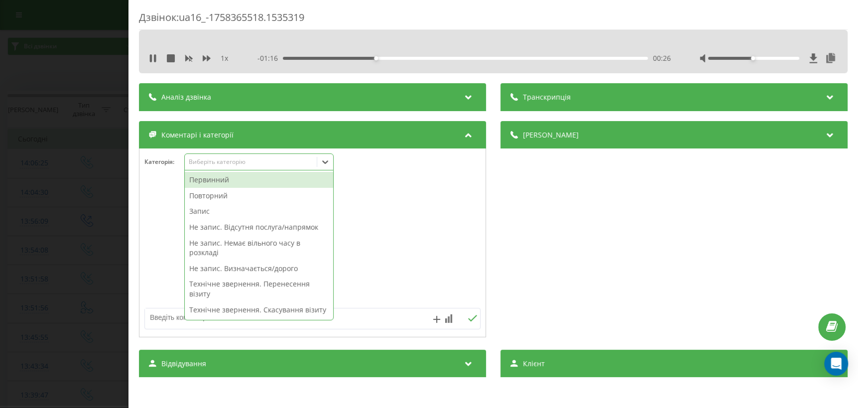
click at [231, 166] on div "Виберіть категорію" at bounding box center [251, 161] width 132 height 9
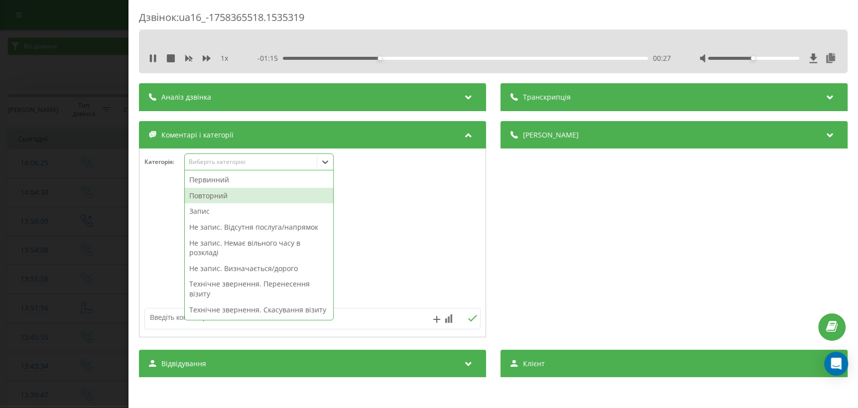
click at [219, 195] on div "Повторний" at bounding box center [259, 196] width 148 height 16
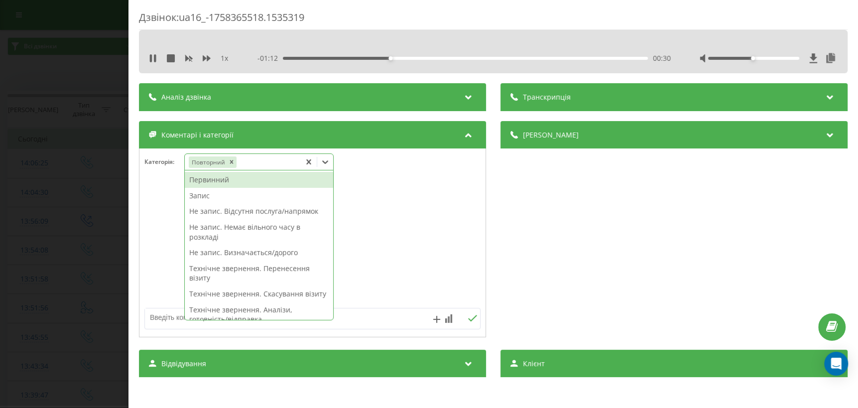
click at [212, 199] on div "Запис" at bounding box center [259, 196] width 148 height 16
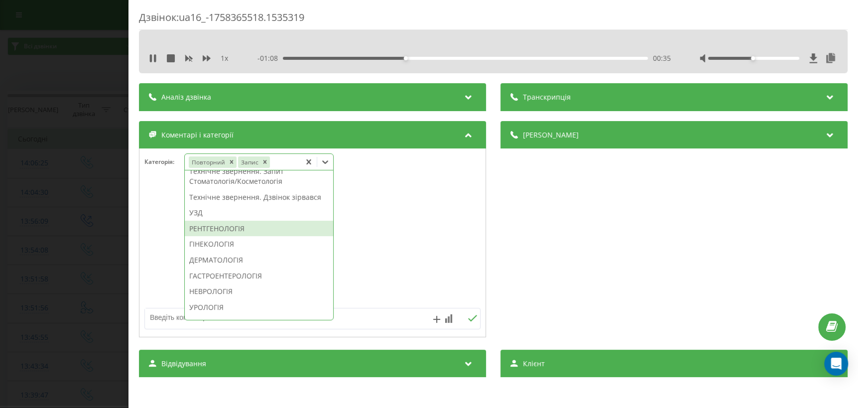
scroll to position [362, 0]
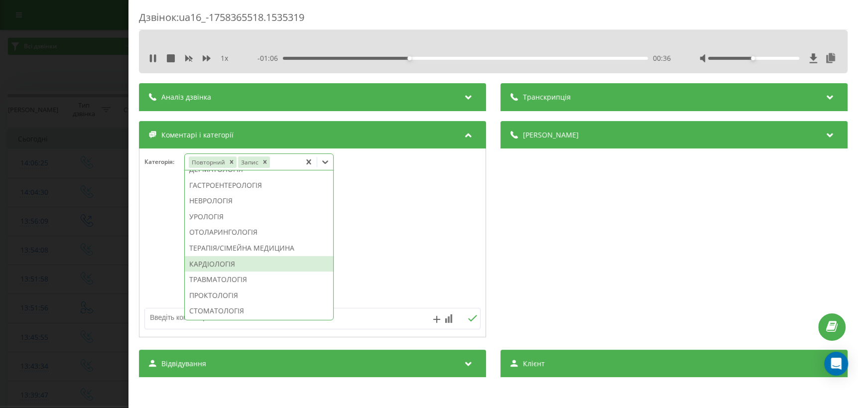
click at [234, 272] on div "КАРДІОЛОГІЯ" at bounding box center [259, 264] width 148 height 16
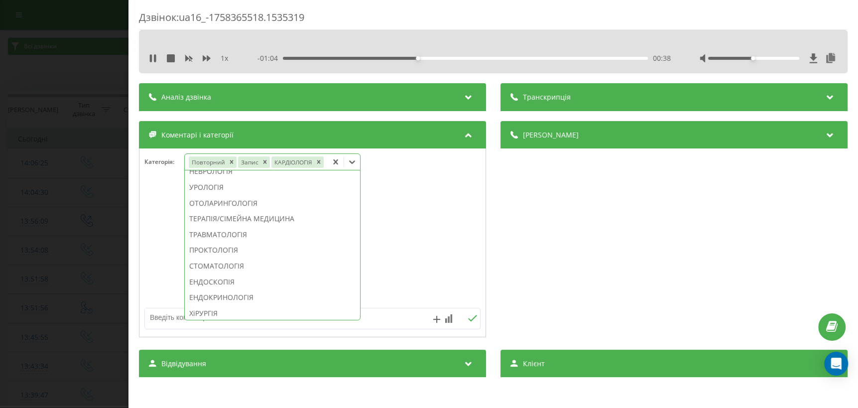
scroll to position [303, 0]
click at [27, 246] on div "Дзвінок : ua16_-1758365518.1535319 1 x - 00:53 00:49 00:49 Транскрипція Для AI-…" at bounding box center [429, 204] width 858 height 408
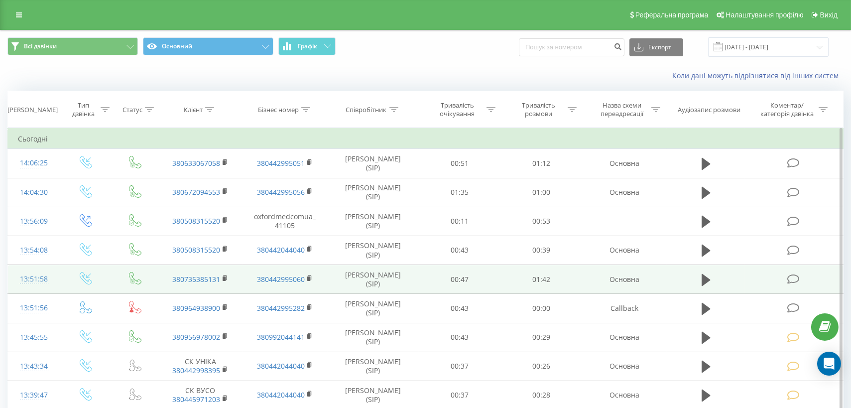
click at [790, 282] on icon at bounding box center [793, 279] width 12 height 10
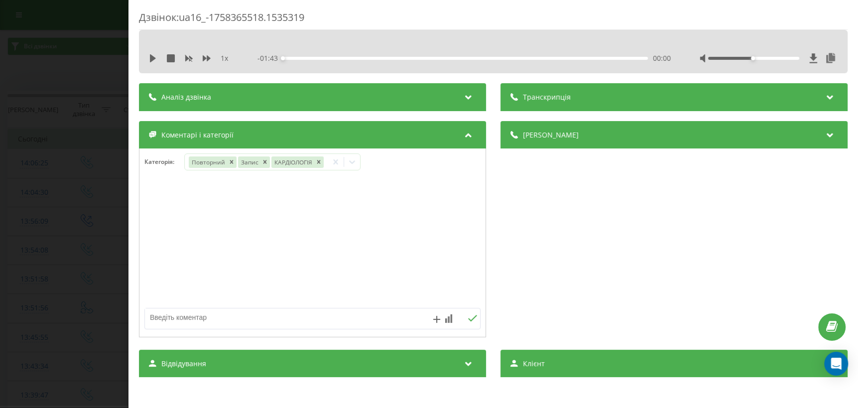
click at [14, 263] on div "Дзвінок : ua16_-1758365518.1535319 1 x - 01:43 00:00 00:00 Транскрипція Для AI-…" at bounding box center [429, 204] width 858 height 408
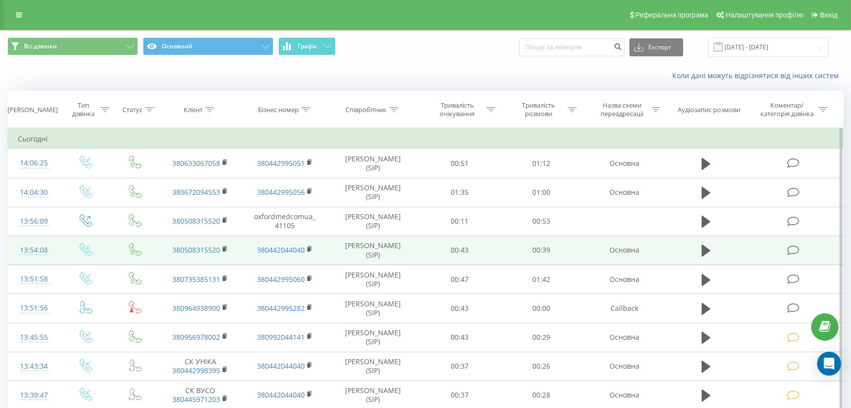
click at [795, 248] on icon at bounding box center [793, 250] width 12 height 10
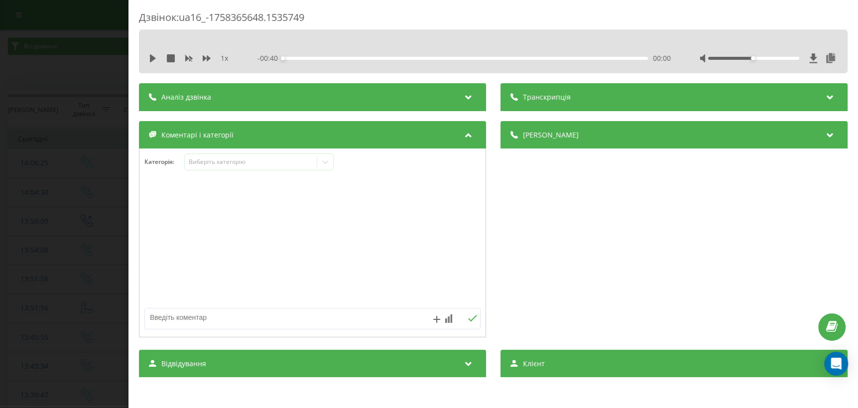
click at [152, 65] on div "1 x - 00:40 00:00 00:00" at bounding box center [493, 58] width 694 height 15
click at [150, 60] on icon at bounding box center [153, 58] width 6 height 8
click at [249, 155] on div "Виберіть категорію" at bounding box center [258, 161] width 149 height 17
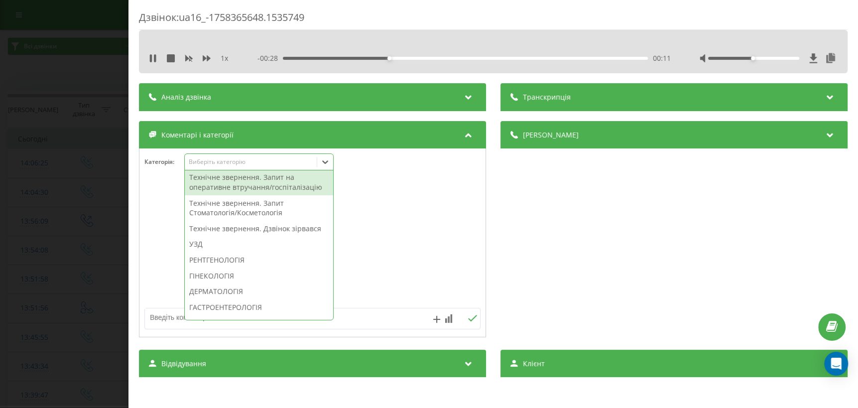
scroll to position [181, 0]
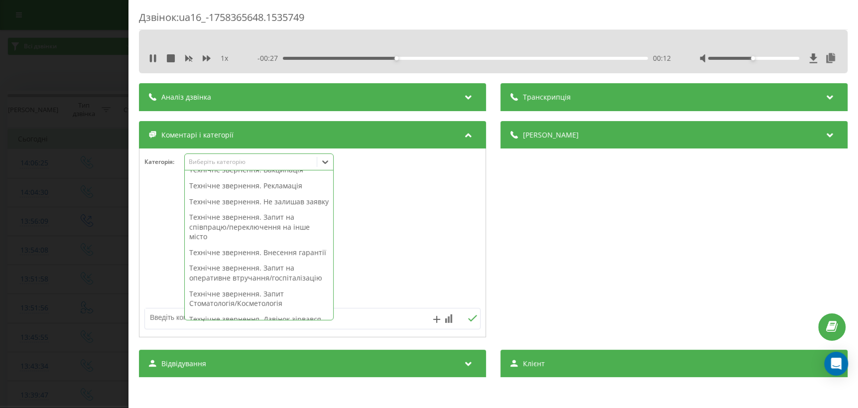
click at [264, 210] on div "Технічне звернення. Не залишав заявку" at bounding box center [259, 202] width 148 height 16
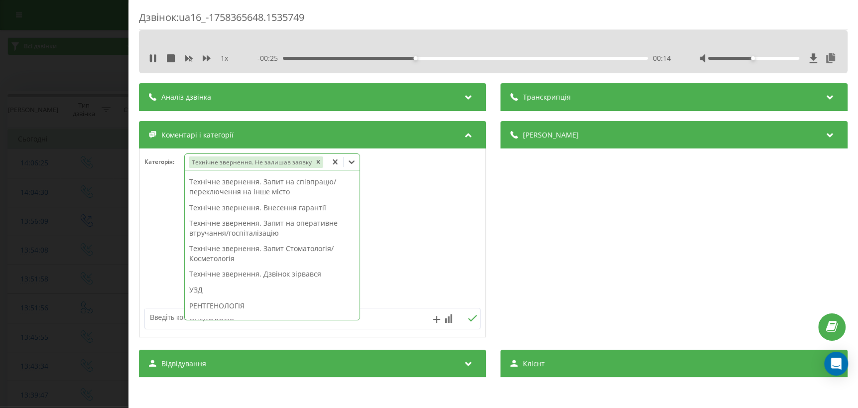
scroll to position [151, 0]
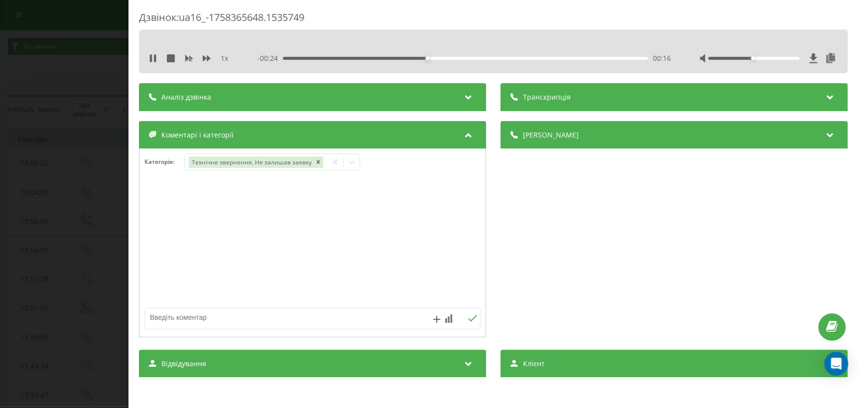
click at [159, 289] on div at bounding box center [312, 243] width 346 height 120
click at [165, 318] on textarea at bounding box center [279, 317] width 268 height 18
type textarea "дзвінок на відділення"
click at [470, 321] on icon at bounding box center [472, 318] width 9 height 7
click at [5, 262] on div "Дзвінок : ua16_-1758365648.1535749 1 x - 00:10 00:29 00:29 Транскрипція Для AI-…" at bounding box center [429, 204] width 858 height 408
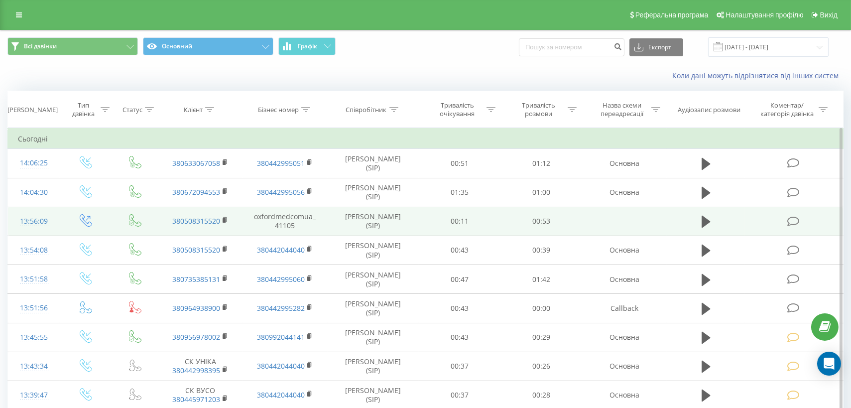
click at [796, 217] on icon at bounding box center [793, 221] width 12 height 10
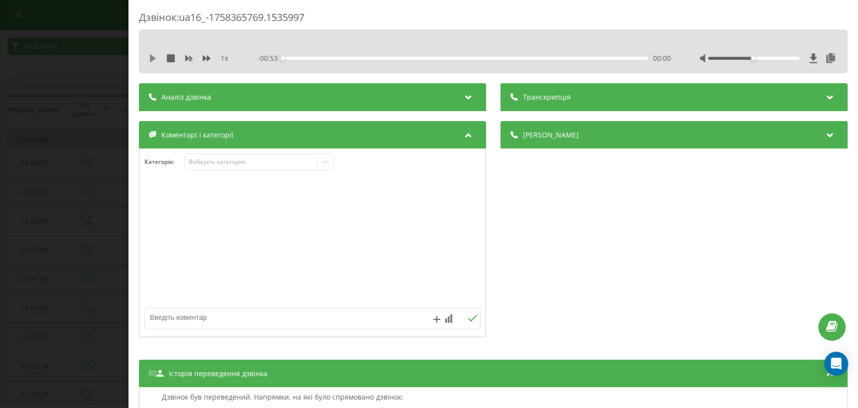
click at [152, 59] on icon at bounding box center [153, 58] width 6 height 8
click at [256, 166] on div "Виберіть категорію" at bounding box center [251, 161] width 132 height 9
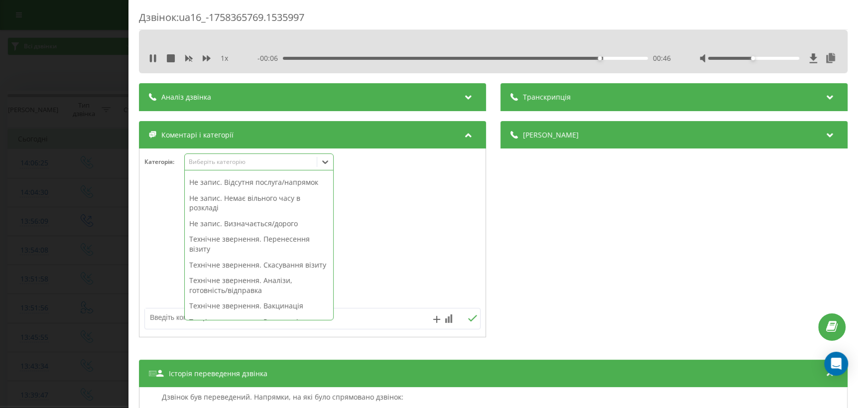
scroll to position [135, 0]
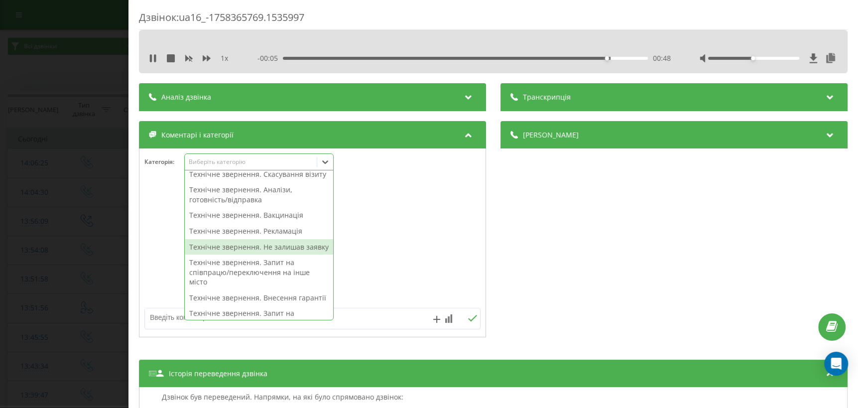
click at [261, 255] on div "Технічне звернення. Не залишав заявку" at bounding box center [259, 247] width 148 height 16
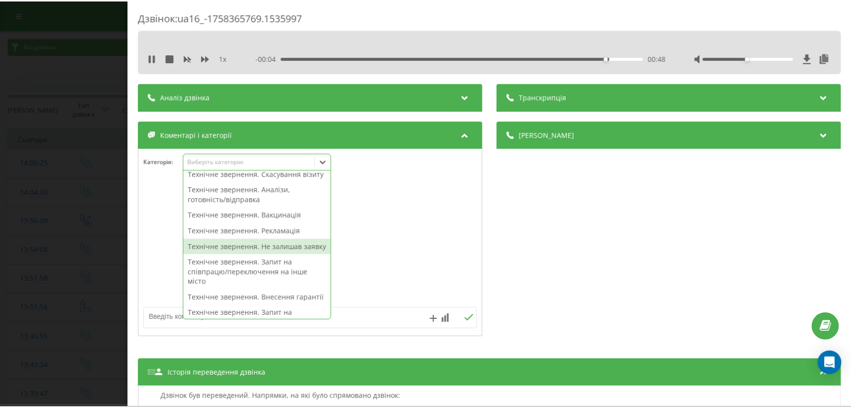
scroll to position [116, 0]
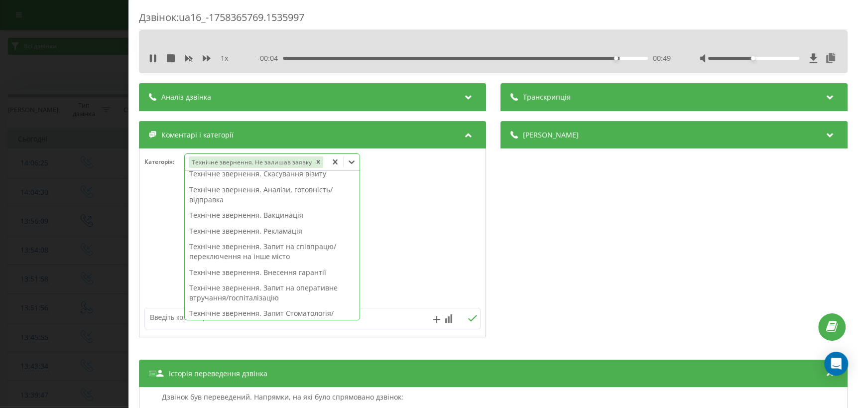
click at [10, 264] on div "Дзвінок : ua16_-1758365769.1535997 1 x - 00:04 00:49 00:49 Транскрипція Для AI-…" at bounding box center [429, 204] width 858 height 408
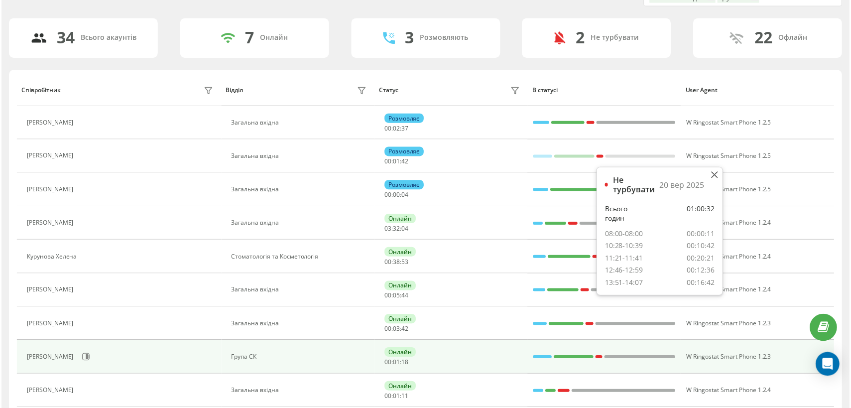
scroll to position [149, 0]
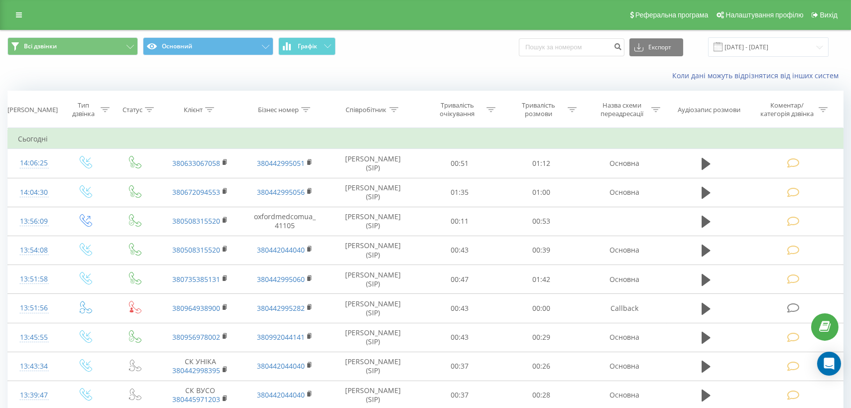
drag, startPoint x: -1, startPoint y: 162, endPoint x: 221, endPoint y: 114, distance: 226.7
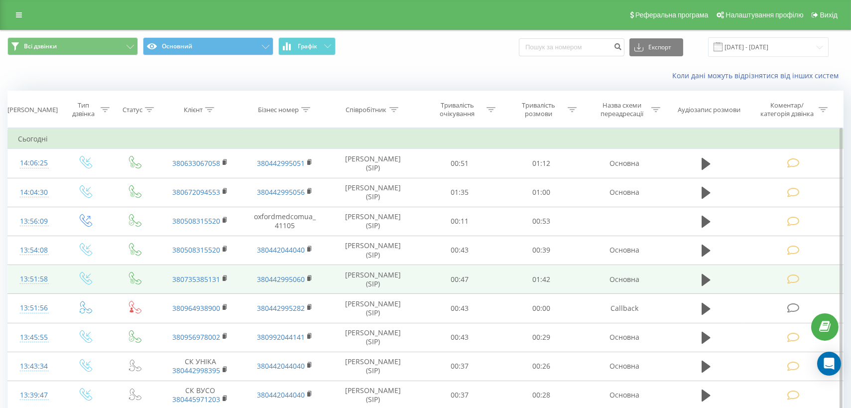
drag, startPoint x: 486, startPoint y: 264, endPoint x: 534, endPoint y: 279, distance: 50.6
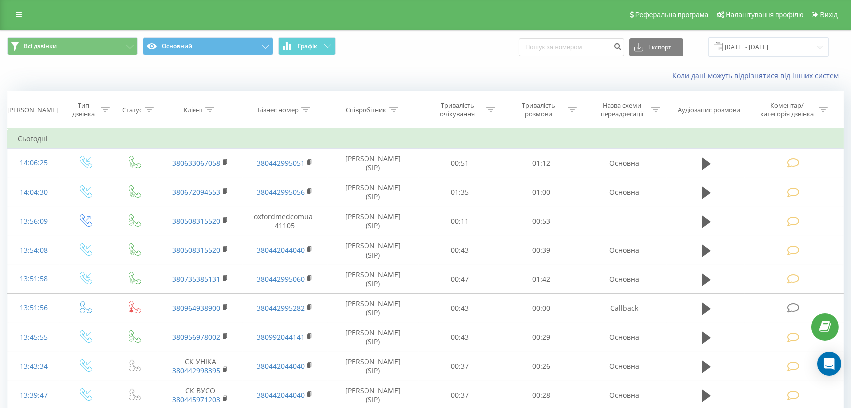
drag, startPoint x: 0, startPoint y: 0, endPoint x: 864, endPoint y: -60, distance: 866.1
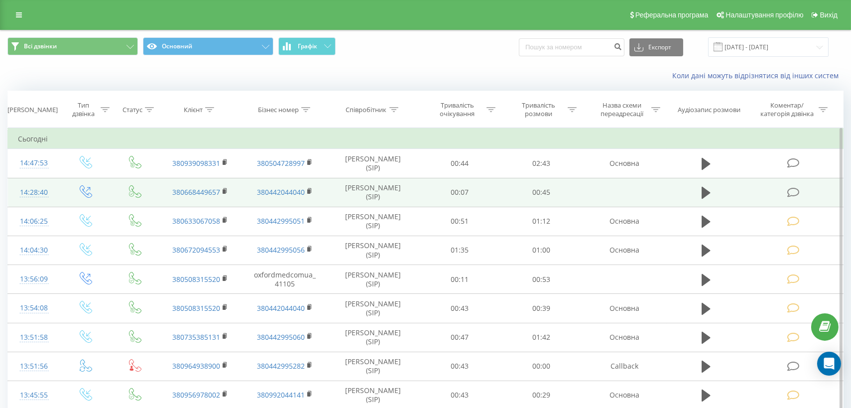
click at [796, 191] on icon at bounding box center [793, 192] width 12 height 10
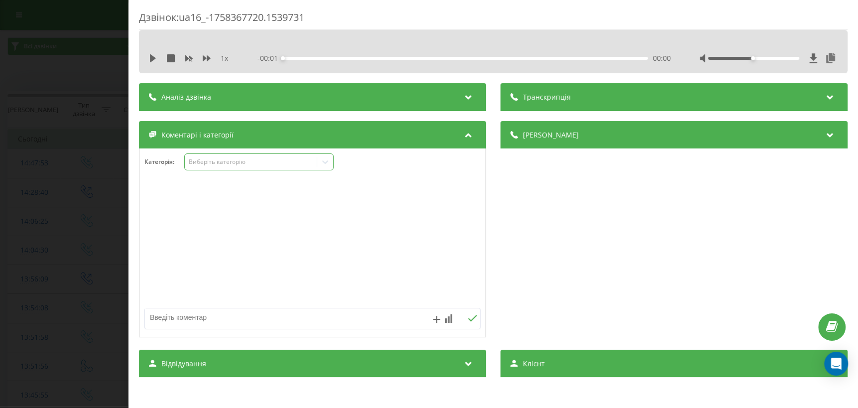
click at [326, 159] on icon at bounding box center [325, 162] width 10 height 10
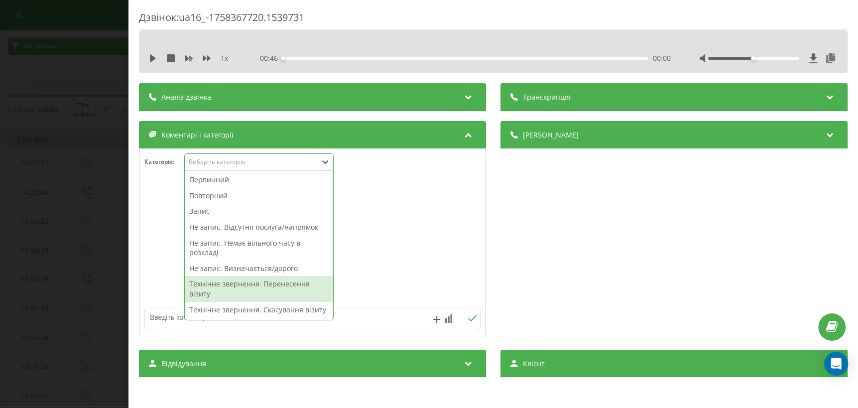
click at [258, 293] on div "Технічне звернення. Перенесення візиту" at bounding box center [259, 288] width 148 height 25
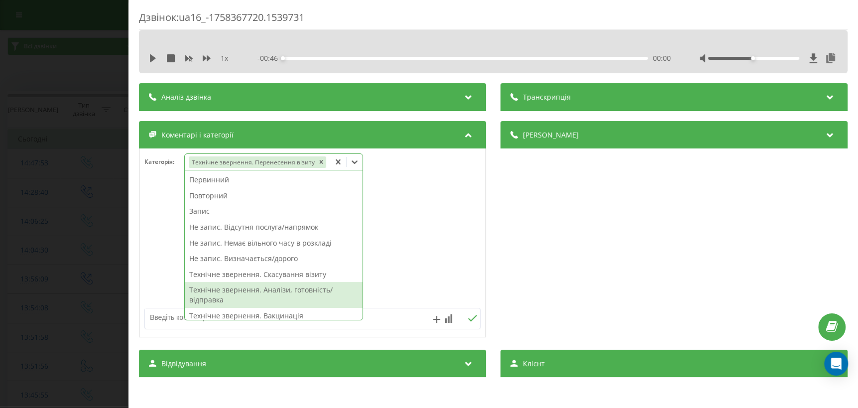
click at [95, 294] on div "Дзвінок : ua16_-1758367720.1539731 1 x - 00:46 00:00 00:00 Транскрипція Для AI-…" at bounding box center [429, 204] width 858 height 408
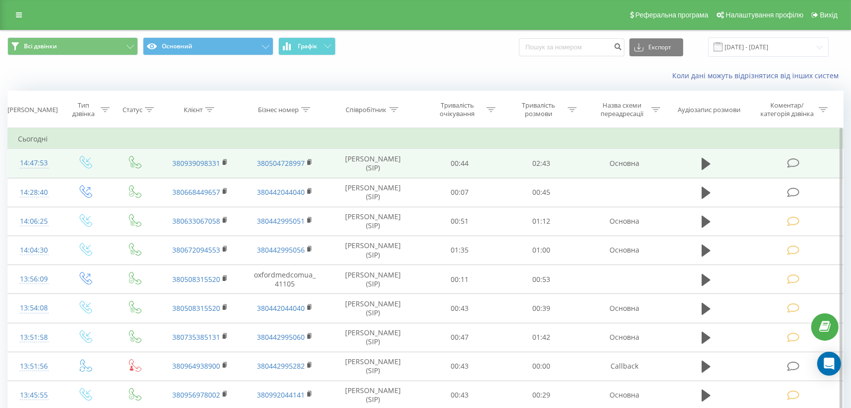
click at [793, 166] on icon at bounding box center [793, 163] width 12 height 10
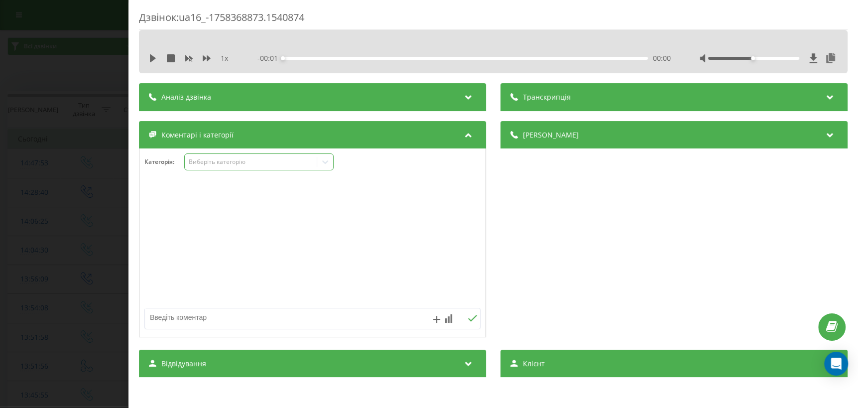
click at [323, 166] on icon at bounding box center [325, 162] width 10 height 10
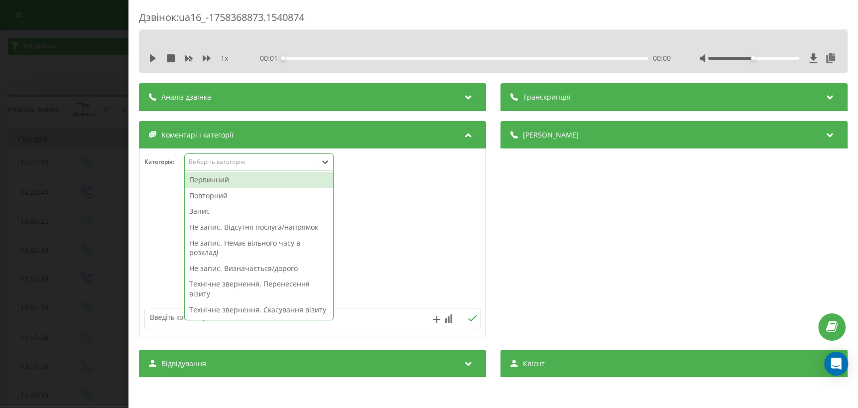
click at [268, 181] on div "Первинний" at bounding box center [259, 180] width 148 height 16
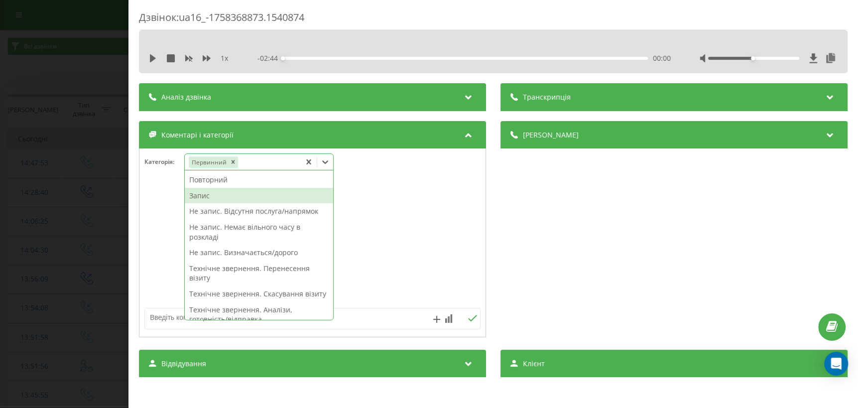
click at [219, 194] on div "Запис" at bounding box center [259, 196] width 148 height 16
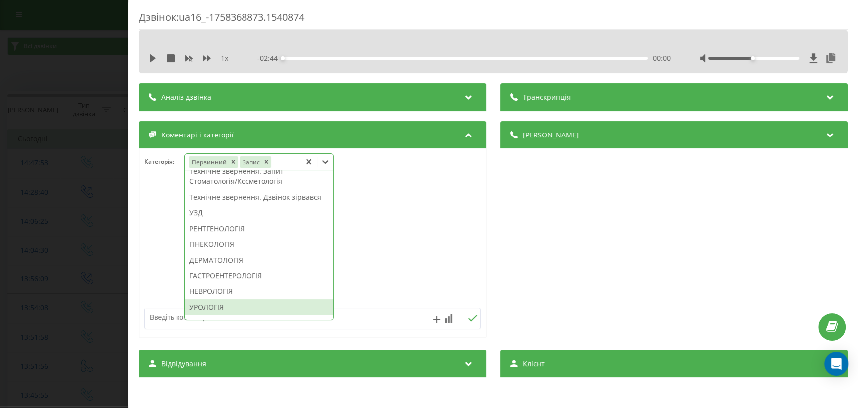
scroll to position [317, 0]
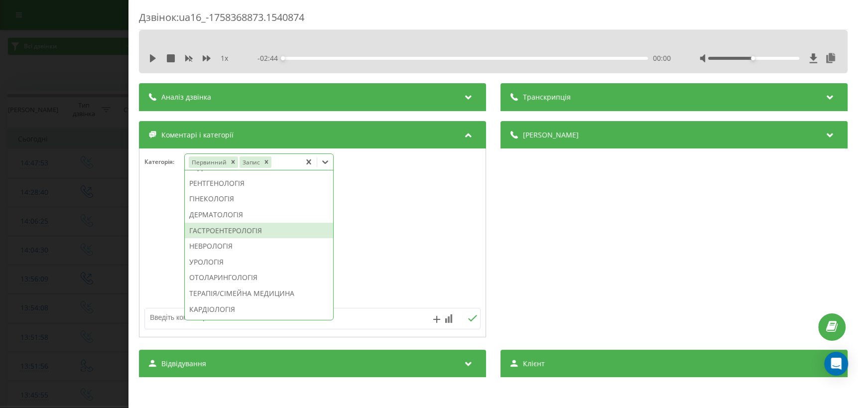
click at [241, 239] on div "ГАСТРОЕНТЕРОЛОГІЯ" at bounding box center [259, 231] width 148 height 16
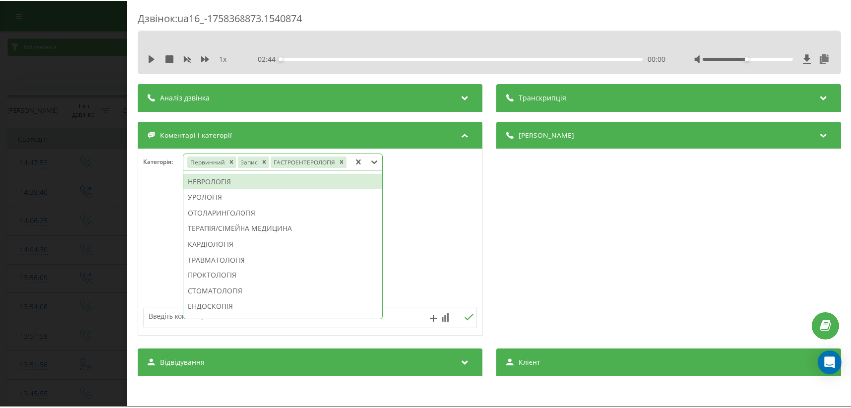
scroll to position [249, 0]
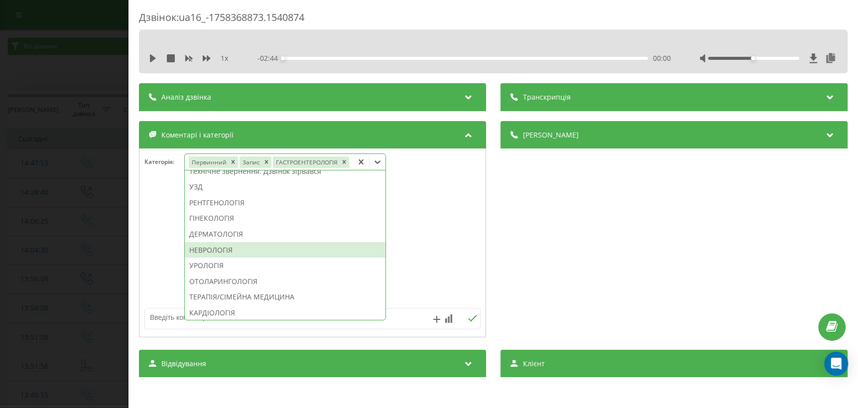
click at [59, 296] on div "Дзвінок : ua16_-1758368873.1540874 1 x - 02:44 00:00 00:00 Транскрипція Для AI-…" at bounding box center [429, 204] width 858 height 408
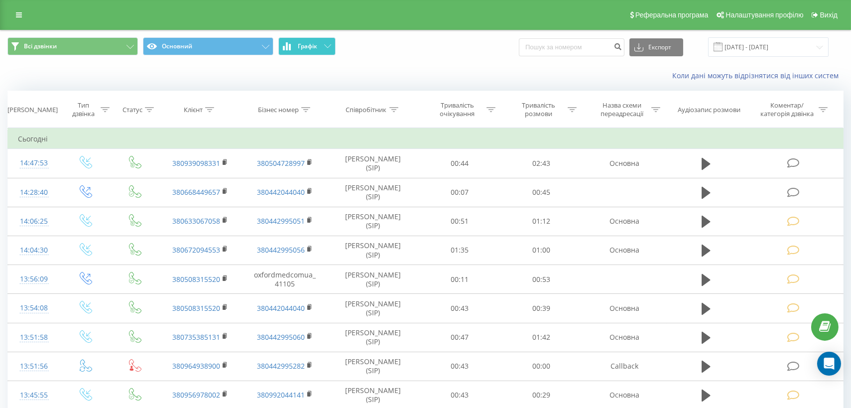
click at [324, 46] on icon at bounding box center [327, 45] width 7 height 3
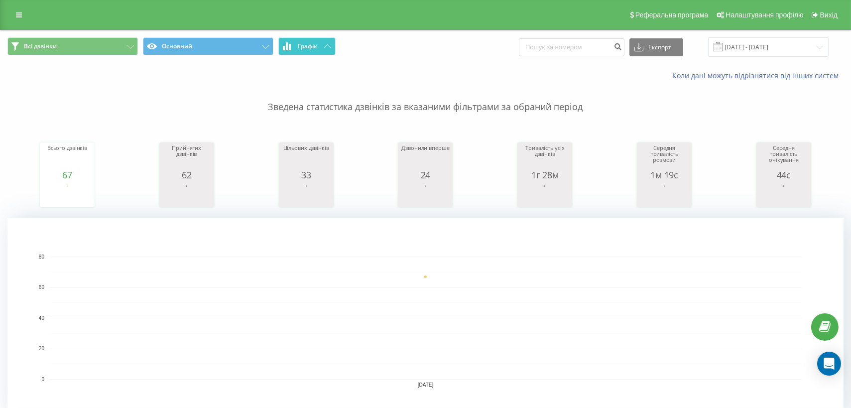
click at [327, 49] on button "Графік" at bounding box center [306, 46] width 57 height 18
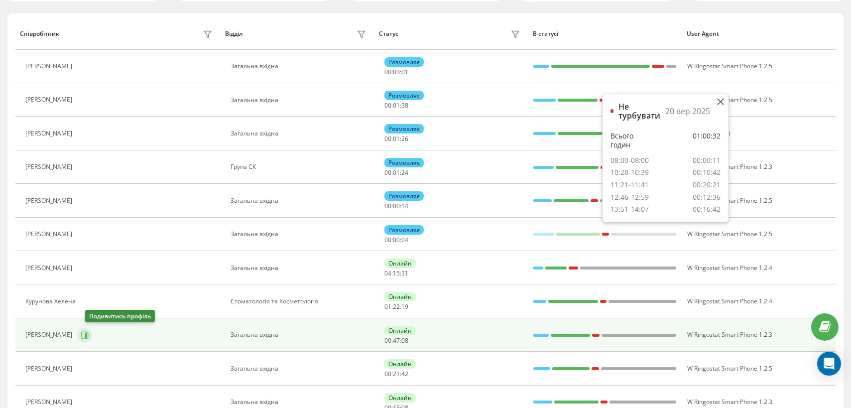
scroll to position [116, 0]
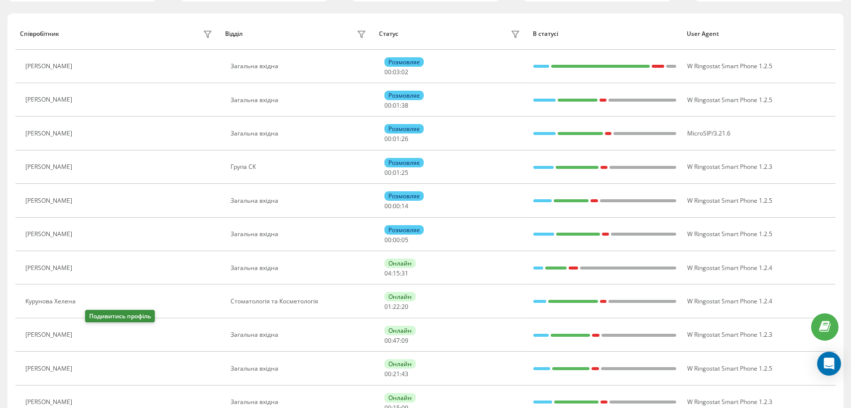
click at [86, 333] on icon at bounding box center [84, 334] width 2 height 5
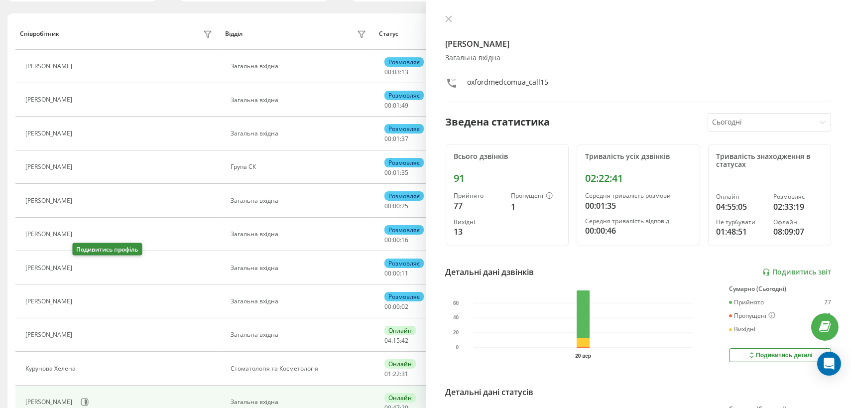
click at [79, 269] on icon at bounding box center [83, 268] width 8 height 8
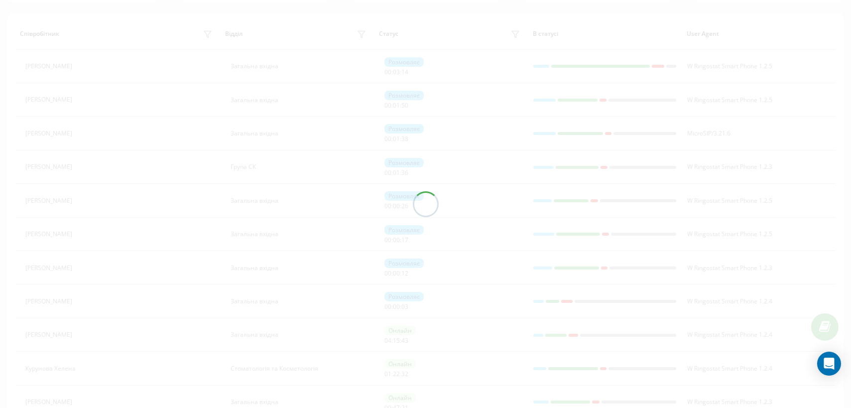
click at [79, 268] on div at bounding box center [425, 204] width 851 height 408
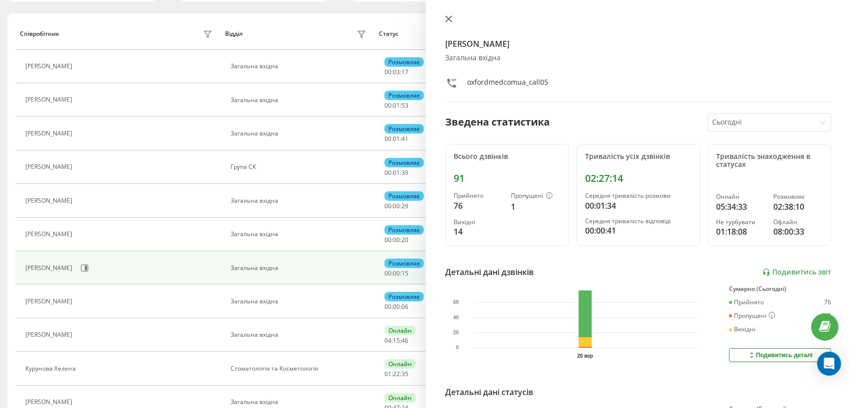
click at [448, 16] on icon at bounding box center [448, 18] width 7 height 7
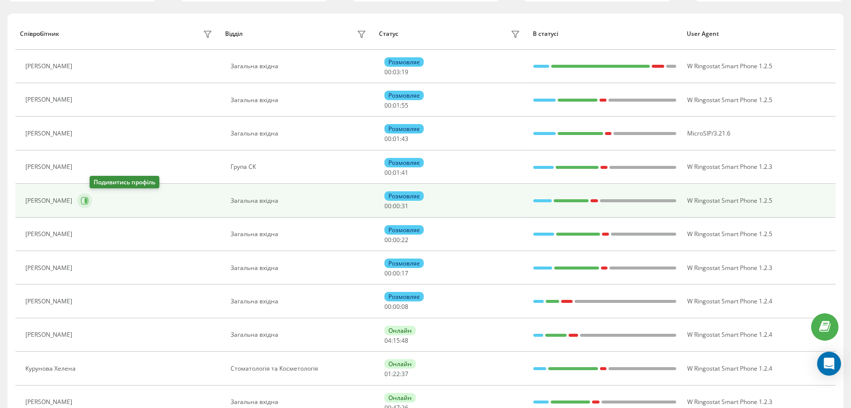
click at [87, 199] on icon at bounding box center [86, 200] width 2 height 5
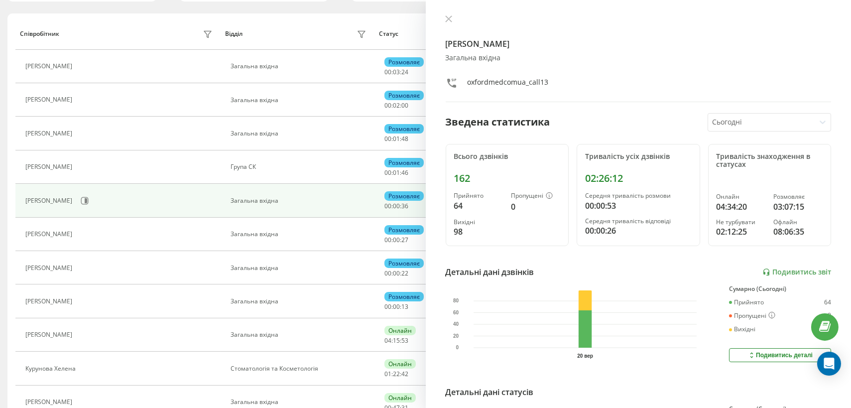
click at [449, 20] on icon at bounding box center [448, 18] width 7 height 7
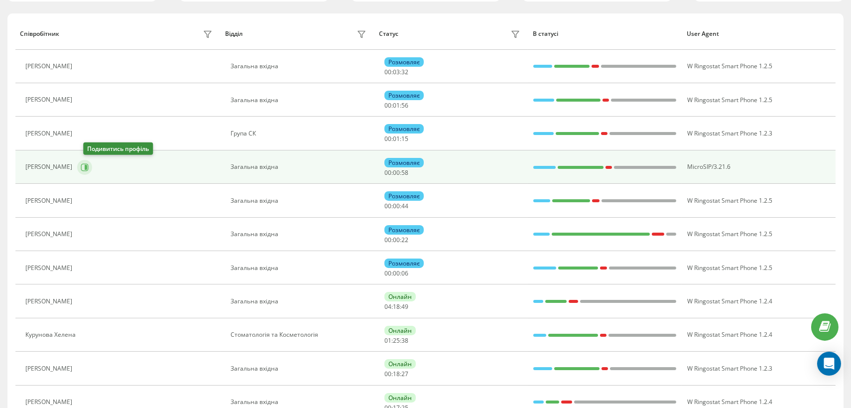
click at [89, 164] on icon at bounding box center [85, 167] width 8 height 8
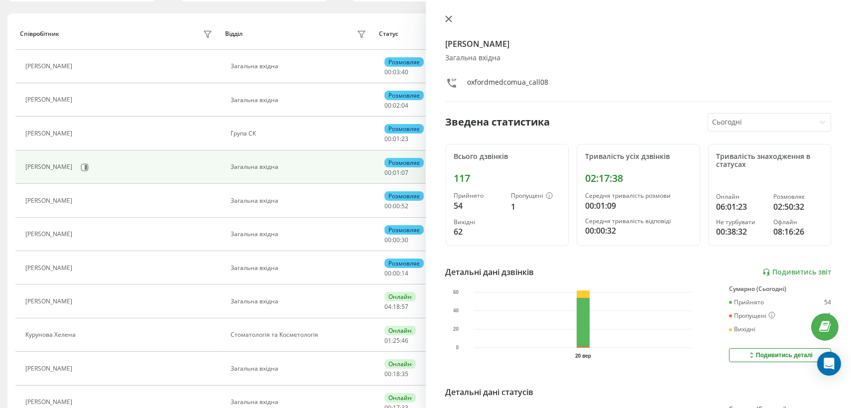
click at [448, 17] on icon at bounding box center [448, 19] width 6 height 6
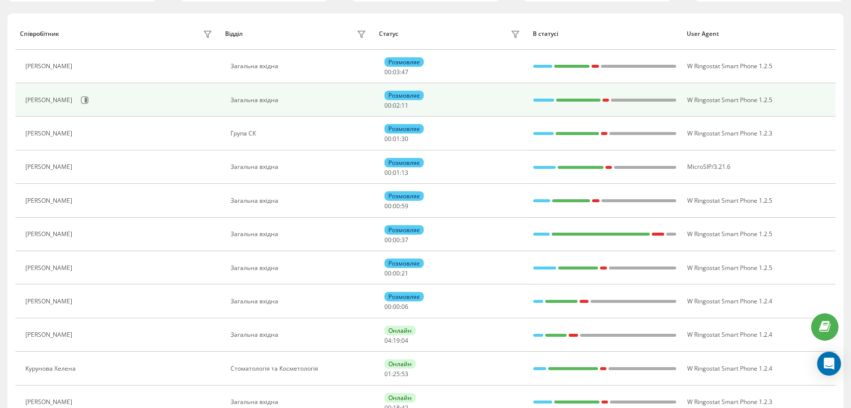
click at [87, 98] on div "Пушок Галина" at bounding box center [120, 100] width 190 height 17
click at [85, 100] on icon at bounding box center [86, 100] width 2 height 5
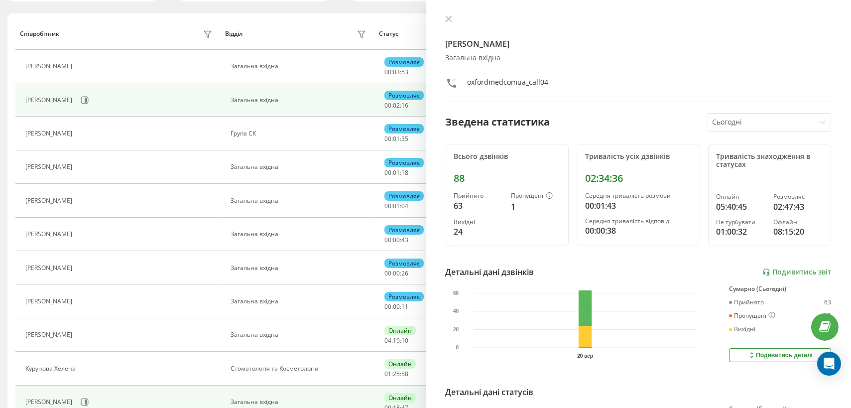
click at [448, 18] on icon at bounding box center [448, 19] width 6 height 6
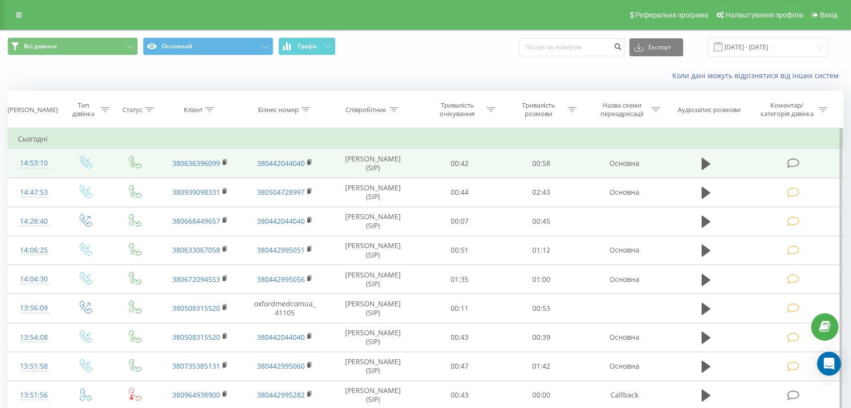
click at [793, 161] on icon at bounding box center [793, 163] width 12 height 10
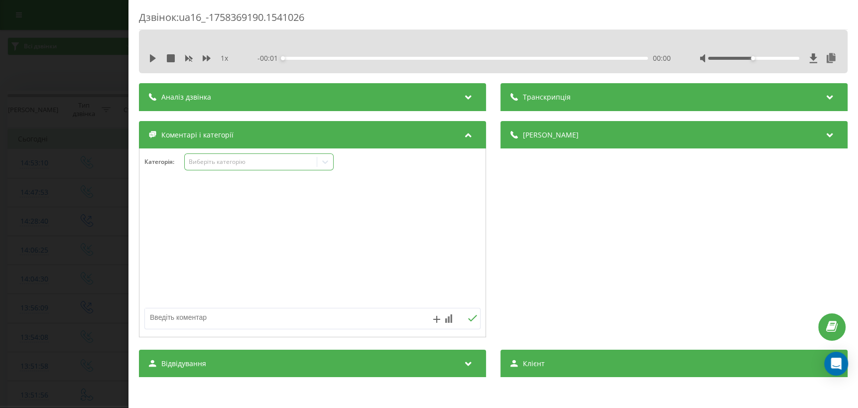
click at [330, 163] on icon at bounding box center [325, 162] width 10 height 10
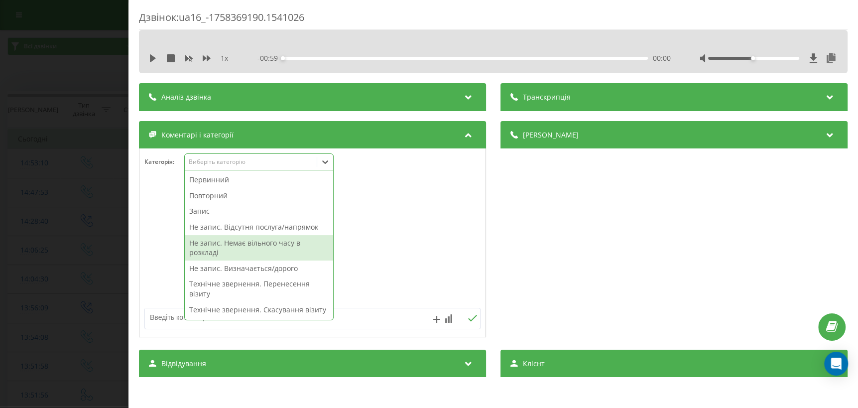
click at [270, 242] on div "Не запис. Немає вільного часу в розкладі" at bounding box center [259, 247] width 148 height 25
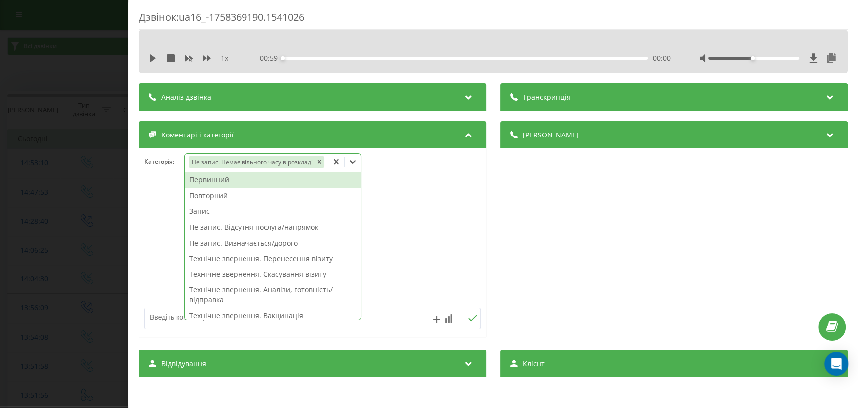
click at [421, 229] on div at bounding box center [312, 243] width 346 height 120
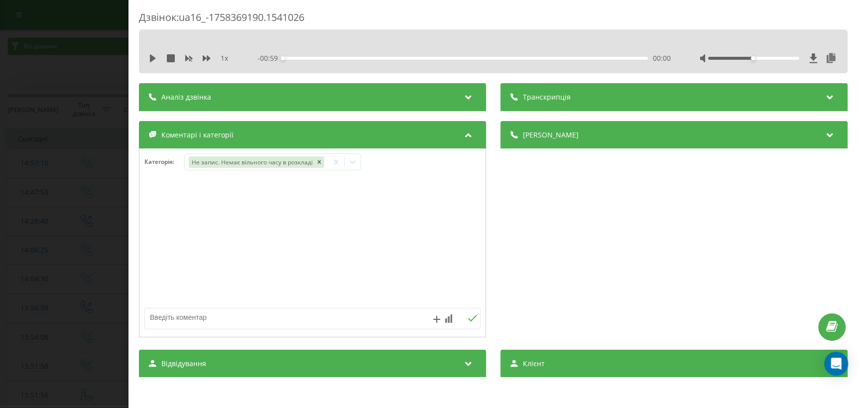
click at [238, 325] on div at bounding box center [279, 318] width 268 height 20
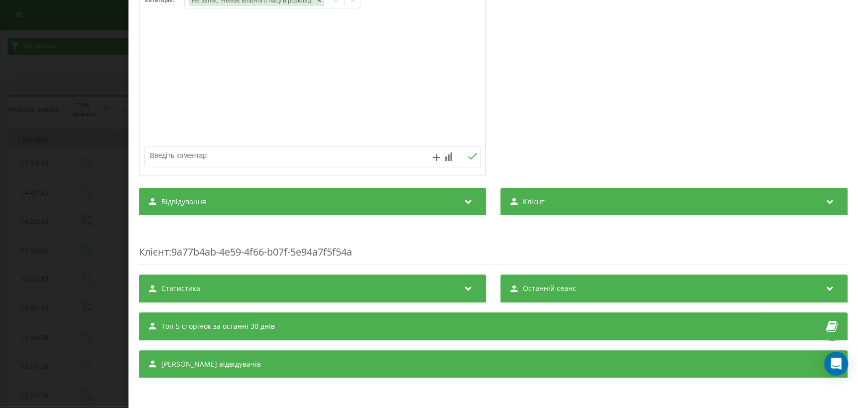
click at [208, 152] on textarea at bounding box center [279, 155] width 268 height 18
drag, startPoint x: 208, startPoint y: 152, endPoint x: 172, endPoint y: 162, distance: 37.1
click at [172, 162] on textarea at bounding box center [279, 155] width 268 height 18
click at [172, 159] on textarea at bounding box center [279, 155] width 268 height 18
type textarea "масаж на Липківського найближчі 2 дні"
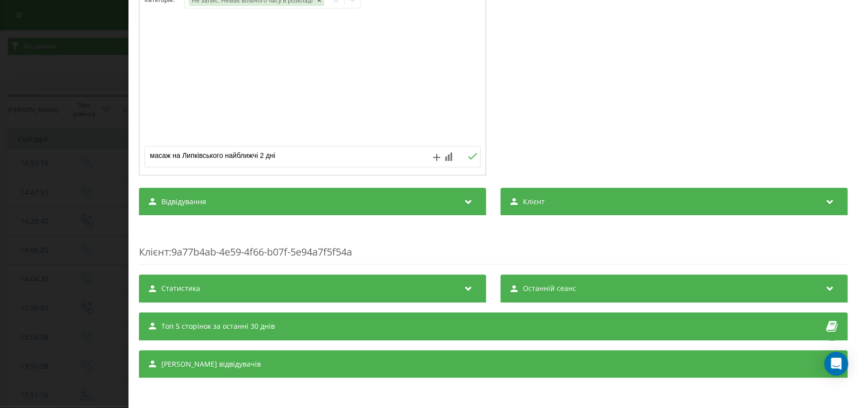
click at [468, 155] on icon at bounding box center [472, 156] width 9 height 7
click at [31, 227] on div "Дзвінок : ua16_-1758369190.1541026 1 x - 00:59 00:00 00:00 Транскрипція Для AI-…" at bounding box center [429, 204] width 858 height 408
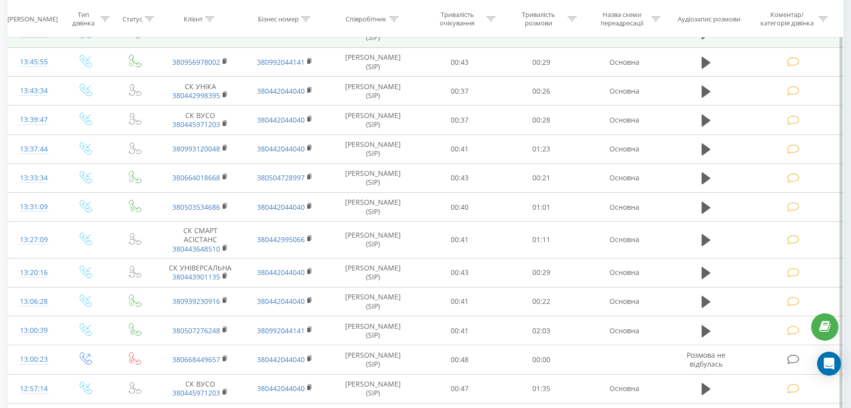
scroll to position [509, 0]
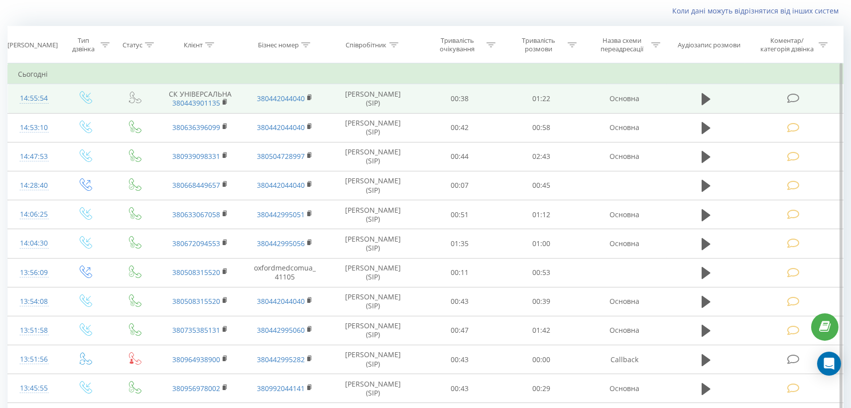
click at [792, 95] on icon at bounding box center [793, 98] width 12 height 10
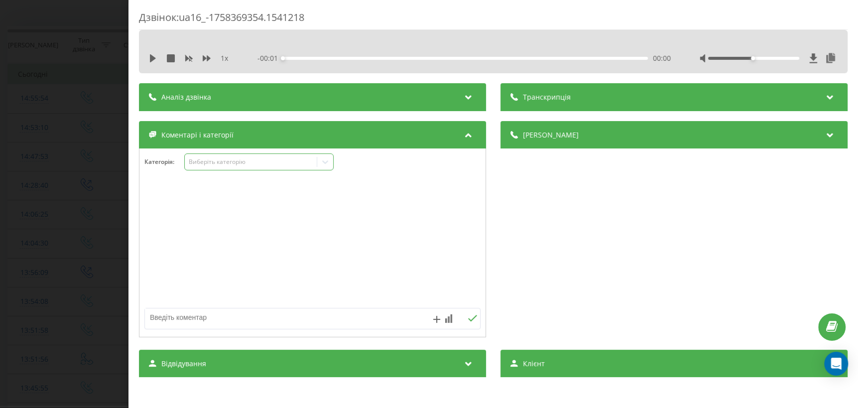
click at [322, 160] on icon at bounding box center [325, 162] width 10 height 10
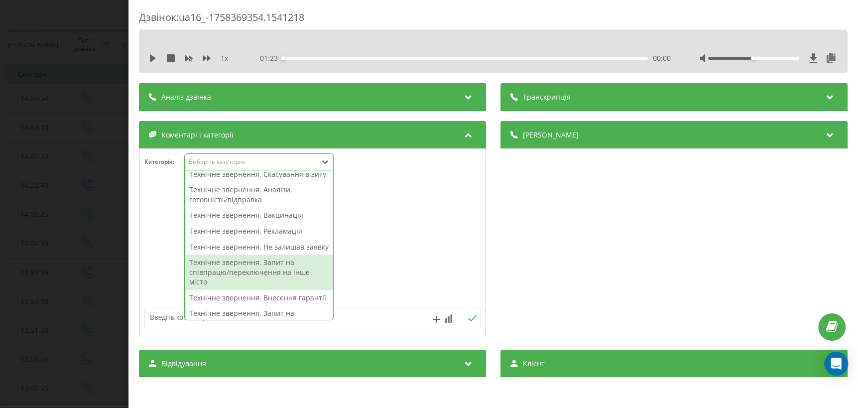
scroll to position [181, 0]
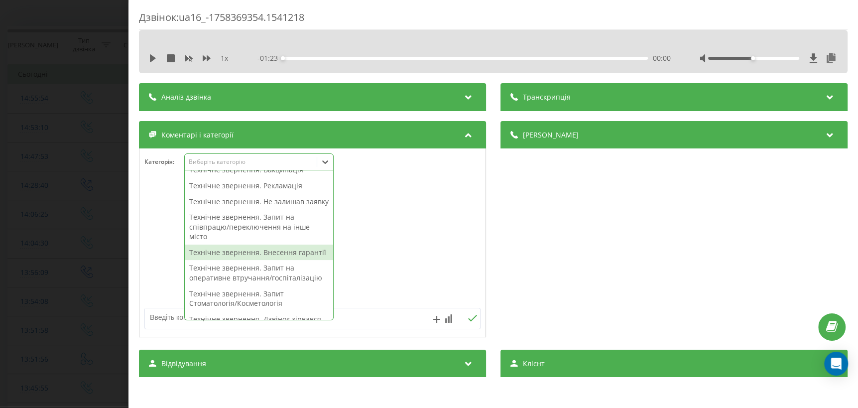
click at [276, 260] on div "Технічне звернення. Внесення гарантії" at bounding box center [259, 253] width 148 height 16
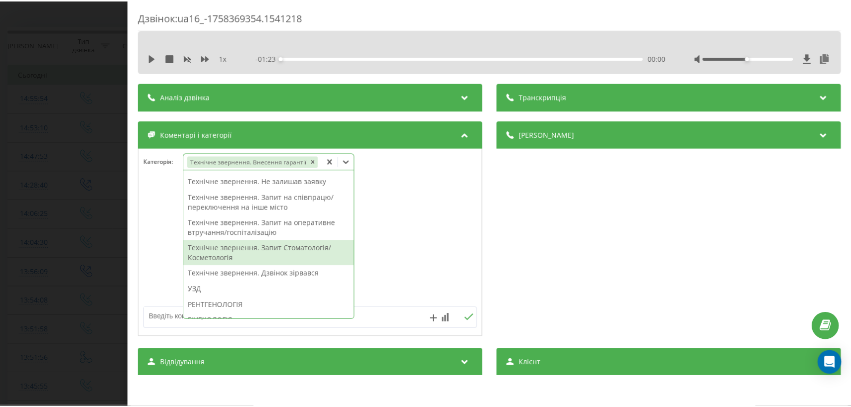
scroll to position [151, 0]
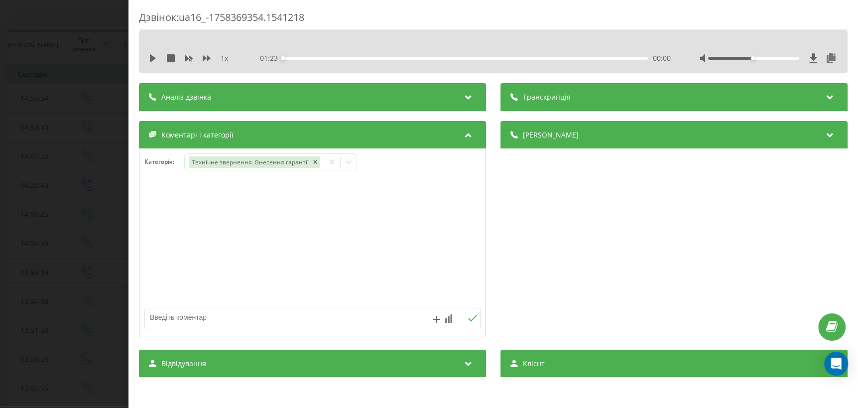
click at [20, 286] on div "Дзвінок : ua16_-1758369354.1541218 1 x - 01:23 00:00 00:00 Транскрипція Для AI-…" at bounding box center [429, 204] width 858 height 408
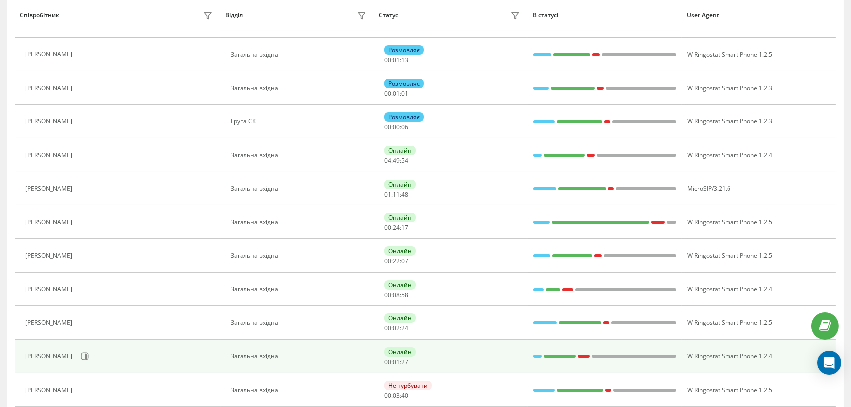
scroll to position [206, 0]
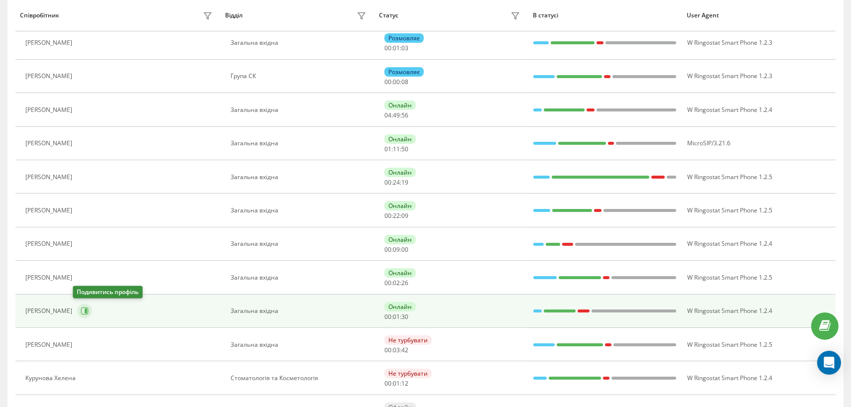
click at [81, 309] on icon at bounding box center [85, 311] width 8 height 8
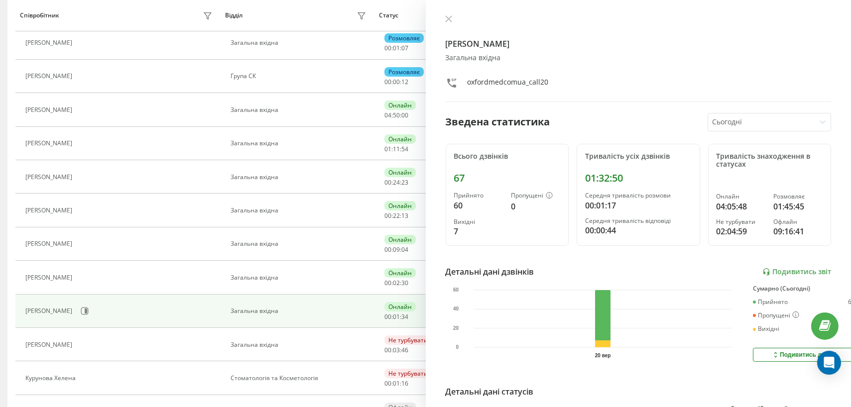
scroll to position [173, 0]
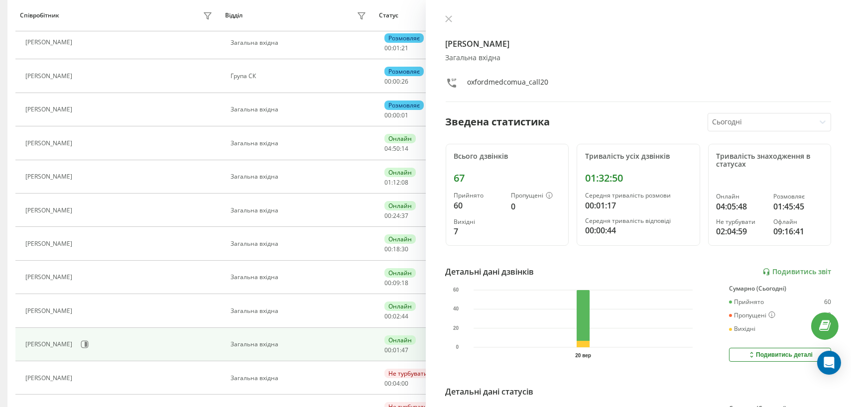
click at [571, 266] on div "Детальні дані дзвінків Подивитись звіт" at bounding box center [639, 272] width 386 height 12
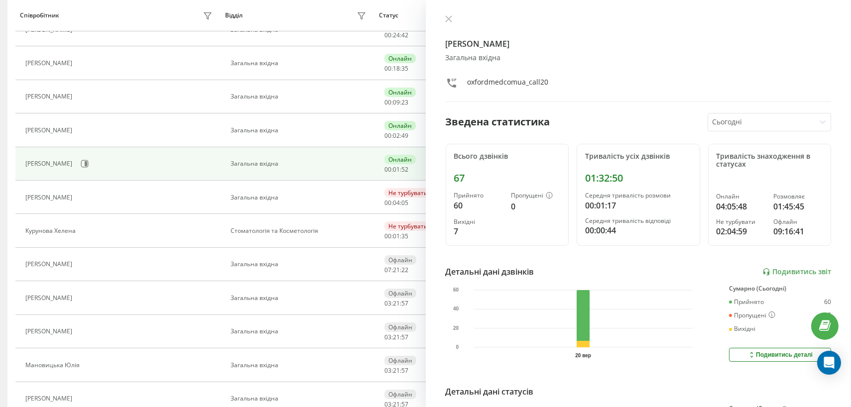
scroll to position [0, 0]
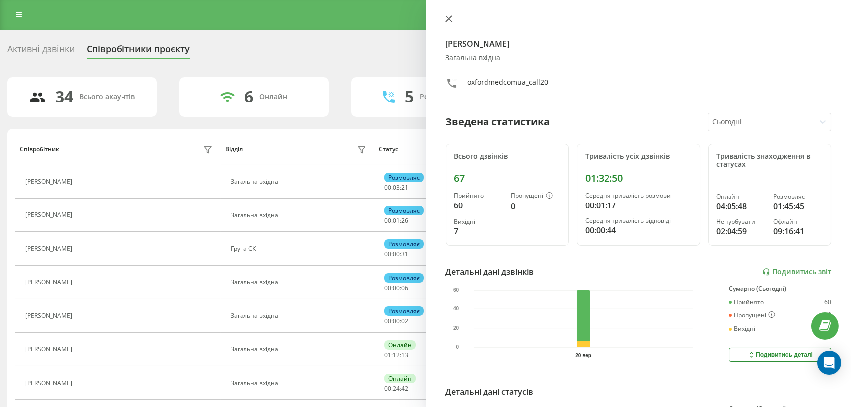
click at [448, 18] on icon at bounding box center [448, 19] width 6 height 6
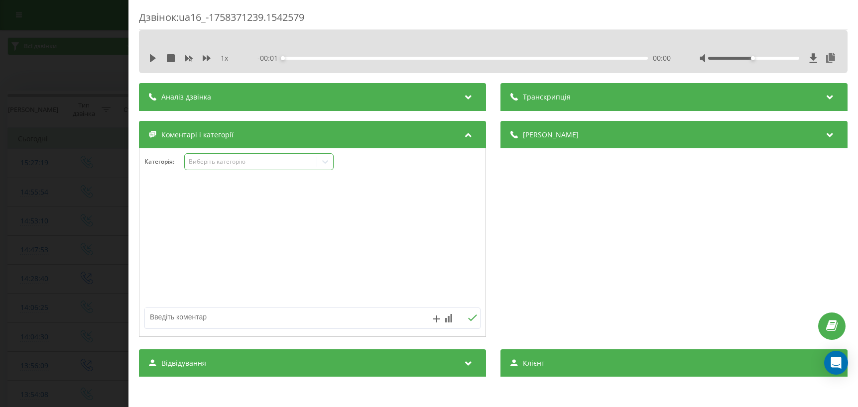
click at [333, 164] on div at bounding box center [325, 162] width 16 height 16
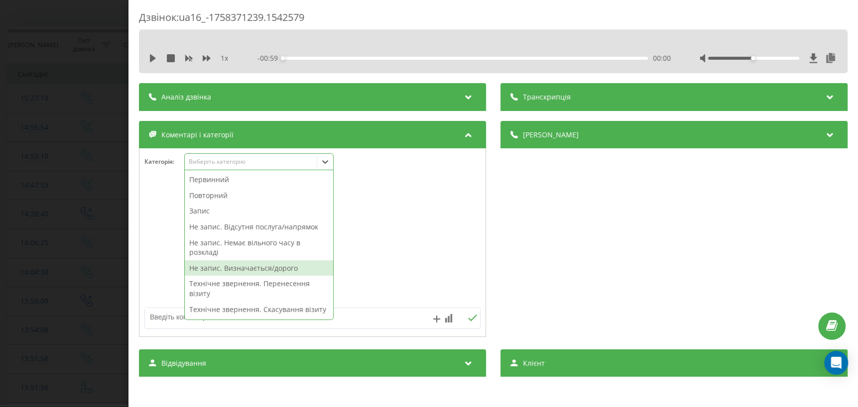
click at [218, 271] on div "Не запис. Визначається/дорого" at bounding box center [259, 268] width 148 height 16
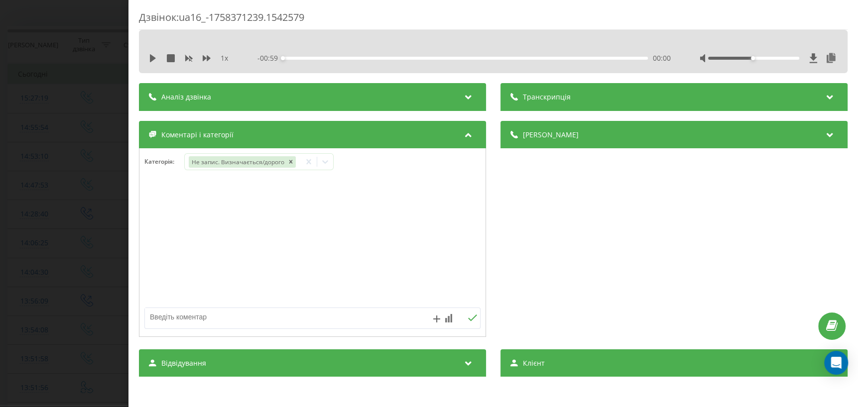
drag, startPoint x: 383, startPoint y: 246, endPoint x: 335, endPoint y: 303, distance: 74.5
click at [383, 247] on div at bounding box center [312, 243] width 346 height 120
click at [299, 320] on textarea at bounding box center [279, 317] width 268 height 18
type textarea "узгоджують час з ЗО"
click at [468, 320] on icon at bounding box center [472, 318] width 9 height 6
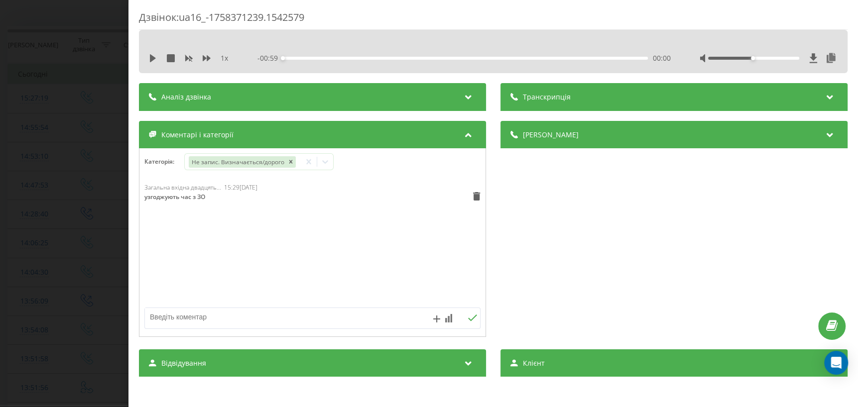
click at [80, 252] on div "Дзвінок : ua16_-1758371239.1542579 1 x - 00:59 00:00 00:00 Транскрипція Для AI-…" at bounding box center [429, 203] width 858 height 407
click at [321, 164] on icon at bounding box center [325, 162] width 10 height 10
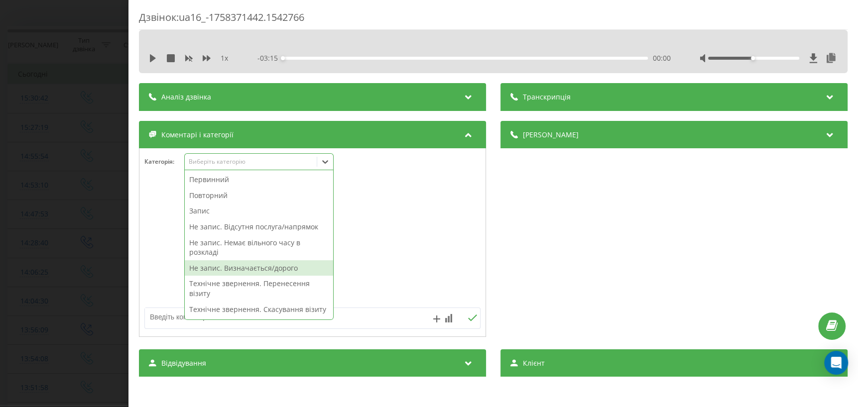
click at [267, 270] on div "Не запис. Визначається/дорого" at bounding box center [259, 268] width 148 height 16
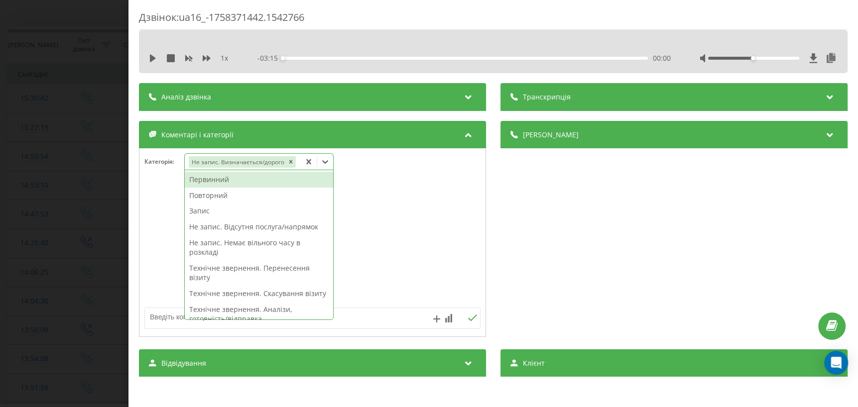
click at [448, 245] on div at bounding box center [312, 243] width 346 height 120
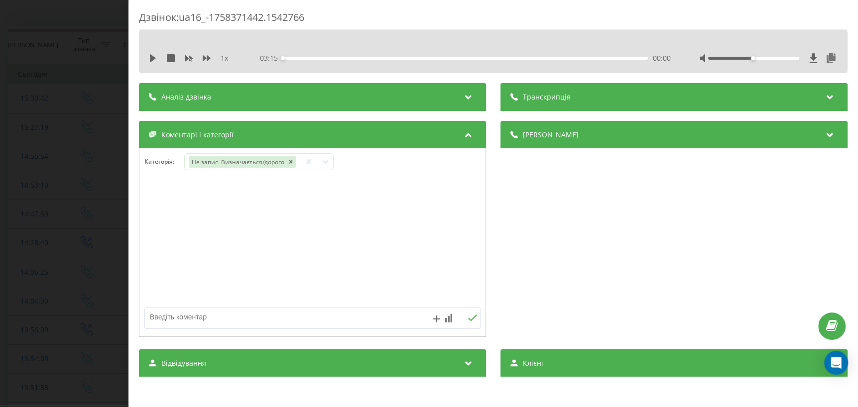
click at [261, 322] on textarea at bounding box center [279, 317] width 268 height 18
type textarea "погоджують варіанти запису"
click at [465, 319] on button at bounding box center [472, 318] width 15 height 8
click at [55, 280] on div "Дзвінок : ua16_-1758371442.1542766 1 x - 03:15 00:00 00:00 Транскрипція Для AI-…" at bounding box center [429, 203] width 858 height 407
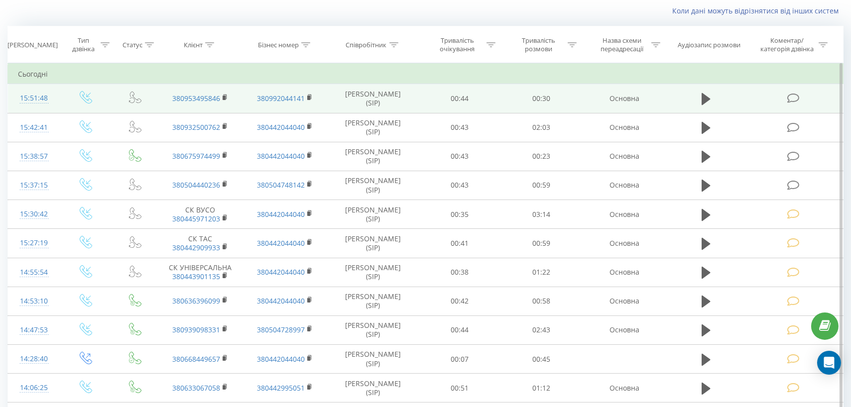
click at [797, 95] on icon at bounding box center [793, 98] width 12 height 10
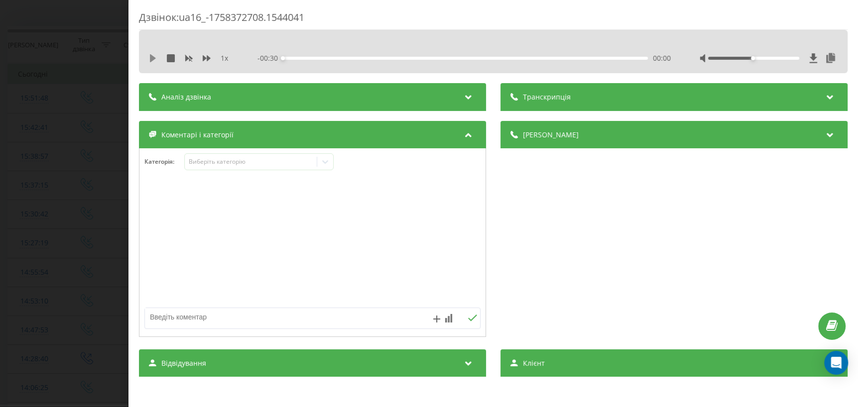
click at [149, 55] on icon at bounding box center [153, 58] width 8 height 8
click at [369, 58] on div "00:01" at bounding box center [465, 58] width 365 height 3
click at [152, 60] on icon at bounding box center [153, 58] width 8 height 8
click at [326, 164] on icon at bounding box center [325, 162] width 10 height 10
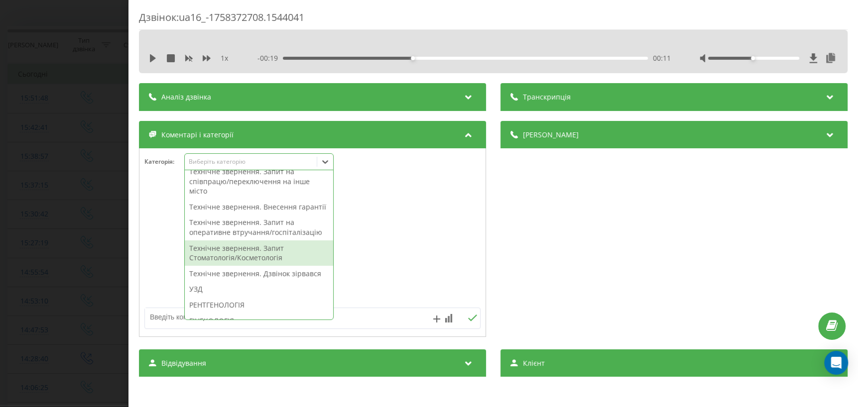
scroll to position [181, 0]
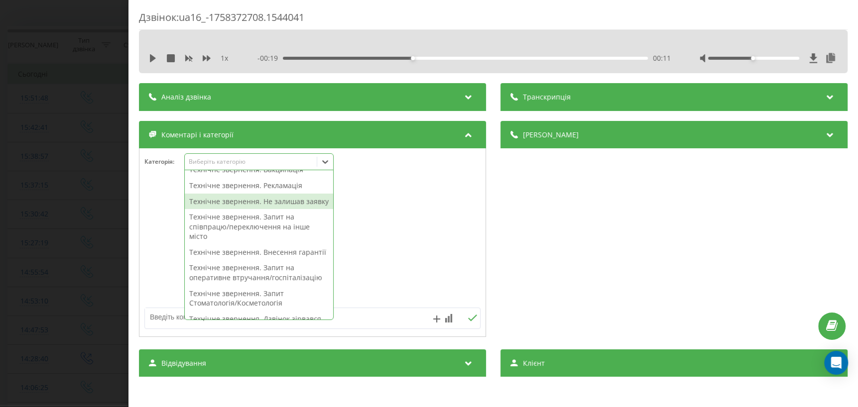
click at [257, 209] on div "Технічне звернення. Не залишав заявку" at bounding box center [259, 202] width 148 height 16
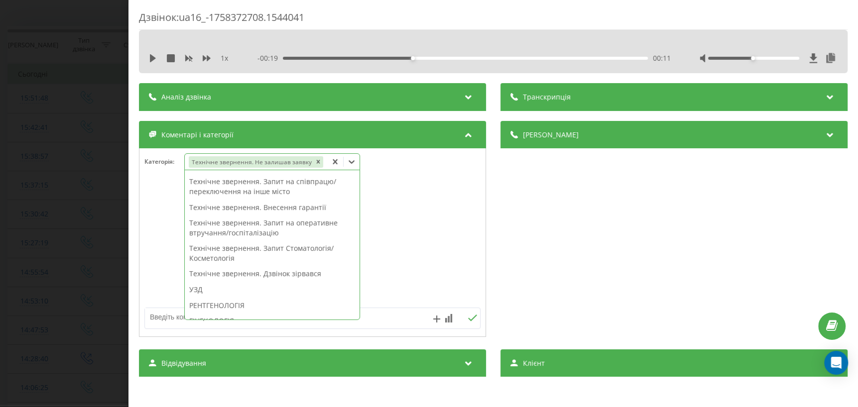
scroll to position [151, 0]
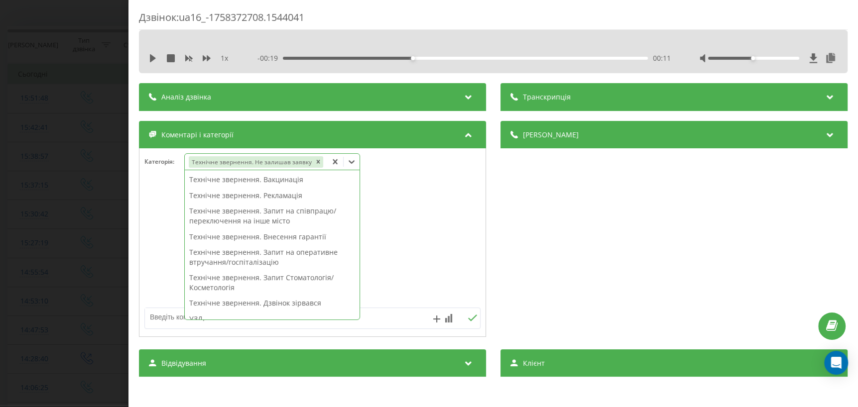
click at [379, 218] on div at bounding box center [312, 243] width 346 height 120
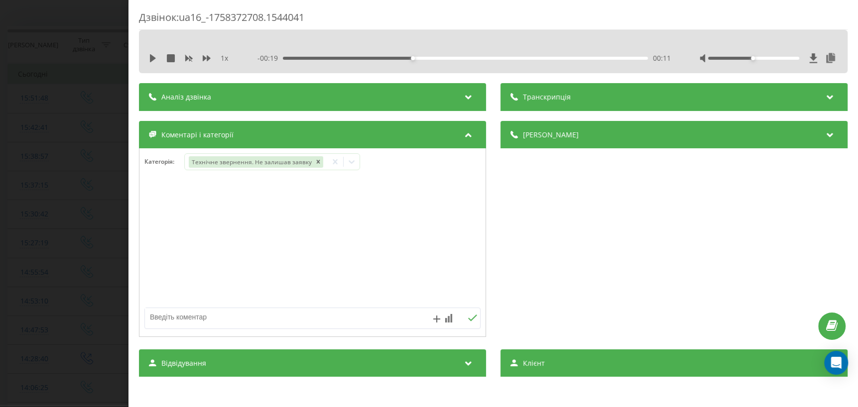
click at [282, 319] on textarea at bounding box center [279, 317] width 268 height 18
type textarea "уточнення по запису"
click at [468, 321] on icon at bounding box center [472, 318] width 9 height 7
click at [90, 288] on div "Дзвінок : ua16_-1758372708.1544041 1 x - 00:19 00:11 00:11 Транскрипція Для AI-…" at bounding box center [429, 203] width 858 height 407
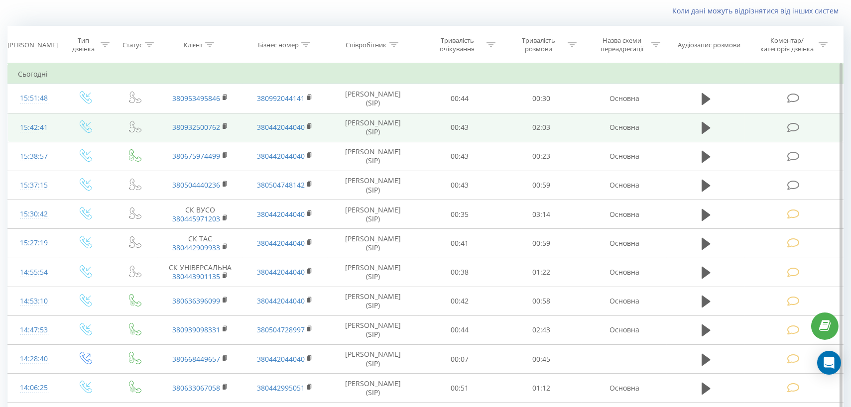
click at [789, 128] on icon at bounding box center [793, 128] width 12 height 10
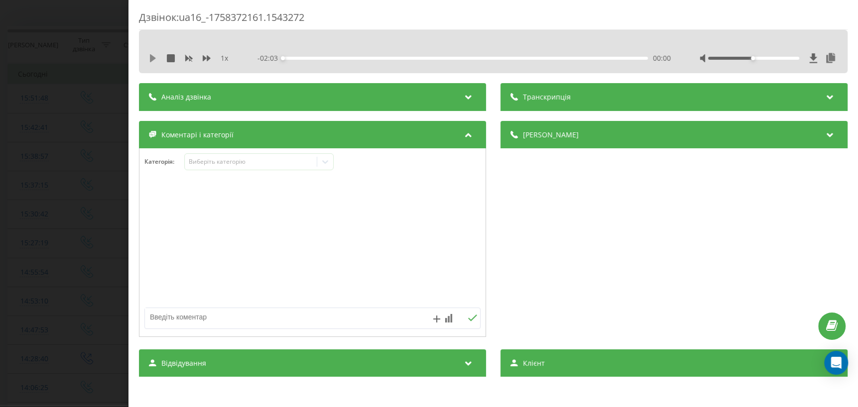
click at [151, 59] on icon at bounding box center [153, 58] width 6 height 8
click at [304, 164] on div "Виберіть категорію" at bounding box center [251, 162] width 125 height 8
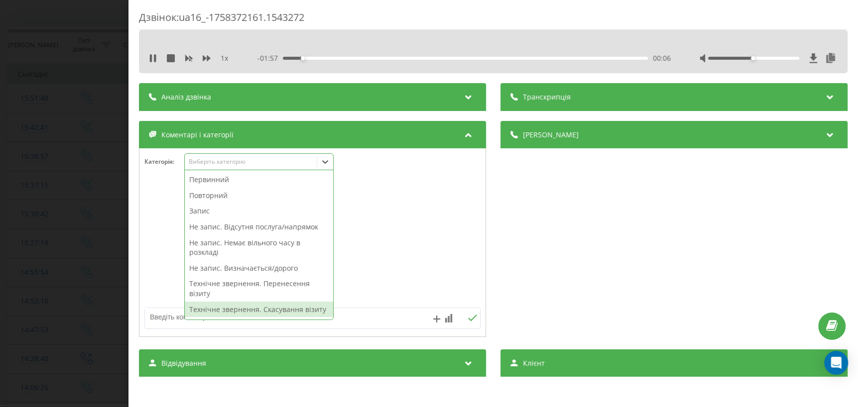
scroll to position [90, 0]
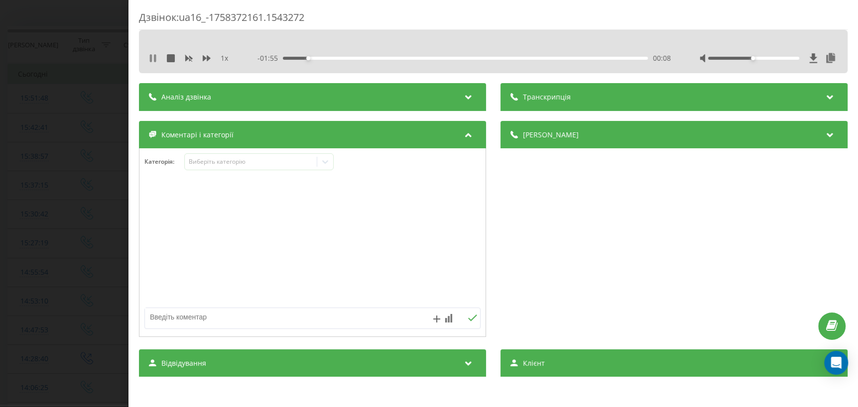
click at [149, 58] on icon at bounding box center [153, 58] width 8 height 8
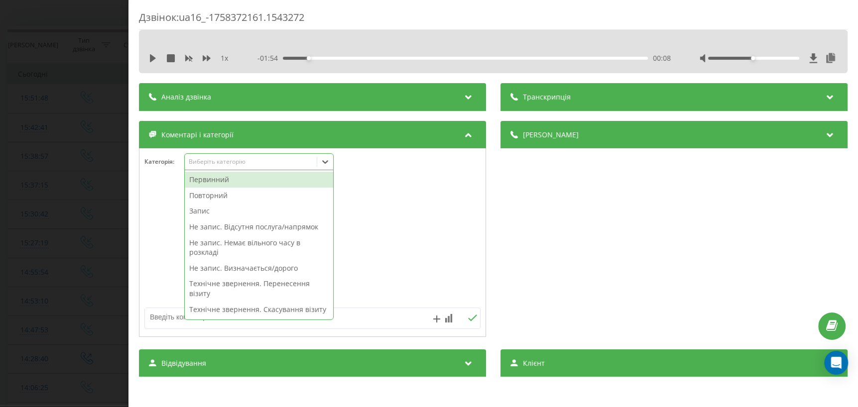
click at [322, 165] on icon at bounding box center [325, 162] width 10 height 10
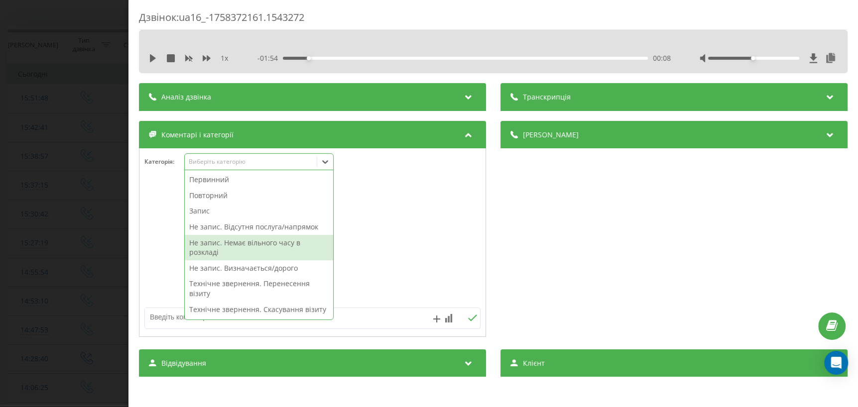
scroll to position [135, 0]
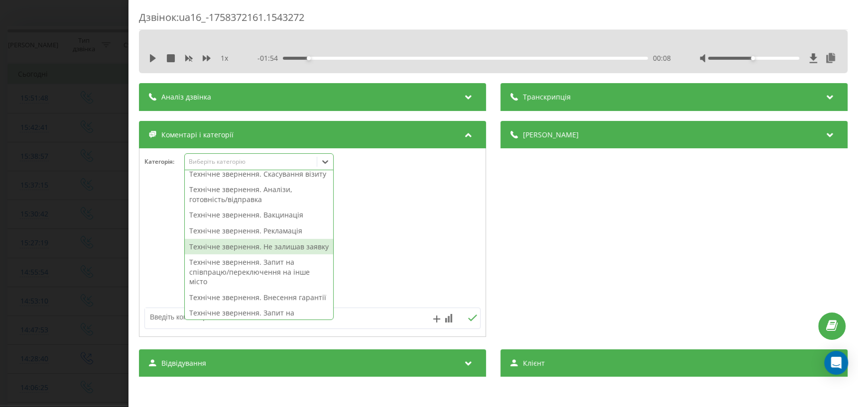
click at [262, 255] on div "Технічне звернення. Не залишав заявку" at bounding box center [259, 247] width 148 height 16
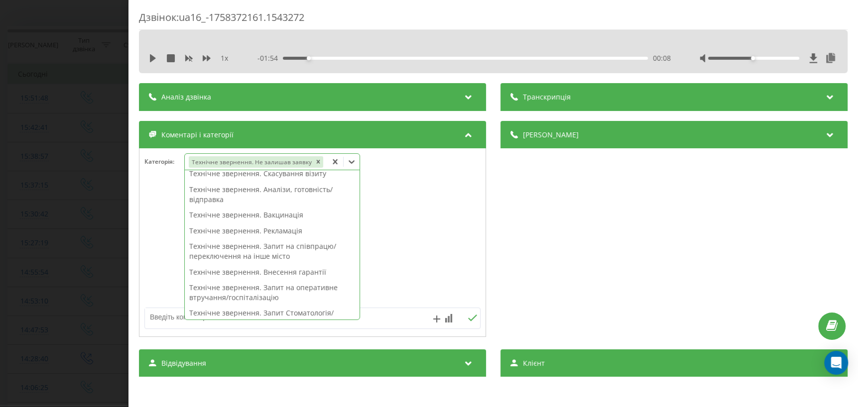
click at [418, 258] on div at bounding box center [312, 243] width 346 height 120
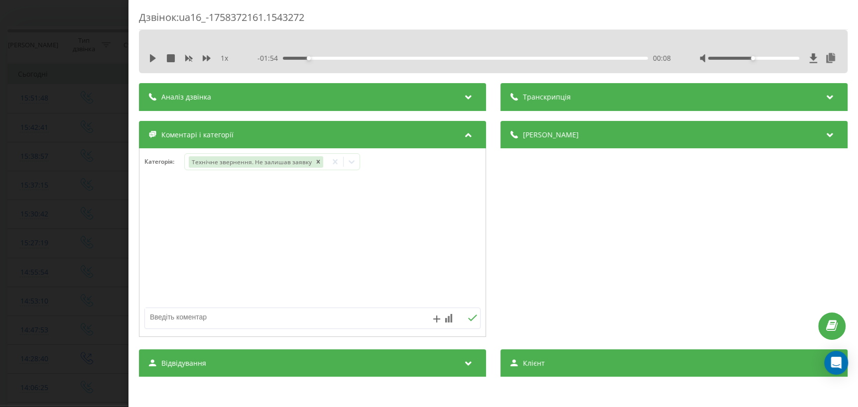
click at [210, 313] on textarea at bounding box center [279, 317] width 268 height 18
type textarea "замовили знімок кт"
click at [469, 320] on icon at bounding box center [472, 318] width 9 height 7
click at [76, 277] on div "Дзвінок : ua16_-1758372161.1543272 1 x - 01:54 00:08 00:08 Транскрипція Для AI-…" at bounding box center [429, 203] width 858 height 407
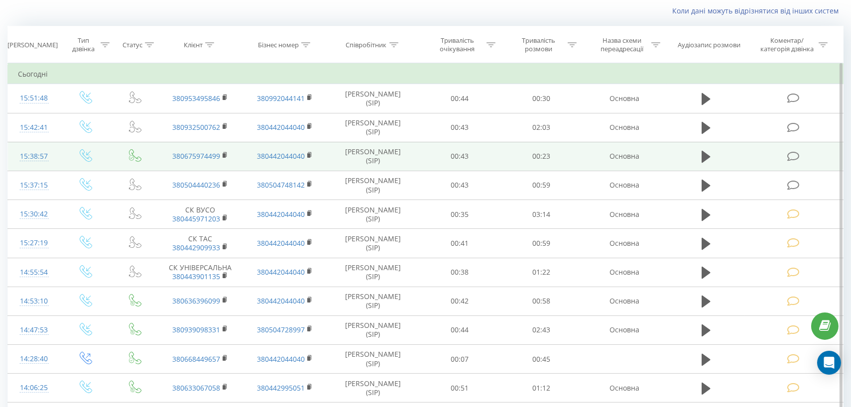
click at [792, 155] on icon at bounding box center [793, 156] width 12 height 10
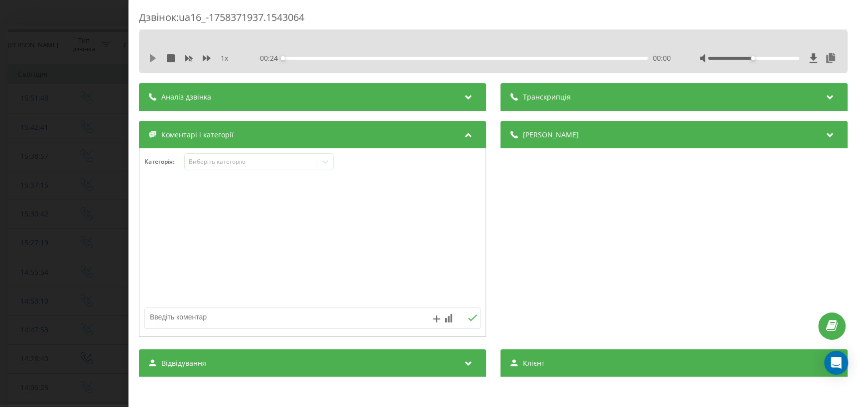
click at [154, 59] on icon at bounding box center [153, 58] width 8 height 8
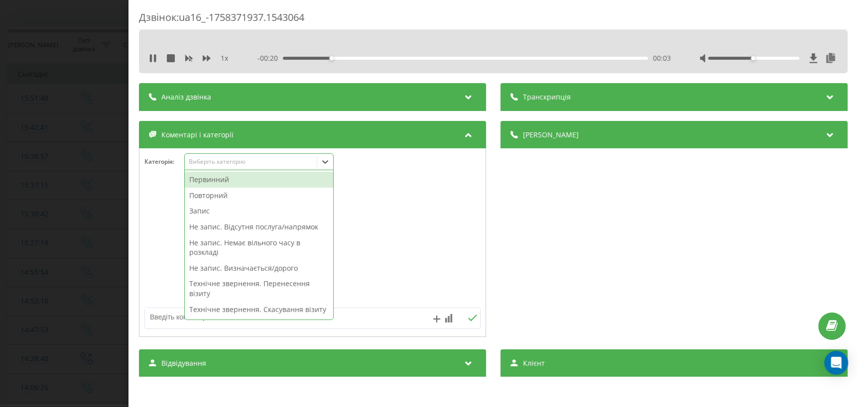
click at [328, 160] on icon at bounding box center [325, 162] width 10 height 10
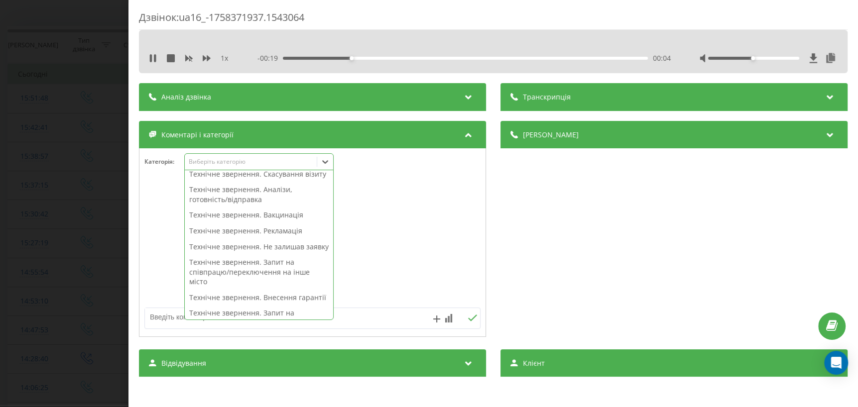
scroll to position [271, 0]
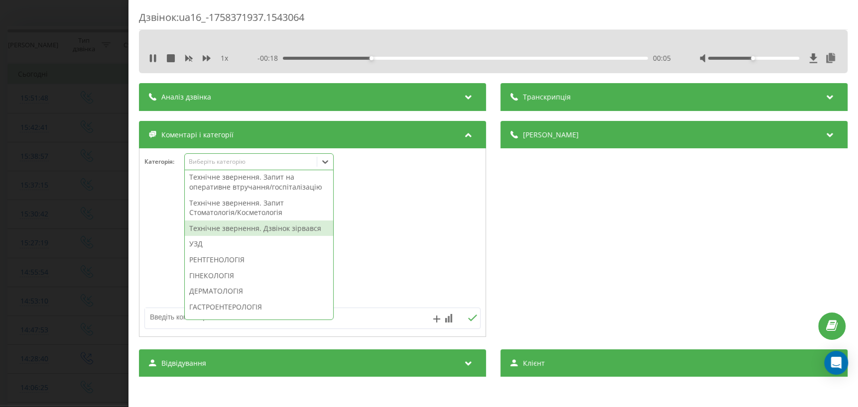
click at [273, 237] on div "Технічне звернення. Дзвінок зірвався" at bounding box center [259, 229] width 148 height 16
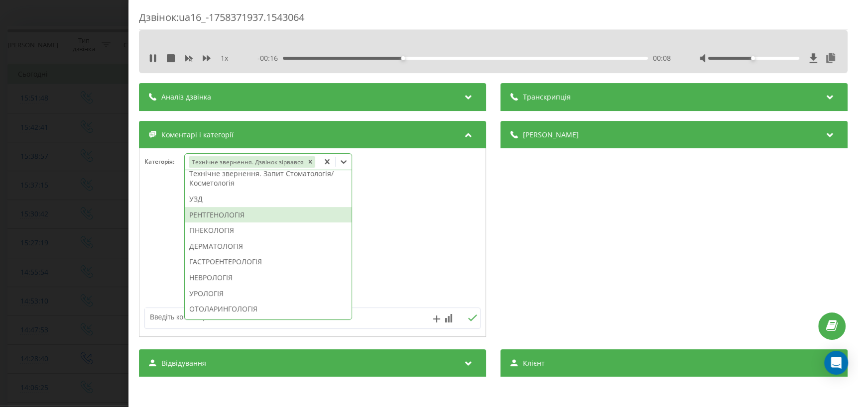
scroll to position [233, 0]
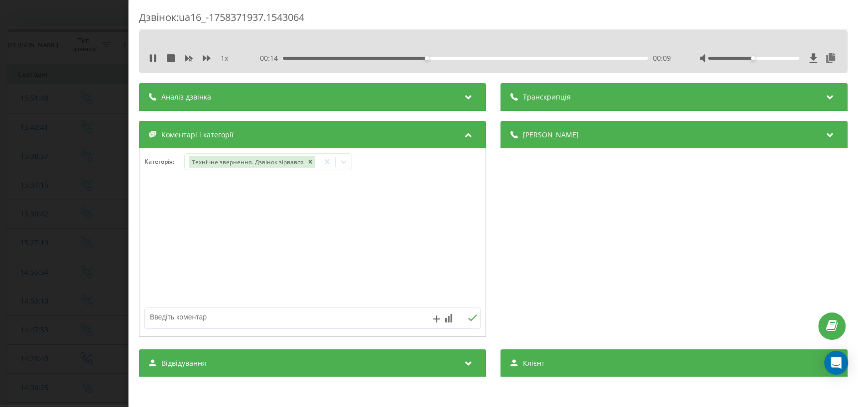
click at [20, 256] on div "Дзвінок : ua16_-1758371937.1543064 1 x - 00:14 00:09 00:09 Транскрипція Для AI-…" at bounding box center [429, 203] width 858 height 407
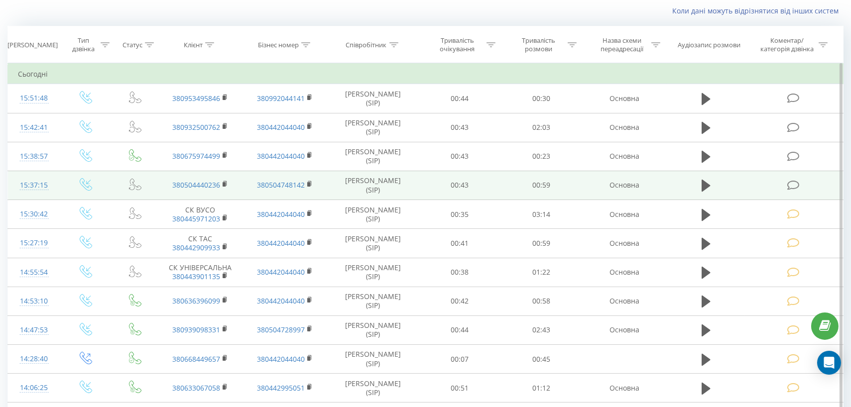
click at [796, 189] on icon at bounding box center [793, 185] width 12 height 10
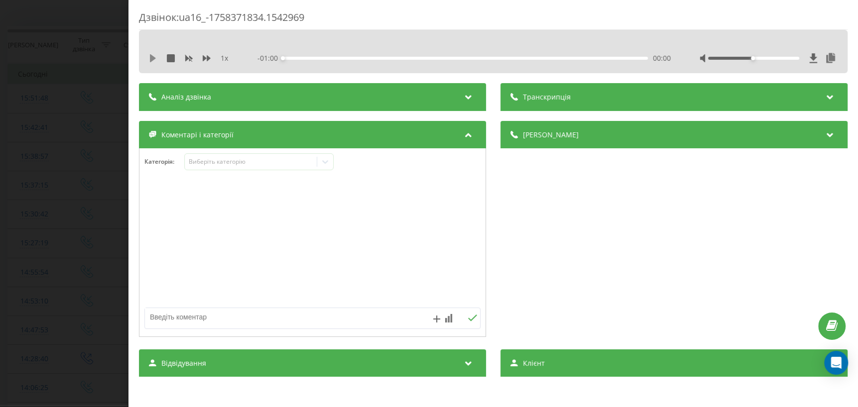
click at [154, 55] on icon at bounding box center [153, 58] width 8 height 8
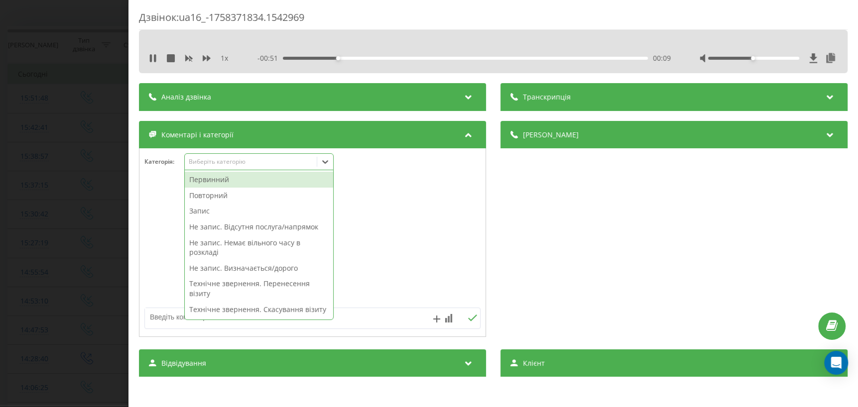
click at [324, 159] on icon at bounding box center [325, 162] width 10 height 10
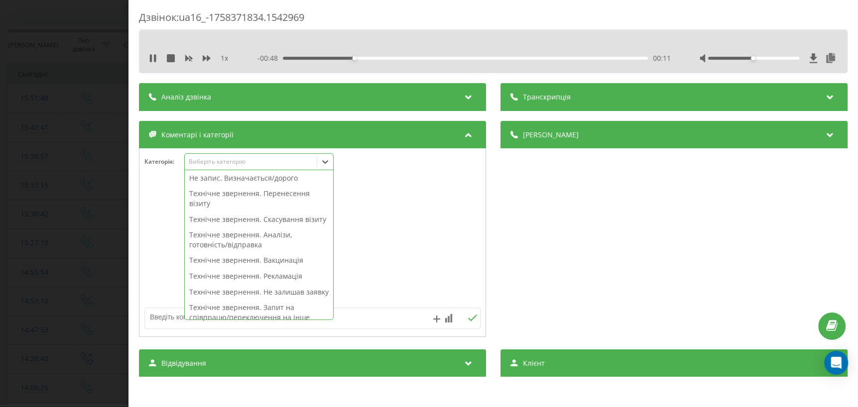
scroll to position [135, 0]
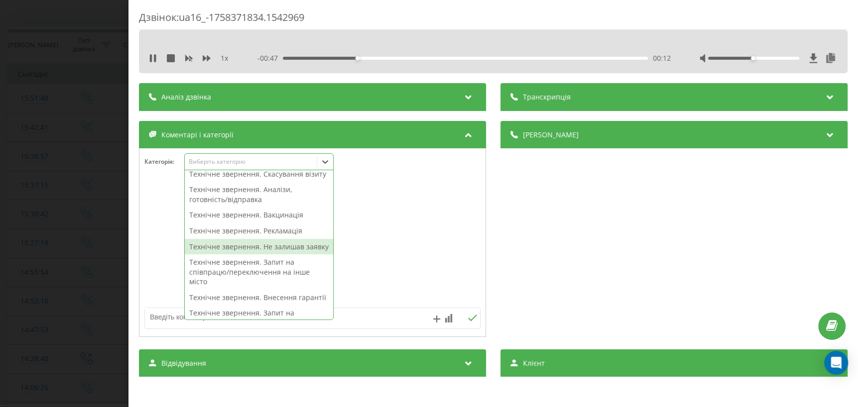
click at [242, 255] on div "Технічне звернення. Не залишав заявку" at bounding box center [259, 247] width 148 height 16
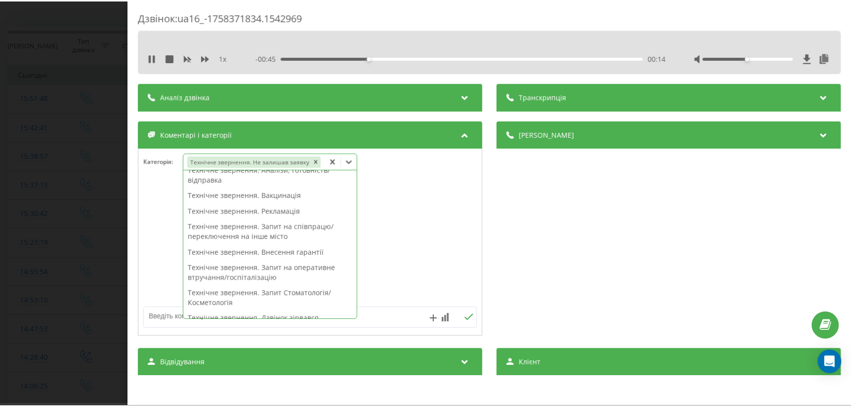
scroll to position [116, 0]
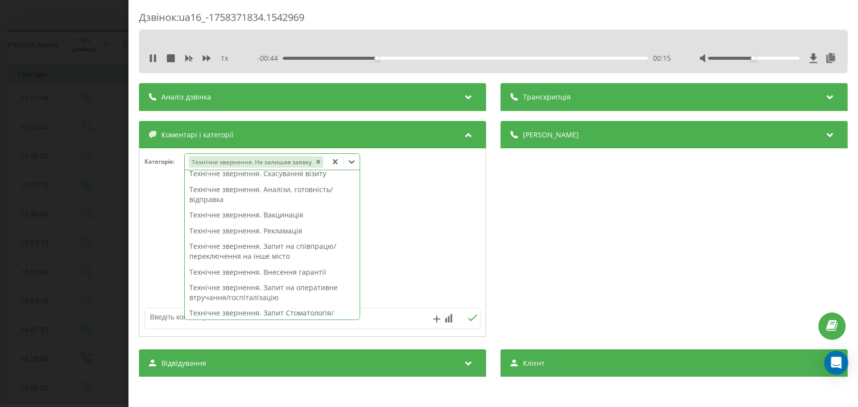
click at [445, 253] on div at bounding box center [312, 243] width 346 height 120
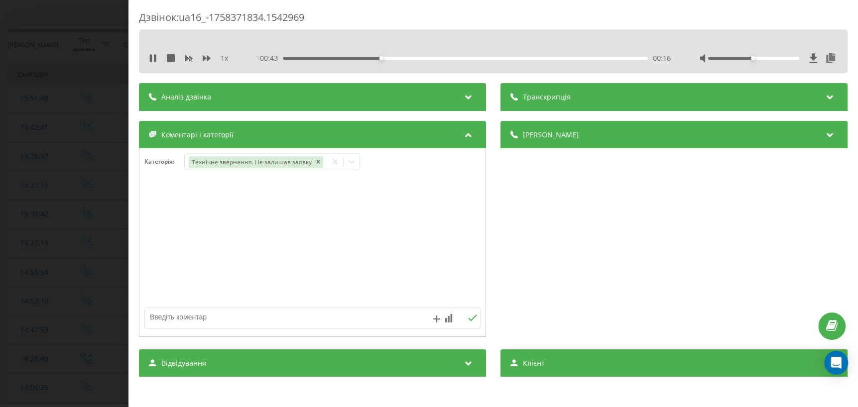
click at [227, 319] on textarea at bounding box center [279, 317] width 268 height 18
type textarea "уточнення по запису"
click at [473, 319] on icon at bounding box center [472, 318] width 9 height 7
click at [27, 282] on div "Дзвінок : ua16_-1758371834.1542969 1 x - 00:16 00:43 00:43 Транскрипція Для AI-…" at bounding box center [429, 203] width 858 height 407
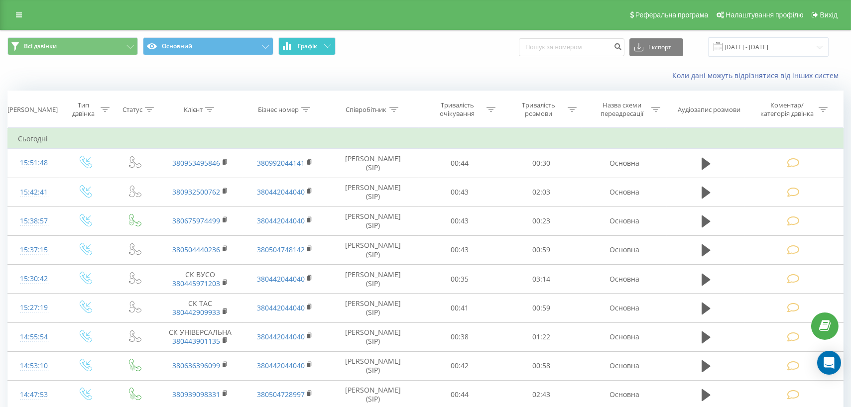
click at [328, 47] on icon at bounding box center [327, 45] width 7 height 3
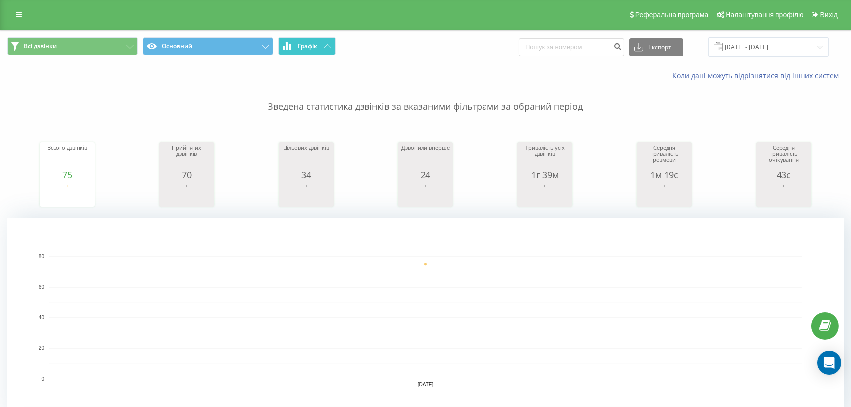
click at [329, 46] on icon at bounding box center [327, 45] width 7 height 3
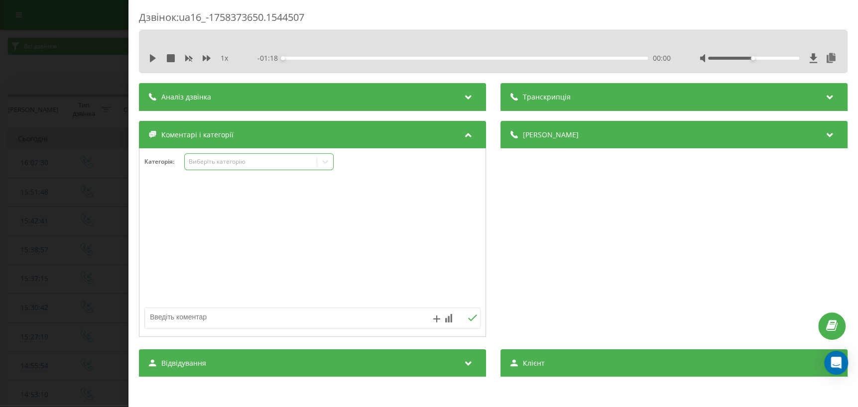
click at [230, 165] on div "Виберіть категорію" at bounding box center [251, 162] width 125 height 8
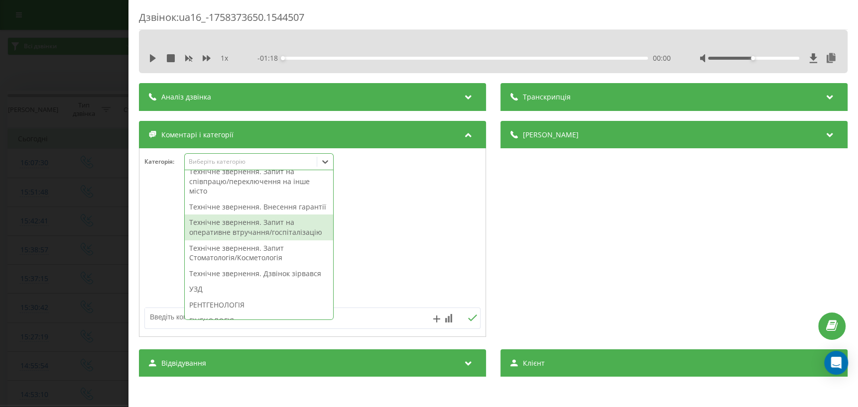
scroll to position [135, 0]
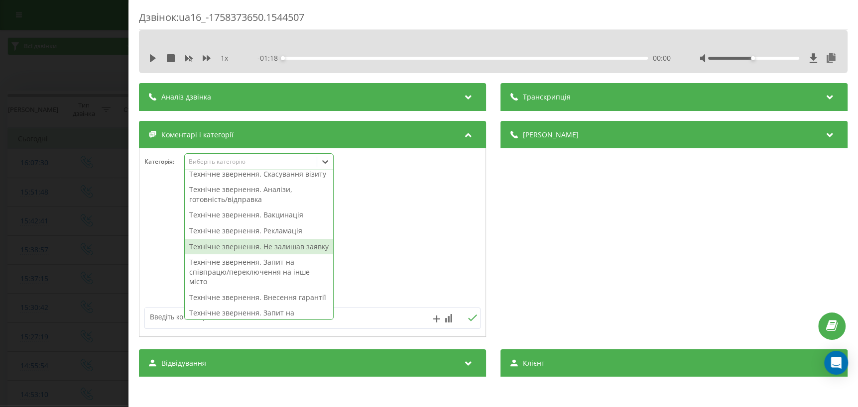
click at [262, 255] on div "Технічне звернення. Не залишав заявку" at bounding box center [259, 247] width 148 height 16
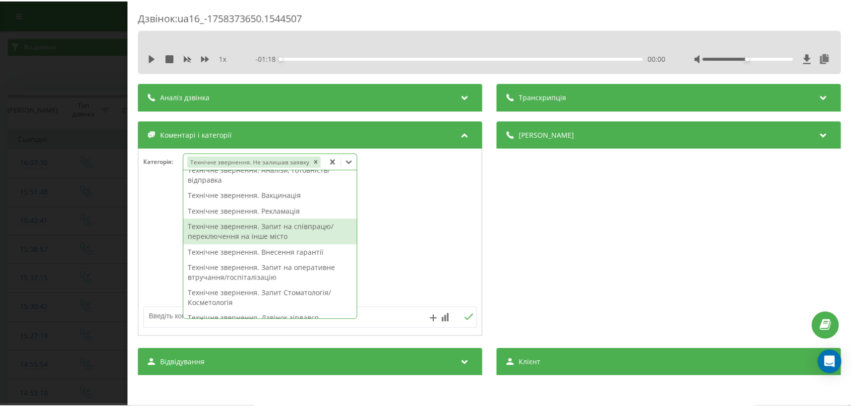
scroll to position [116, 0]
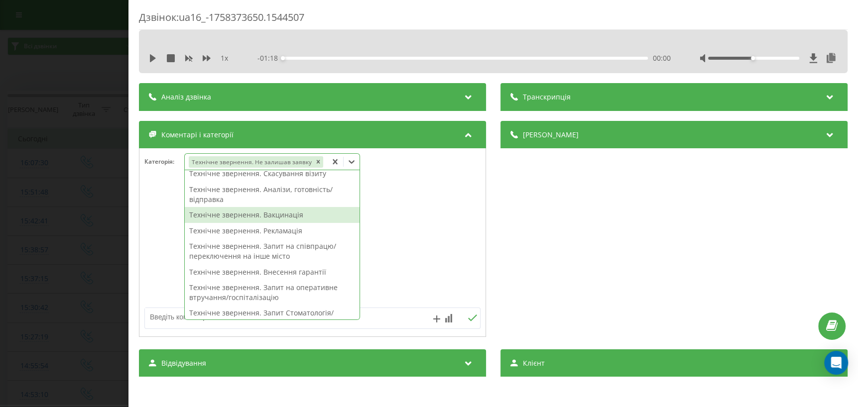
click at [411, 219] on div at bounding box center [312, 243] width 346 height 120
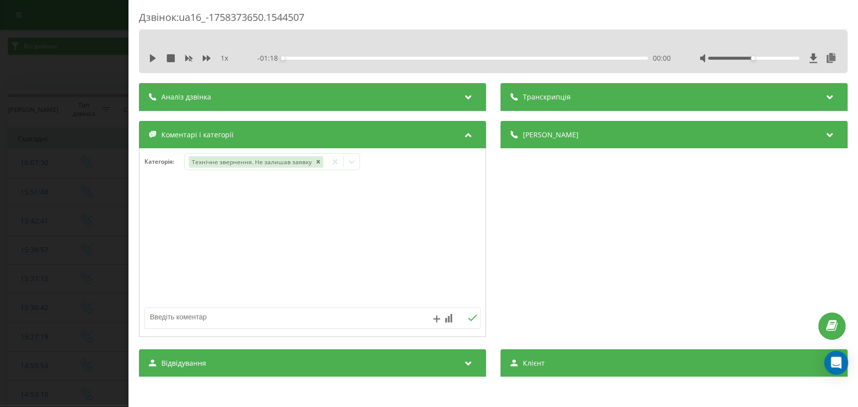
click at [220, 310] on textarea at bounding box center [279, 317] width 268 height 18
type textarea "п"
click at [194, 321] on textarea at bounding box center [279, 317] width 268 height 18
type textarea "попросив скинути його екг на пошту/ чи вайбер - передала на відділення"
click at [473, 317] on icon at bounding box center [472, 318] width 9 height 7
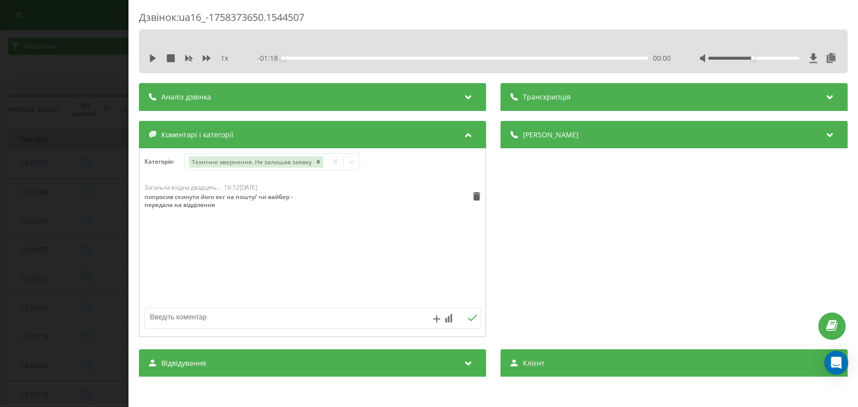
click at [49, 244] on div "Дзвінок : ua16_-1758373650.1544507 1 x - 01:18 00:00 00:00 Транскрипція Для AI-…" at bounding box center [429, 203] width 858 height 407
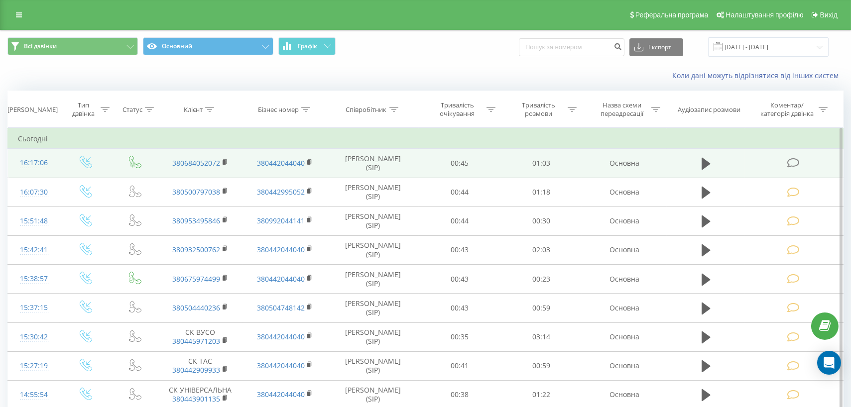
click at [792, 163] on icon at bounding box center [793, 163] width 12 height 10
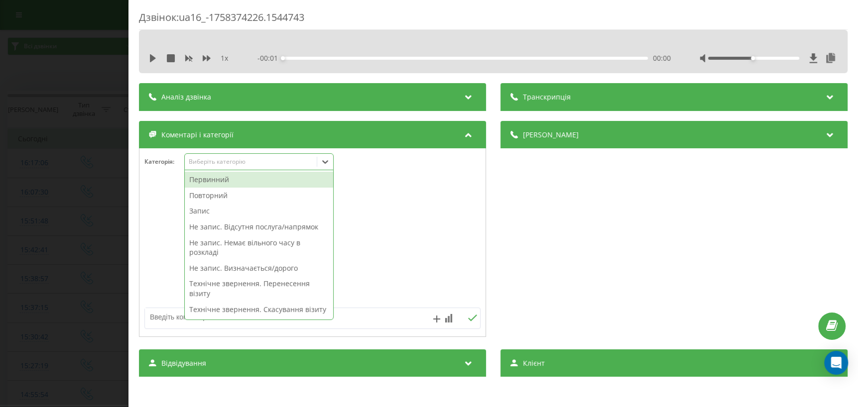
click at [330, 162] on icon at bounding box center [325, 162] width 10 height 10
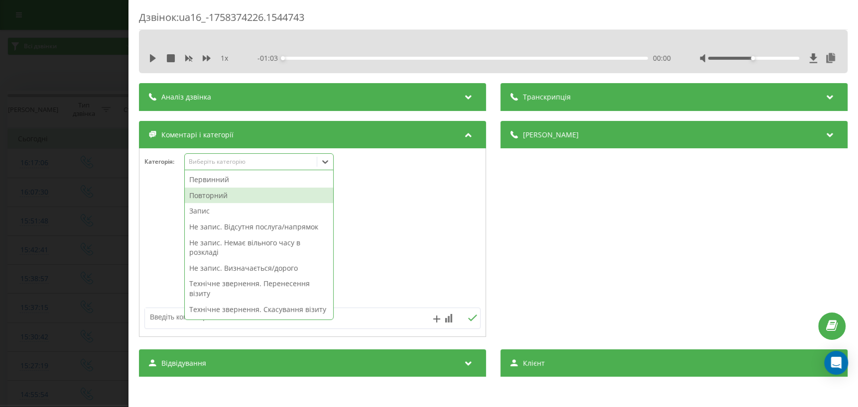
click at [224, 198] on div "Повторний" at bounding box center [259, 196] width 148 height 16
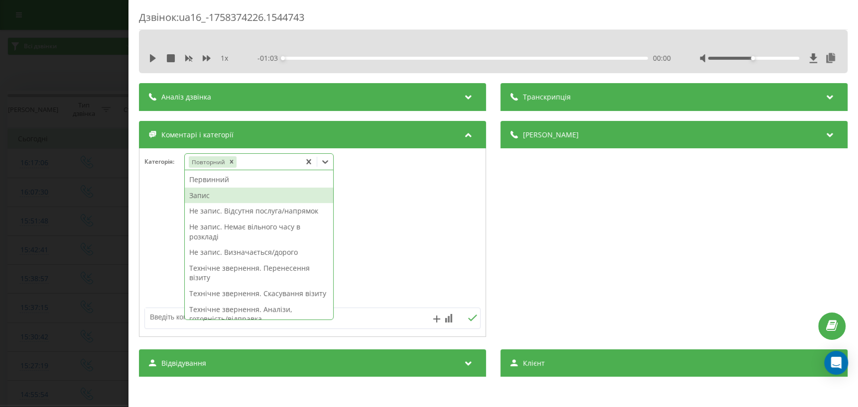
click at [210, 194] on div "Запис" at bounding box center [259, 196] width 148 height 16
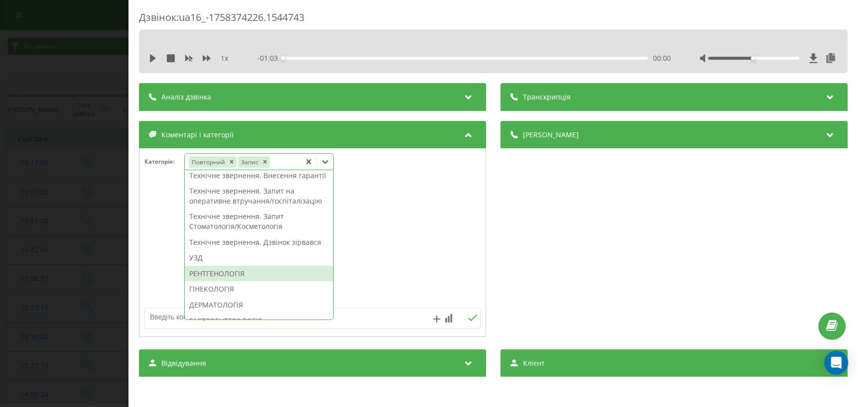
scroll to position [271, 0]
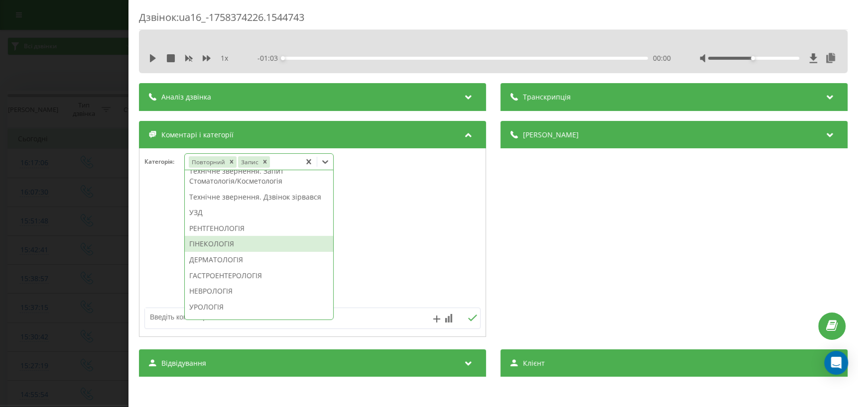
click at [219, 252] on div "ГІНЕКОЛОГІЯ" at bounding box center [259, 244] width 148 height 16
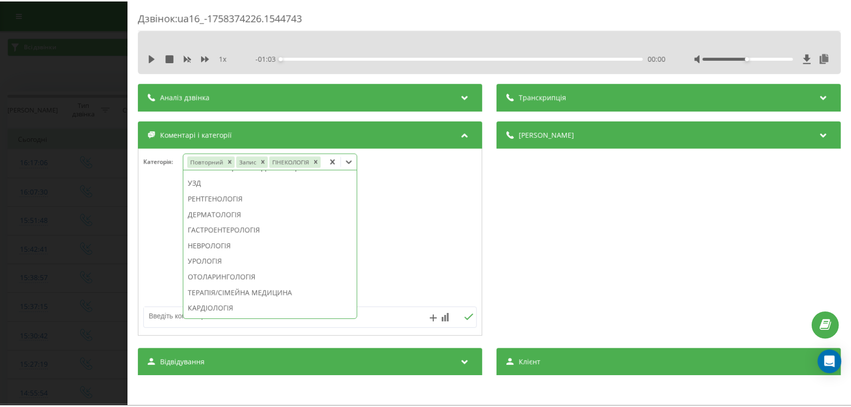
scroll to position [213, 0]
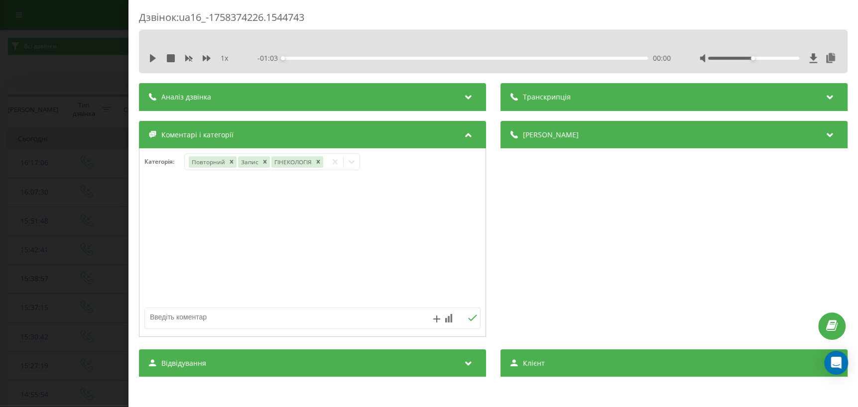
click at [49, 287] on div "Дзвінок : ua16_-1758374226.1544743 1 x - 01:03 00:00 00:00 Транскрипція Для AI-…" at bounding box center [429, 203] width 858 height 407
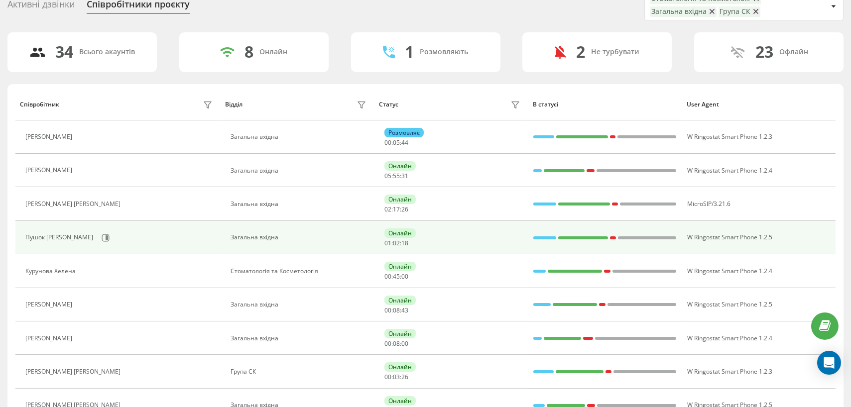
scroll to position [135, 0]
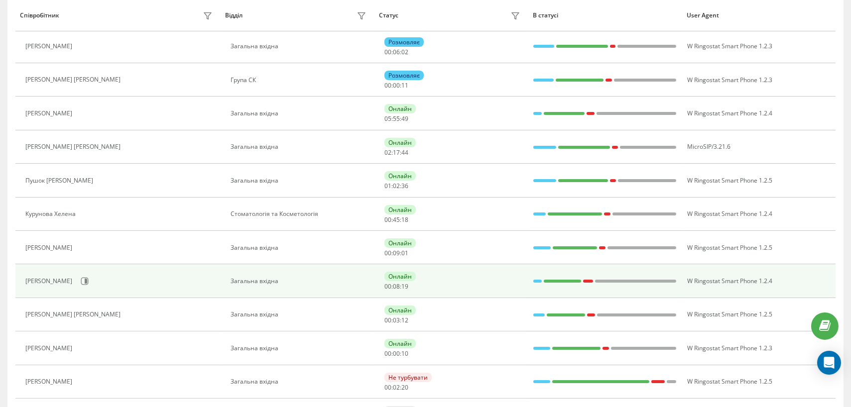
click at [536, 280] on div at bounding box center [537, 281] width 8 height 3
click at [533, 279] on div at bounding box center [537, 281] width 8 height 13
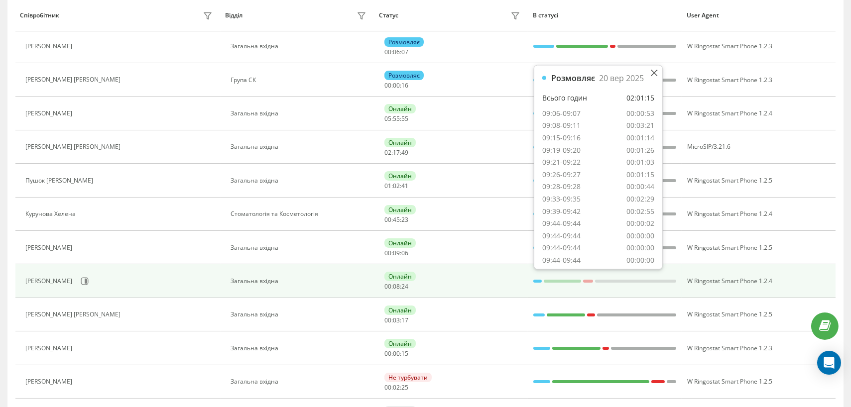
click at [557, 280] on div at bounding box center [563, 281] width 38 height 3
click at [561, 283] on div at bounding box center [563, 281] width 38 height 13
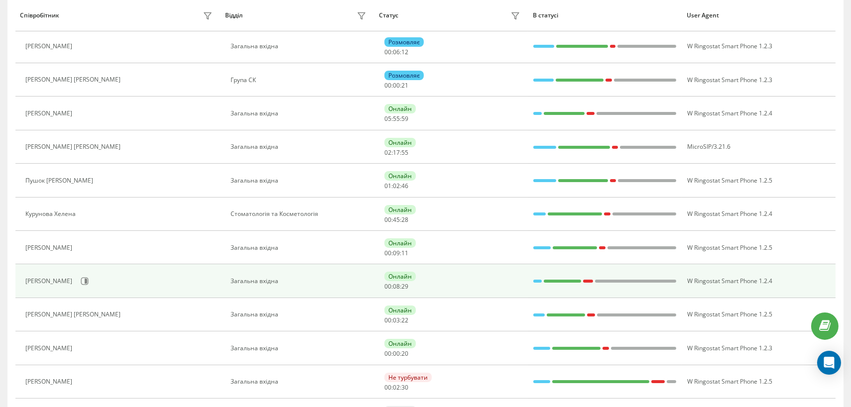
click at [562, 280] on div at bounding box center [563, 281] width 38 height 3
click at [589, 281] on div at bounding box center [588, 281] width 10 height 3
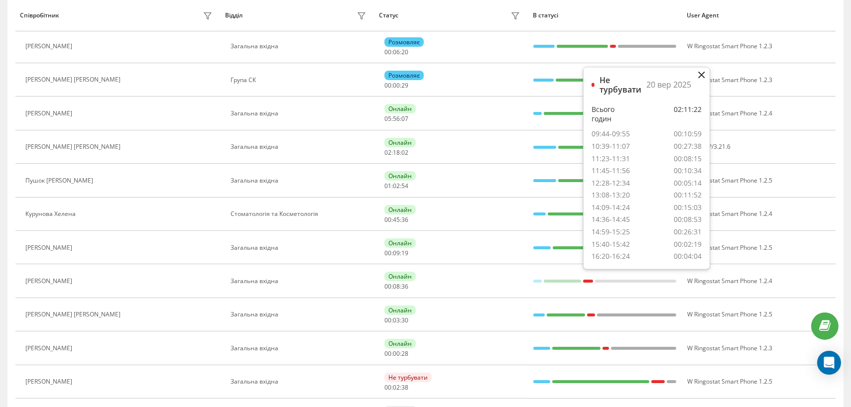
click at [701, 76] on icon at bounding box center [702, 75] width 6 height 6
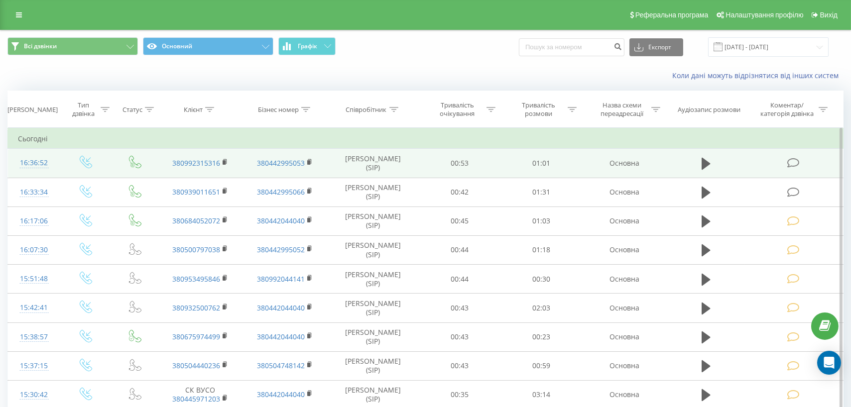
click at [786, 164] on td at bounding box center [794, 163] width 98 height 29
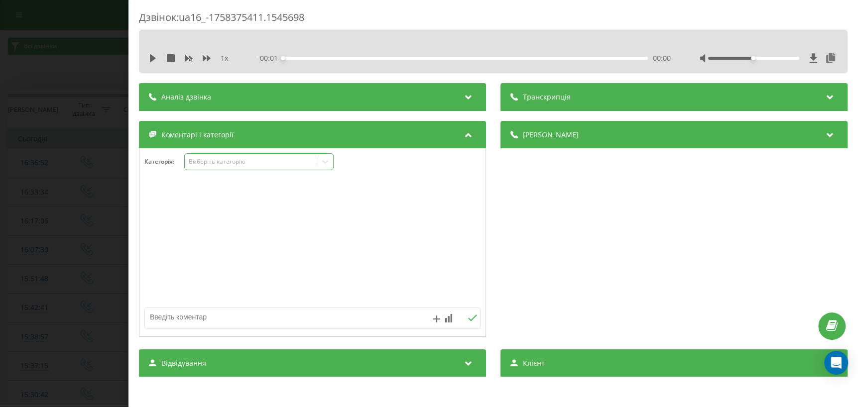
click at [261, 167] on div "Виберіть категорію" at bounding box center [258, 161] width 149 height 17
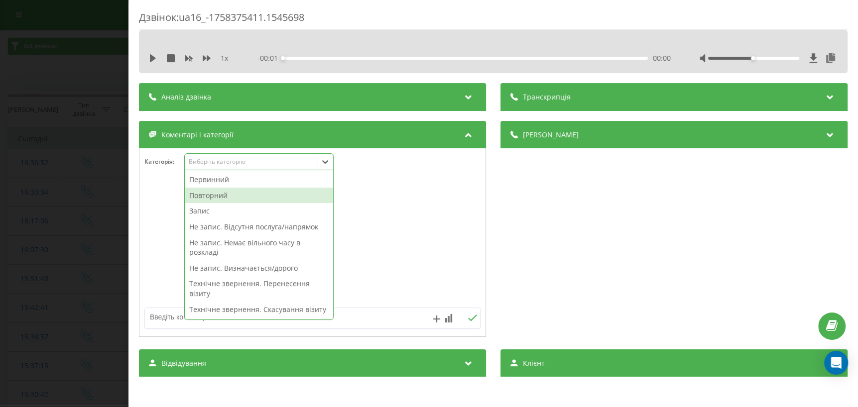
click at [240, 194] on div "Повторний" at bounding box center [259, 196] width 148 height 16
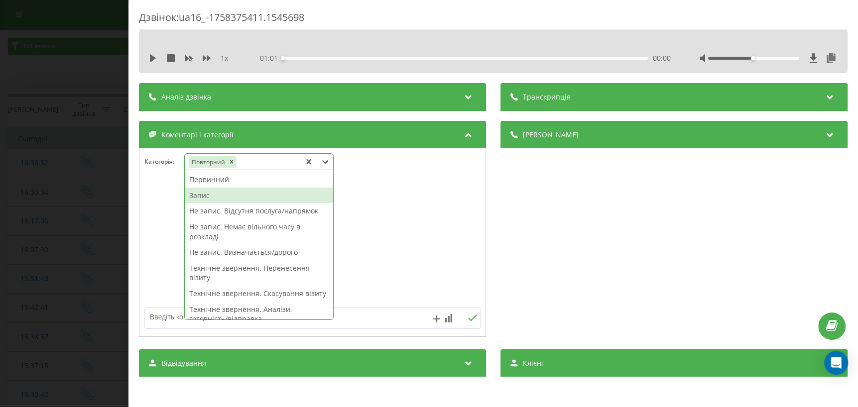
click at [240, 194] on div "Запис" at bounding box center [259, 196] width 148 height 16
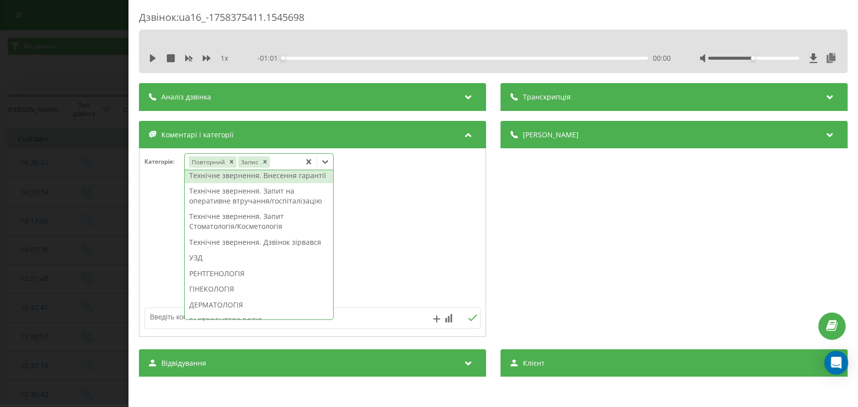
scroll to position [317, 0]
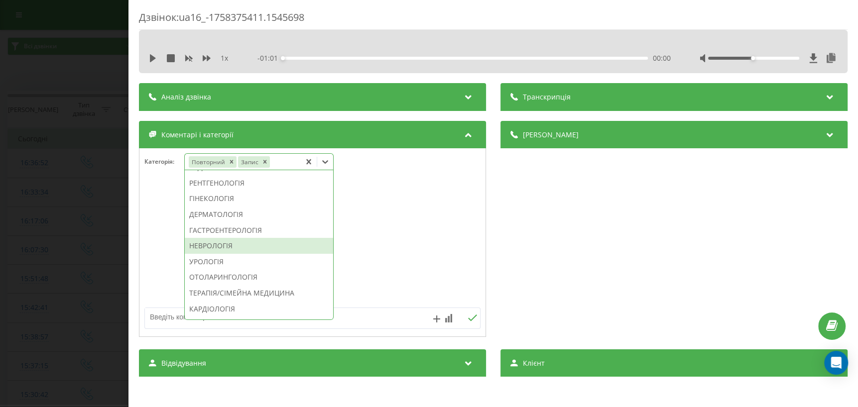
click at [205, 254] on div "НЕВРОЛОГІЯ" at bounding box center [259, 246] width 148 height 16
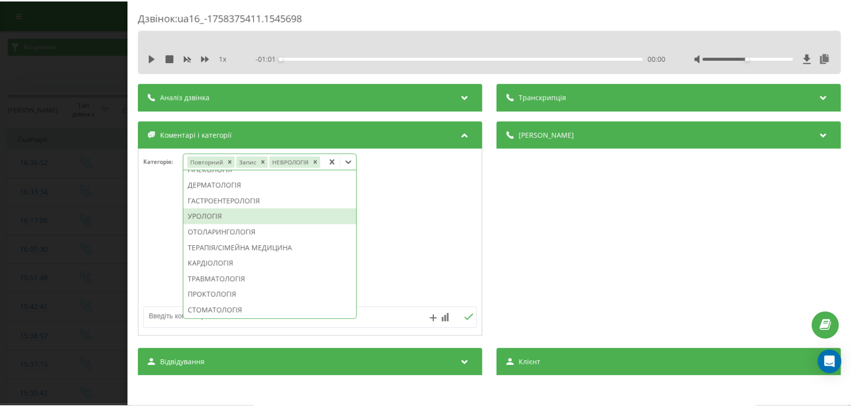
scroll to position [258, 0]
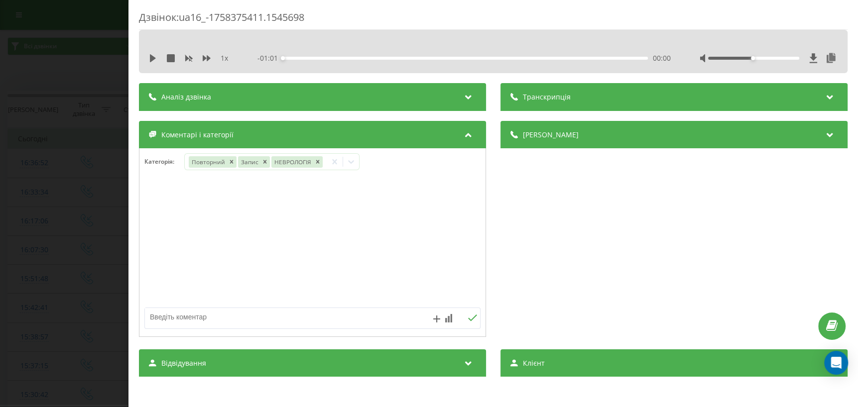
click at [40, 278] on div "Дзвінок : ua16_-1758375411.1545698 1 x - 01:01 00:00 00:00 Транскрипція Для AI-…" at bounding box center [429, 203] width 858 height 407
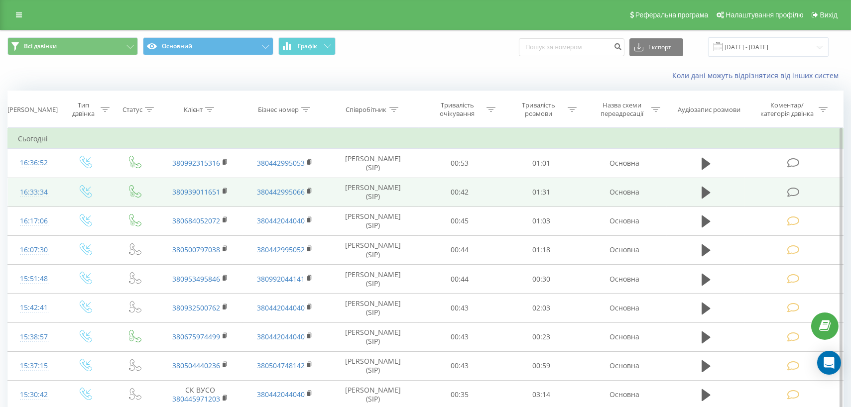
click at [793, 190] on icon at bounding box center [793, 192] width 12 height 10
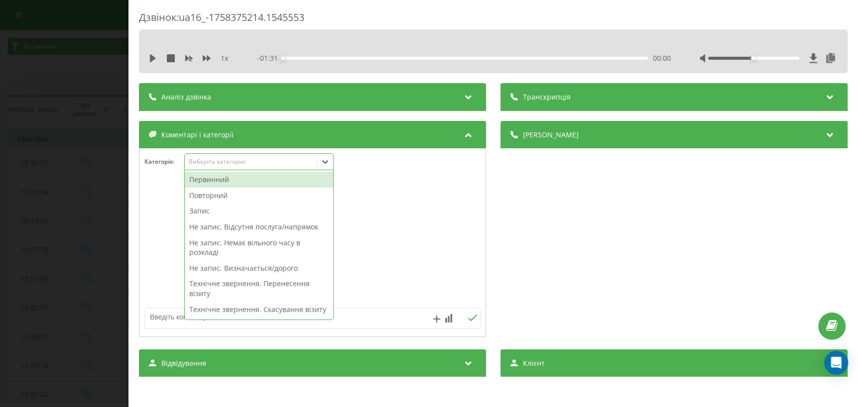
click at [331, 163] on div at bounding box center [325, 162] width 16 height 16
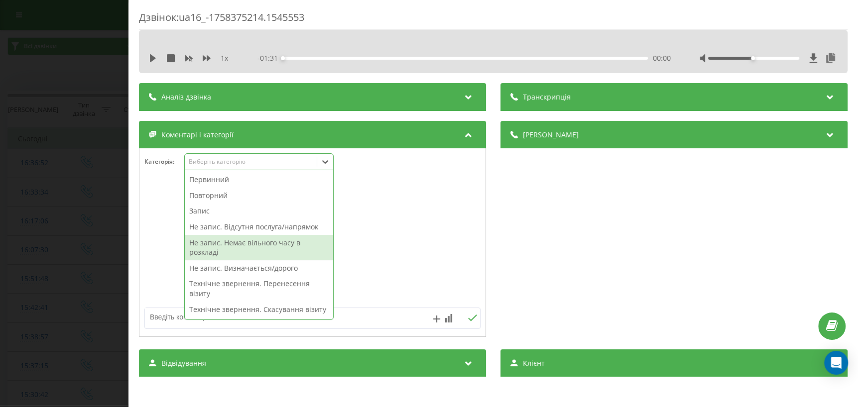
click at [260, 251] on div "Не запис. Немає вільного часу в розкладі" at bounding box center [259, 247] width 148 height 25
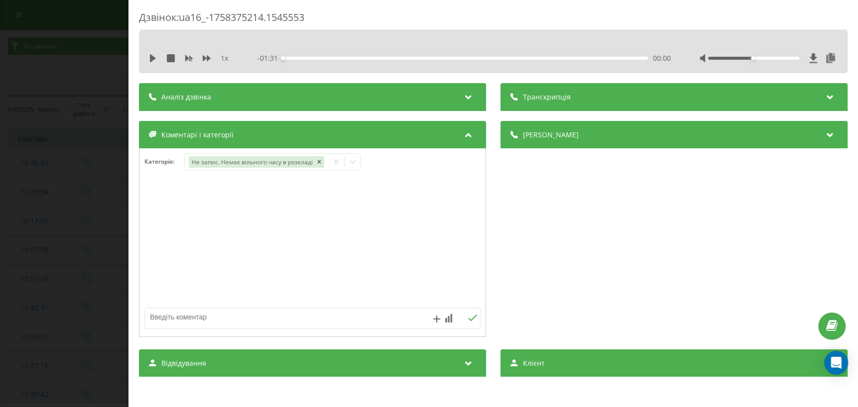
drag, startPoint x: 400, startPoint y: 235, endPoint x: 380, endPoint y: 249, distance: 24.4
click at [400, 236] on div at bounding box center [312, 243] width 346 height 120
click at [279, 324] on textarea at bounding box center [279, 317] width 268 height 18
type textarea "ЛОР на завтра"
click at [468, 320] on icon at bounding box center [472, 318] width 9 height 6
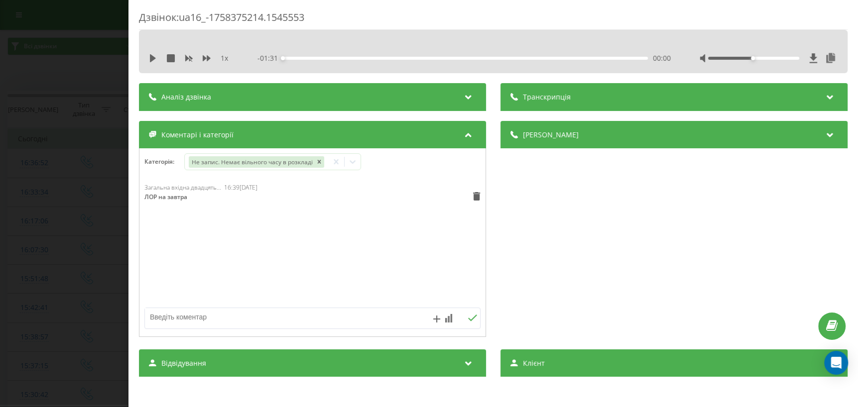
click at [88, 274] on div "Дзвінок : ua16_-1758375214.1545553 1 x - 01:31 00:00 00:00 Транскрипція Для AI-…" at bounding box center [429, 203] width 858 height 407
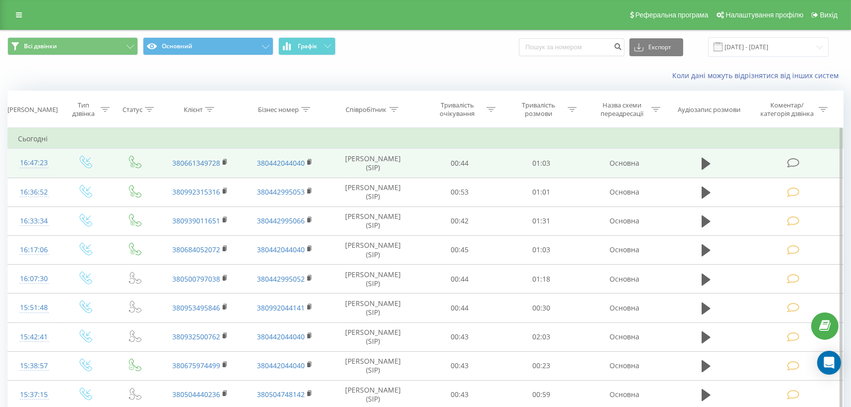
click at [795, 162] on icon at bounding box center [793, 163] width 12 height 10
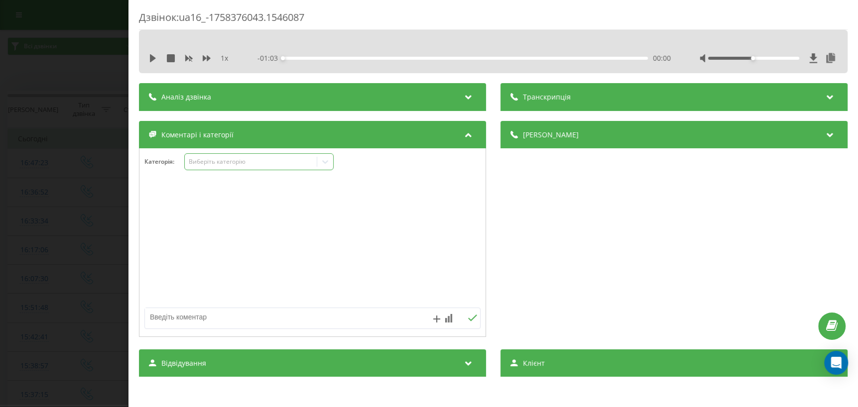
click at [325, 160] on icon at bounding box center [325, 162] width 10 height 10
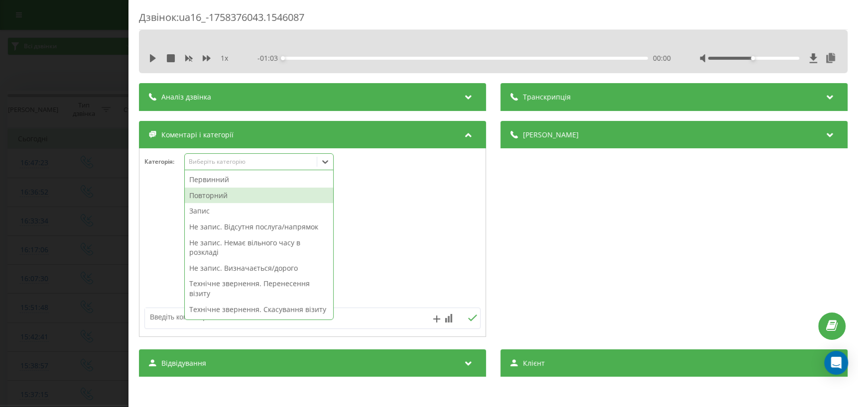
click at [229, 194] on div "Повторний" at bounding box center [259, 196] width 148 height 16
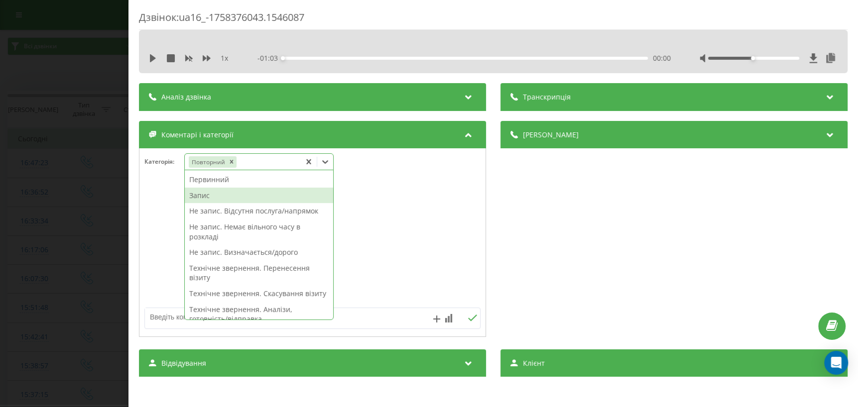
click at [221, 200] on div "Запис" at bounding box center [259, 196] width 148 height 16
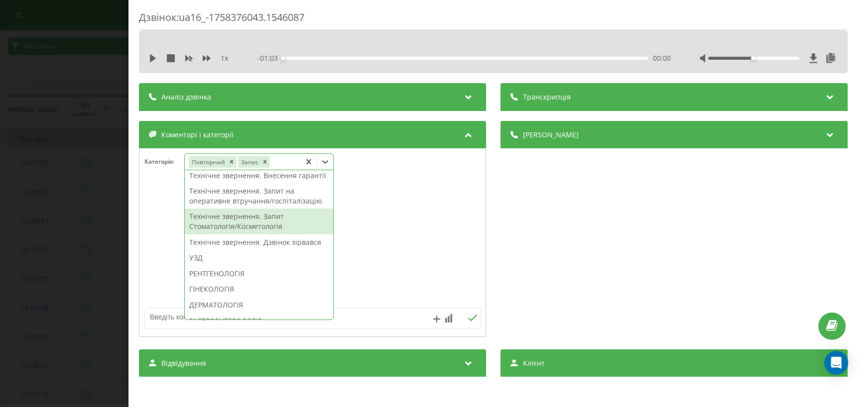
scroll to position [271, 0]
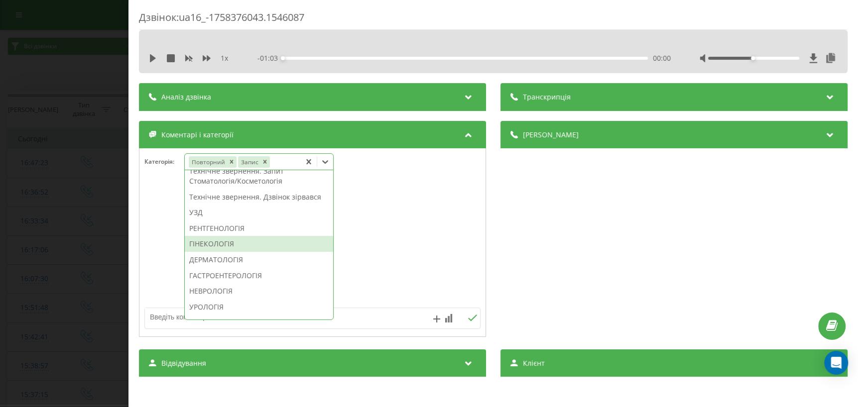
click at [204, 252] on div "ГІНЕКОЛОГІЯ" at bounding box center [259, 244] width 148 height 16
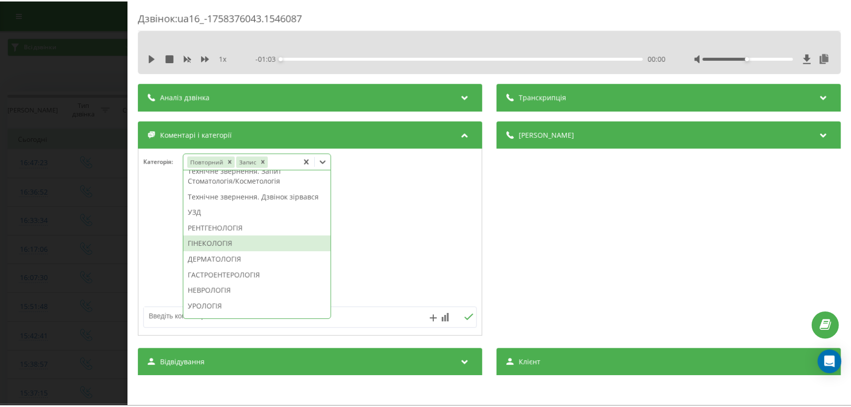
scroll to position [213, 0]
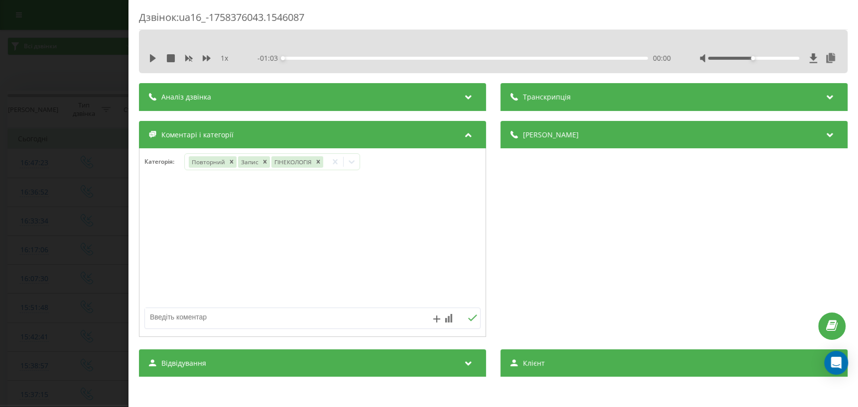
click at [81, 308] on div "Дзвінок : ua16_-1758376043.1546087 1 x - 01:03 00:00 00:00 Транскрипція Для AI-…" at bounding box center [429, 203] width 858 height 407
